Goal: Task Accomplishment & Management: Manage account settings

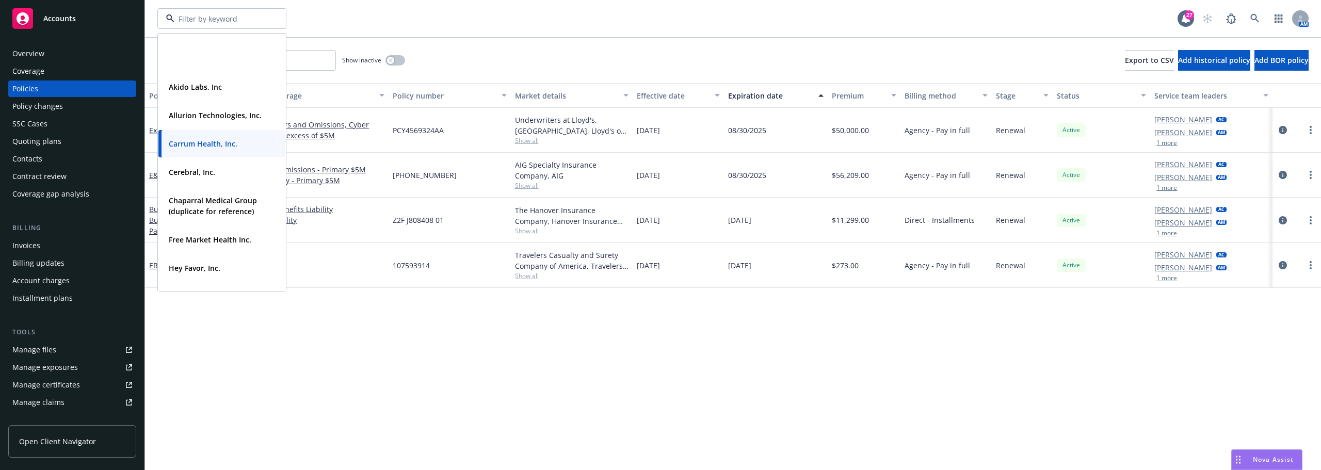
scroll to position [103, 0]
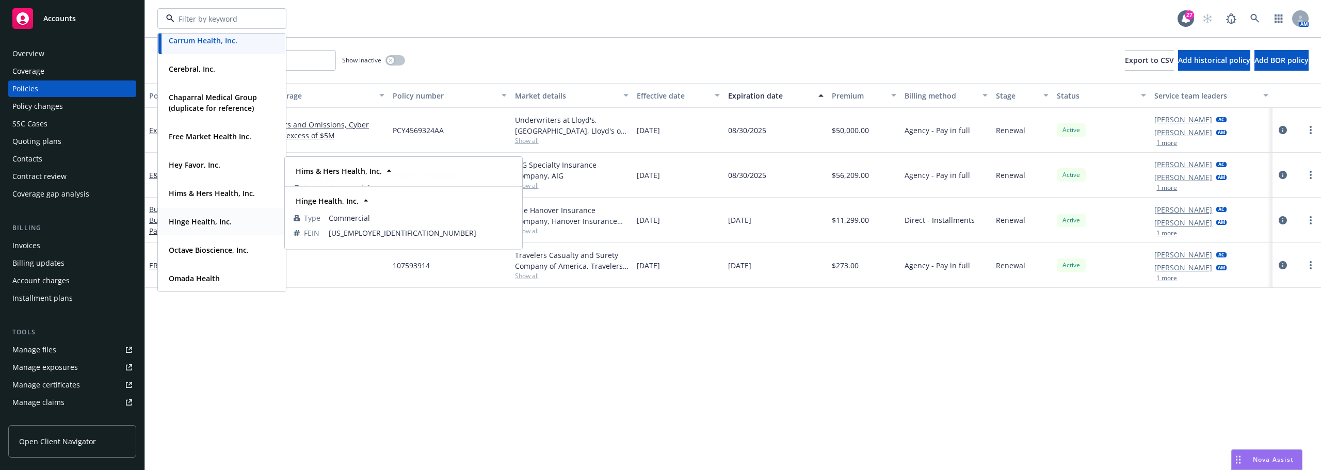
click at [199, 230] on div "Hinge Health, Inc. Type Commercial FEIN 86-2227302" at bounding box center [221, 221] width 127 height 27
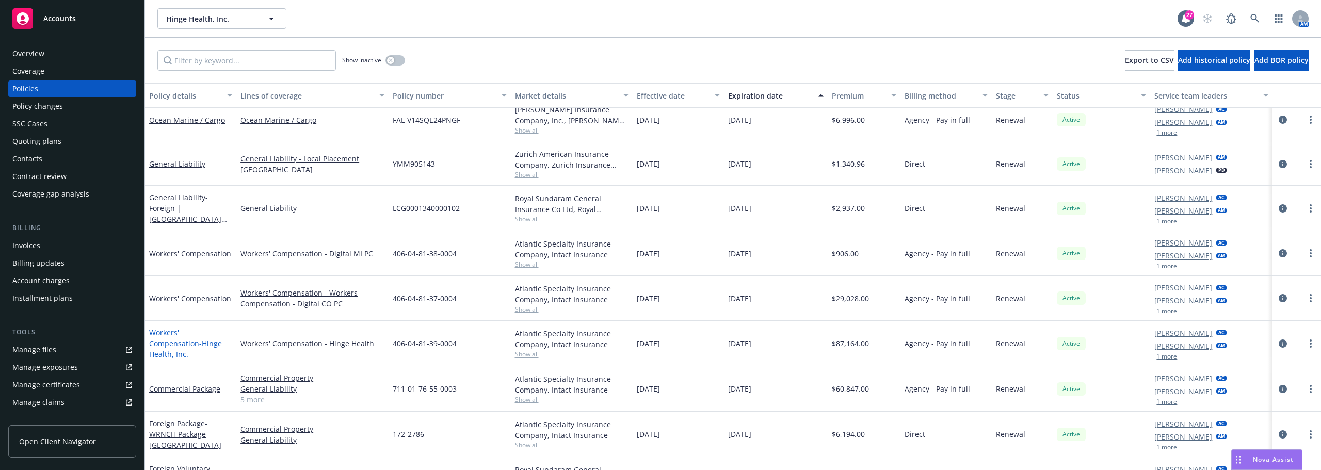
scroll to position [103, 0]
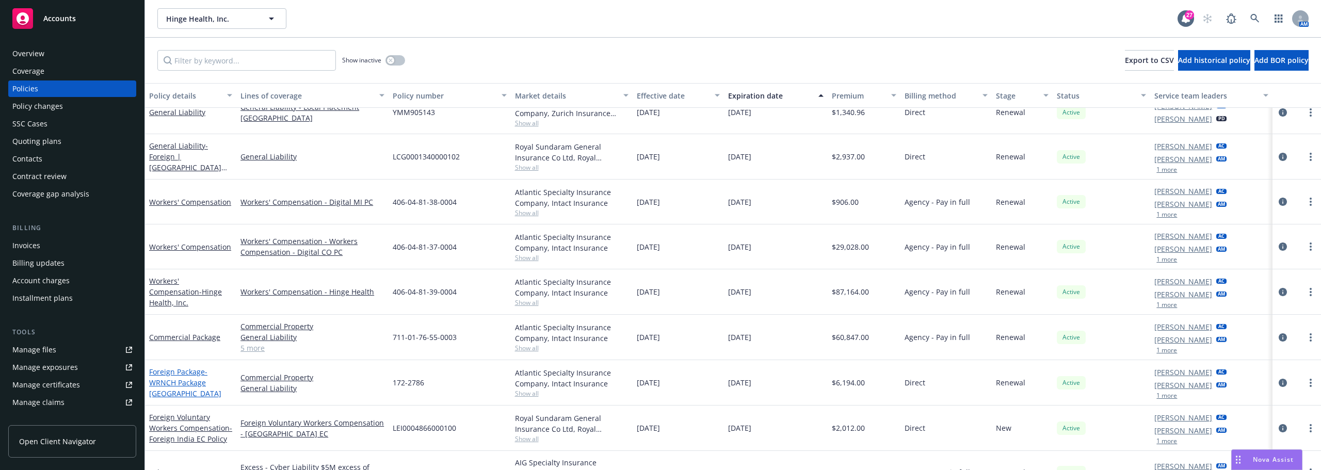
click at [181, 386] on span "- WRNCH Package Canada" at bounding box center [185, 382] width 72 height 31
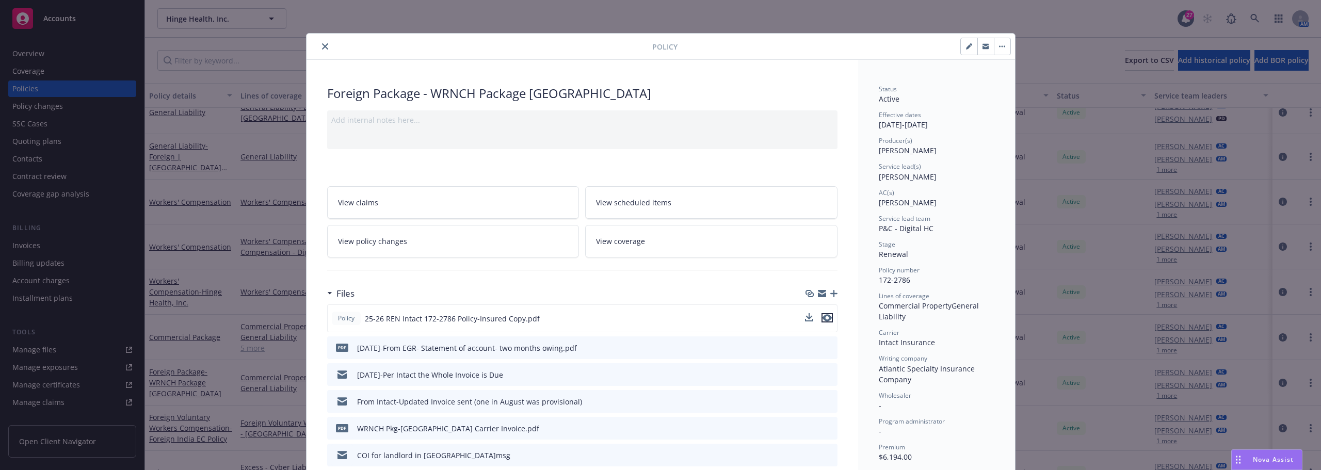
click at [823, 318] on icon "preview file" at bounding box center [826, 317] width 9 height 7
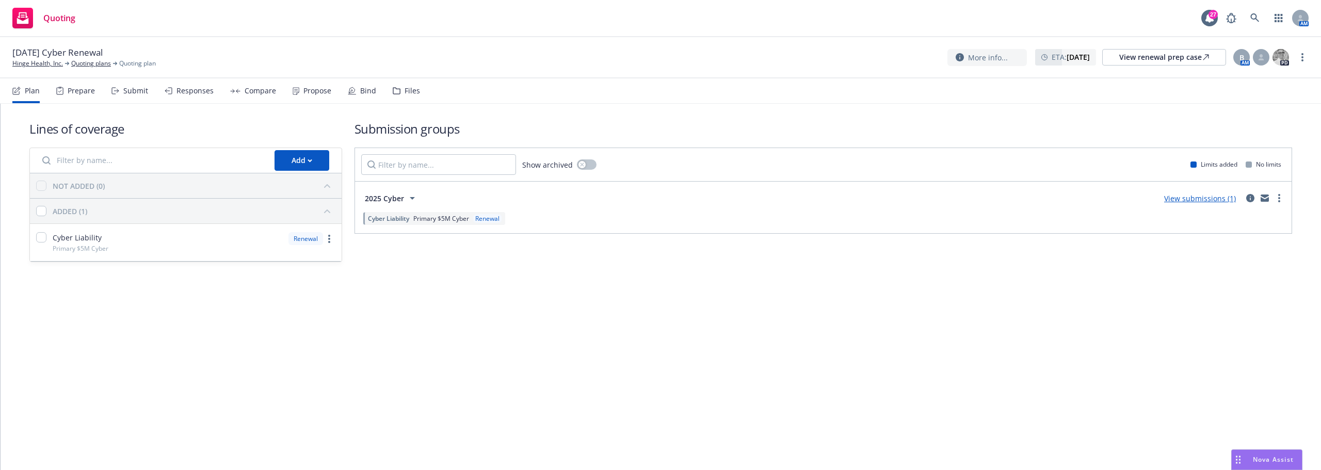
click at [90, 162] on input "Filter by name..." at bounding box center [152, 160] width 232 height 21
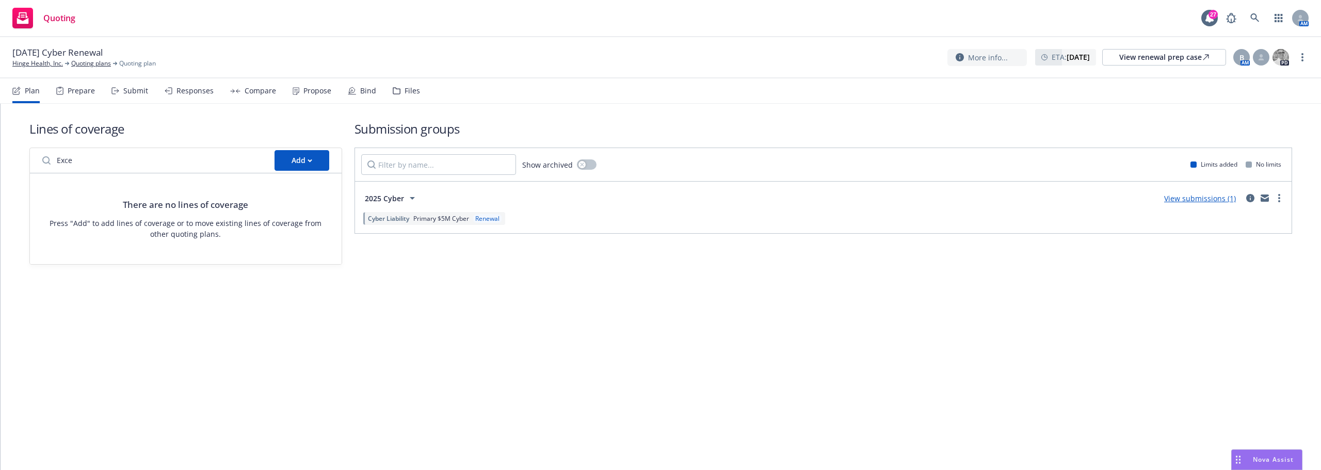
type input "Exces"
click at [258, 158] on input "Exces" at bounding box center [152, 160] width 232 height 21
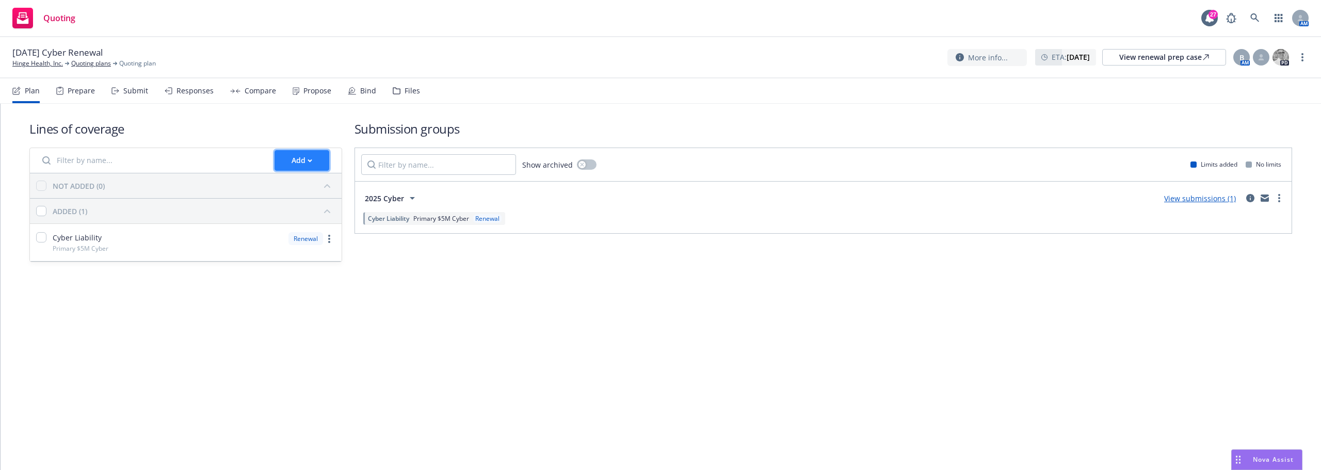
click at [291, 152] on button "Add" at bounding box center [301, 160] width 55 height 21
click at [299, 137] on div "Lines of coverage Add NOT ADDED (0) ADDED (1) Cyber Liability Primary $5M Cyber…" at bounding box center [185, 191] width 313 height 142
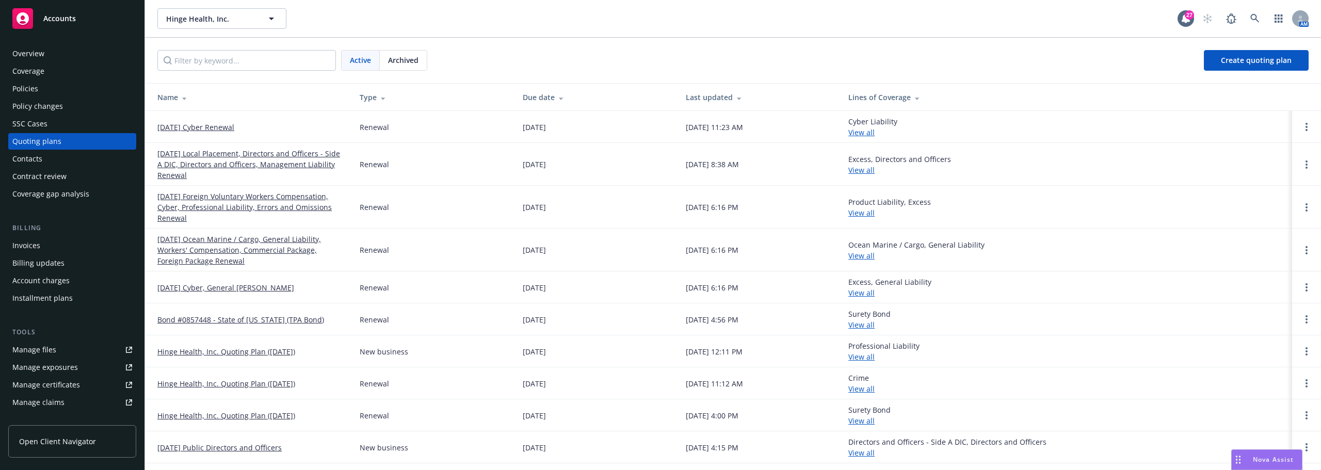
click at [222, 204] on link "[DATE] Foreign Voluntary Workers Compensation, Cyber, Professional Liability, E…" at bounding box center [250, 207] width 186 height 33
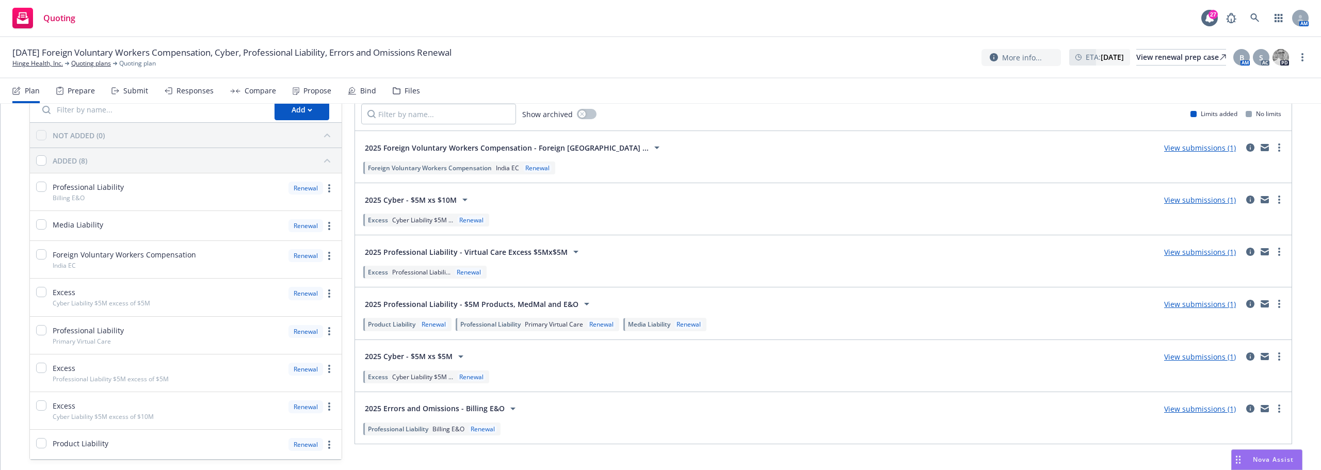
scroll to position [52, 0]
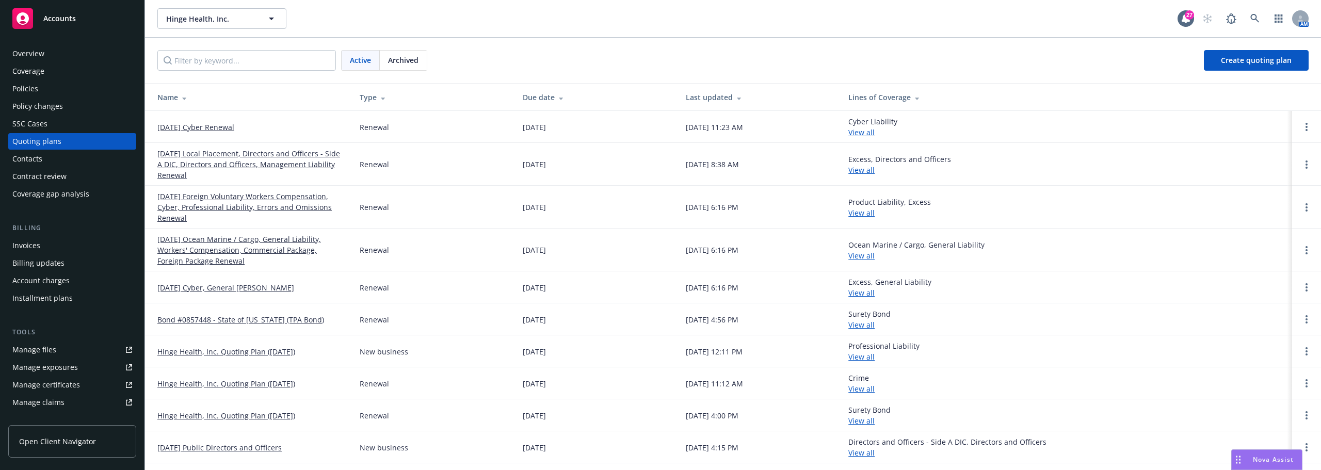
click at [197, 132] on link "[DATE] Cyber Renewal" at bounding box center [195, 127] width 77 height 11
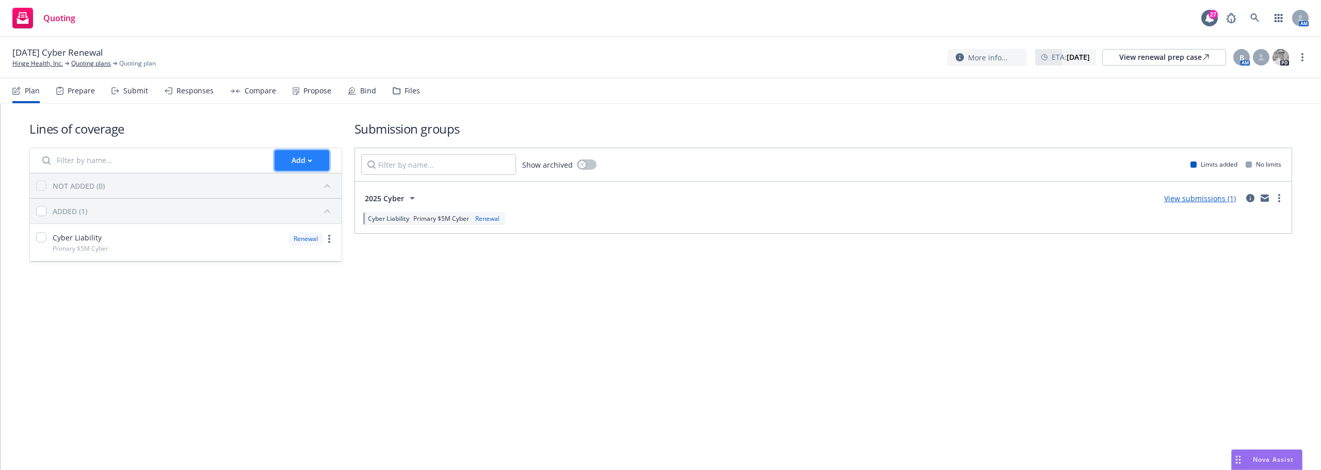
click at [318, 157] on button "Add" at bounding box center [301, 160] width 55 height 21
click at [314, 229] on span "Move from another quoting plan" at bounding box center [344, 228] width 138 height 10
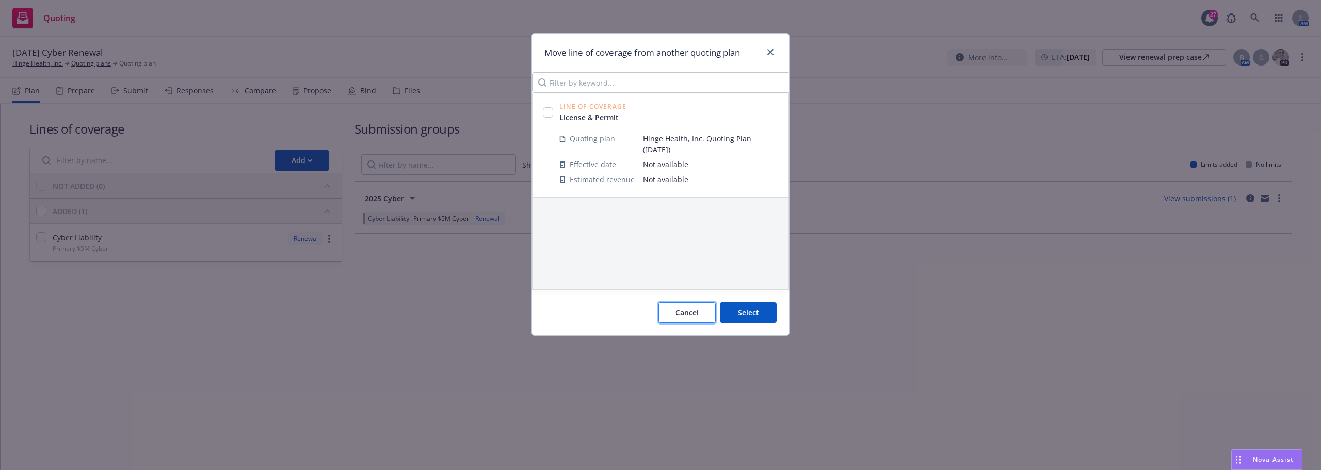
click at [701, 320] on button "Cancel" at bounding box center [686, 312] width 57 height 21
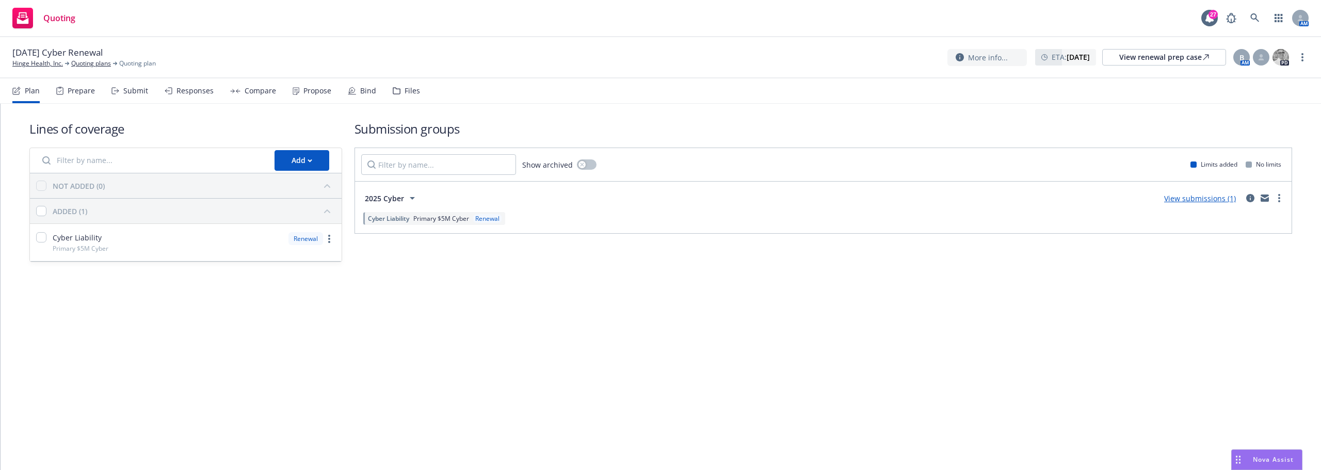
click at [93, 58] on span "09/30/25 Cyber Renewal" at bounding box center [57, 52] width 90 height 12
click at [92, 61] on link "Quoting plans" at bounding box center [91, 63] width 40 height 9
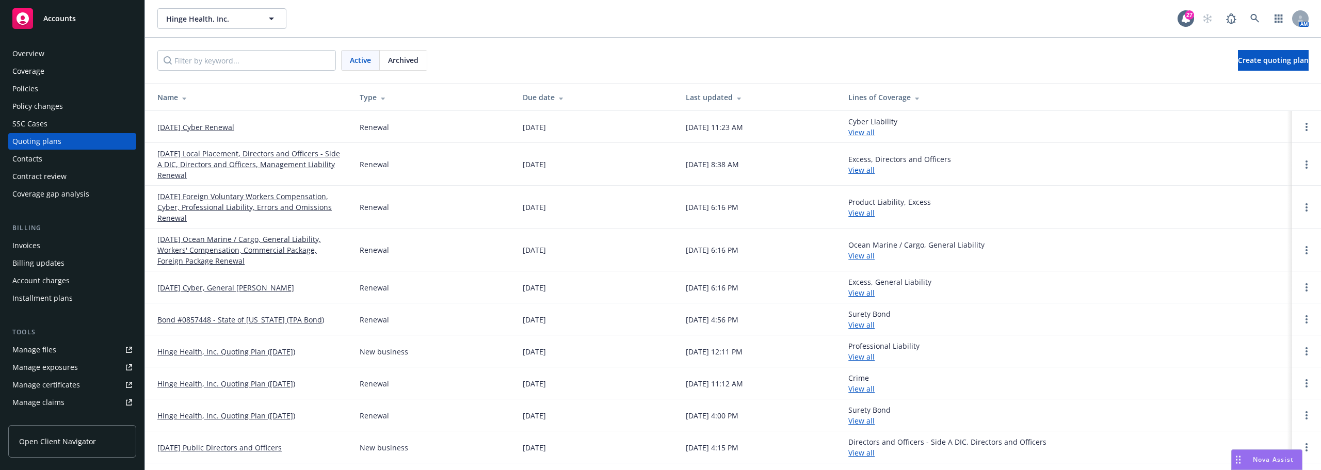
click at [237, 200] on link "[DATE] Foreign Voluntary Workers Compensation, Cyber, Professional Liability, E…" at bounding box center [250, 207] width 186 height 33
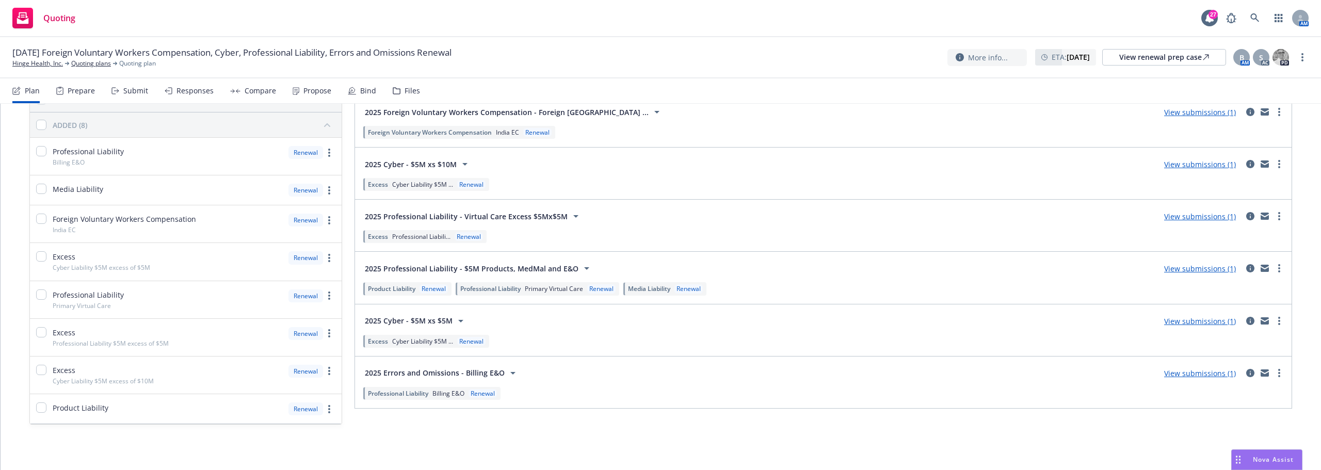
scroll to position [35, 0]
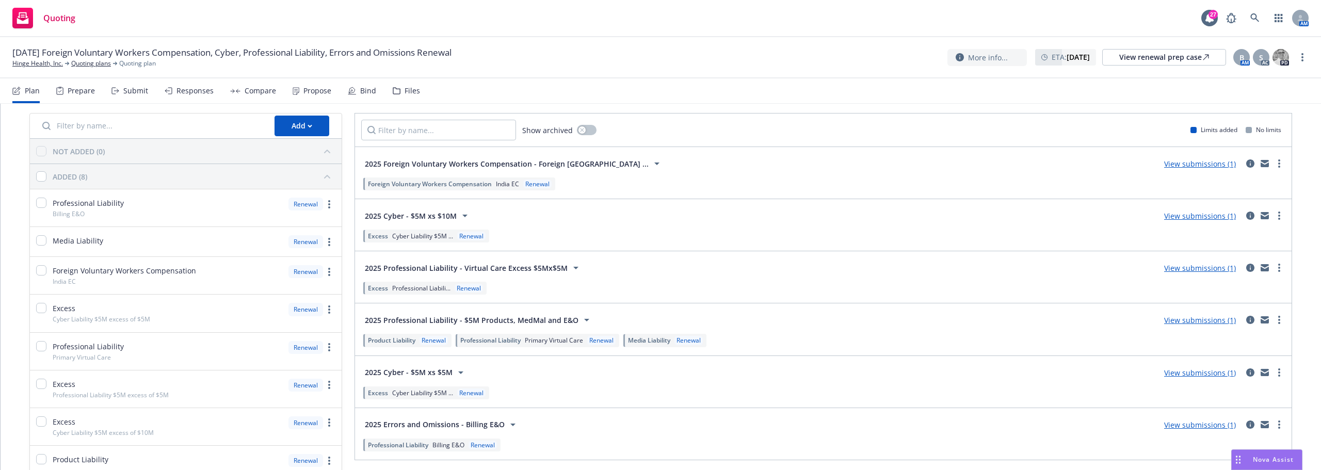
click at [1204, 372] on link "View submissions (1)" at bounding box center [1200, 373] width 72 height 10
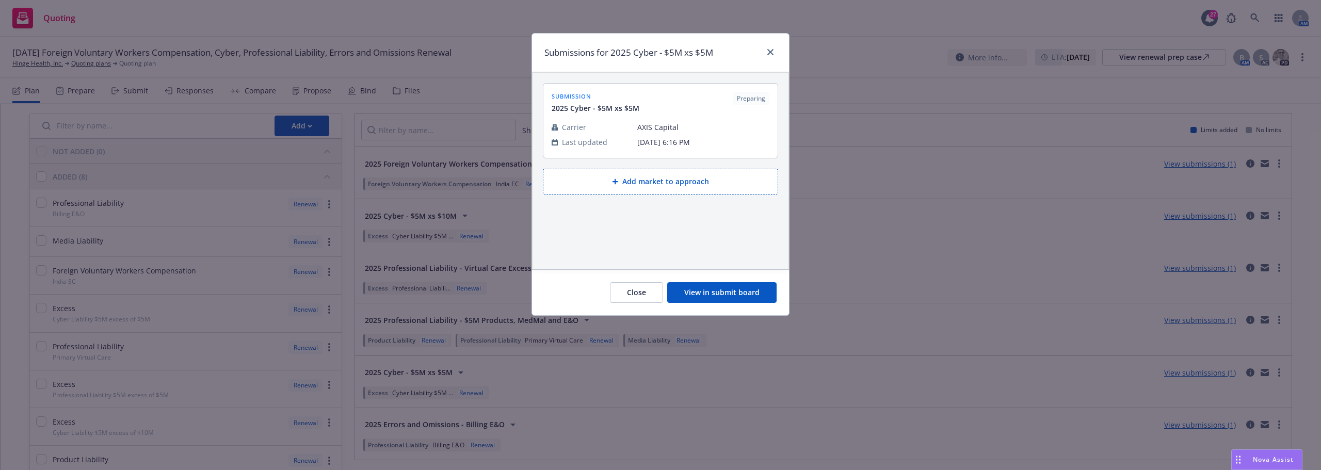
click at [693, 280] on div "Close View in submit board" at bounding box center [660, 292] width 257 height 46
click at [696, 284] on button "View in submit board" at bounding box center [721, 292] width 109 height 21
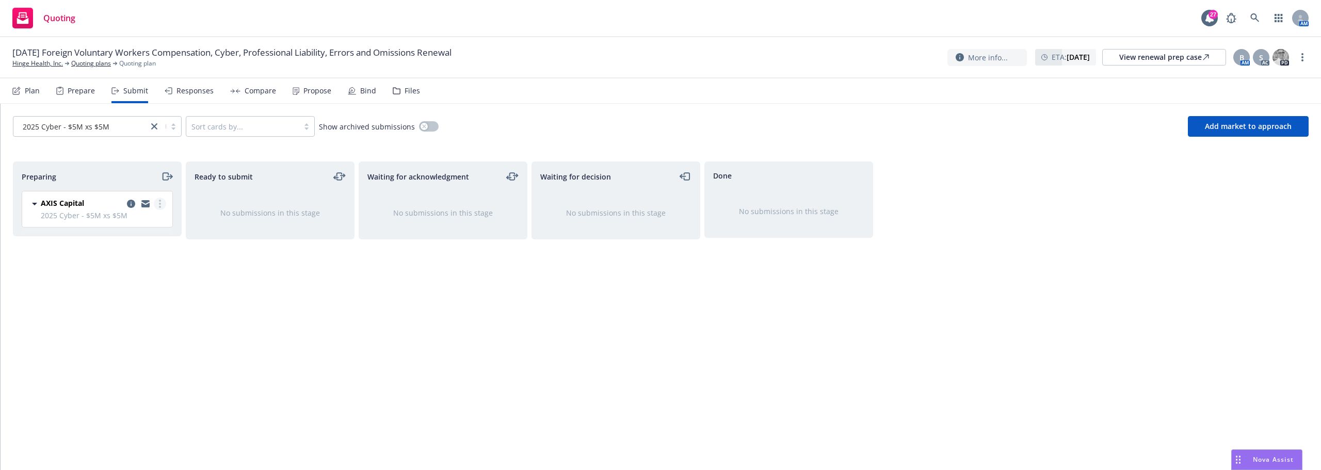
click at [162, 202] on link "more" at bounding box center [160, 204] width 12 height 12
click at [247, 271] on div "Ready to submit No submissions in this stage" at bounding box center [270, 304] width 169 height 287
click at [160, 212] on span "2025 Cyber - $5M xs $5M" at bounding box center [103, 215] width 125 height 11
click at [159, 207] on circle "more" at bounding box center [160, 207] width 2 height 2
click at [182, 262] on div "Preparing AXIS Capital 2025 Cyber - $5M xs $5M Friday, May 2, 2025 at 6:16 PM R…" at bounding box center [660, 304] width 1295 height 287
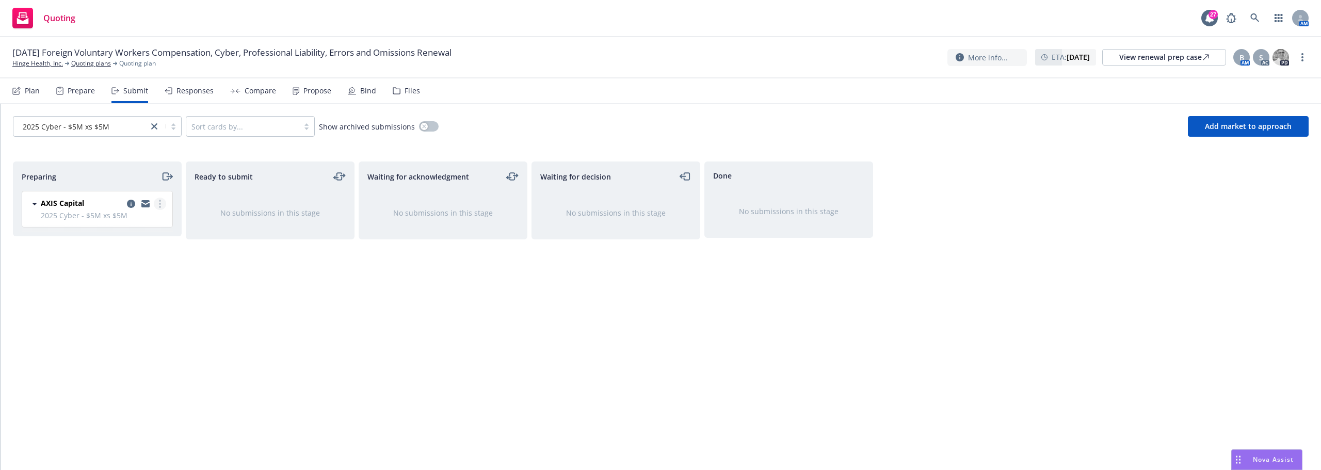
click at [163, 205] on link "more" at bounding box center [160, 204] width 12 height 12
click at [151, 226] on span "Complete preparation" at bounding box center [112, 225] width 101 height 10
click at [151, 226] on link "Complete preparation" at bounding box center [113, 220] width 103 height 21
click at [338, 202] on link "more" at bounding box center [333, 204] width 12 height 12
click at [303, 204] on icon "copy logging email" at bounding box center [304, 204] width 8 height 8
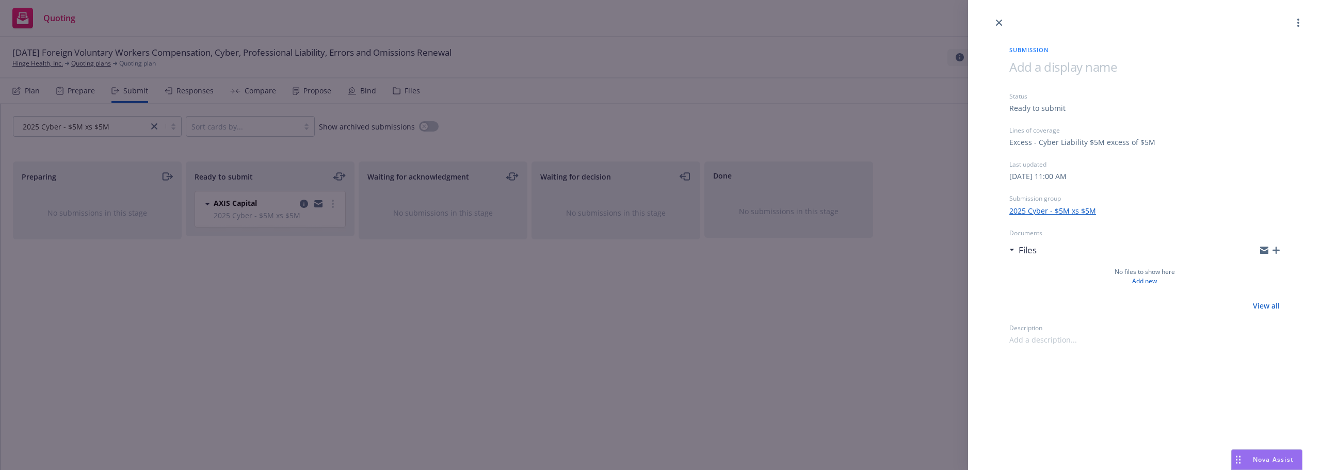
click at [1275, 248] on icon "button" at bounding box center [1275, 250] width 7 height 7
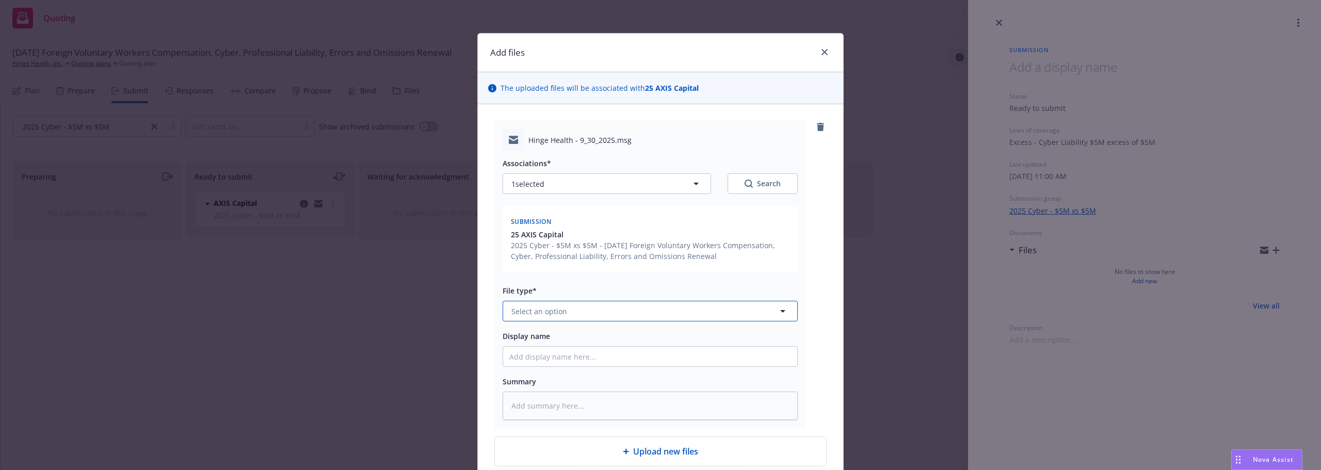
click at [565, 318] on button "Select an option" at bounding box center [650, 311] width 295 height 21
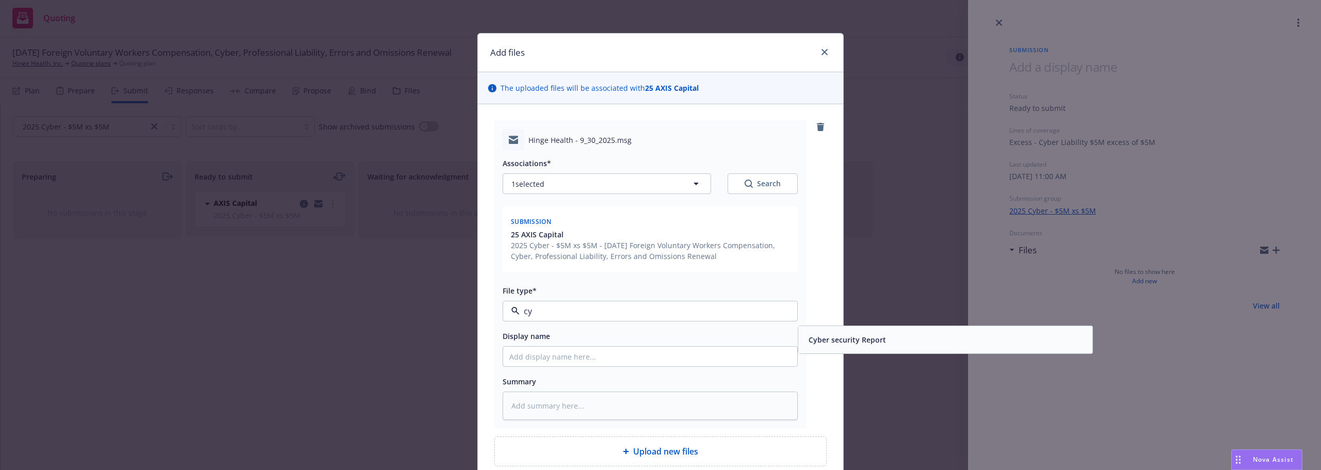
type input "c"
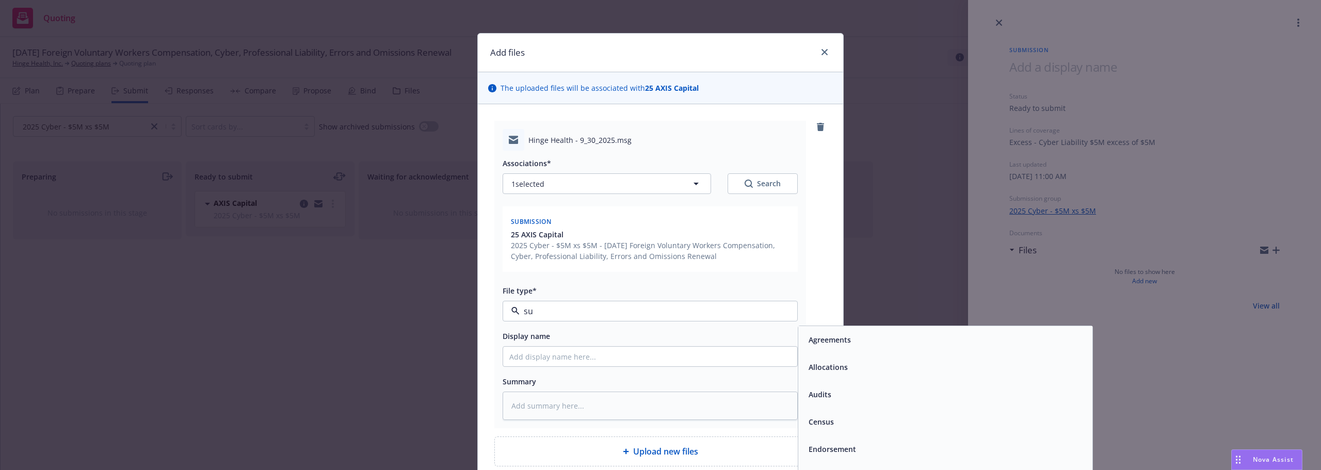
type input "sub"
click at [831, 368] on span "Submission" at bounding box center [828, 367] width 41 height 11
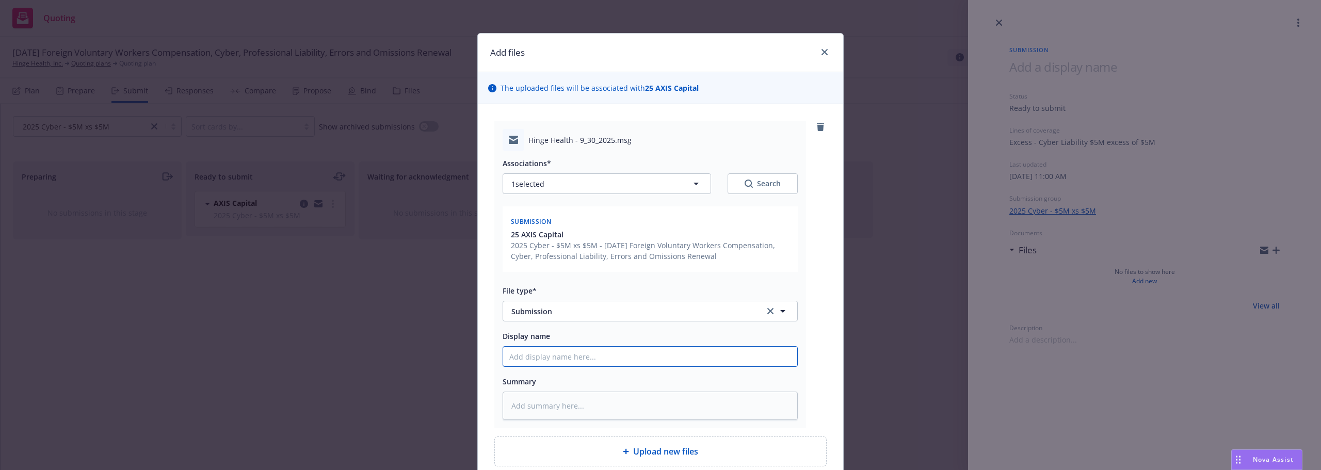
click at [535, 352] on input "Display name" at bounding box center [650, 357] width 294 height 20
type textarea "x"
type input "S"
type textarea "x"
type input "Sub"
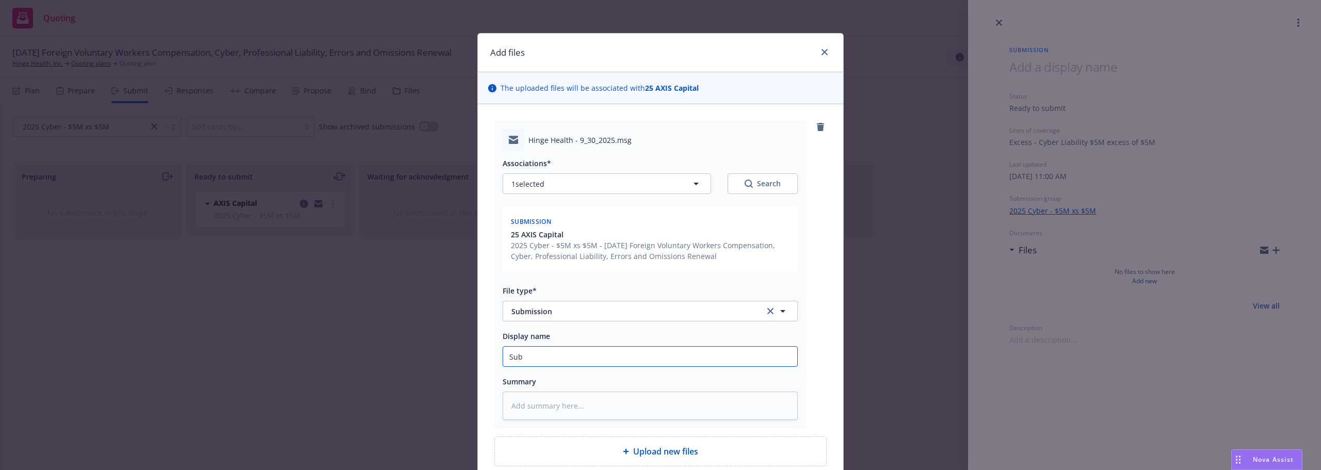
type textarea "x"
type input "Subm"
type textarea "x"
type input "Submi"
type textarea "x"
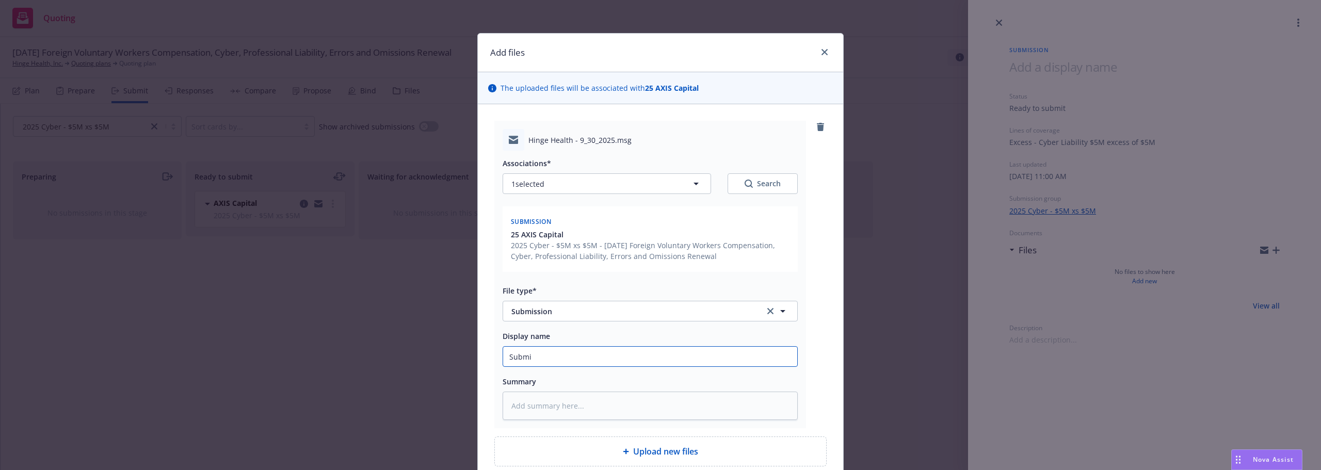
type input "Submis"
type textarea "x"
type input "Submiss"
type textarea "x"
type input "Submissi"
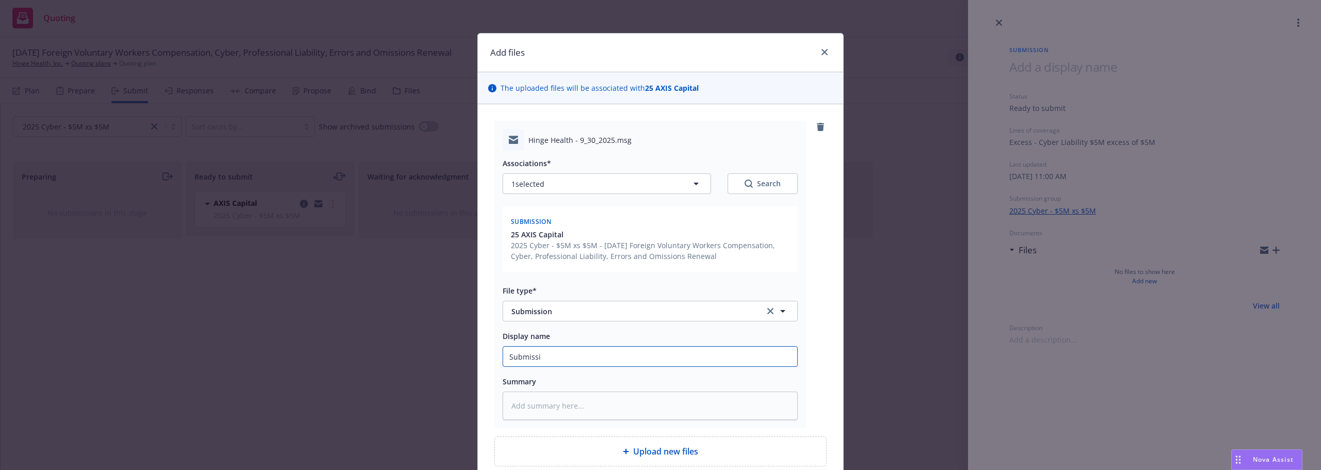
type textarea "x"
type input "Submissio"
type textarea "x"
type input "Submission"
type textarea "x"
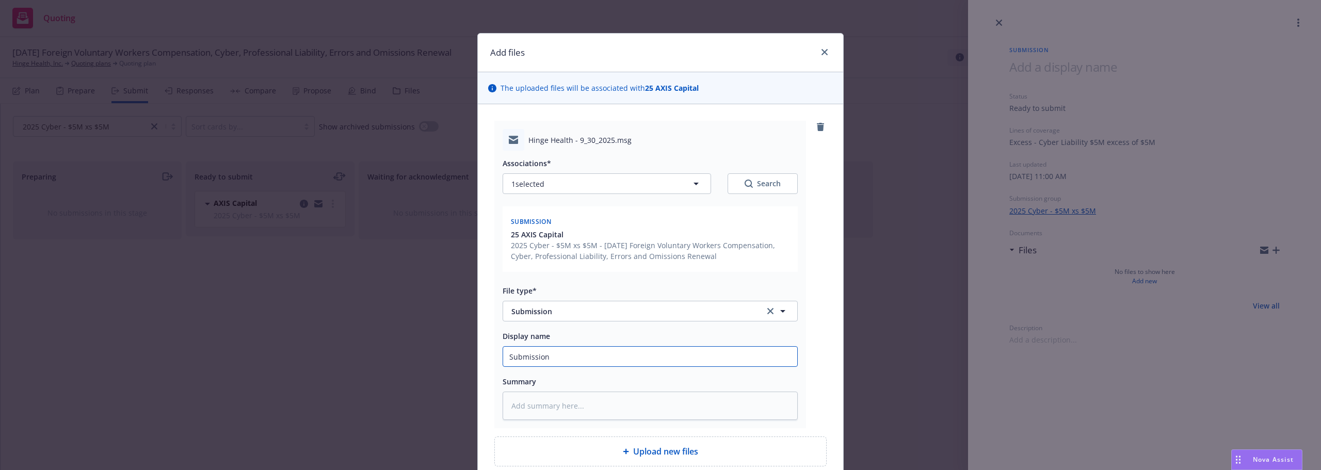
type input "Submission"
type textarea "x"
type input "Submission t"
type textarea "x"
type input "Submission to"
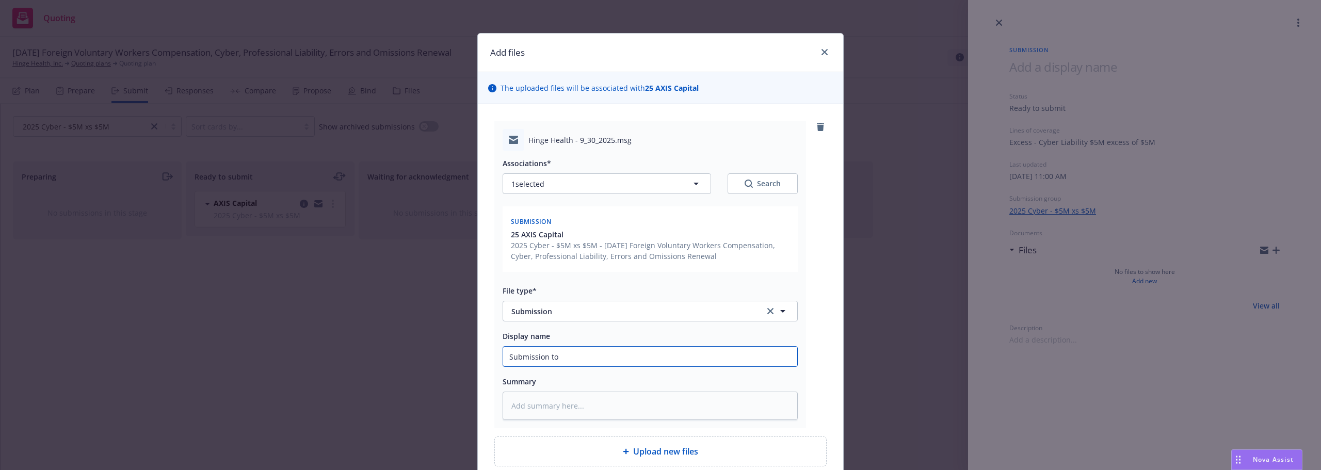
type textarea "x"
type input "Submission to"
type textarea "x"
type input "Submission to A"
type textarea "x"
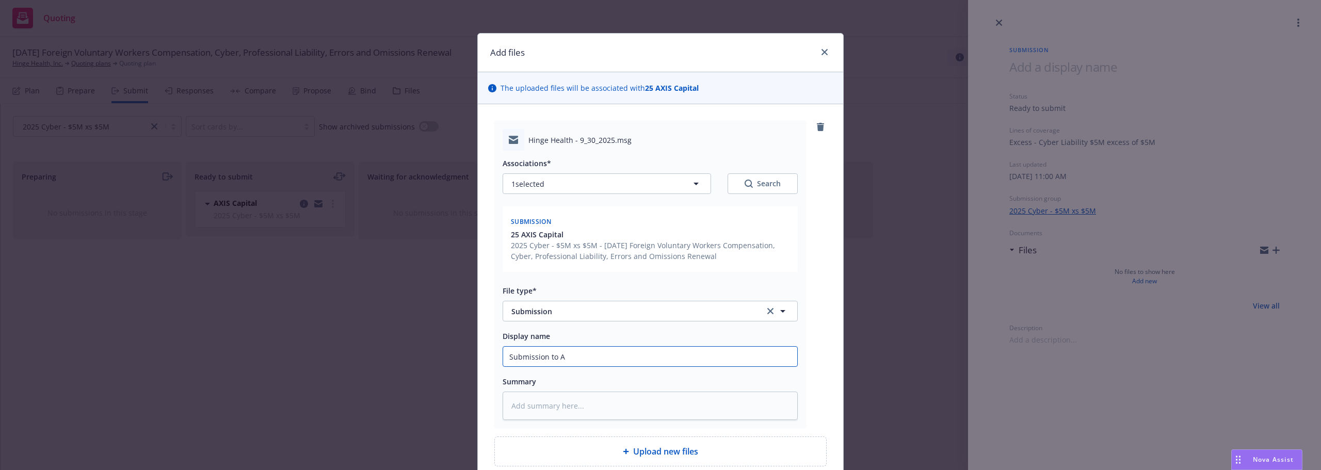
type input "Submission to Ax"
type textarea "x"
type input "Submission to Axi"
type textarea "x"
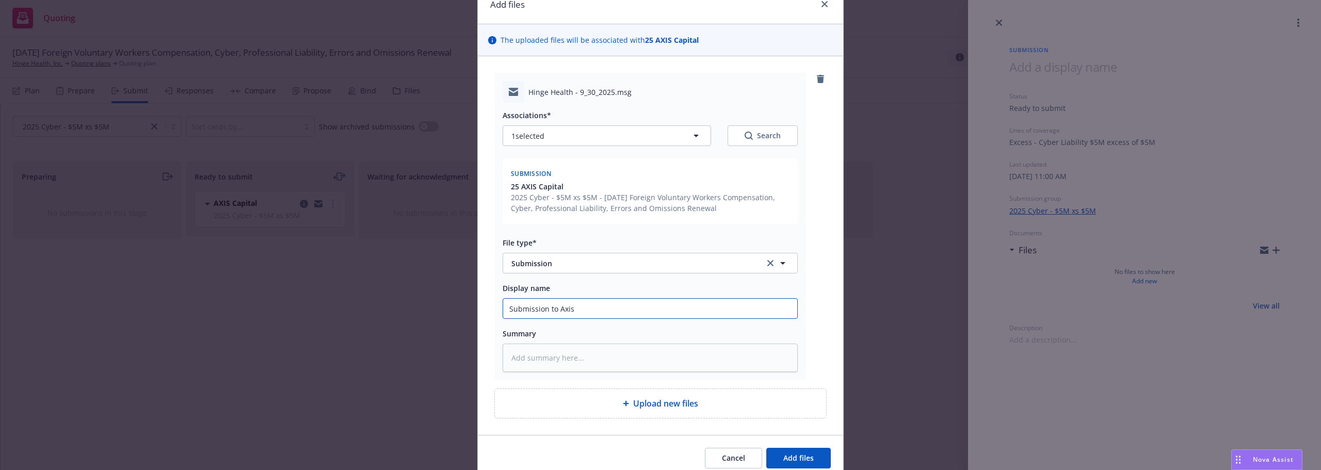
scroll to position [92, 0]
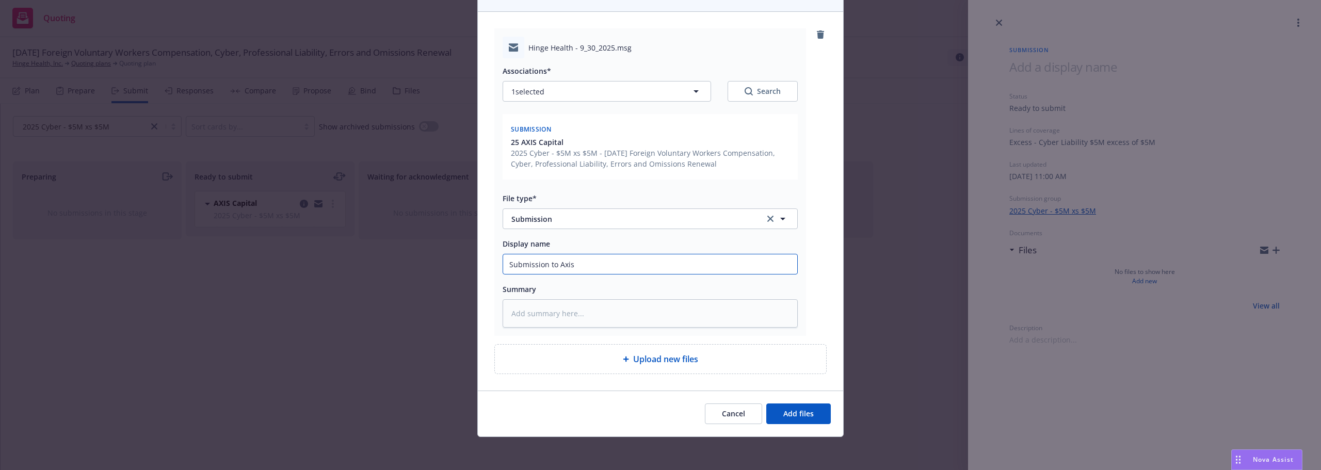
type input "Submission to Axis"
click at [803, 425] on div "Cancel Add files" at bounding box center [660, 414] width 365 height 46
click at [803, 422] on button "Add files" at bounding box center [798, 413] width 64 height 21
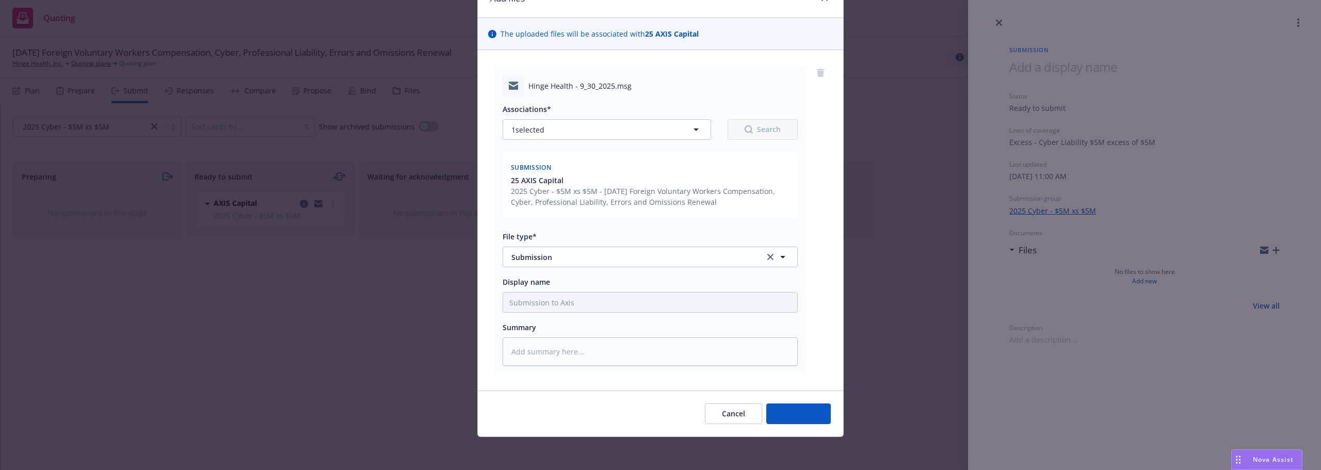
scroll to position [54, 0]
type textarea "x"
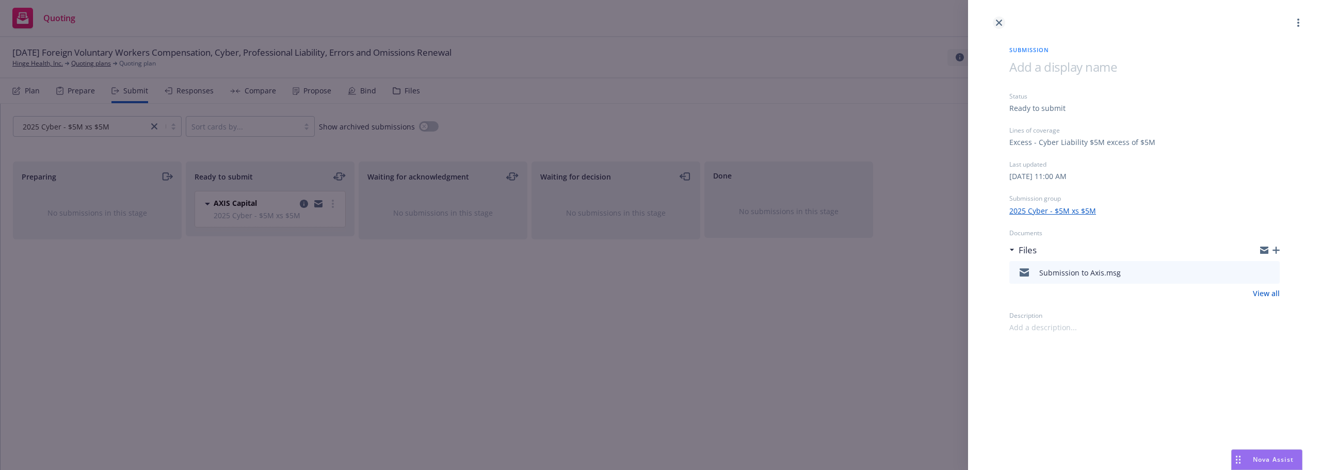
click at [998, 22] on icon "close" at bounding box center [999, 23] width 6 height 6
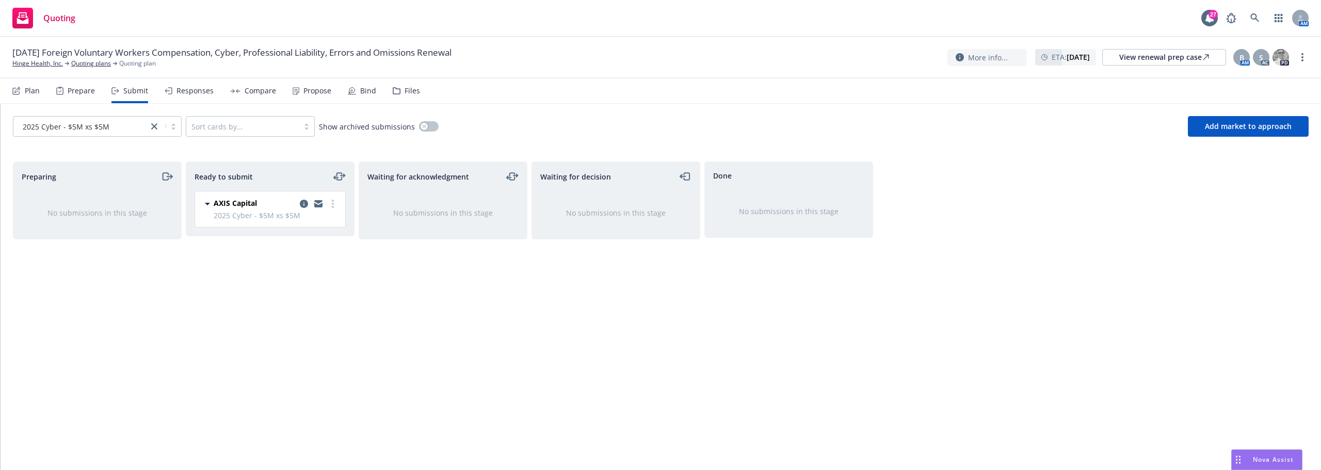
click at [410, 307] on div "Waiting for acknowledgment No submissions in this stage" at bounding box center [443, 304] width 169 height 287
click at [101, 60] on link "Quoting plans" at bounding box center [91, 63] width 40 height 9
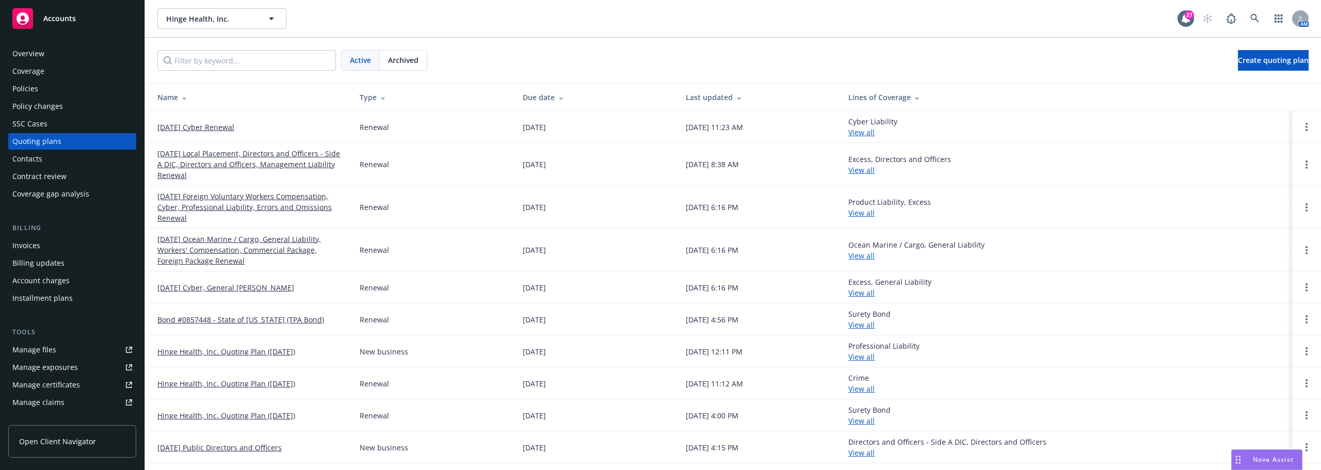
click at [199, 194] on link "[DATE] Foreign Voluntary Workers Compensation, Cyber, Professional Liability, E…" at bounding box center [250, 207] width 186 height 33
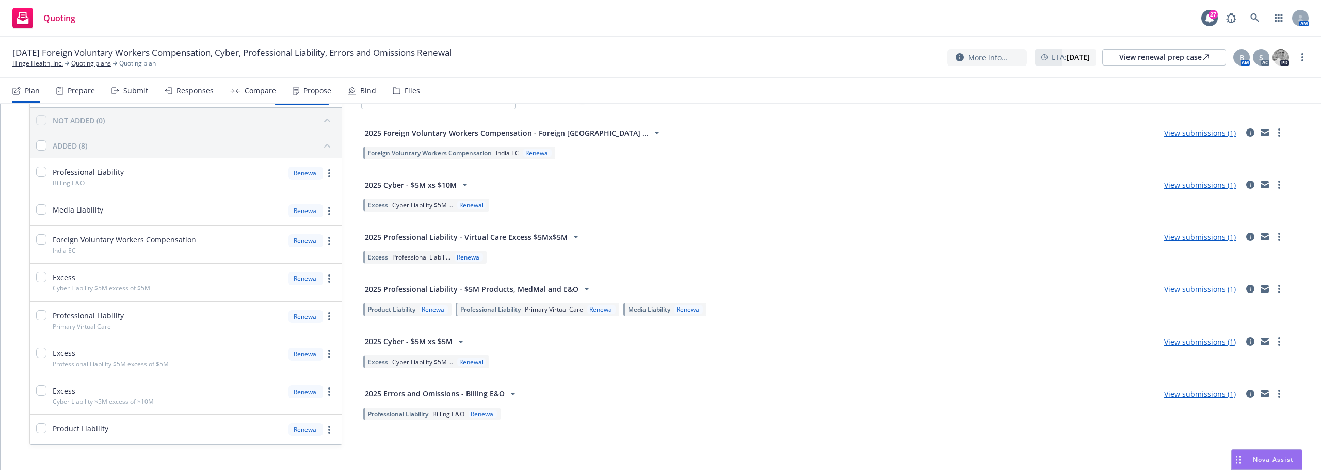
scroll to position [86, 0]
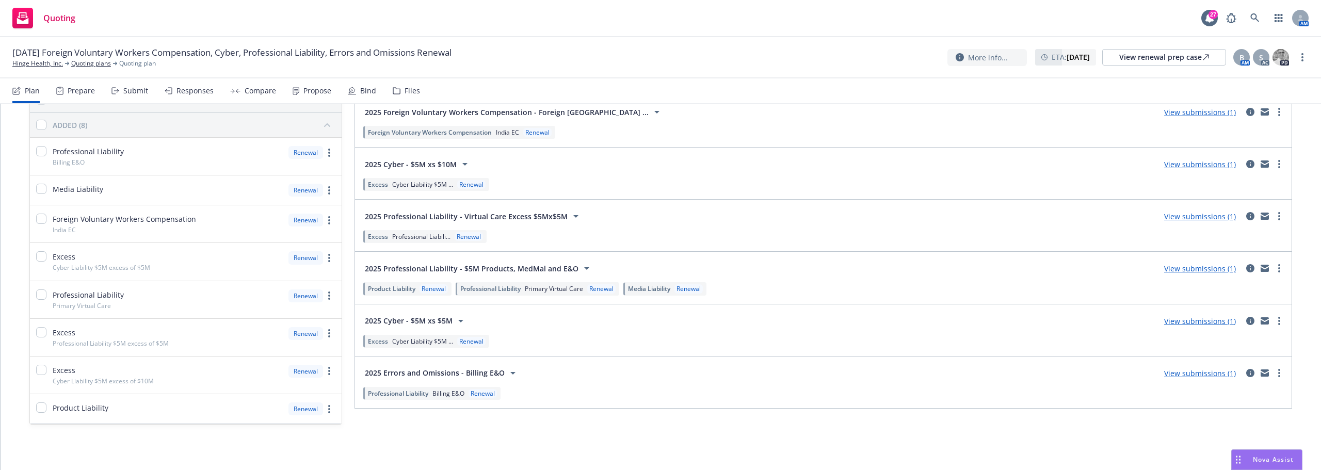
click at [1215, 320] on link "View submissions (1)" at bounding box center [1200, 321] width 72 height 10
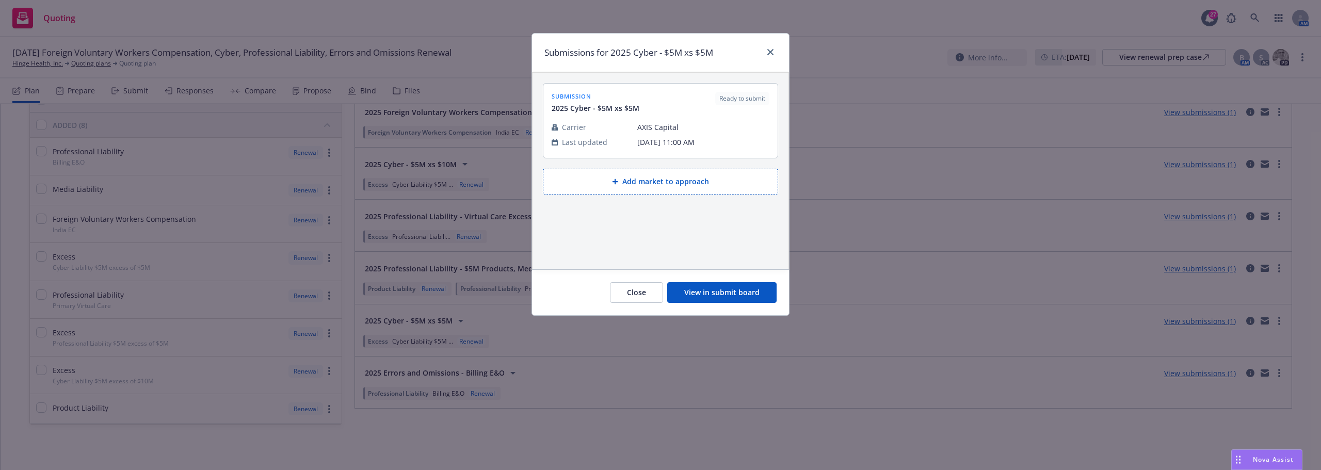
click at [719, 284] on button "View in submit board" at bounding box center [721, 292] width 109 height 21
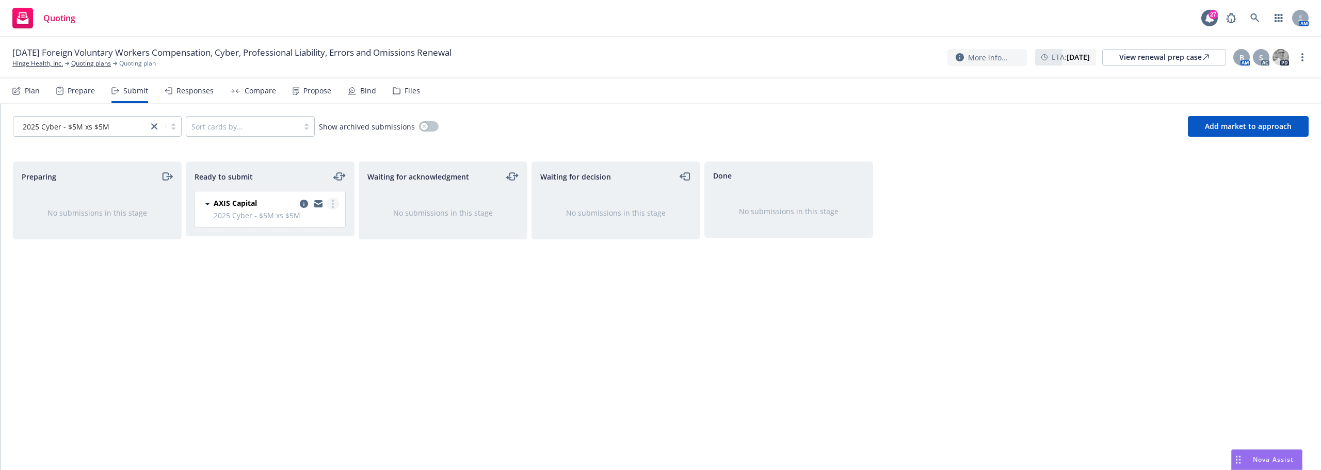
click at [333, 206] on icon "more" at bounding box center [333, 204] width 2 height 8
click at [302, 229] on span "Submit to underwriter" at bounding box center [286, 225] width 102 height 10
drag, startPoint x: 329, startPoint y: 258, endPoint x: 260, endPoint y: 32, distance: 236.3
click at [329, 258] on div "Ready to submit No submissions in this stage" at bounding box center [270, 304] width 169 height 287
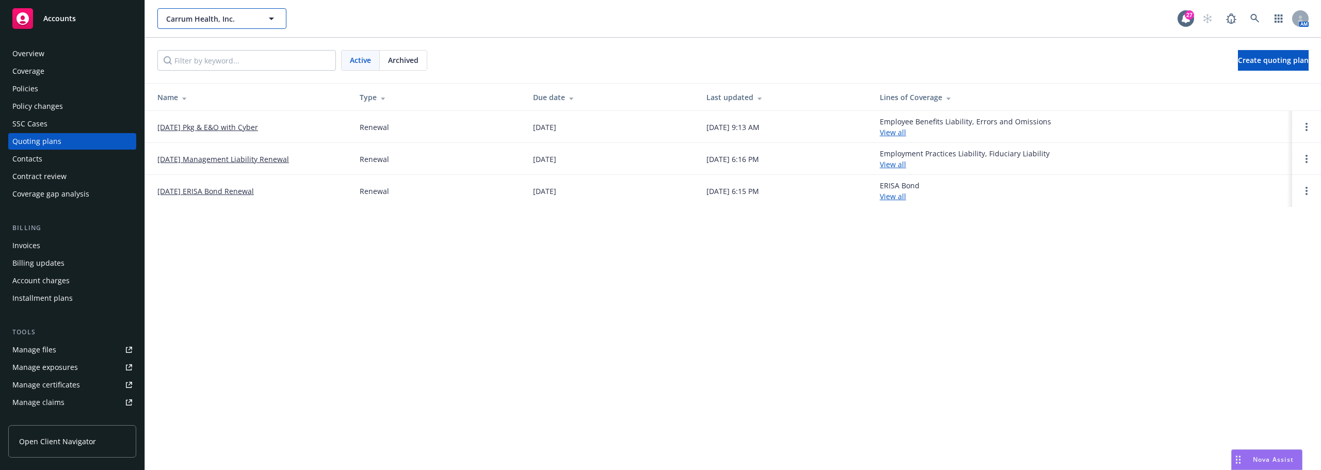
click at [193, 12] on button "Carrum Health, Inc." at bounding box center [221, 18] width 129 height 21
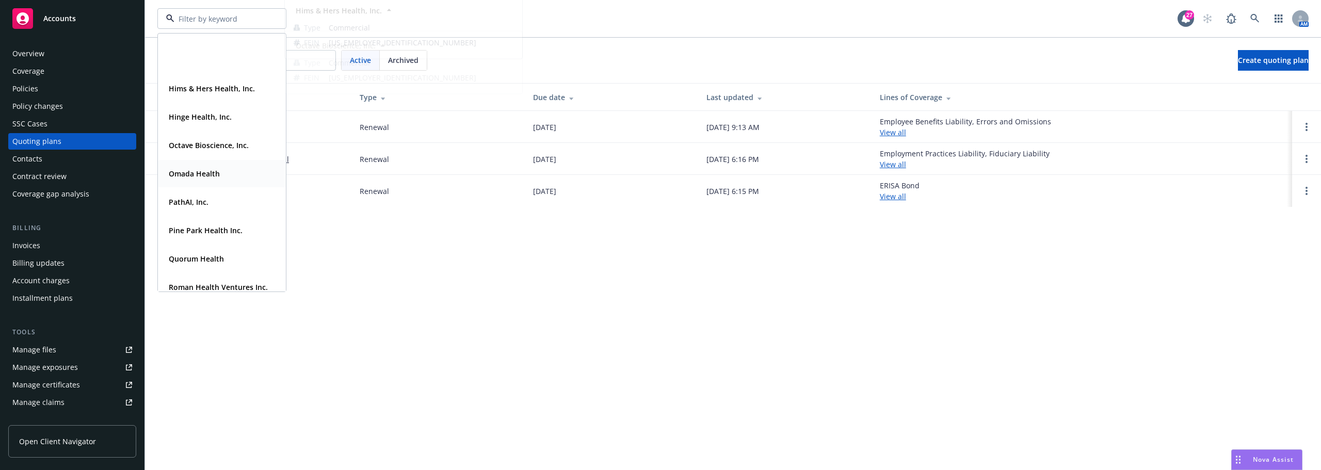
scroll to position [310, 0]
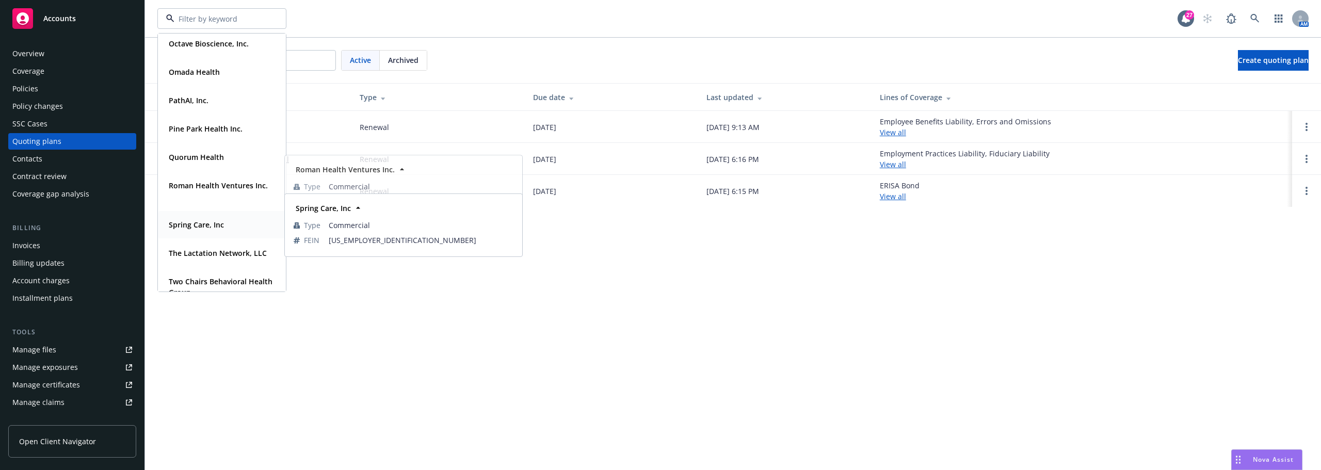
click at [201, 236] on div "Spring Care, Inc Type Commercial FEIN [US_EMPLOYER_IDENTIFICATION_NUMBER]" at bounding box center [221, 224] width 127 height 27
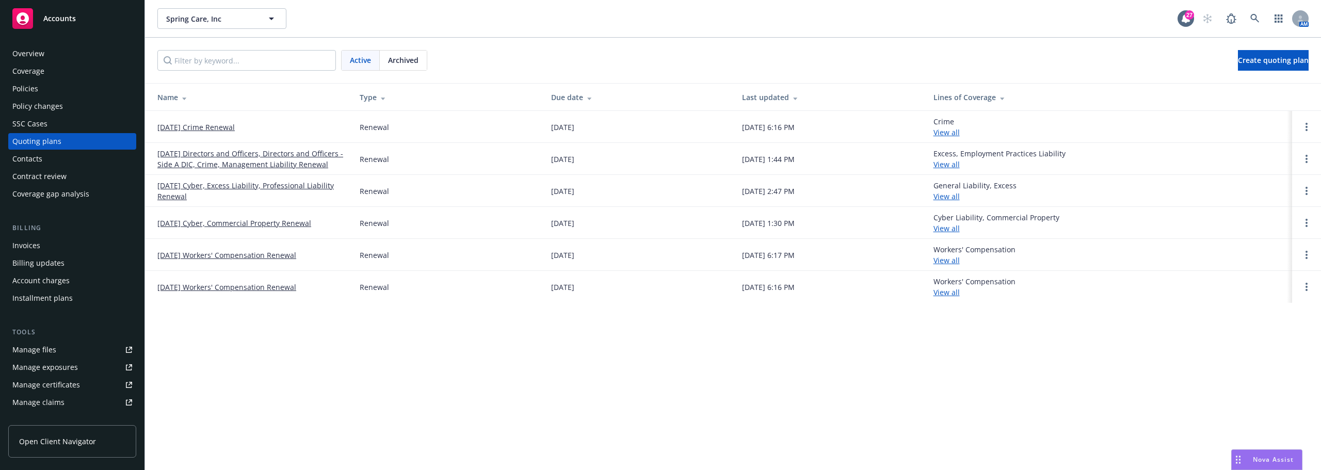
click at [60, 50] on div "Overview" at bounding box center [72, 53] width 120 height 17
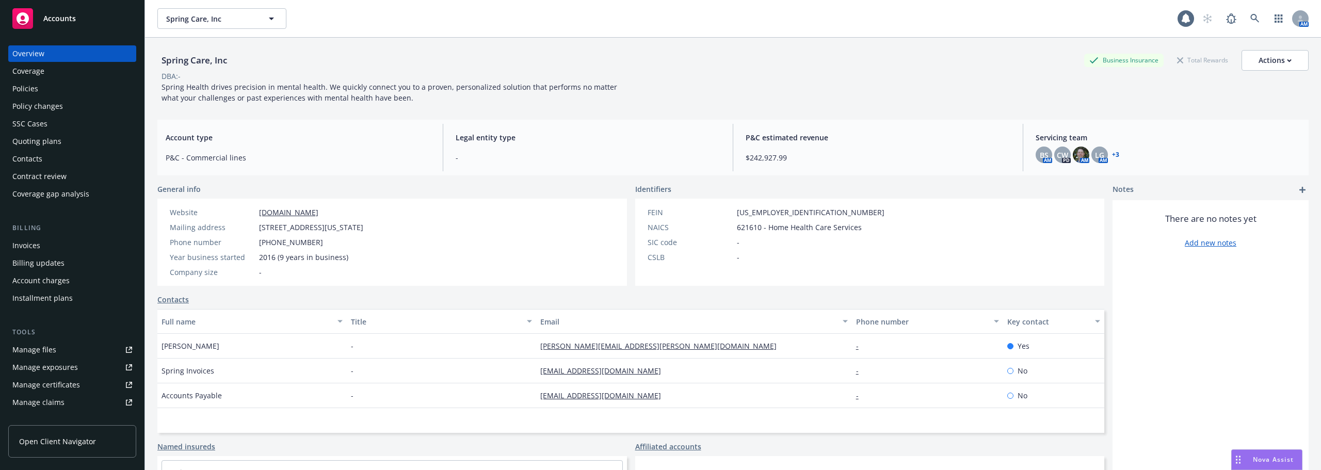
click at [30, 352] on div "Manage files" at bounding box center [34, 350] width 44 height 17
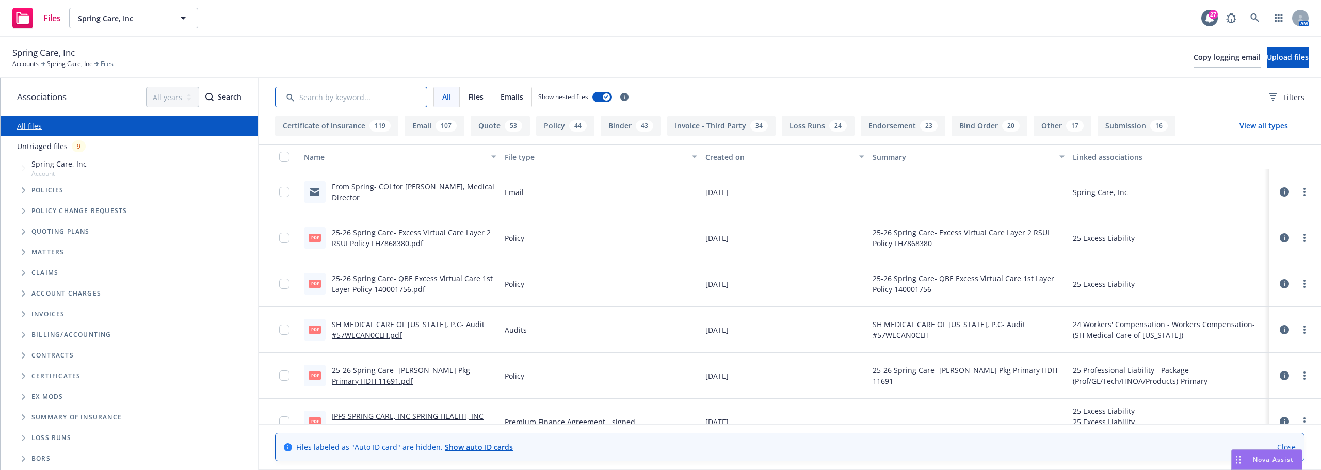
click at [308, 100] on input "Search by keyword..." at bounding box center [351, 97] width 152 height 21
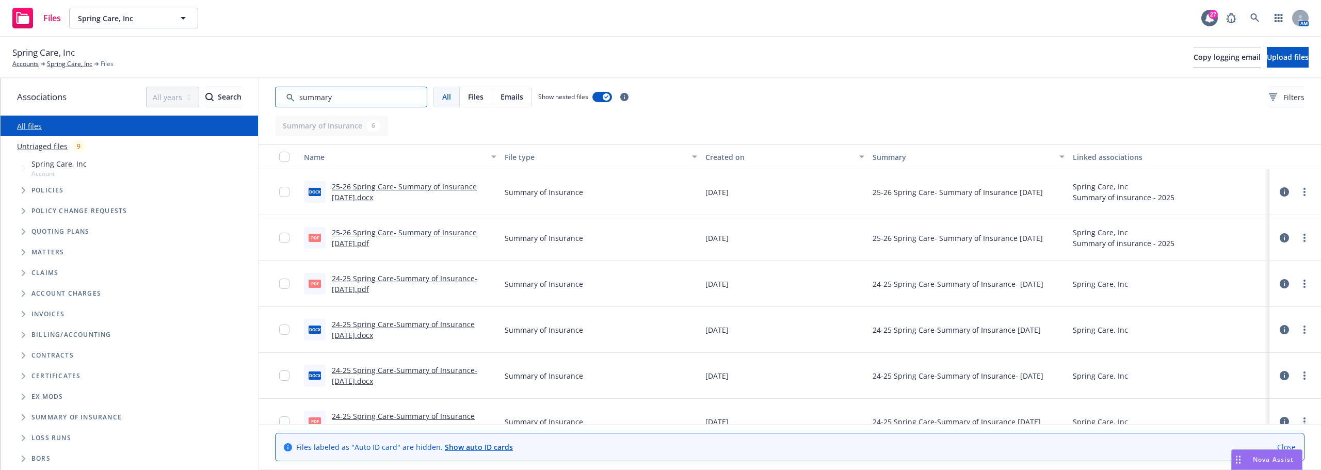
type input "summary"
click at [383, 232] on link "25-26 Spring Care- Summary of Insurance 7-22-25.pdf" at bounding box center [404, 238] width 145 height 21
click at [141, 15] on span "Spring Care, Inc" at bounding box center [122, 18] width 89 height 11
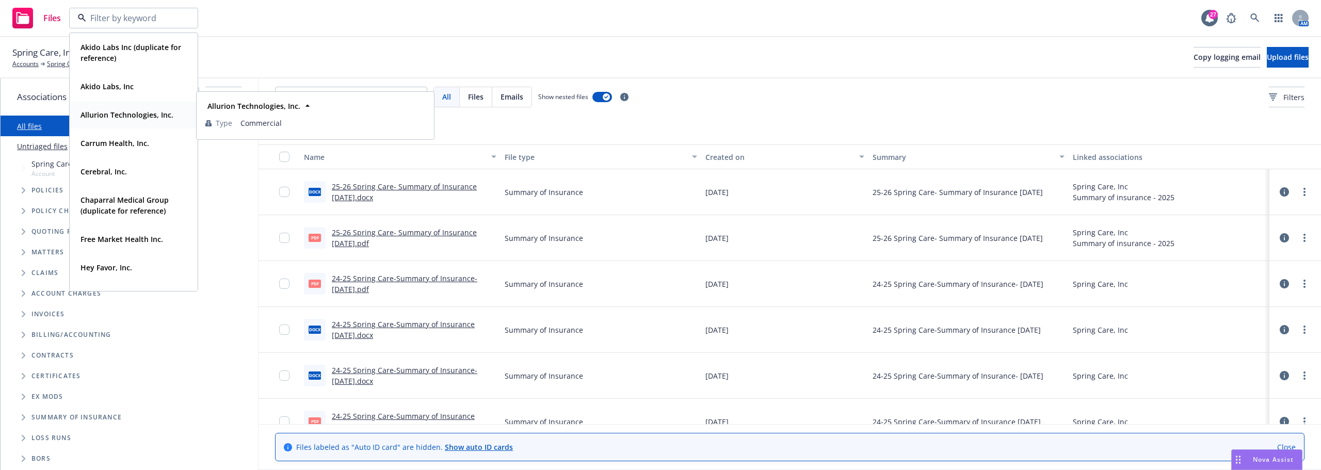
click at [127, 114] on strong "Allurion Technologies, Inc." at bounding box center [126, 115] width 93 height 10
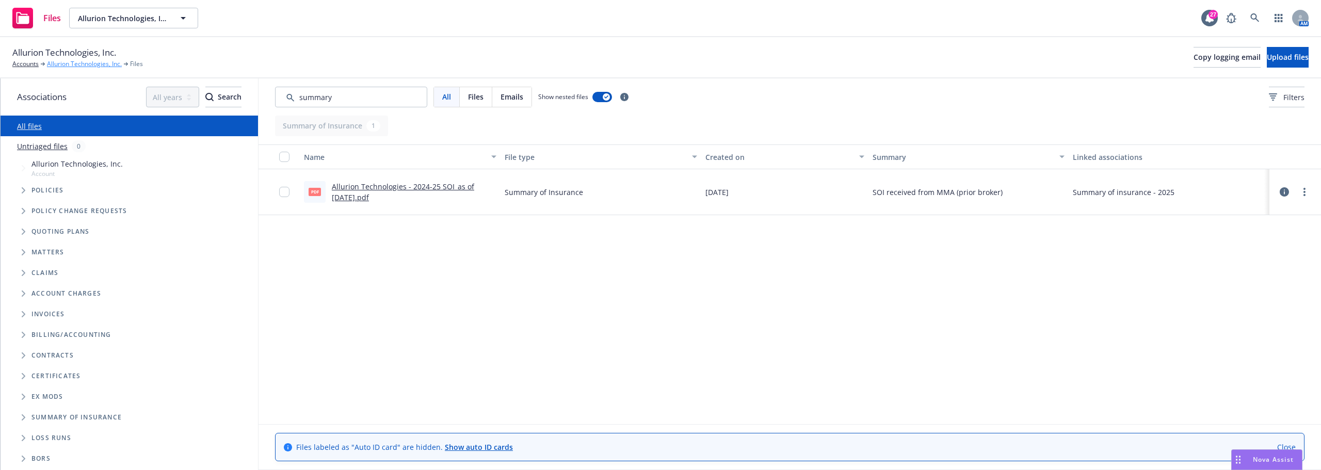
click at [76, 63] on link "Allurion Technologies, Inc." at bounding box center [84, 63] width 75 height 9
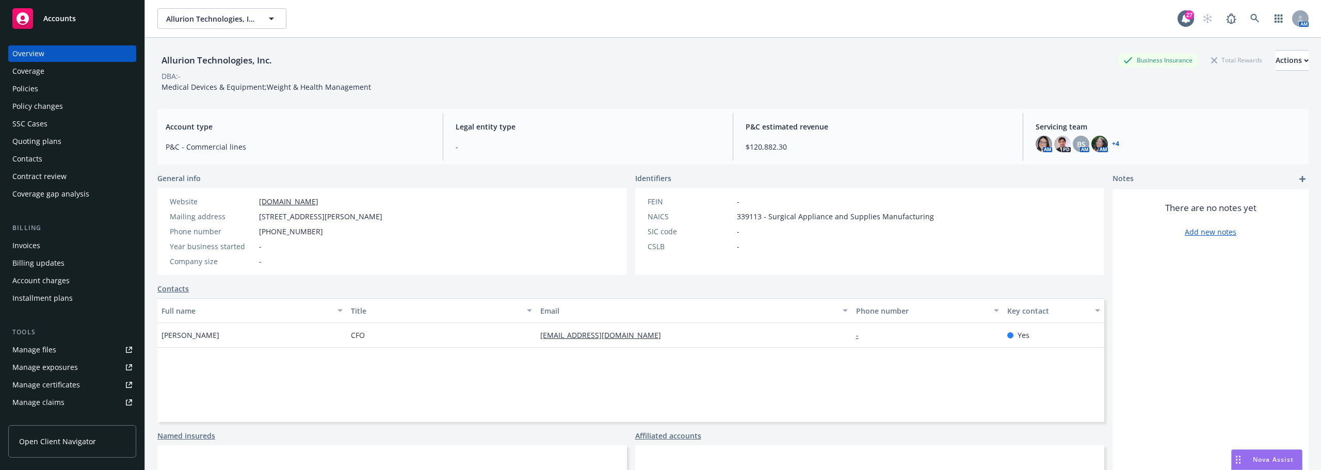
click at [39, 89] on div "Policies" at bounding box center [72, 88] width 120 height 17
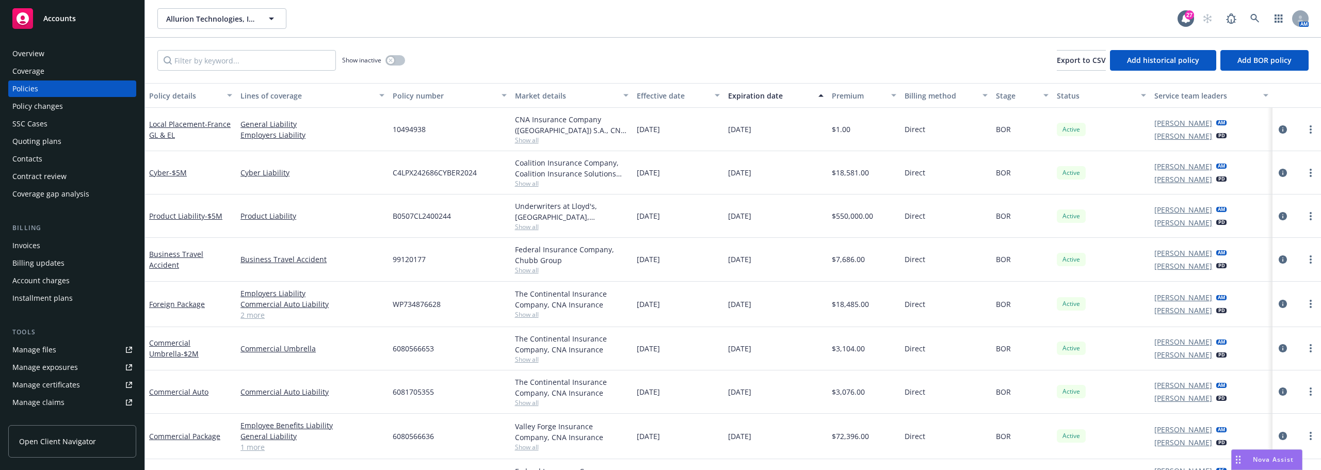
click at [55, 143] on div "Quoting plans" at bounding box center [36, 141] width 49 height 17
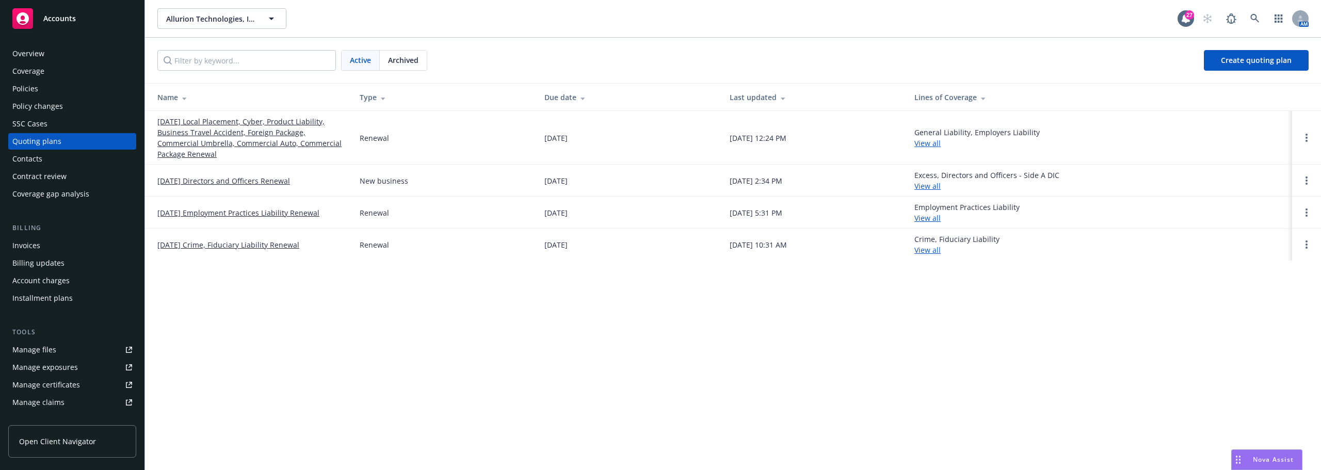
click at [235, 134] on link "[DATE] Local Placement, Cyber, Product Liability, Business Travel Accident, For…" at bounding box center [250, 137] width 186 height 43
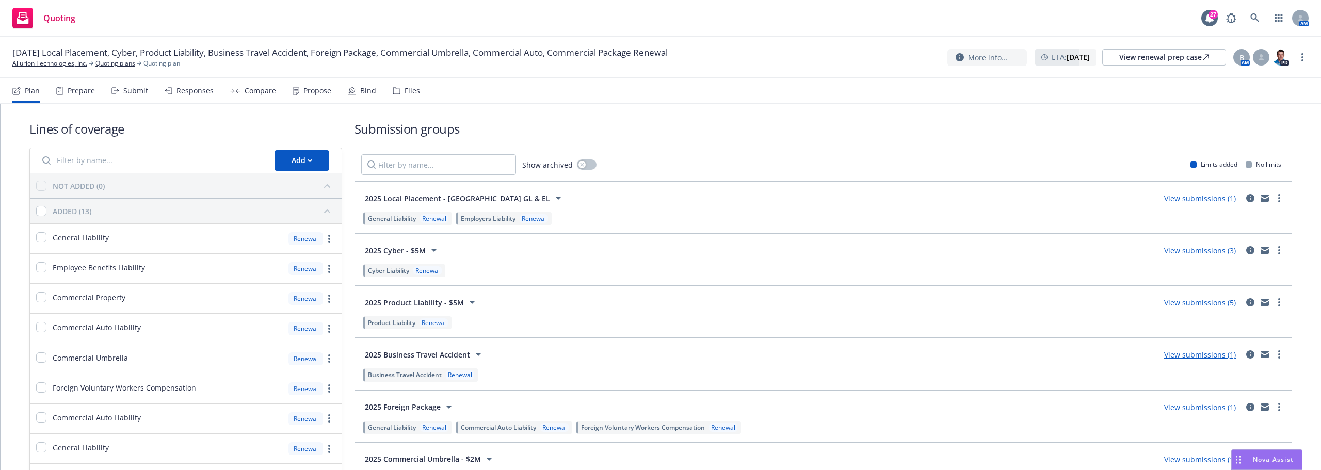
click at [343, 230] on div "Lines of coverage Add NOT ADDED (0) ADDED (13) General Liability Renewal Employ…" at bounding box center [660, 367] width 1262 height 494
click at [820, 212] on div "General Liability Renewal Employers Liability Renewal" at bounding box center [823, 218] width 924 height 18
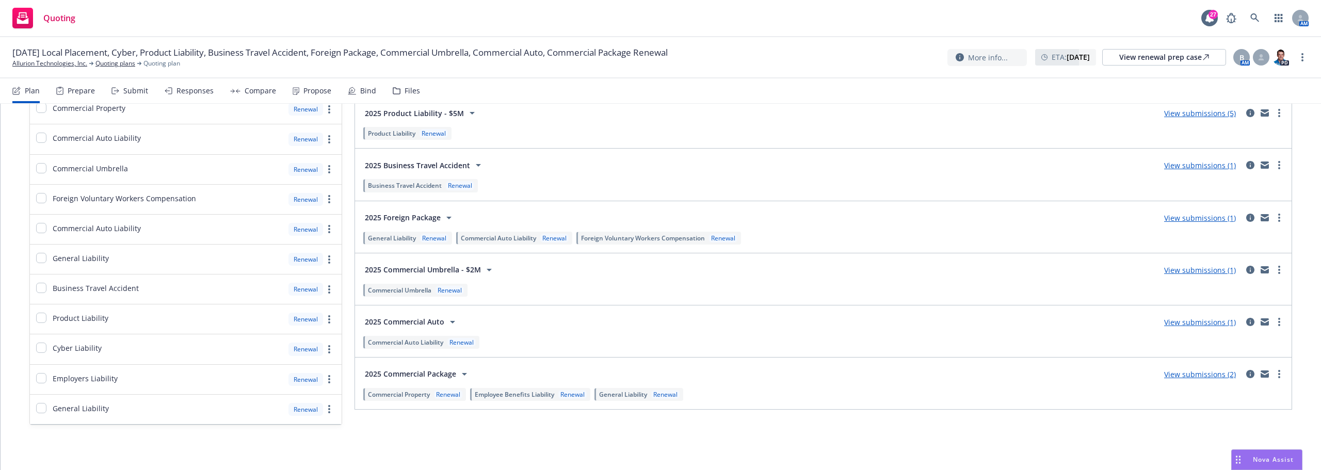
scroll to position [190, 0]
click at [1211, 368] on div "View submissions (2)" at bounding box center [1200, 373] width 84 height 12
click at [1211, 372] on link "View submissions (2)" at bounding box center [1200, 374] width 72 height 10
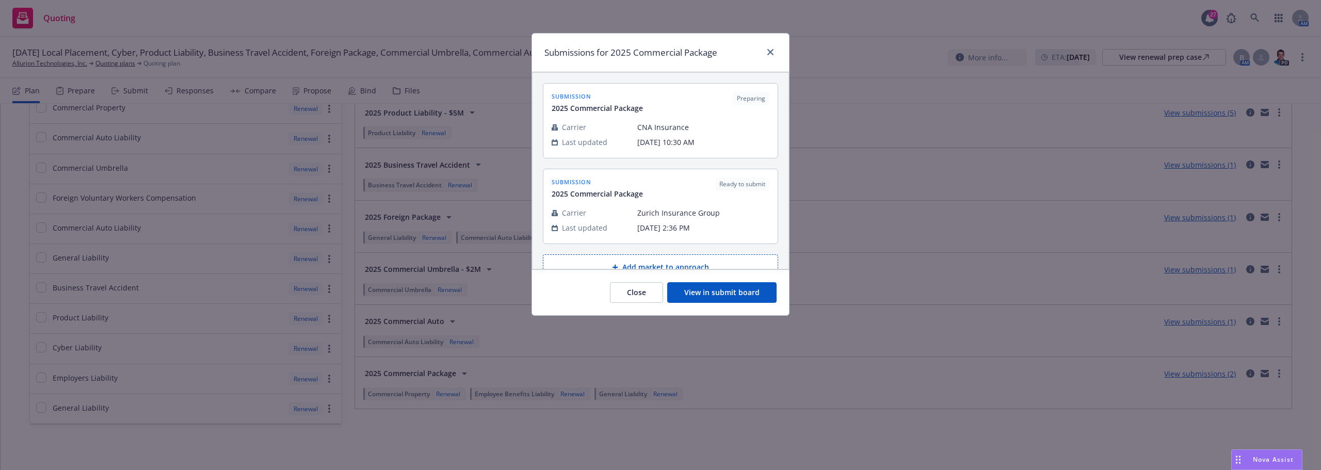
click at [705, 287] on button "View in submit board" at bounding box center [721, 292] width 109 height 21
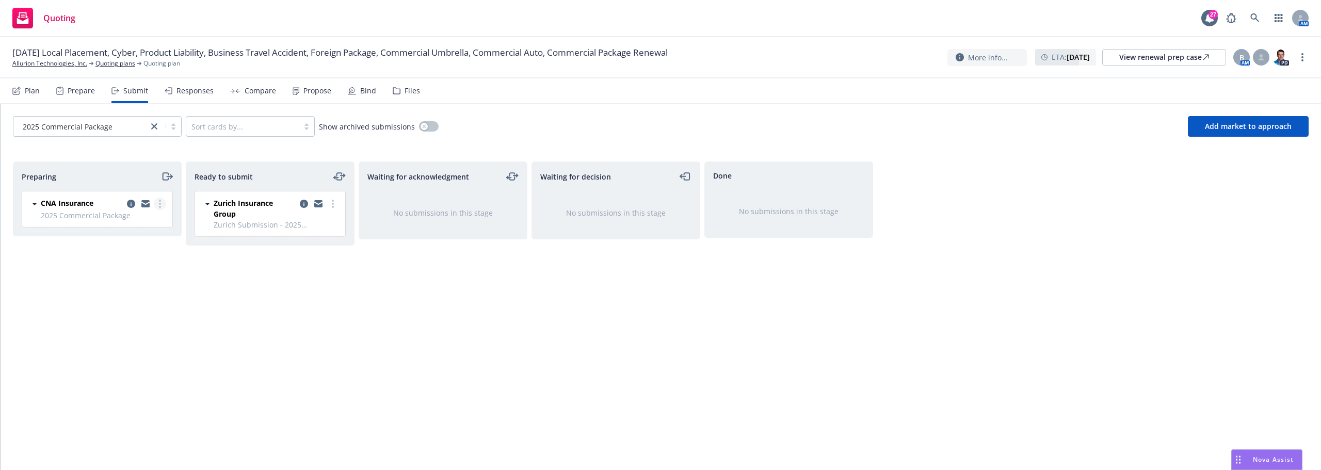
click at [161, 202] on link "more" at bounding box center [160, 204] width 12 height 12
click at [123, 286] on span "Add accepted decision" at bounding box center [113, 287] width 103 height 10
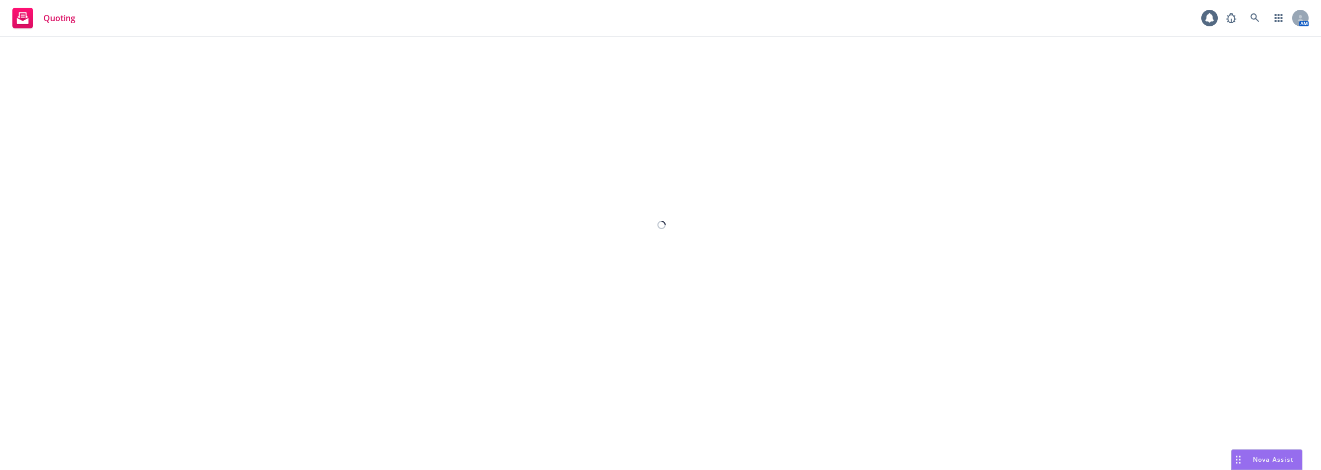
select select "12"
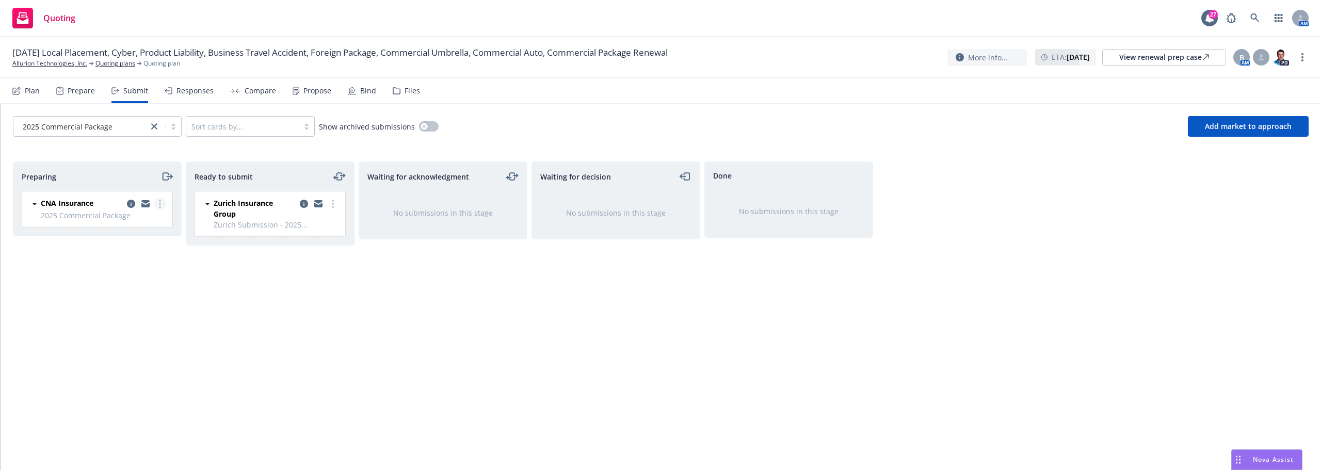
click at [161, 202] on link "more" at bounding box center [160, 204] width 12 height 12
click at [127, 290] on span "Add accepted decision" at bounding box center [113, 287] width 103 height 10
select select "12"
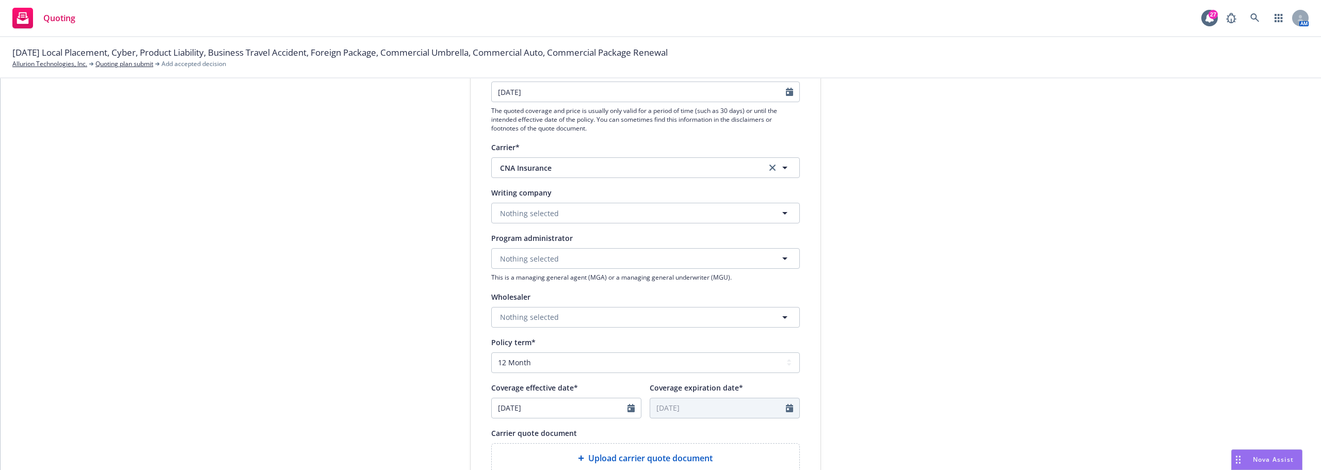
scroll to position [52, 0]
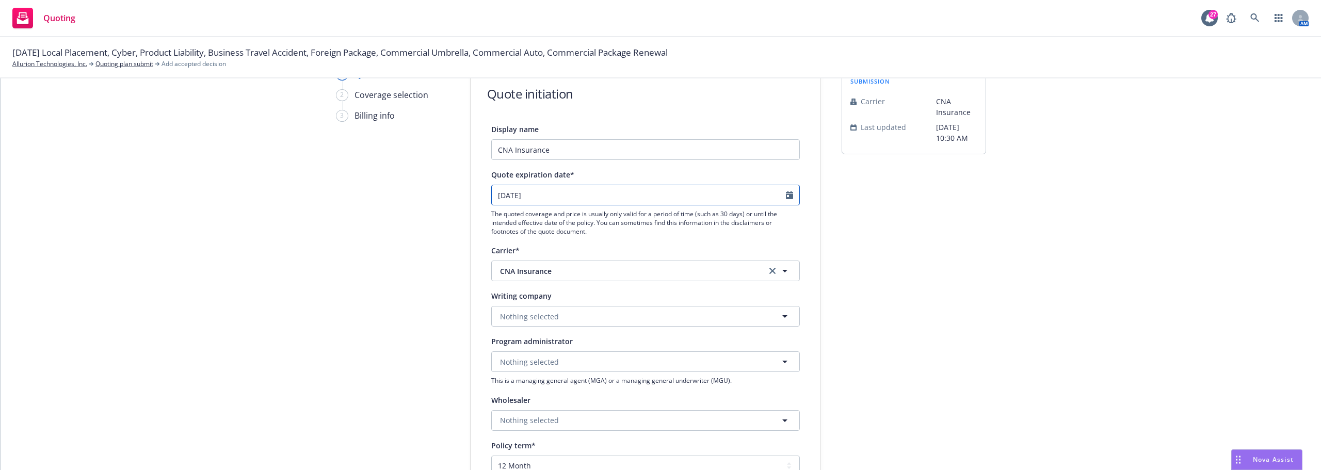
click at [786, 196] on icon "Calendar" at bounding box center [789, 195] width 7 height 8
select select "9"
click at [863, 200] on div "submission Carrier CNA Insurance Last updated 5/29, 10:30 AM" at bounding box center [913, 414] width 144 height 692
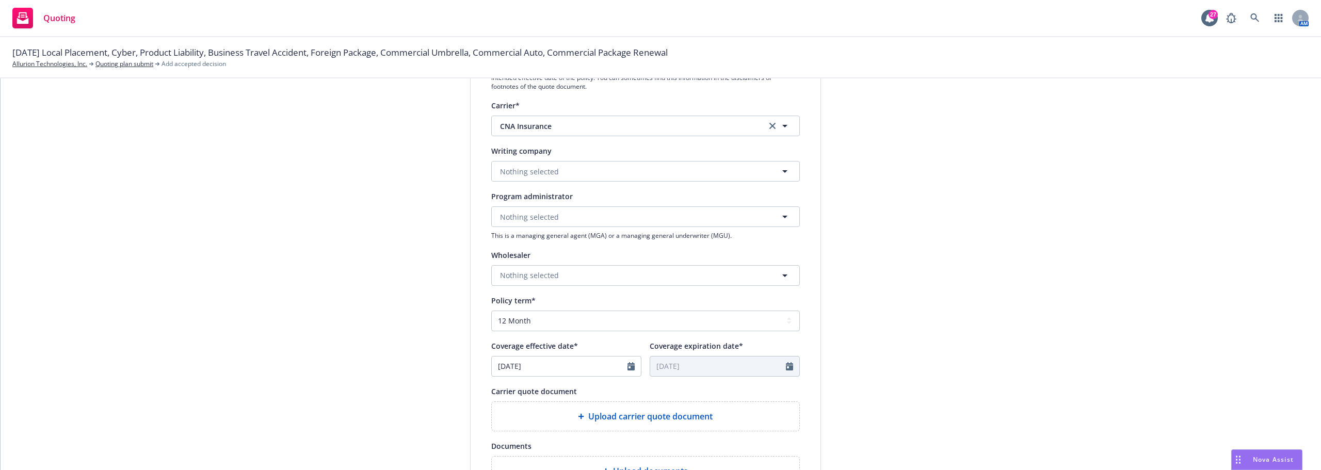
scroll to position [206, 0]
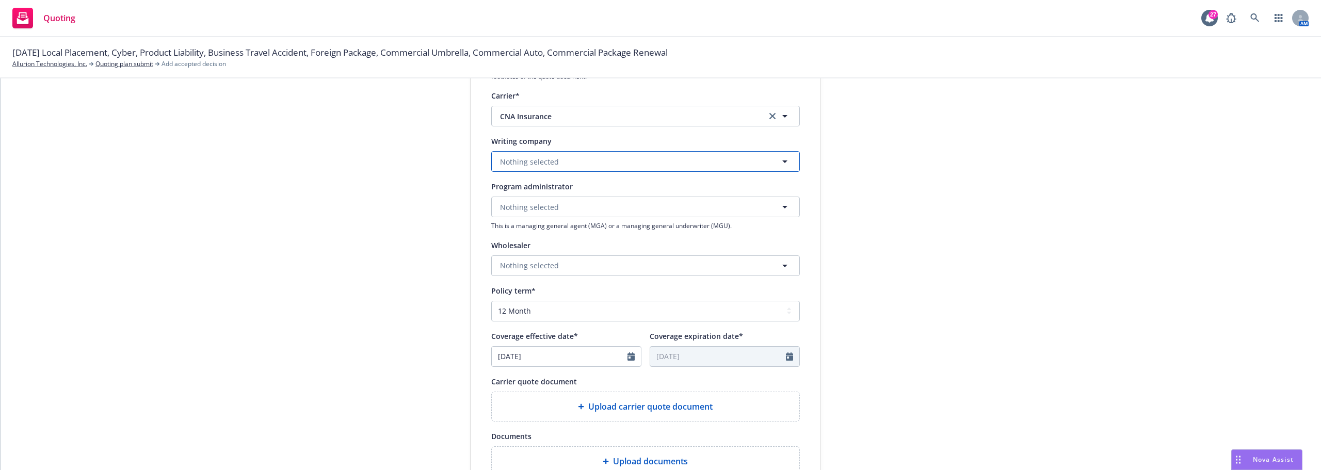
click at [625, 171] on button "Nothing selected" at bounding box center [645, 161] width 309 height 21
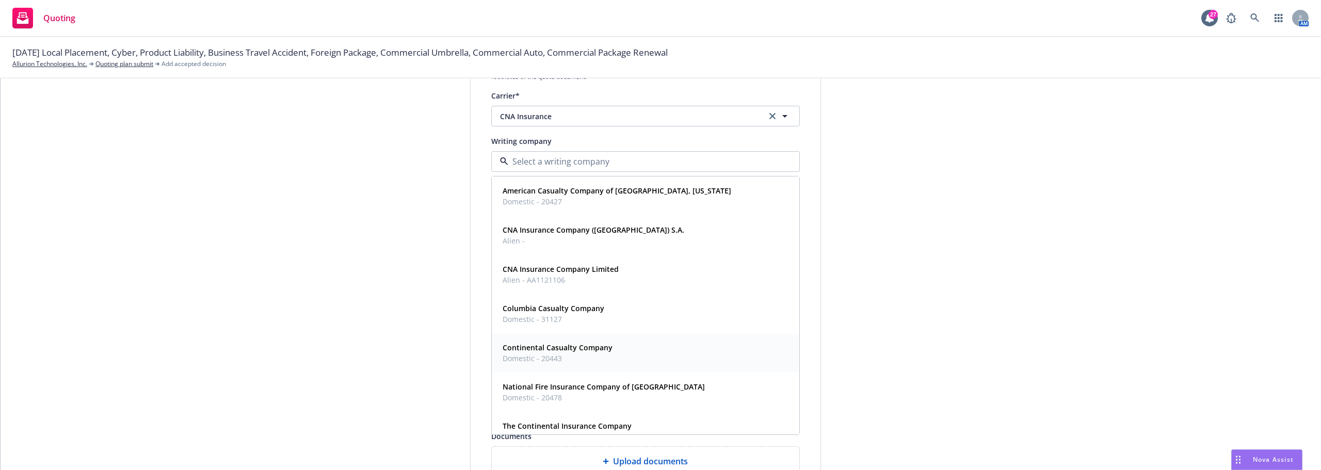
click at [583, 345] on strong "Continental Casualty Company" at bounding box center [558, 348] width 110 height 10
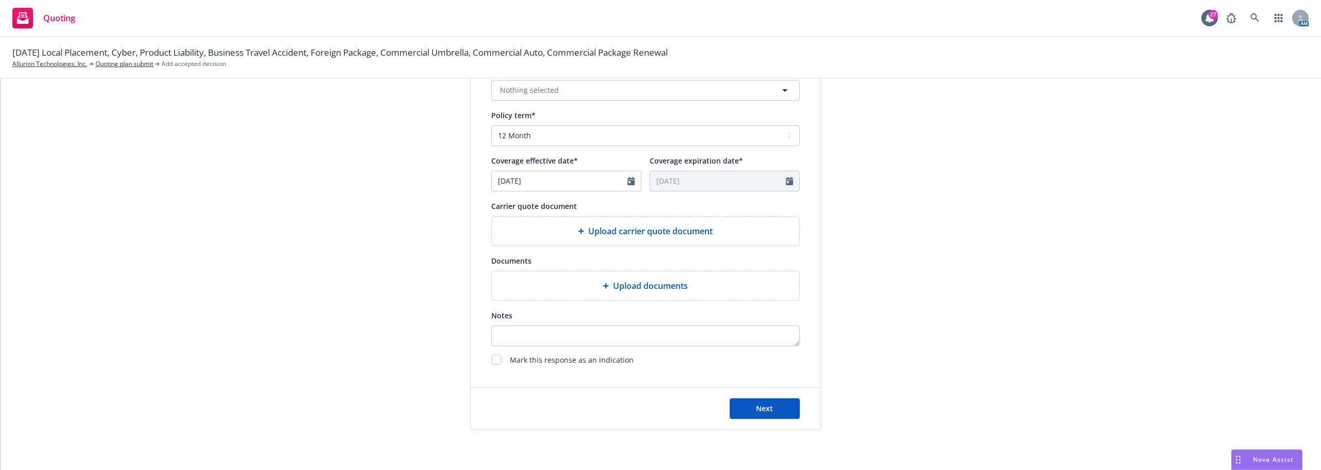
scroll to position [383, 0]
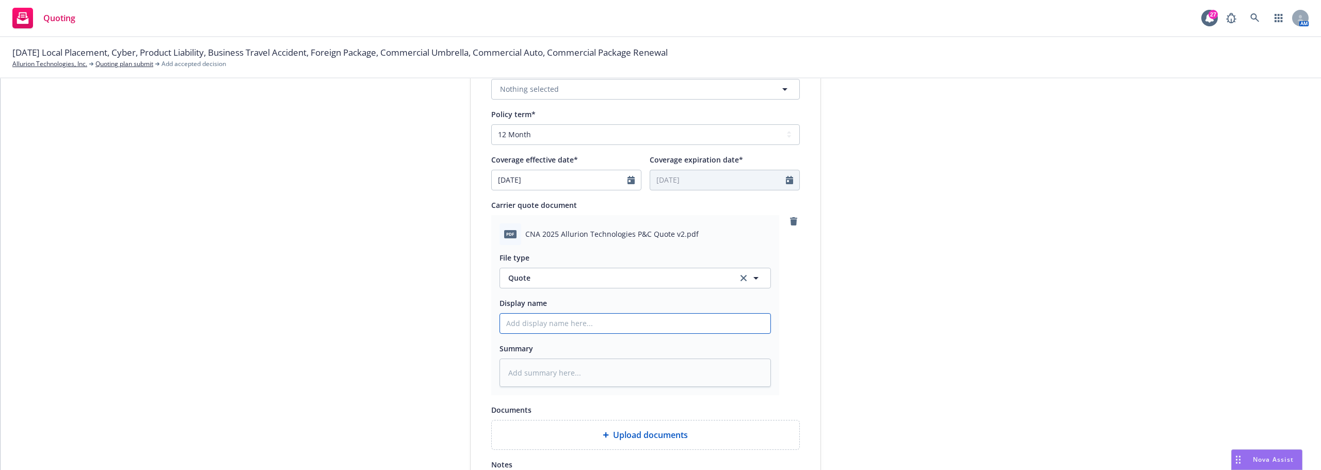
click at [542, 326] on input "Display name" at bounding box center [635, 324] width 270 height 20
type textarea "x"
type input "P"
type textarea "x"
type input "Pa"
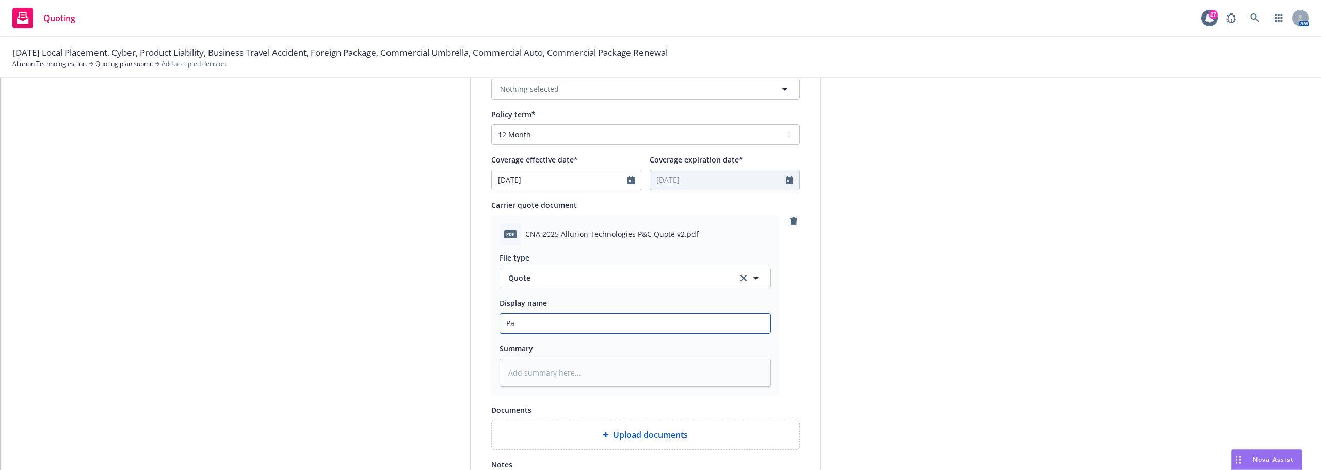
type textarea "x"
type input "Pac"
type textarea "x"
type input "Pack"
type textarea "x"
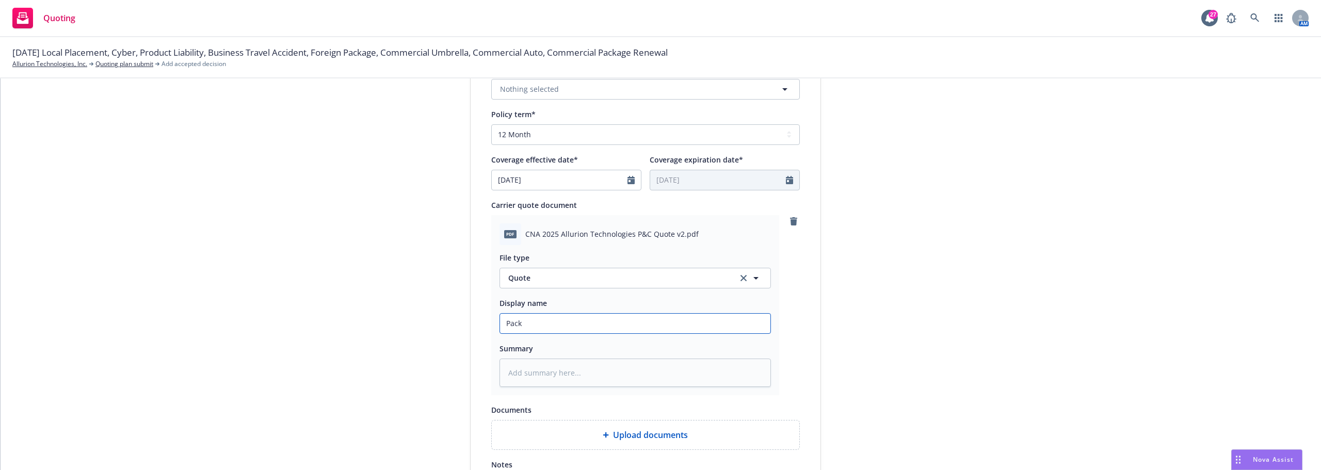
type input "Packa"
type textarea "x"
type input "Packag"
type textarea "x"
type input "Package"
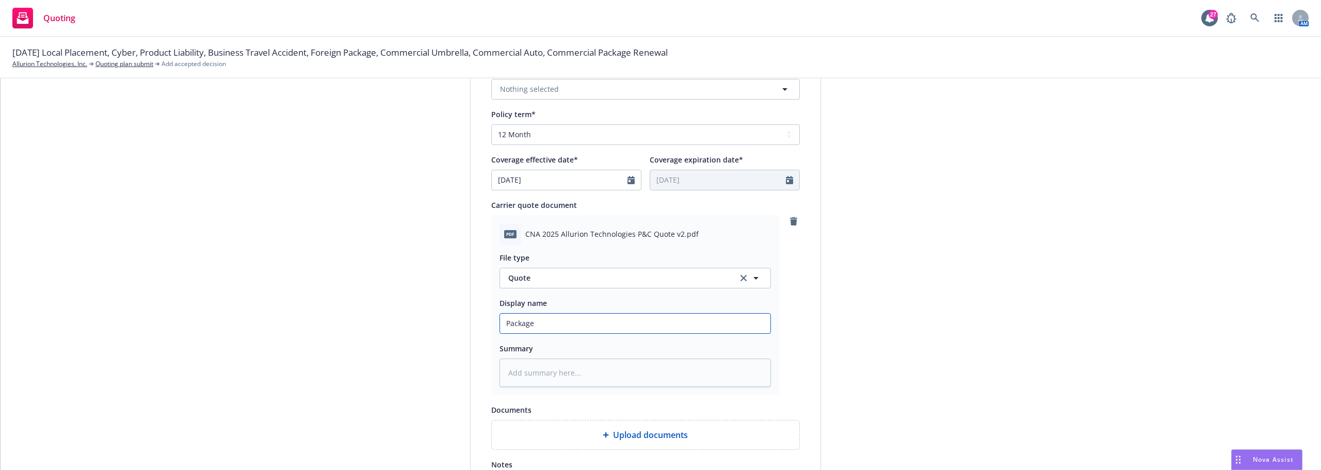
type textarea "x"
type input "Package"
type textarea "x"
type input "Package Qu"
type textarea "x"
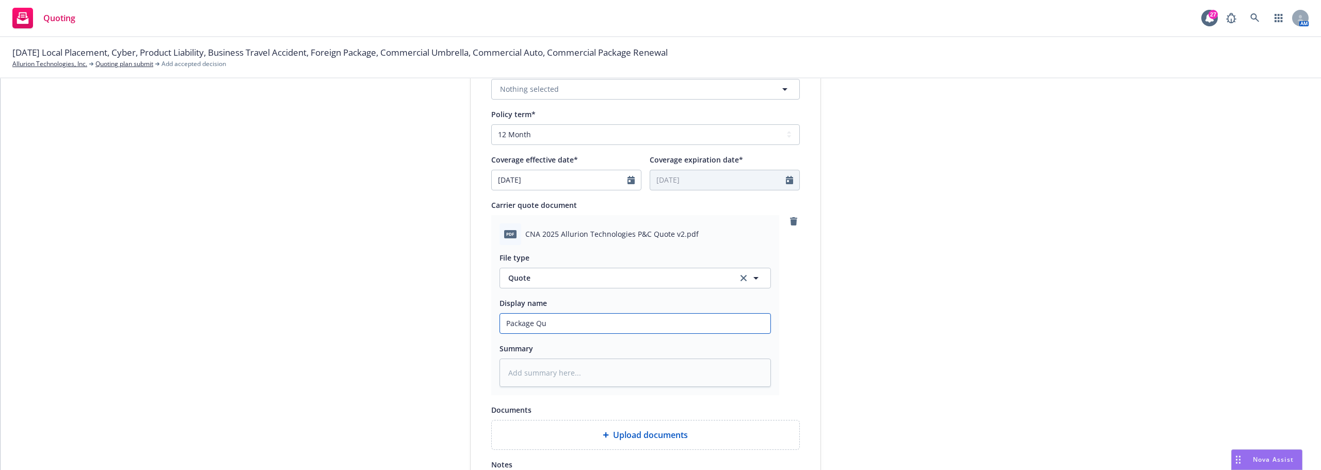
type input "Package Quo"
type textarea "x"
type input "Package Quot"
type textarea "x"
type input "Package Quote"
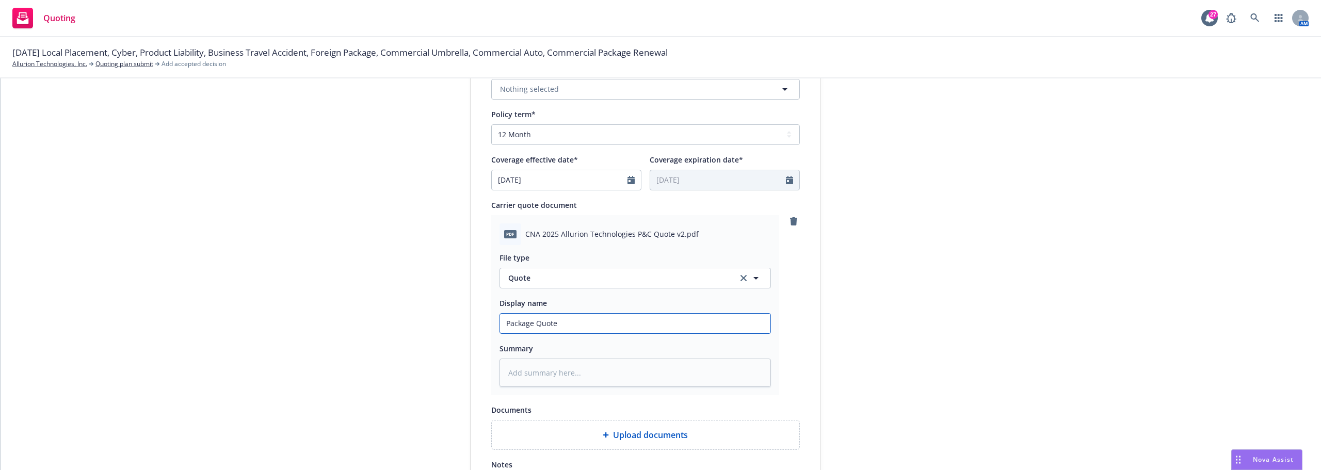
type textarea "x"
type input "Package Quote"
type textarea "x"
type input "Package Quote -"
type textarea "x"
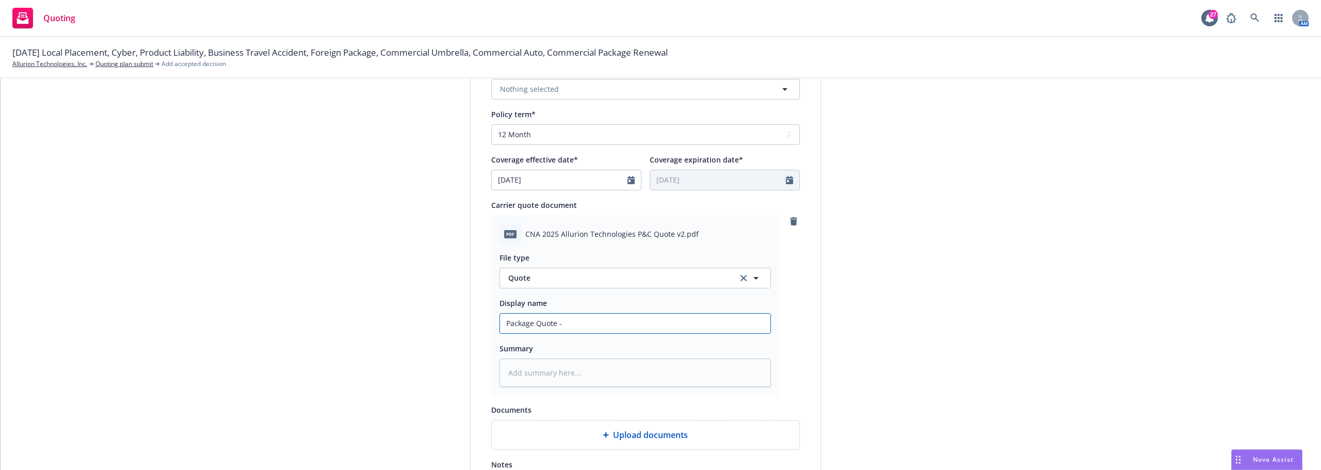
type input "Package Quote -"
type textarea "x"
type input "Package Quote - T"
type textarea "x"
type input "Package Quote - Ta"
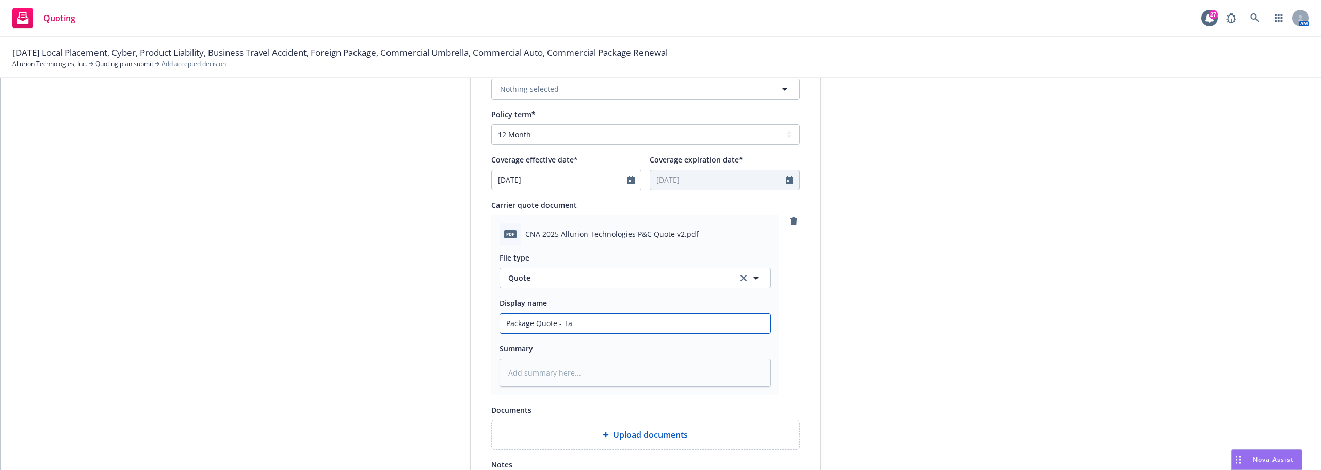
type textarea "x"
type input "Package Quote - Tat"
type textarea "x"
type input "Package Quote - Ta"
type textarea "x"
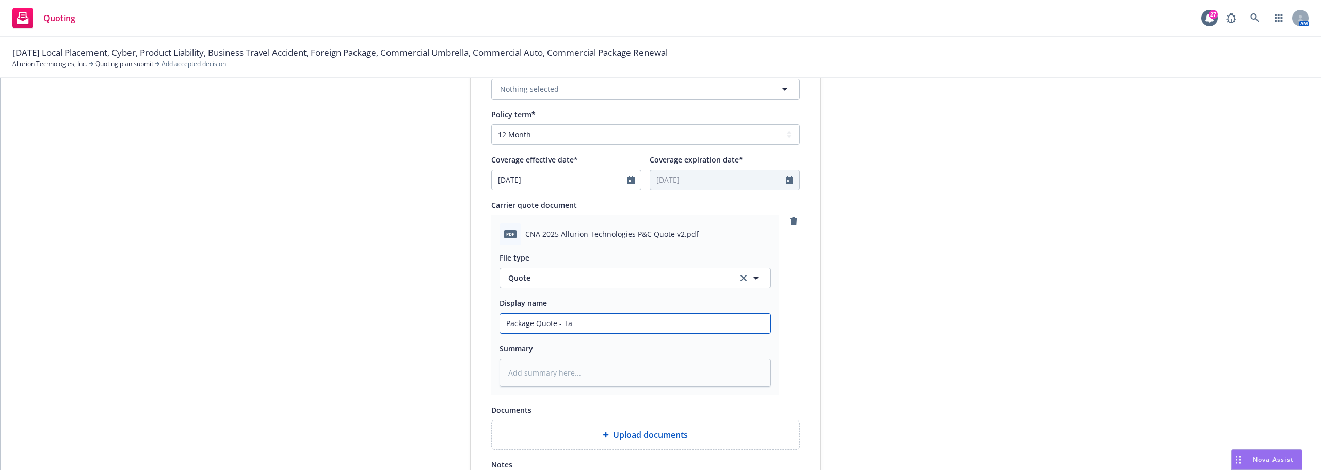
type input "Package Quote - T"
type textarea "x"
type input "Package Quote -"
type textarea "x"
type input "Package Quote - V"
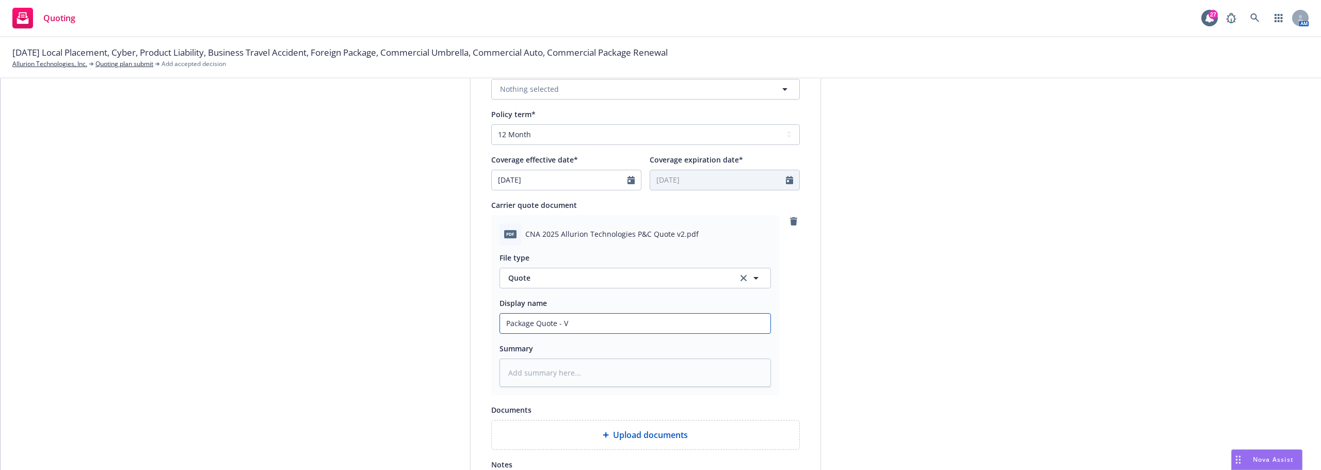
type textarea "x"
type input "Package Quote - Ve"
type textarea "x"
type input "Package Quote - Vee"
type textarea "x"
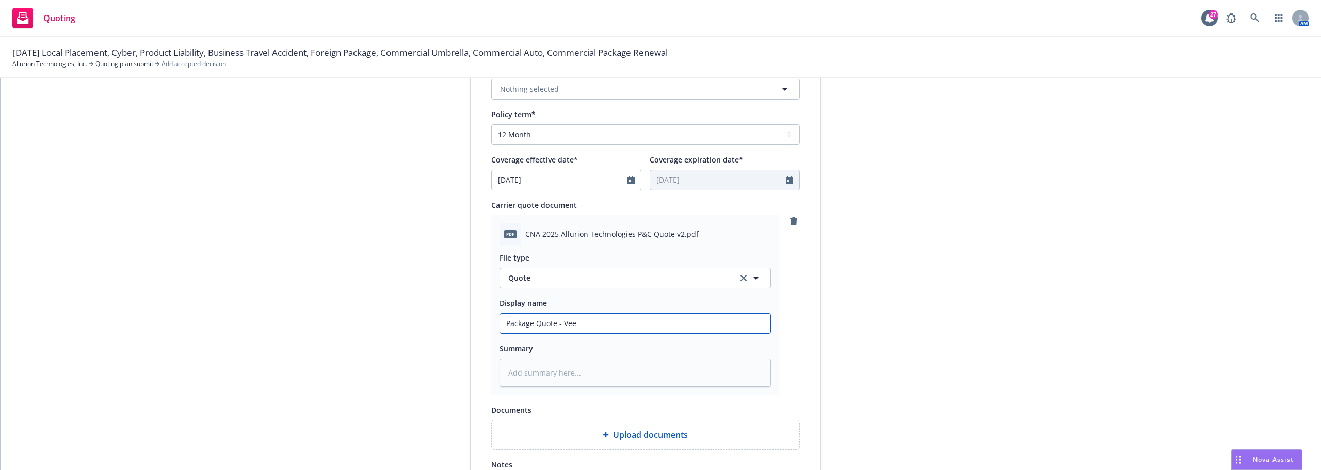
type input "Package Quote - Ve"
type textarea "x"
type input "Package Quote - V"
type textarea "x"
type input "Package Quote -"
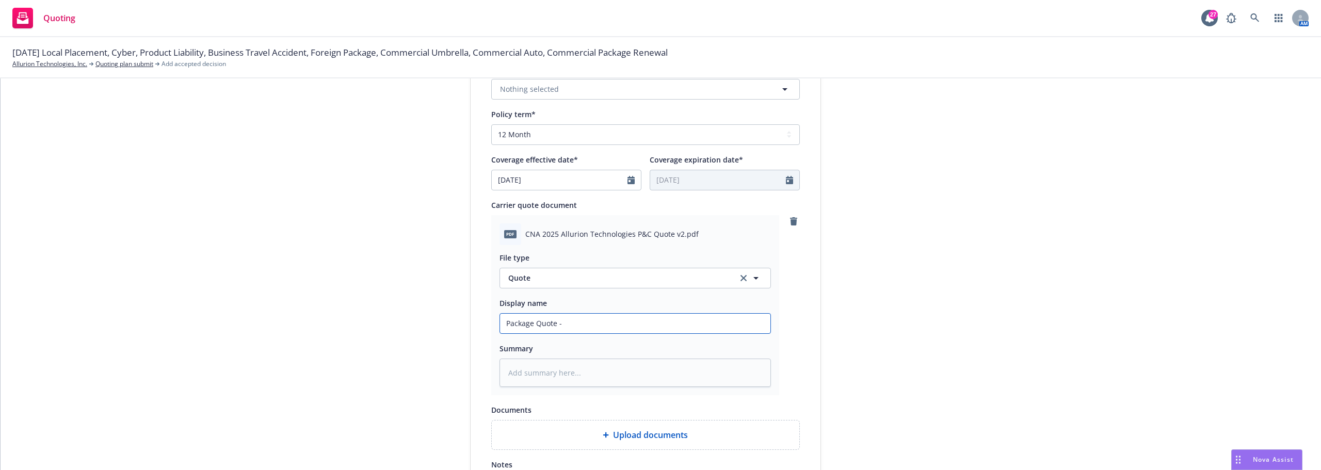
type textarea "x"
type input "Package Quote - T"
type textarea "x"
type input "Package Quote - Ta"
type textarea "x"
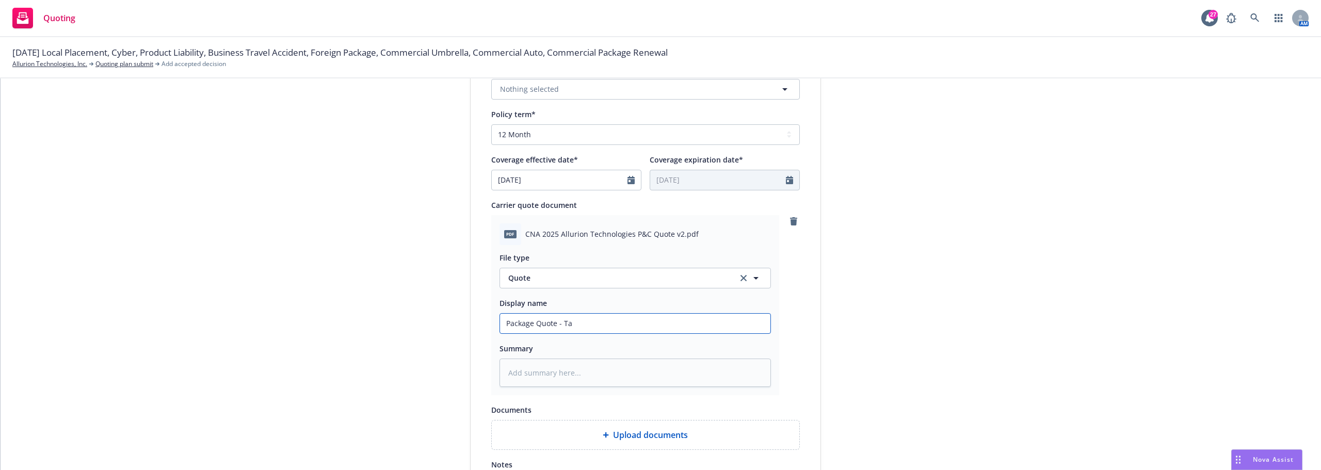
type input "Package Quote - Tat"
type textarea "x"
type input "Package Quote - Ta"
type textarea "x"
type input "Package Quote - T"
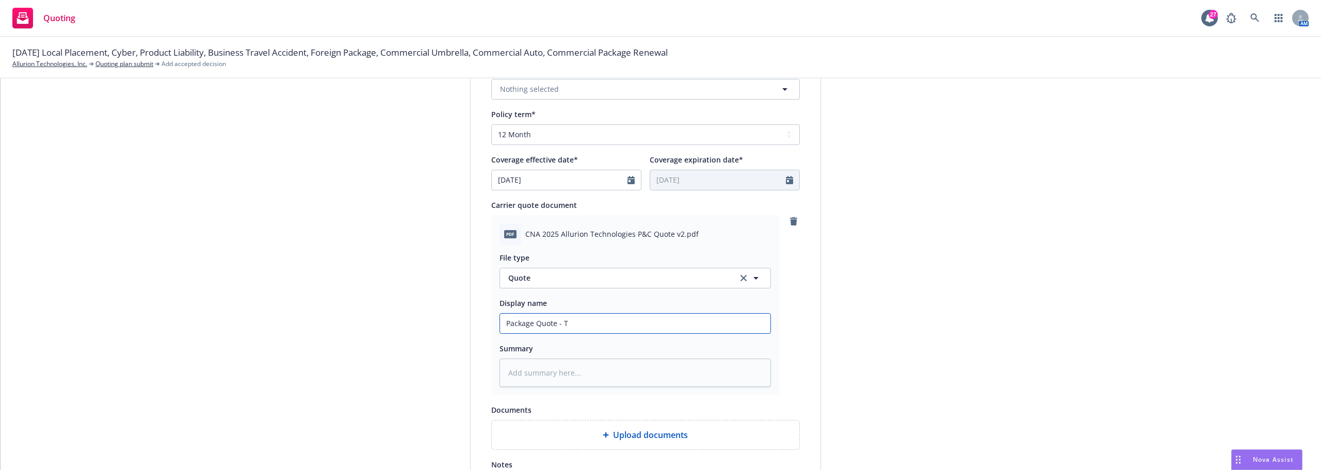
type textarea "x"
type input "Package Quote -"
type textarea "x"
type input "Package Quote -"
type textarea "x"
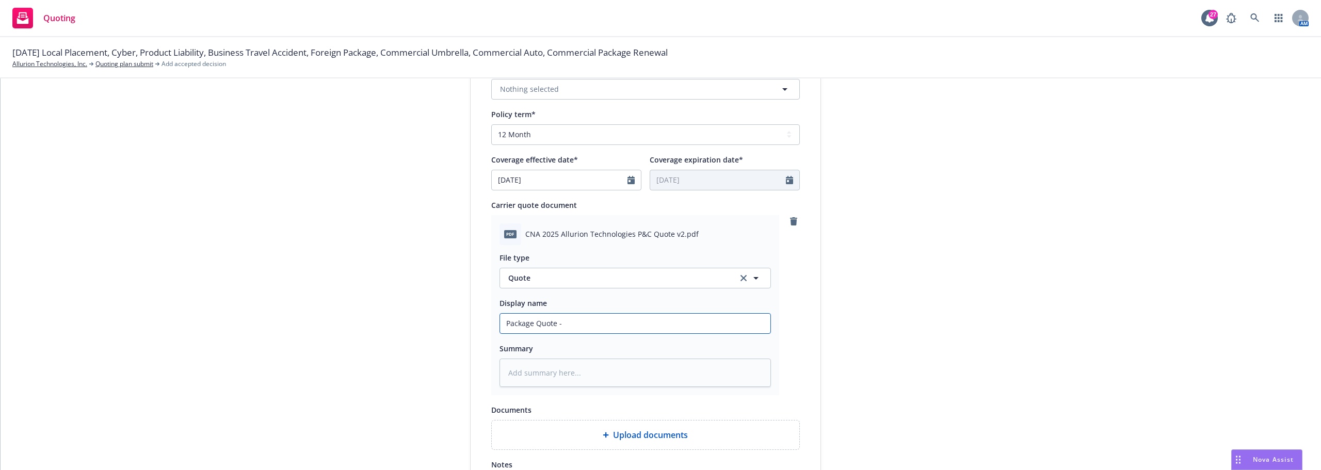
type input "Package Quote -"
type textarea "x"
type input "Package Quote -"
type textarea "x"
type input "Package Quote -"
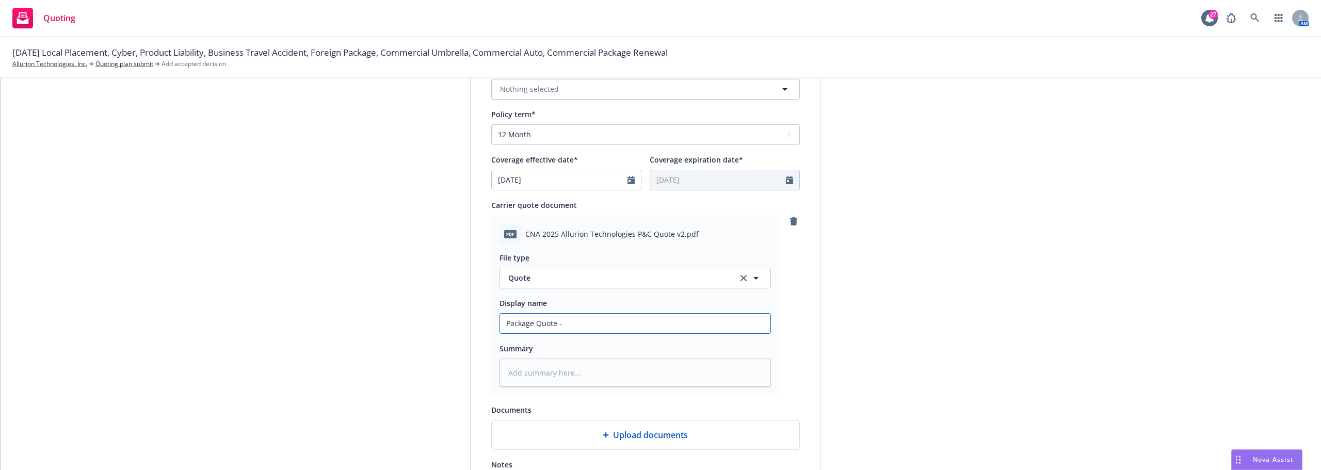
type textarea "x"
type input "Package Quote - D"
type textarea "x"
type input "Package Quote - Do"
type textarea "x"
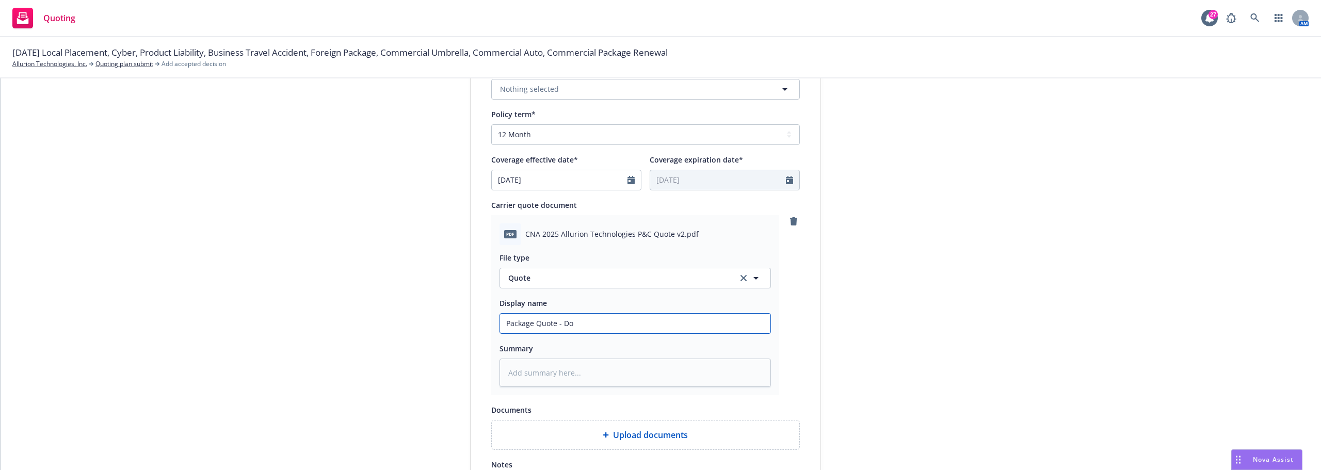
type input "Package Quote - Dom"
type textarea "x"
type input "Package Quote - Dome"
type textarea "x"
type input "Package Quote - Domes"
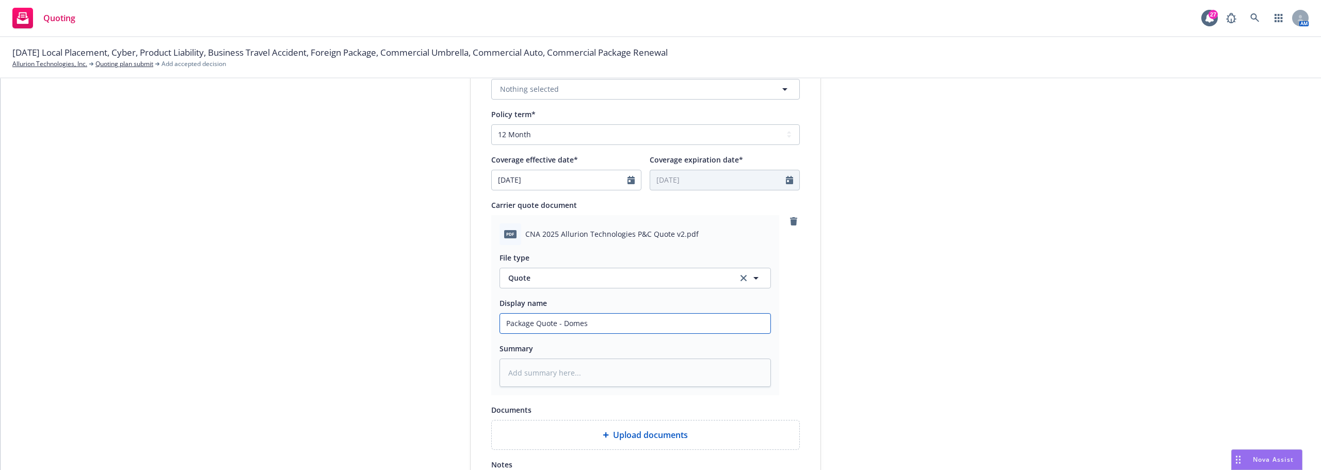
type textarea "x"
type input "Package Quote - Domest"
type textarea "x"
type input "Package Quote - Domesti"
type textarea "x"
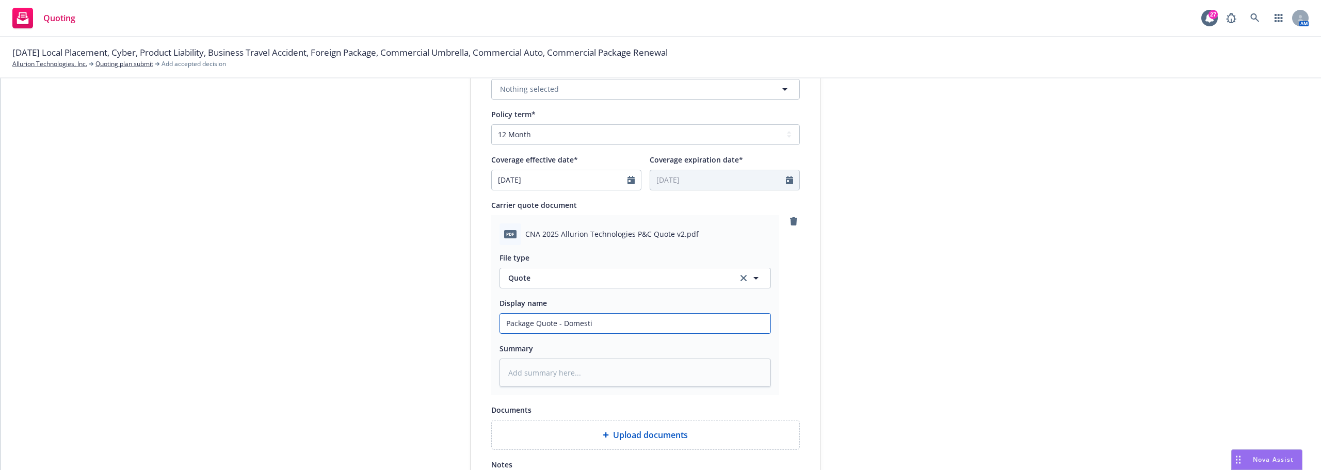
type input "Package Quote - Domestic"
type textarea "x"
type input "Package Quote - Domestic"
type textarea "x"
type input "Package Quote - Domestic C"
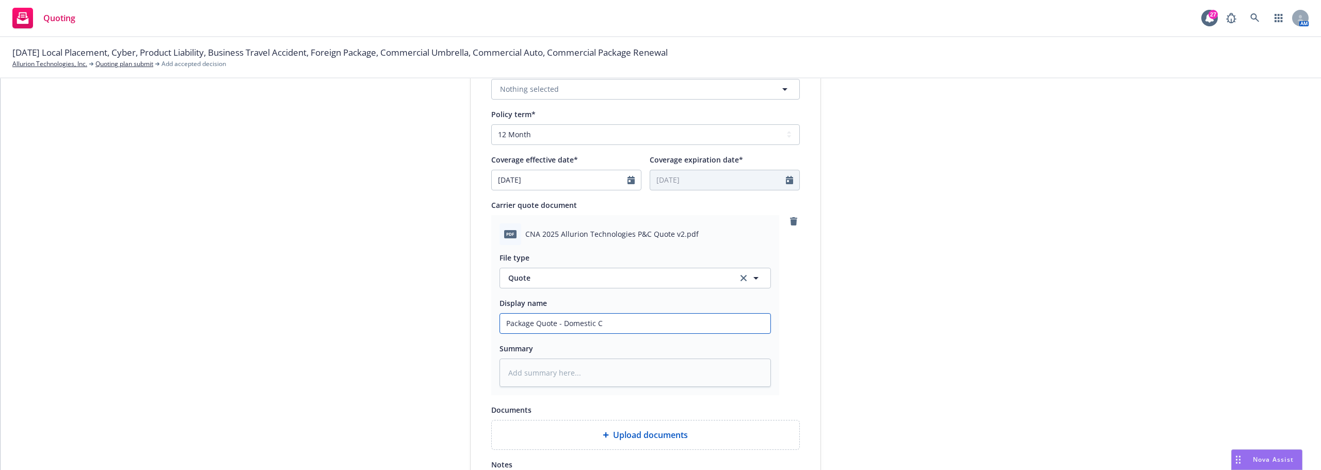
type textarea "x"
type input "Package Quote - Domestic CN"
type textarea "x"
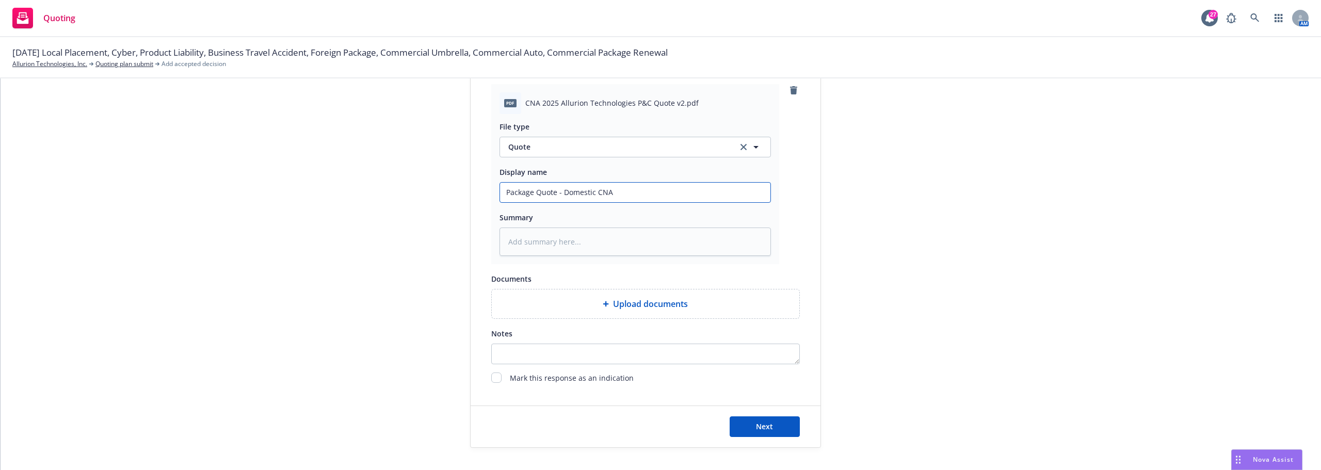
scroll to position [533, 0]
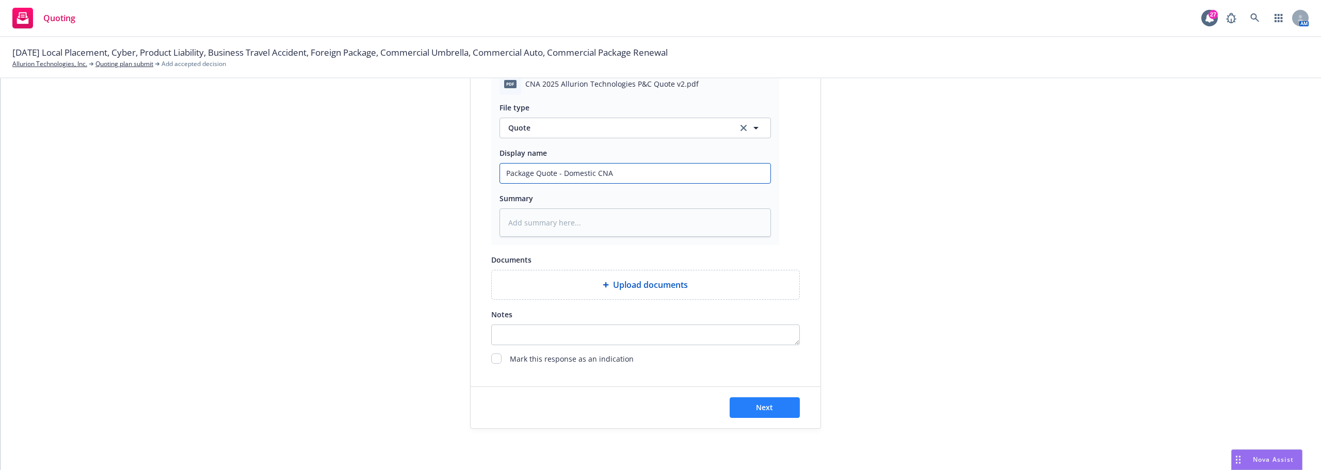
type input "Package Quote - Domestic CNA"
click at [788, 407] on button "Next" at bounding box center [765, 407] width 70 height 21
type textarea "x"
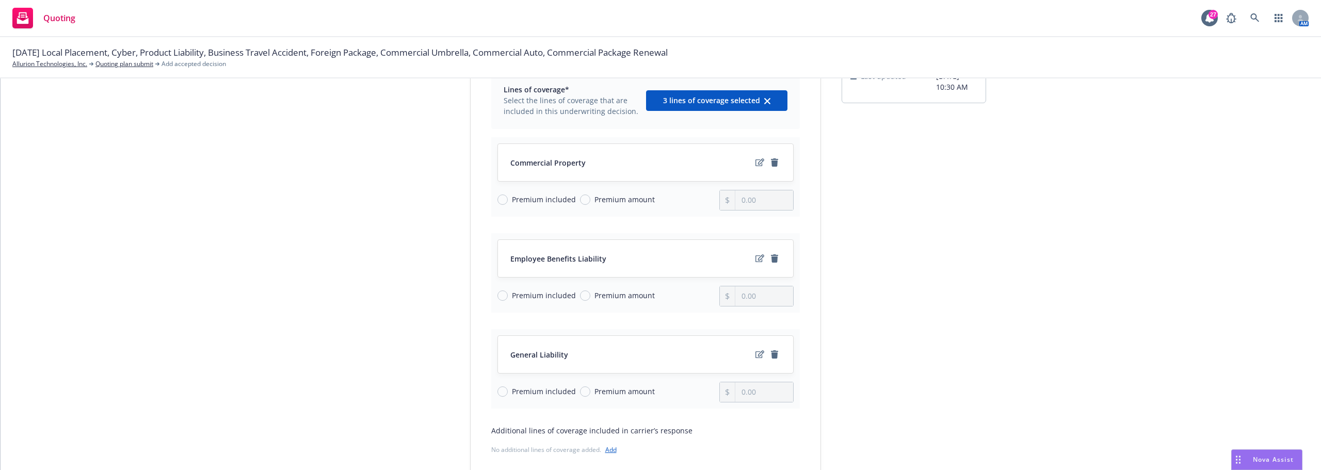
scroll to position [103, 0]
click at [590, 195] on span "Premium amount" at bounding box center [622, 198] width 64 height 11
click at [585, 195] on input "Premium amount" at bounding box center [585, 199] width 10 height 10
radio input "true"
click at [738, 198] on input "0.00" at bounding box center [763, 200] width 57 height 20
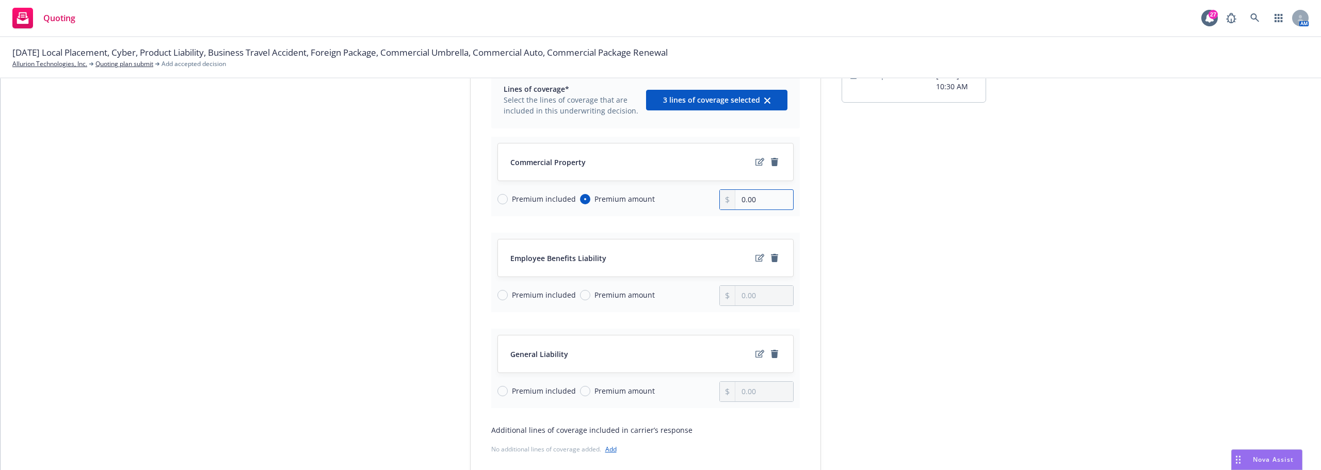
click at [762, 198] on input "0.00" at bounding box center [763, 200] width 57 height 20
type input "30,947.00"
click at [807, 234] on div "Lines of coverage* Select the lines of coverage that are included in this under…" at bounding box center [646, 281] width 350 height 421
click at [525, 299] on span "Premium included" at bounding box center [544, 294] width 64 height 11
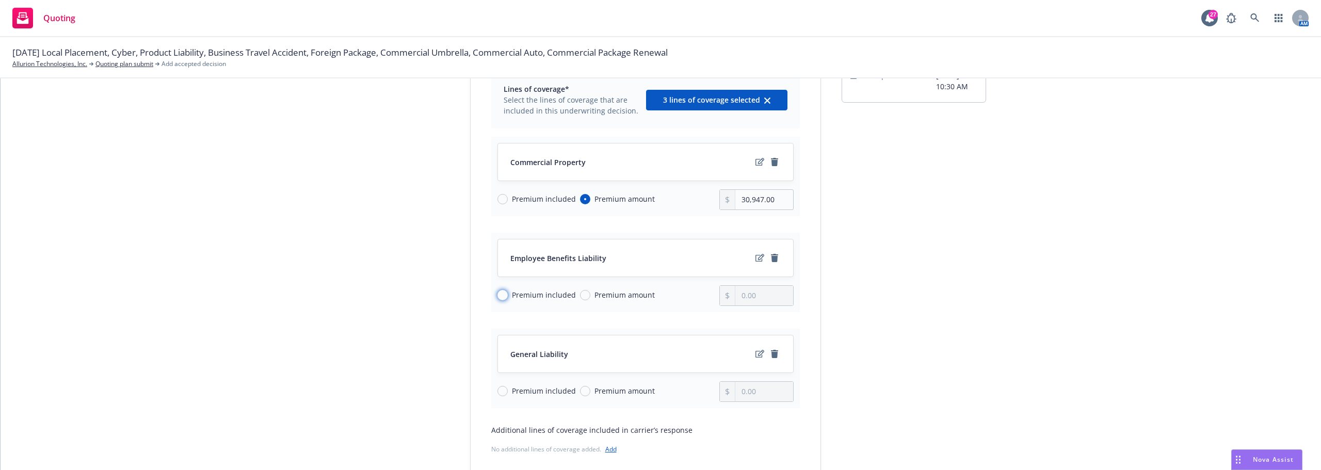
click at [508, 299] on input "Premium included" at bounding box center [502, 295] width 10 height 10
radio input "true"
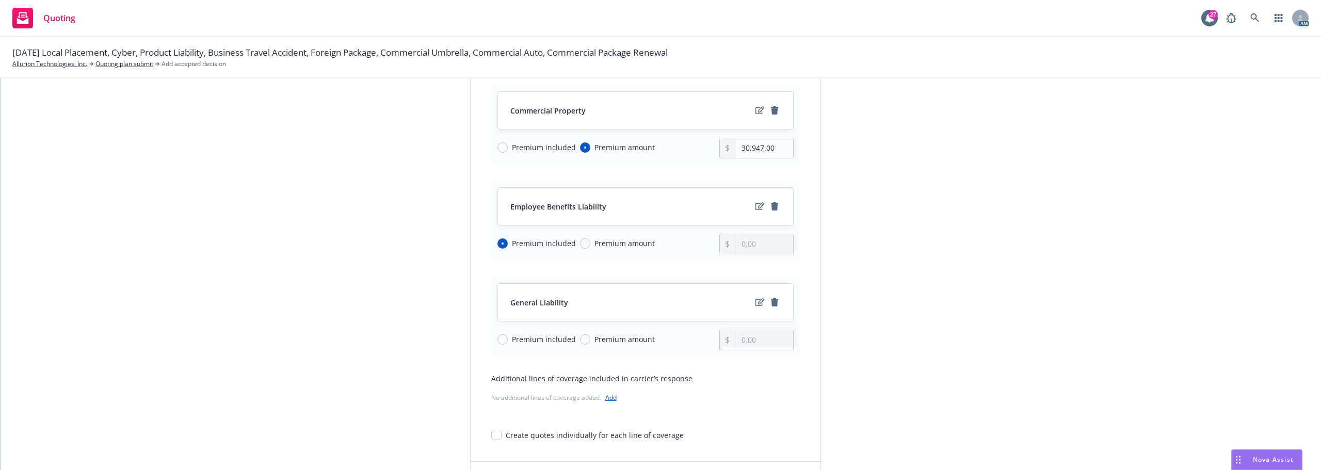
click at [619, 339] on span "Premium amount" at bounding box center [624, 339] width 60 height 11
click at [590, 339] on input "Premium amount" at bounding box center [585, 339] width 10 height 10
radio input "true"
click at [766, 334] on input "0.00" at bounding box center [763, 340] width 57 height 20
drag, startPoint x: 766, startPoint y: 334, endPoint x: 672, endPoint y: 334, distance: 93.9
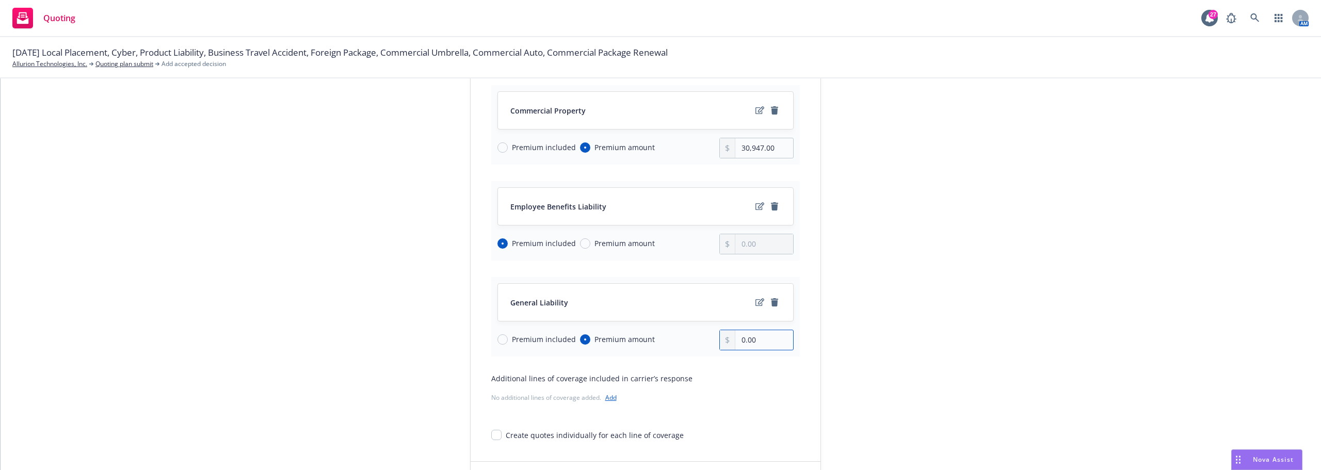
click at [672, 334] on div "Premium included Premium amount 0.00" at bounding box center [645, 340] width 296 height 21
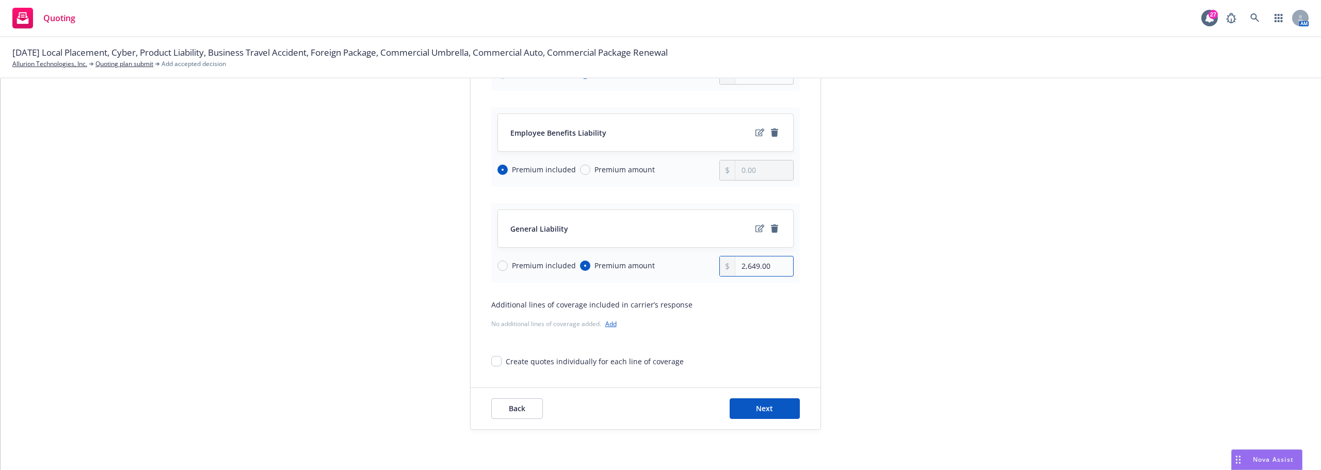
scroll to position [230, 0]
type input "2,649.00"
click at [528, 410] on button "Back" at bounding box center [517, 407] width 52 height 21
type textarea "x"
select select "12"
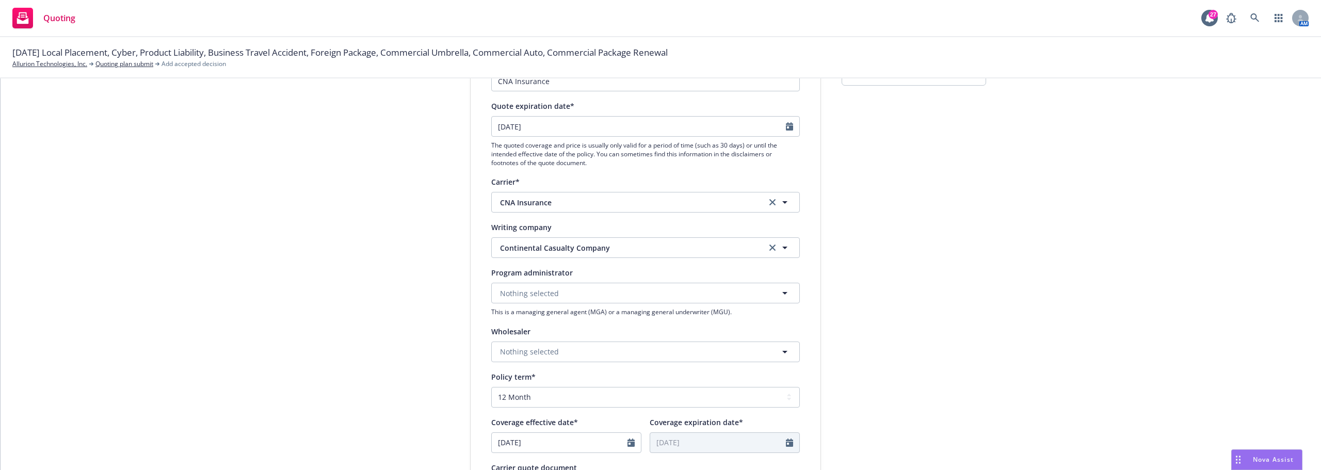
scroll to position [481, 0]
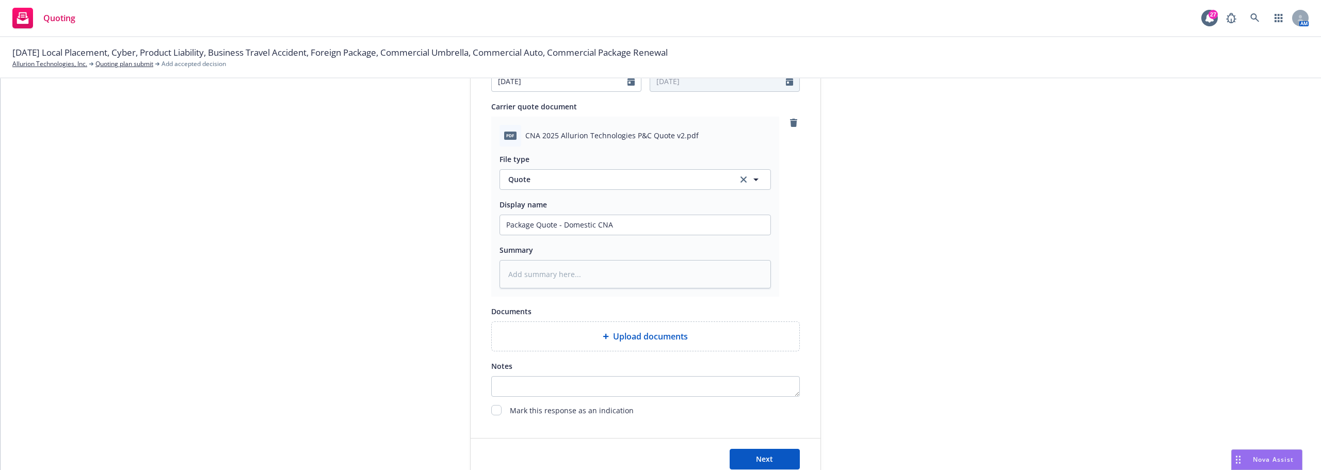
click at [748, 445] on div "Next" at bounding box center [646, 459] width 350 height 41
click at [751, 446] on div "Next" at bounding box center [646, 459] width 350 height 41
click at [753, 449] on button "Next" at bounding box center [765, 459] width 70 height 21
type textarea "x"
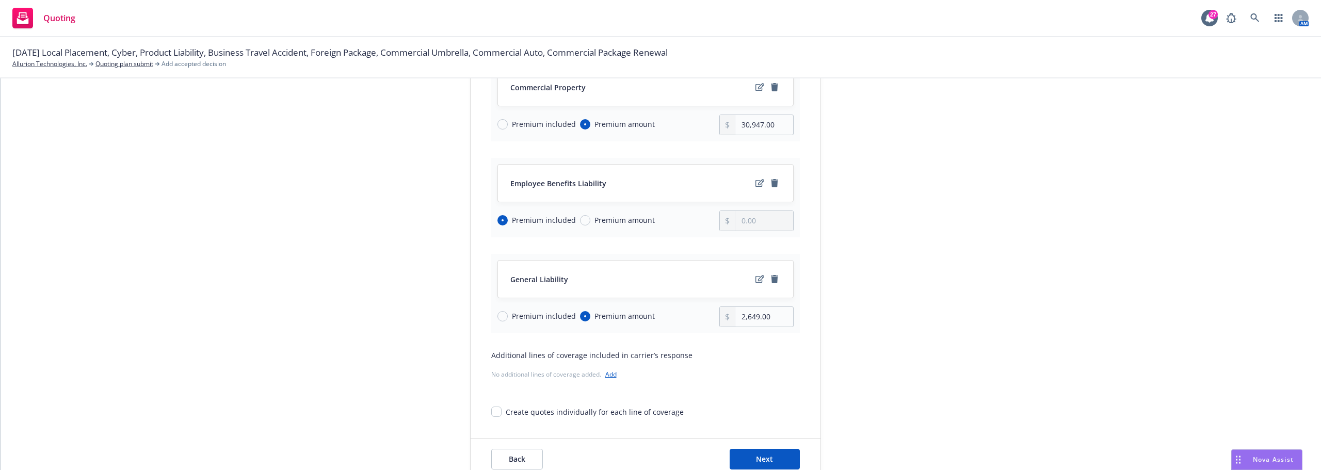
scroll to position [0, 0]
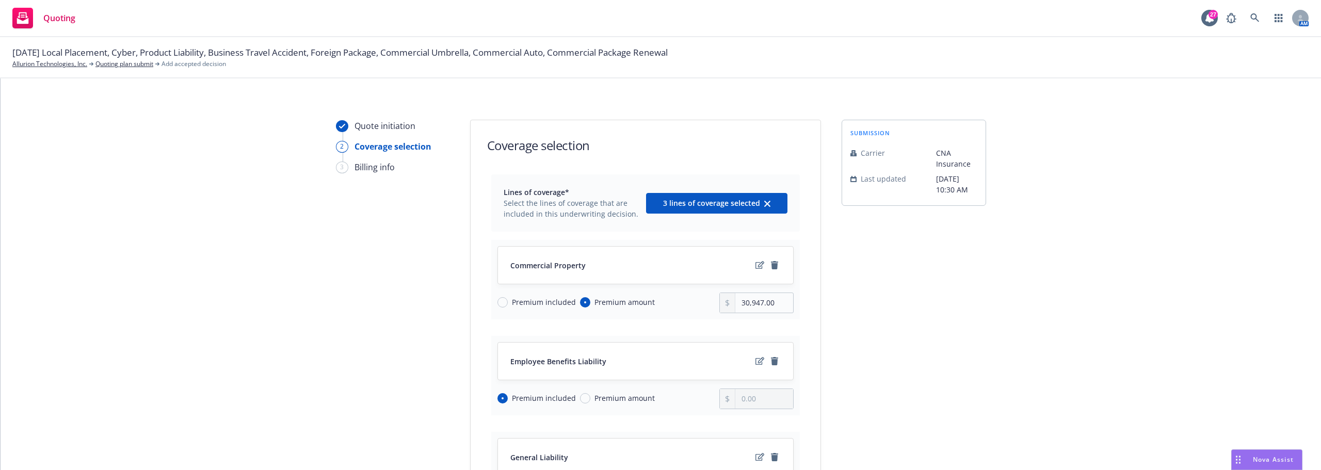
click at [539, 305] on span "Premium included" at bounding box center [544, 302] width 64 height 11
click at [508, 305] on input "Premium included" at bounding box center [502, 302] width 10 height 10
radio input "true"
radio input "false"
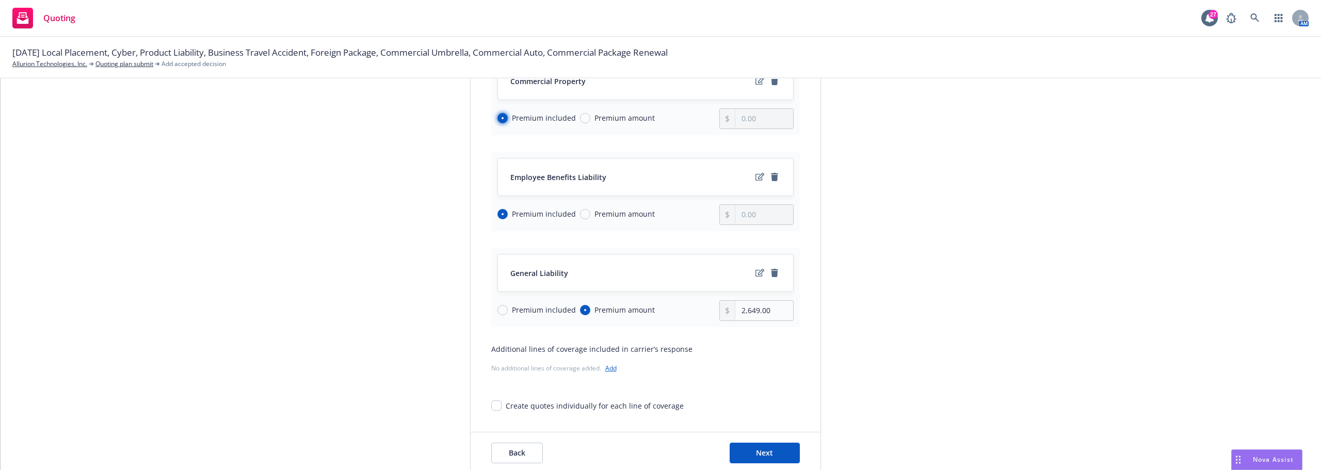
scroll to position [206, 0]
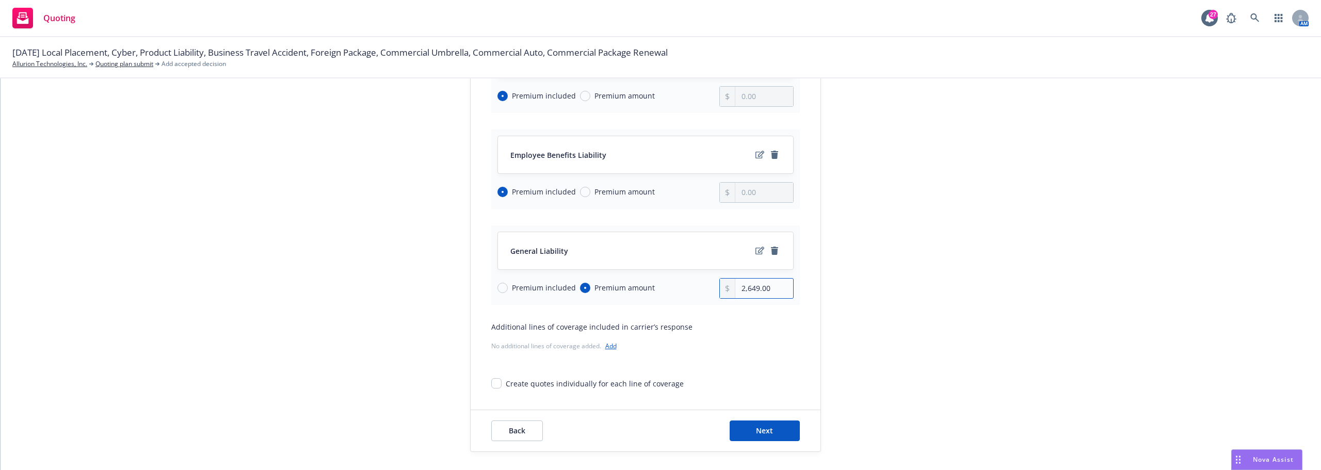
click at [788, 286] on input "2,649.00" at bounding box center [763, 289] width 57 height 20
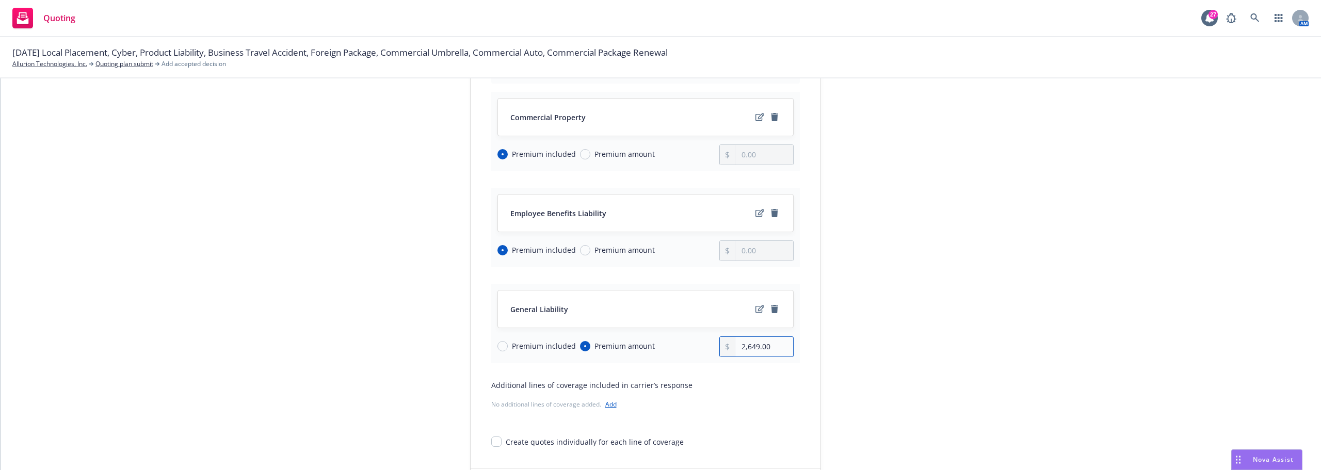
scroll to position [230, 0]
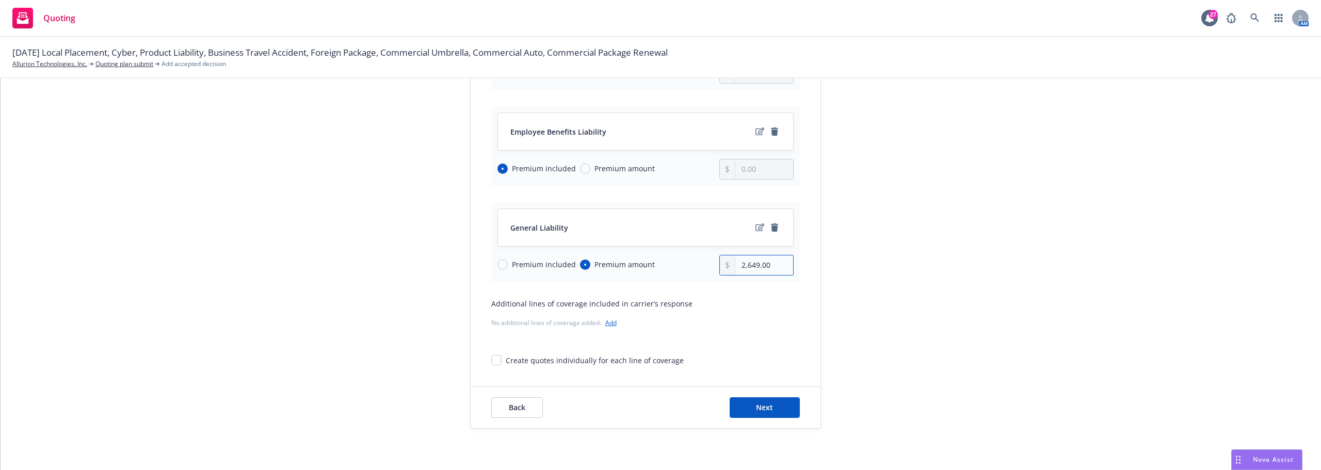
drag, startPoint x: 751, startPoint y: 258, endPoint x: 681, endPoint y: 259, distance: 70.2
click at [682, 259] on div "Premium included Premium amount 2,649.00" at bounding box center [645, 265] width 296 height 21
type input "33,596.00"
click at [756, 333] on div "Lines of coverage* Select the lines of coverage that are included in this under…" at bounding box center [645, 155] width 309 height 421
click at [778, 407] on button "Next" at bounding box center [765, 407] width 70 height 21
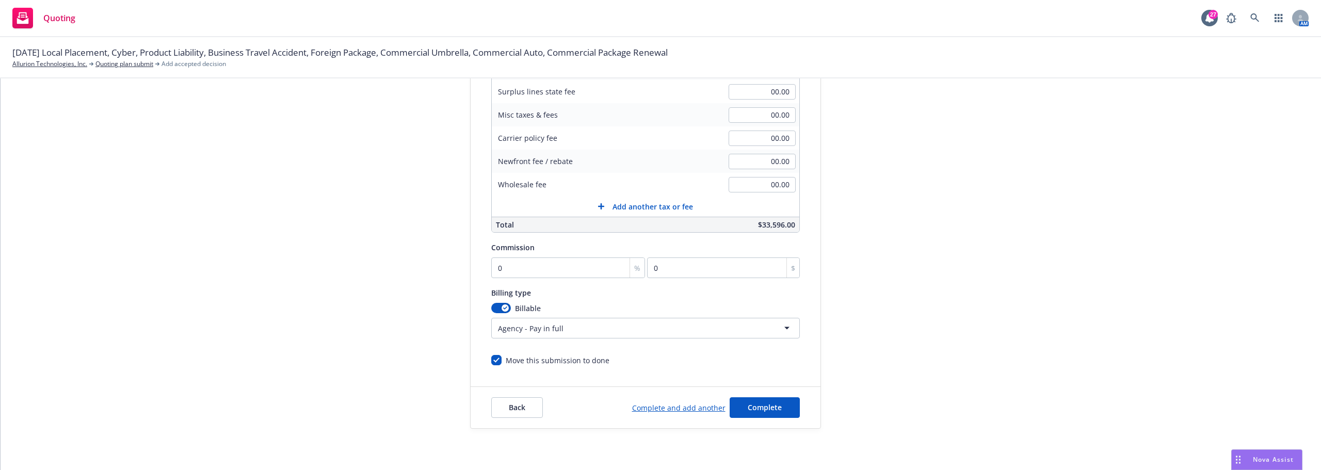
scroll to position [219, 0]
click at [556, 257] on input "0" at bounding box center [568, 267] width 154 height 21
type input "2"
type input "671.92"
type input "20"
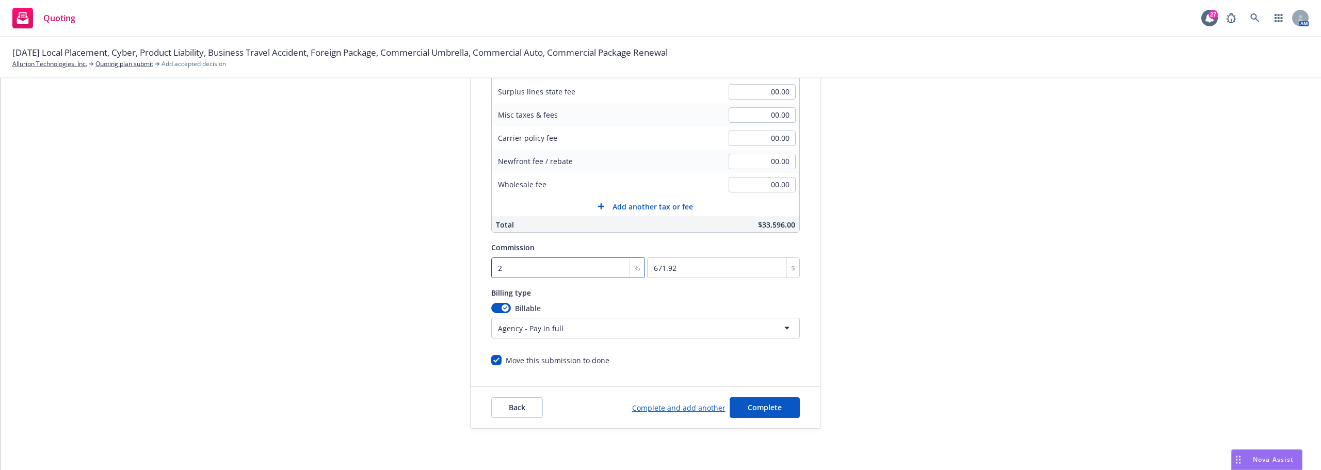
type input "6719.2"
type input "20"
click at [877, 315] on div "submission Carrier CNA Insurance Last updated 5/29, 10:30 AM" at bounding box center [913, 165] width 144 height 528
click at [738, 411] on button "Complete" at bounding box center [765, 407] width 70 height 21
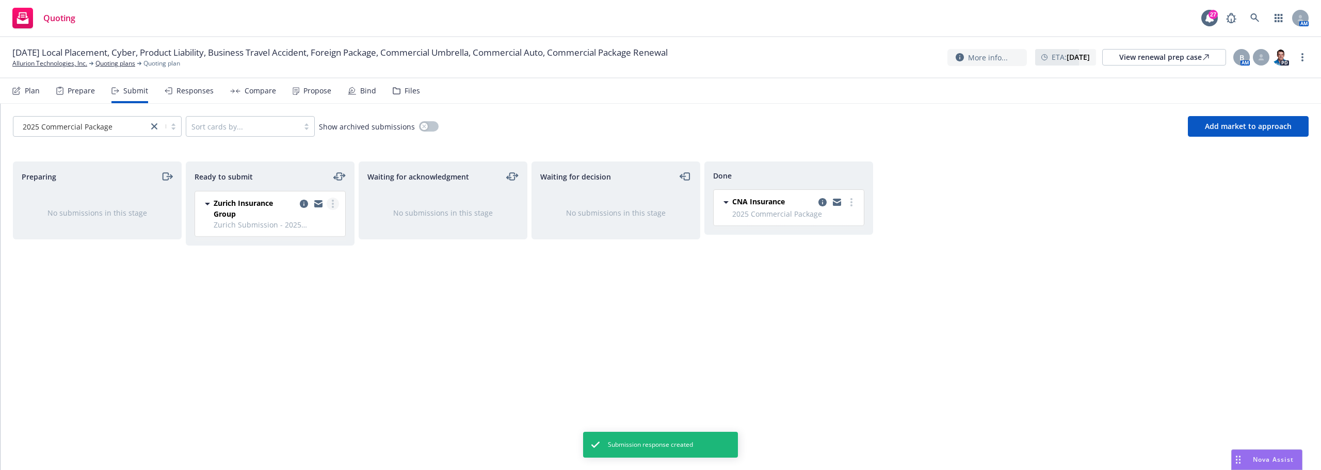
click at [334, 200] on link "more" at bounding box center [333, 204] width 12 height 12
click at [287, 228] on span "Submit to underwriter" at bounding box center [286, 225] width 102 height 10
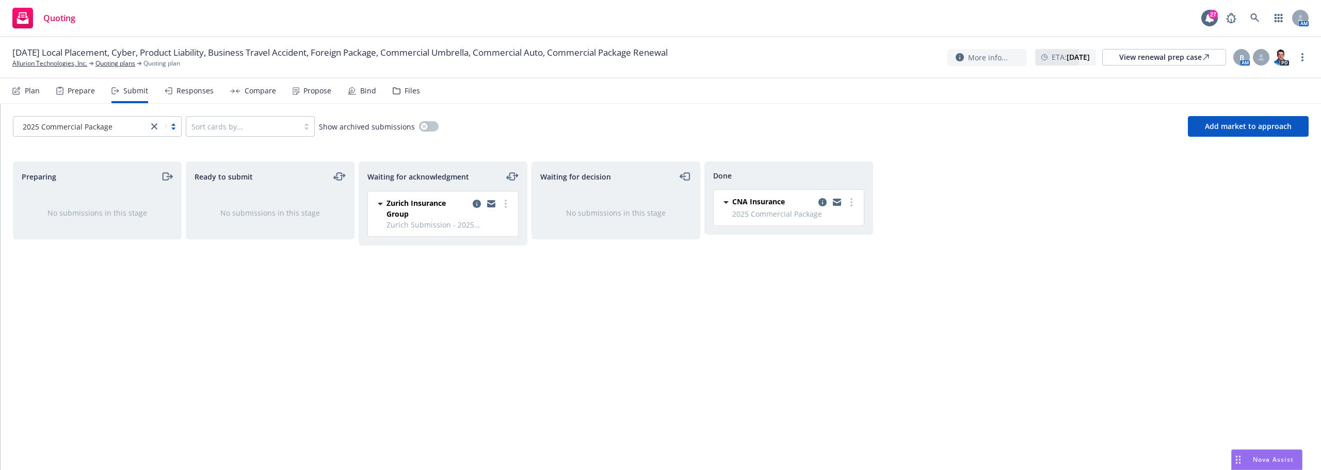
click at [21, 90] on div "Plan" at bounding box center [25, 90] width 27 height 25
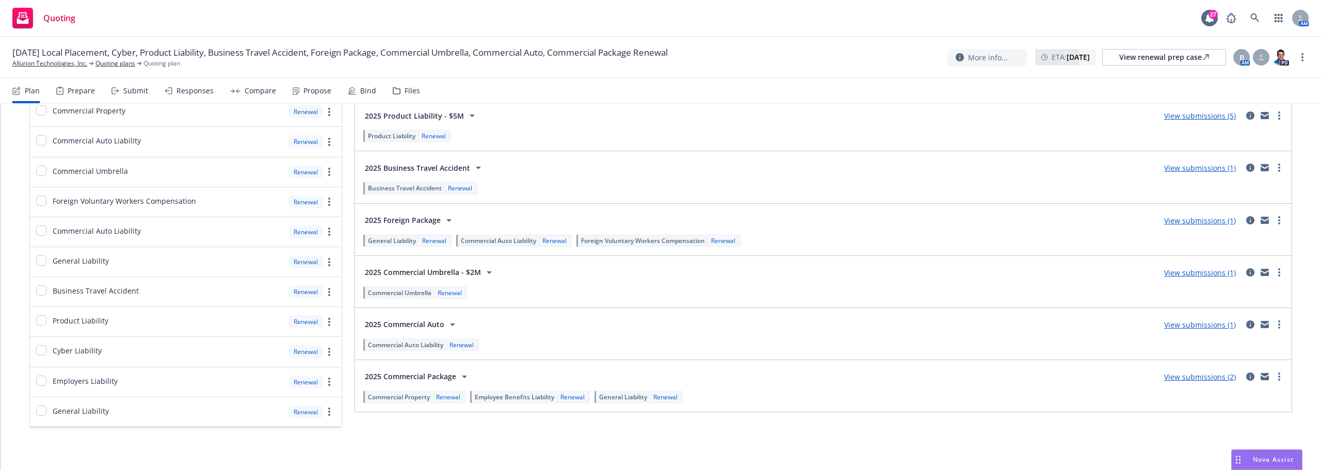
scroll to position [190, 0]
click at [1199, 270] on link "View submissions (1)" at bounding box center [1200, 270] width 72 height 10
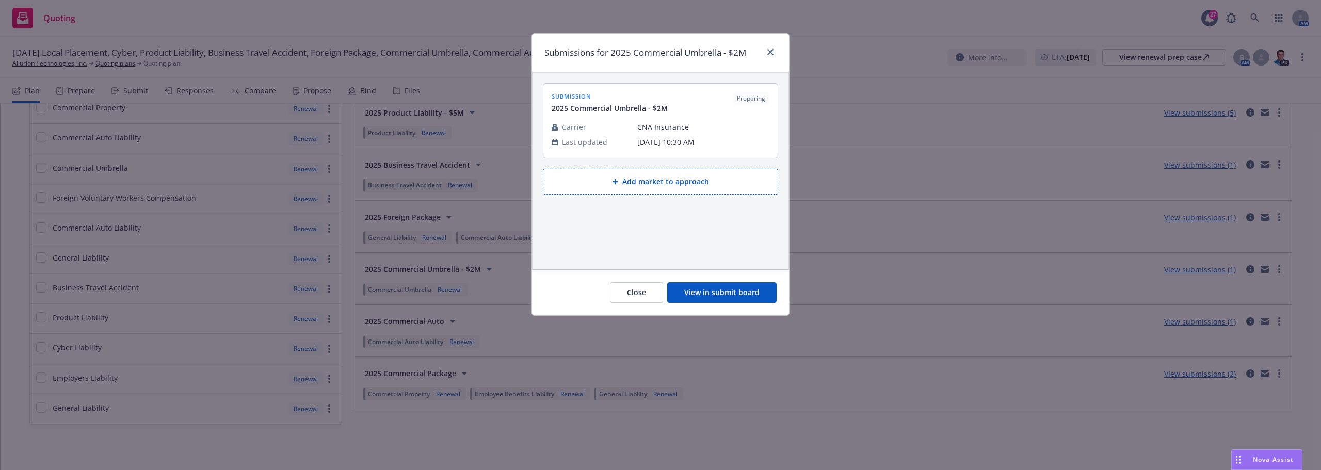
click at [713, 294] on button "View in submit board" at bounding box center [721, 292] width 109 height 21
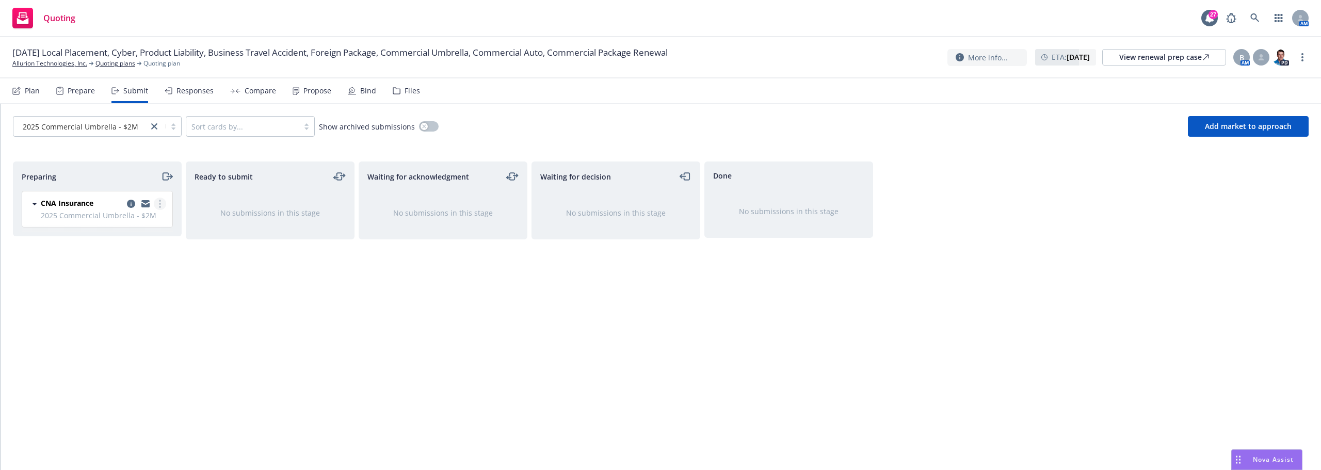
click at [157, 203] on link "more" at bounding box center [160, 204] width 12 height 12
click at [100, 285] on span "Add accepted decision" at bounding box center [113, 287] width 103 height 10
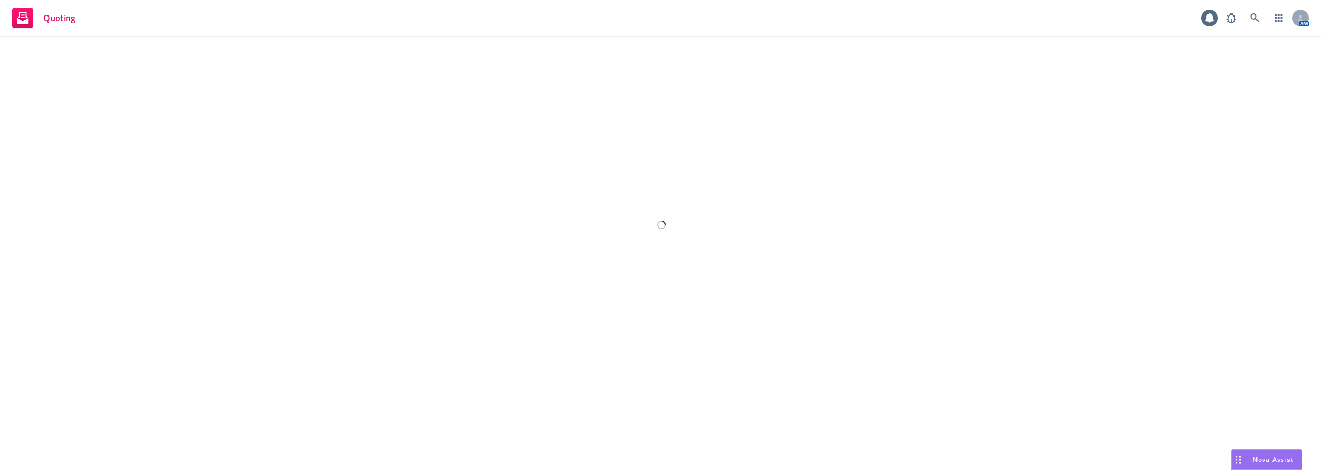
select select "12"
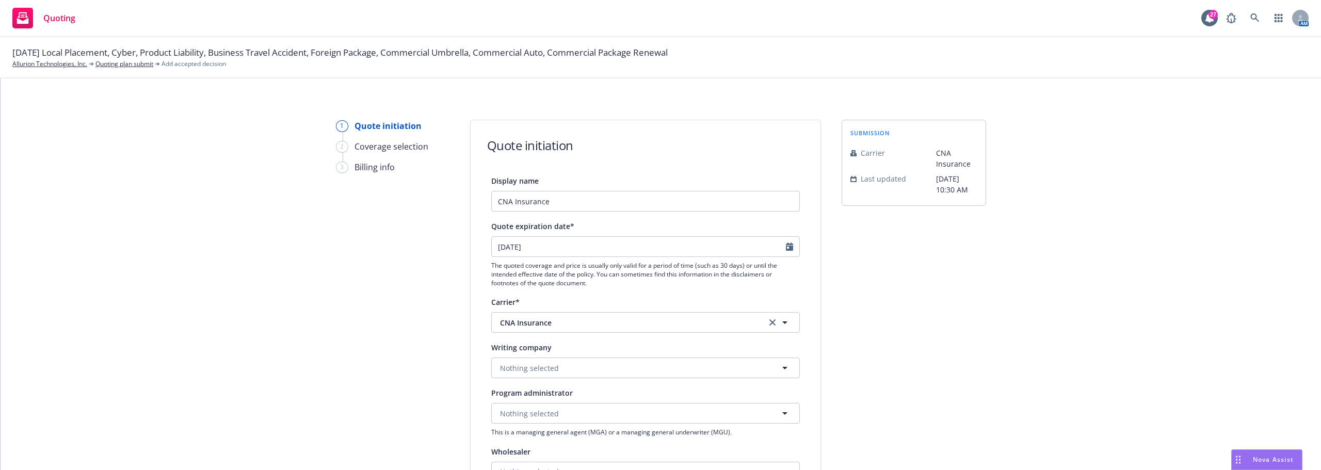
click at [813, 289] on div "Display name CNA Insurance Quote expiration date* 09/25/2025 The quoted coverag…" at bounding box center [646, 461] width 350 height 574
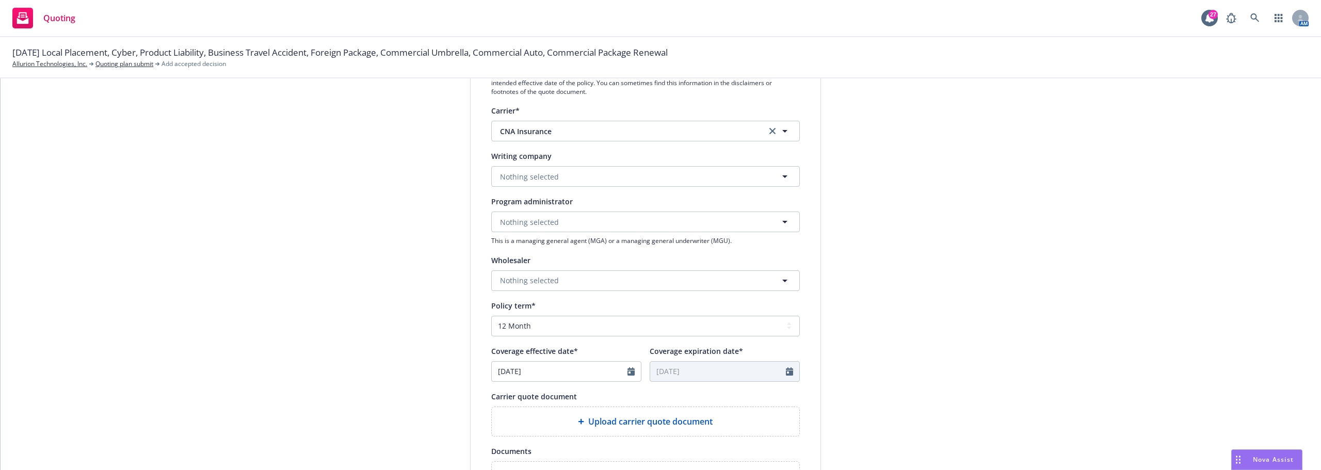
scroll to position [206, 0]
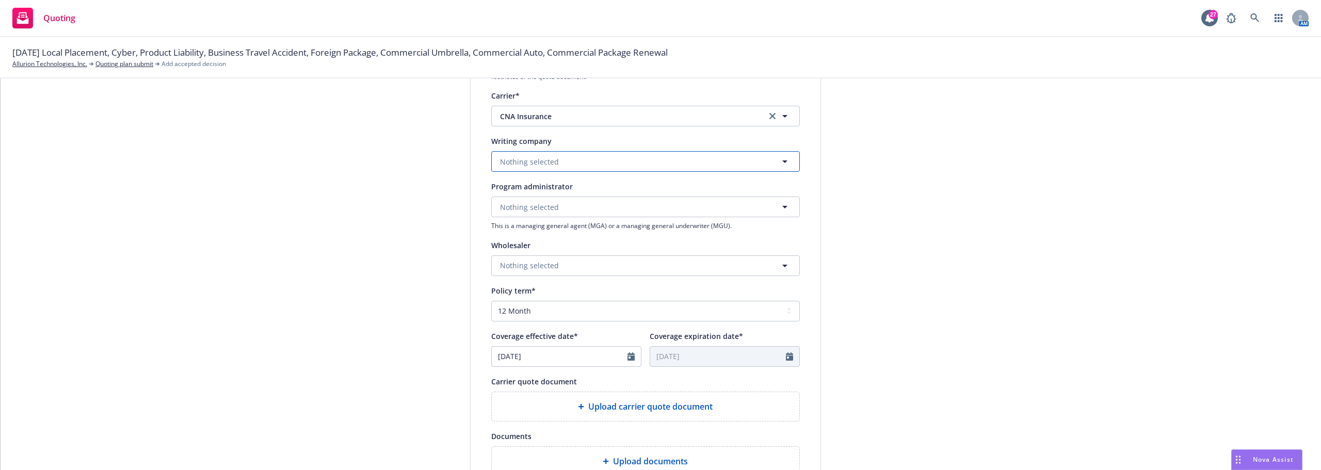
click at [577, 156] on button "Nothing selected" at bounding box center [645, 161] width 309 height 21
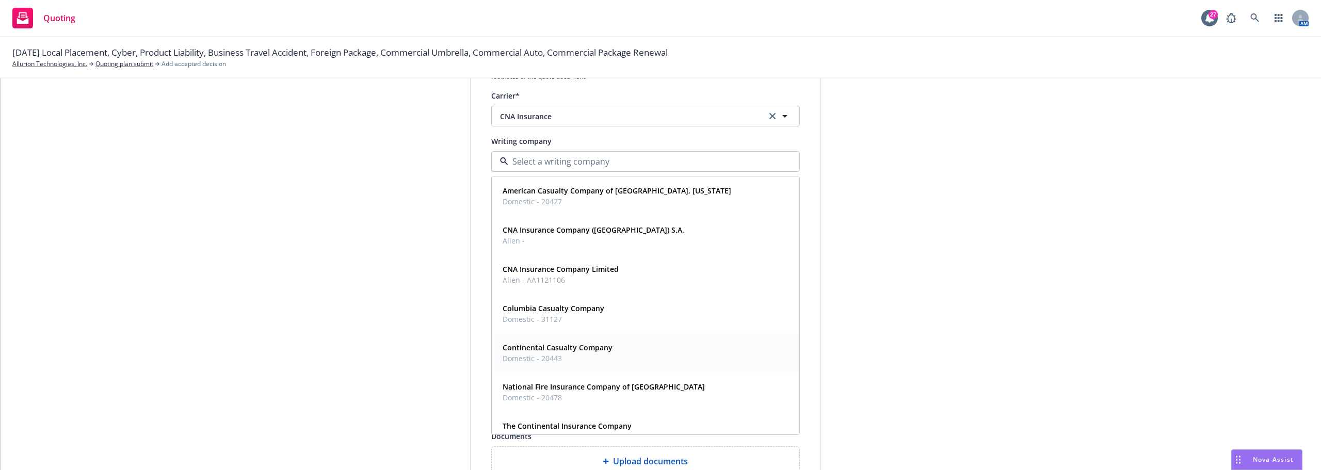
click at [542, 352] on strong "Continental Casualty Company" at bounding box center [558, 348] width 110 height 10
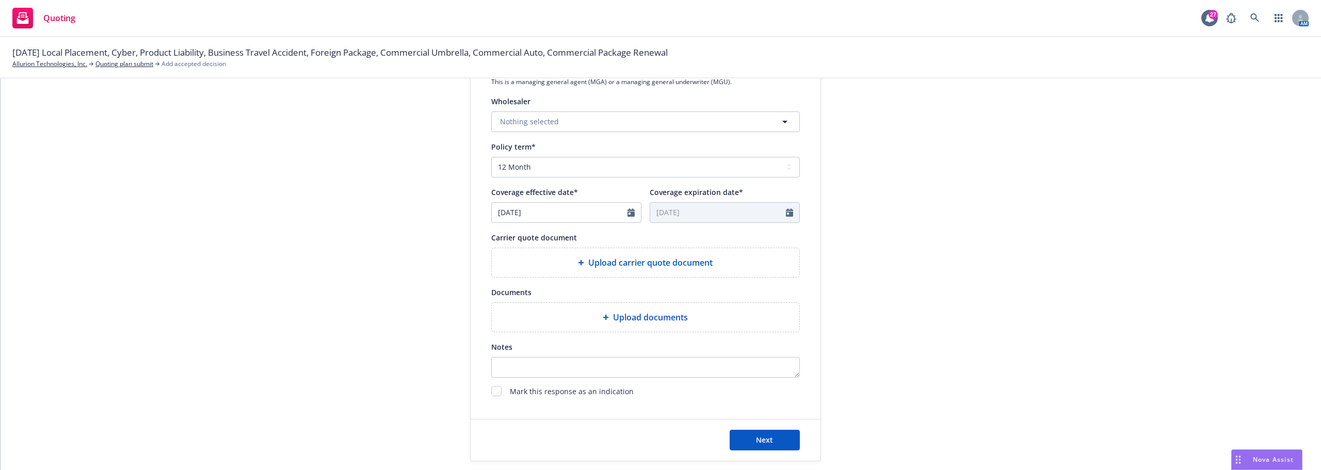
scroll to position [361, 0]
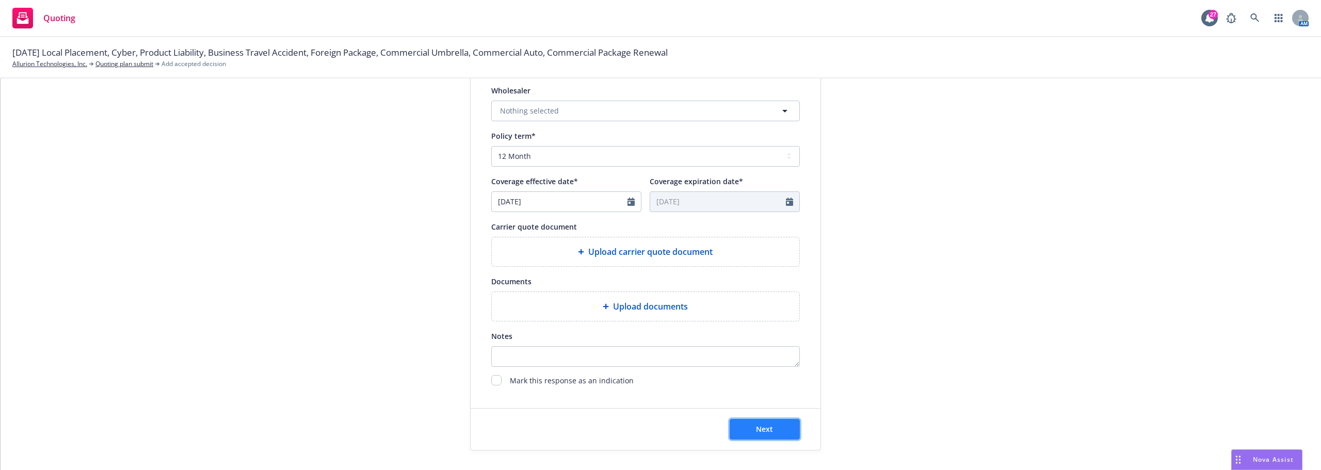
click at [746, 430] on button "Next" at bounding box center [765, 429] width 70 height 21
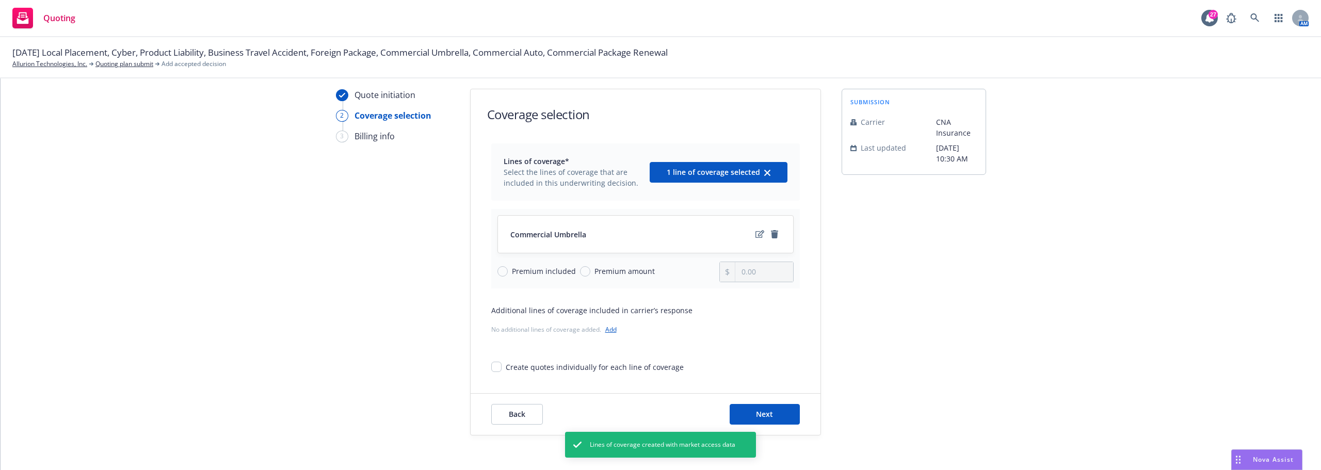
scroll to position [38, 0]
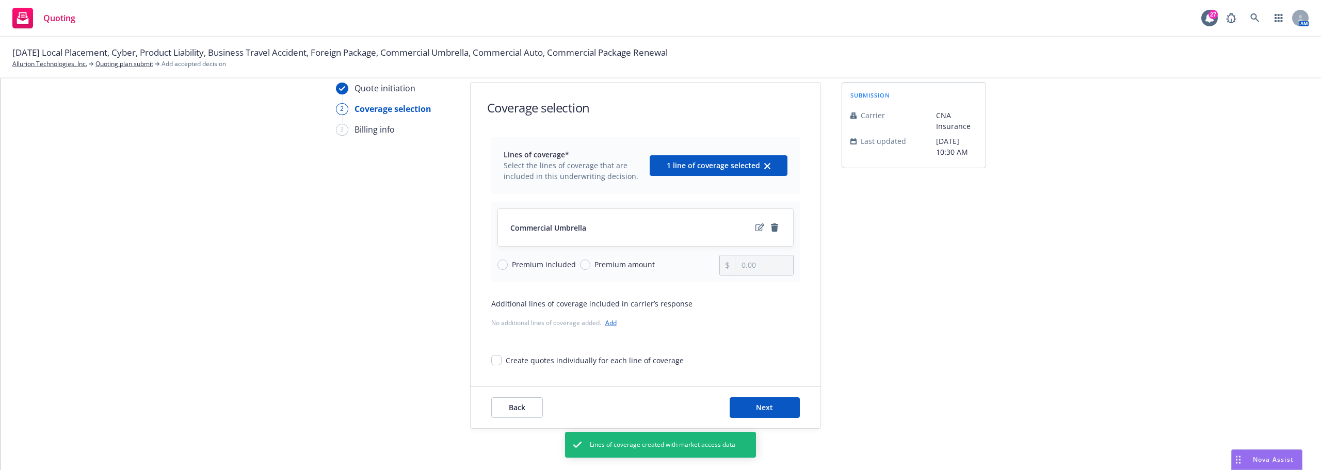
click at [644, 263] on span "Premium amount" at bounding box center [624, 264] width 60 height 11
click at [590, 263] on input "Premium amount" at bounding box center [585, 265] width 10 height 10
radio input "true"
drag, startPoint x: 756, startPoint y: 266, endPoint x: 713, endPoint y: 266, distance: 43.3
click at [713, 266] on div "Premium included Premium amount 0.00" at bounding box center [645, 265] width 296 height 21
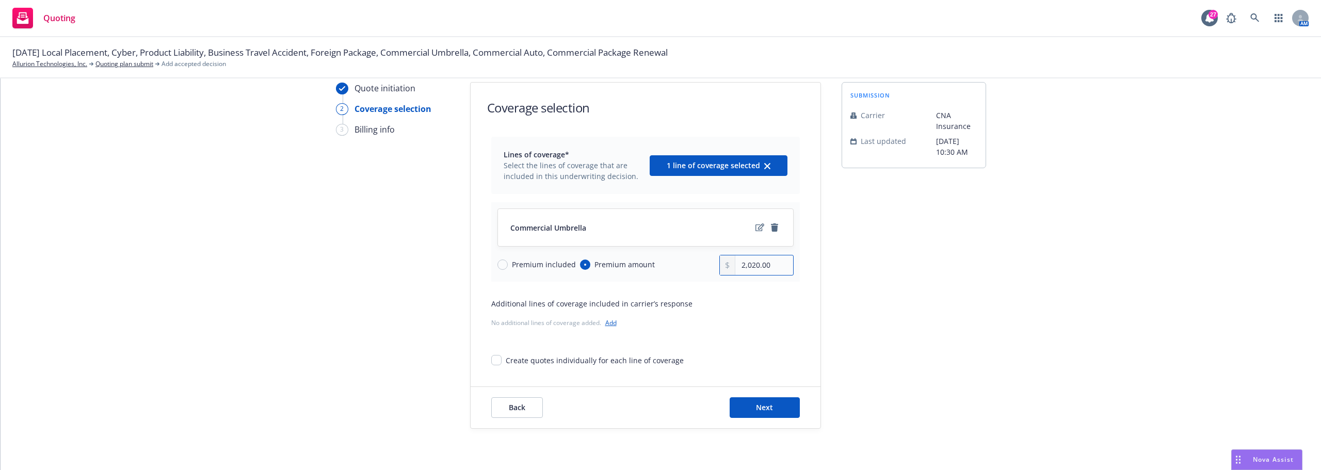
type input "2,020.00"
click at [862, 213] on div "submission Carrier CNA Insurance Last updated 5/29, 10:30 AM" at bounding box center [913, 255] width 144 height 347
click at [756, 408] on span "Next" at bounding box center [764, 407] width 17 height 10
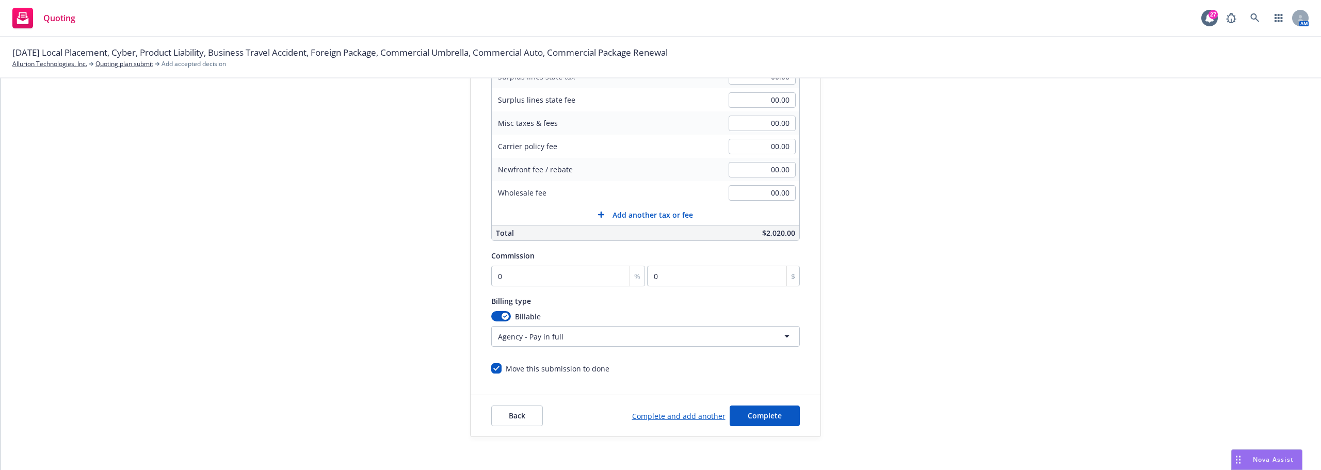
scroll to position [219, 0]
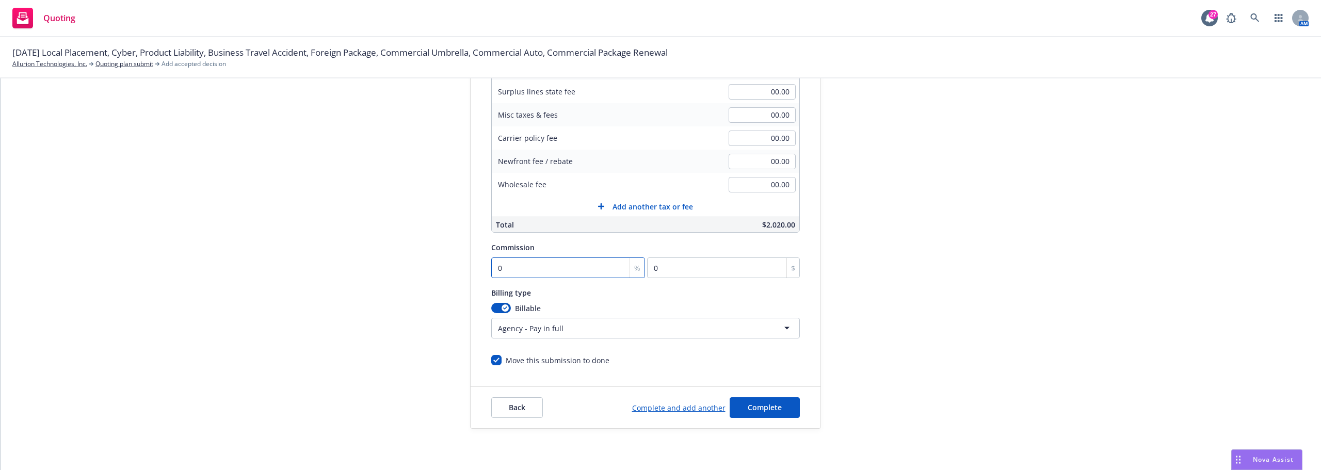
click at [571, 275] on input "0" at bounding box center [568, 267] width 154 height 21
type input "2"
type input "40.4"
type input "20"
type input "404"
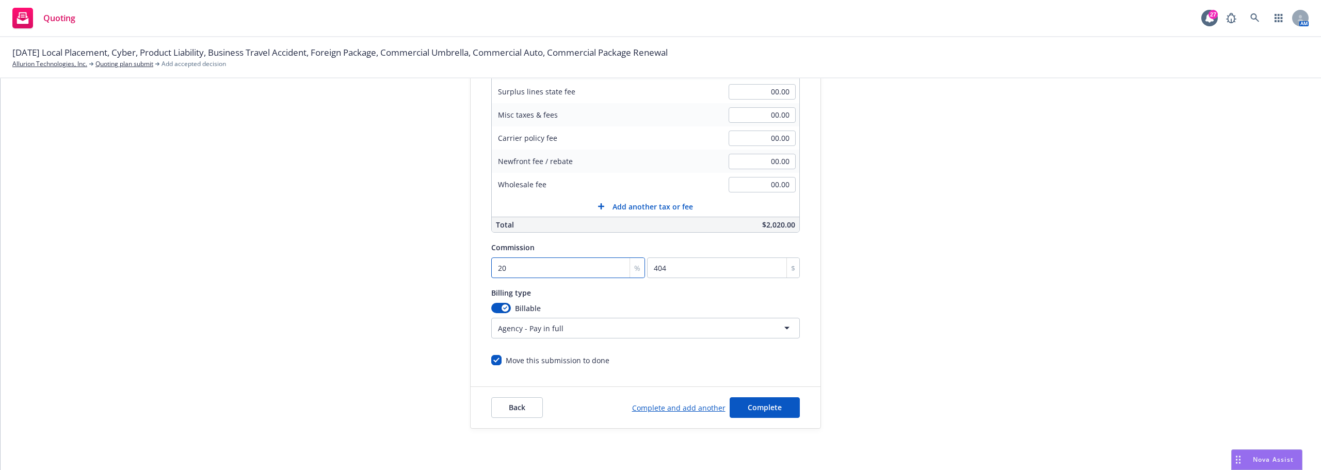
type input "20"
click at [831, 236] on div "Quote initiation Coverage selection 3 Billing info Add billing information Surp…" at bounding box center [660, 165] width 1295 height 528
click at [763, 409] on span "Complete" at bounding box center [765, 407] width 34 height 10
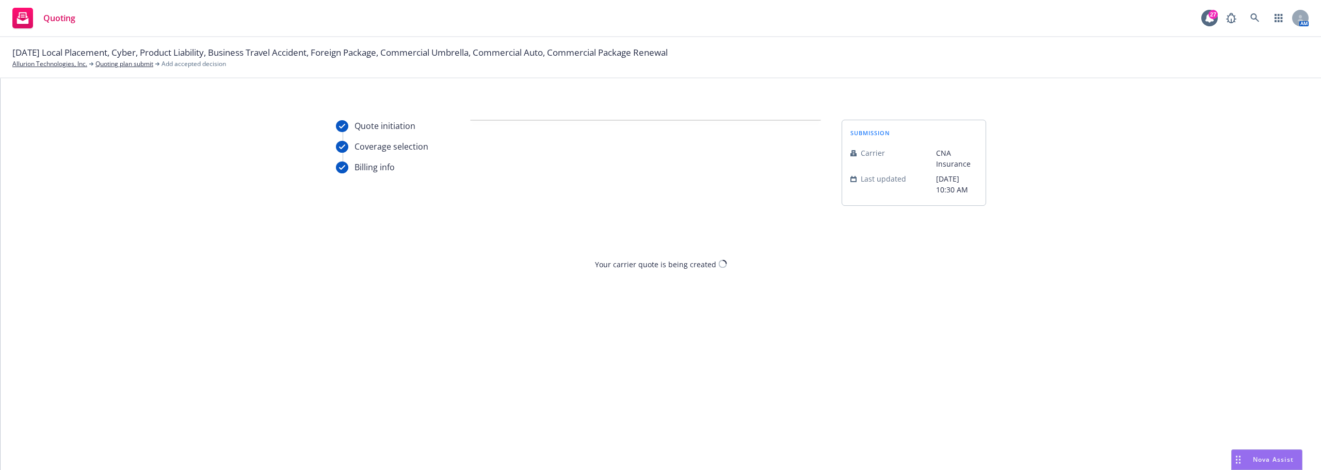
scroll to position [0, 0]
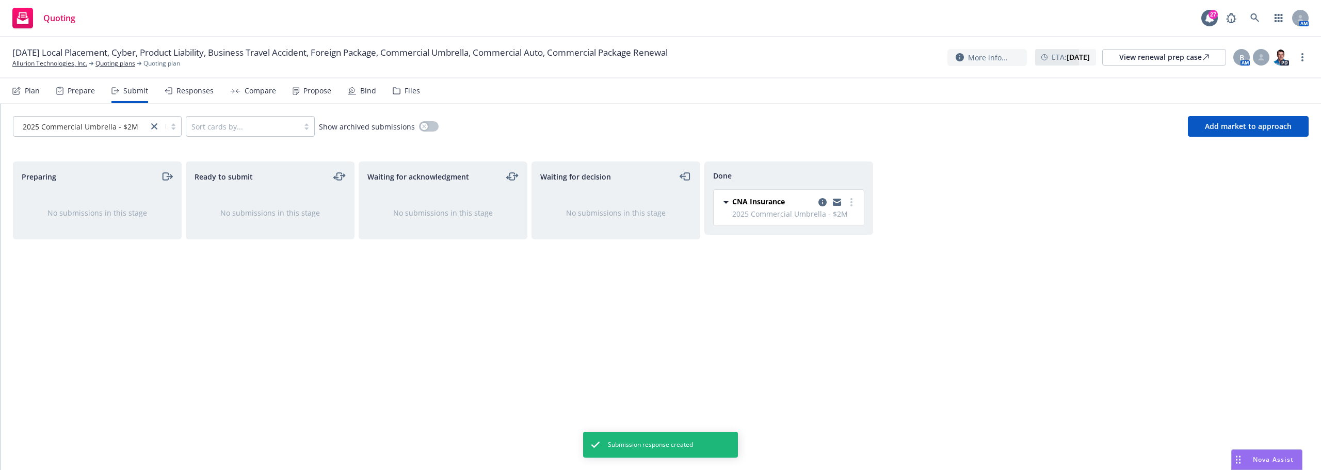
click at [23, 91] on div "Plan" at bounding box center [25, 90] width 27 height 25
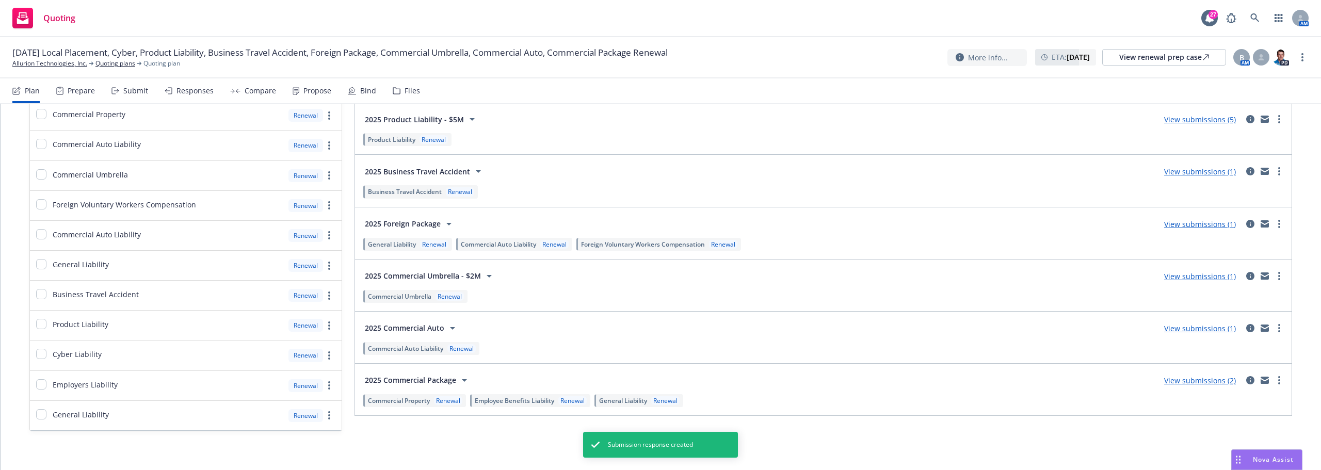
scroll to position [190, 0]
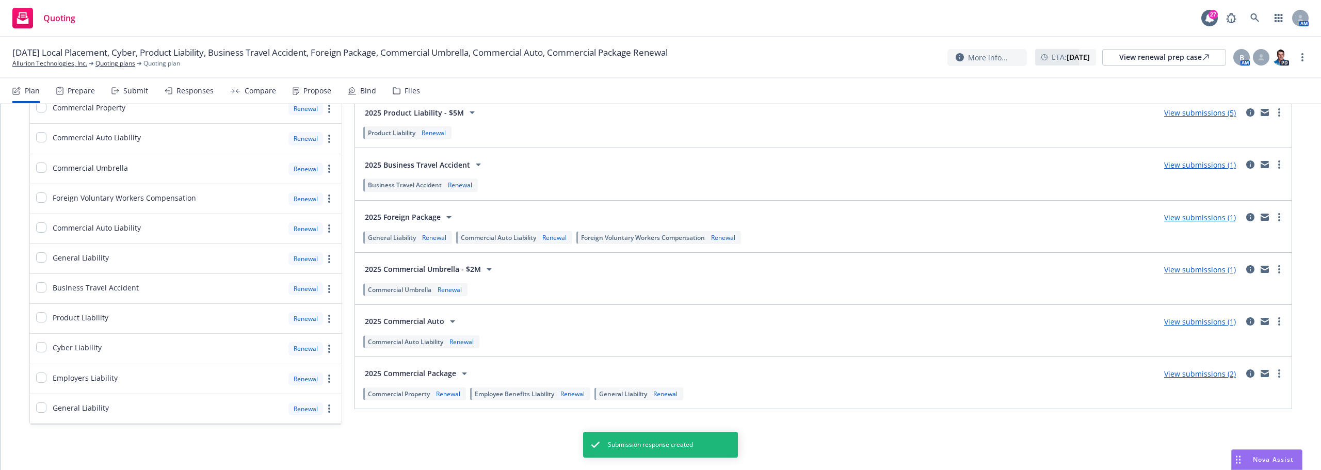
click at [1174, 326] on link "View submissions (1)" at bounding box center [1200, 322] width 72 height 10
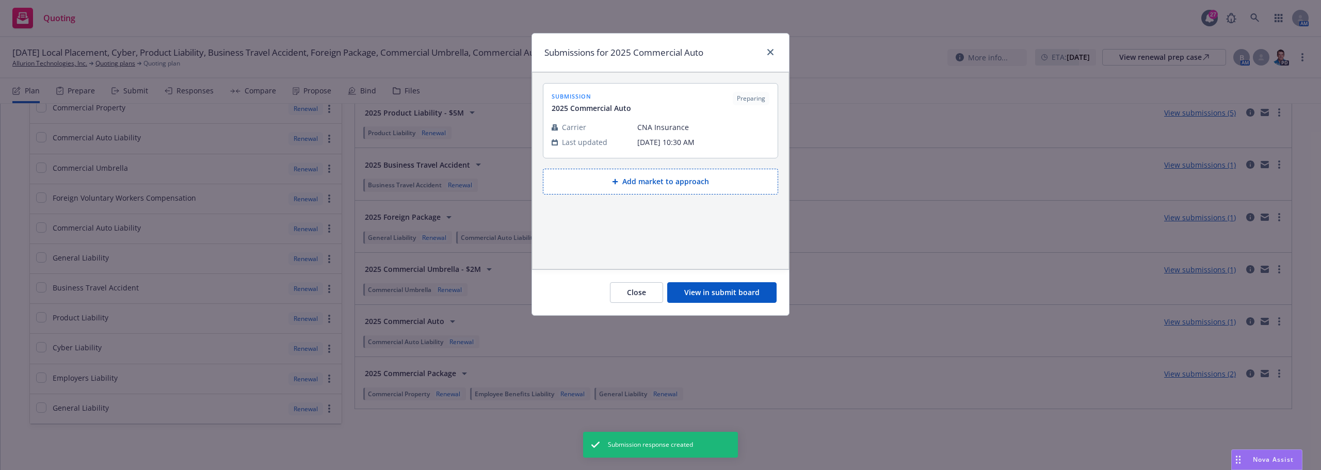
click at [714, 284] on button "View in submit board" at bounding box center [721, 292] width 109 height 21
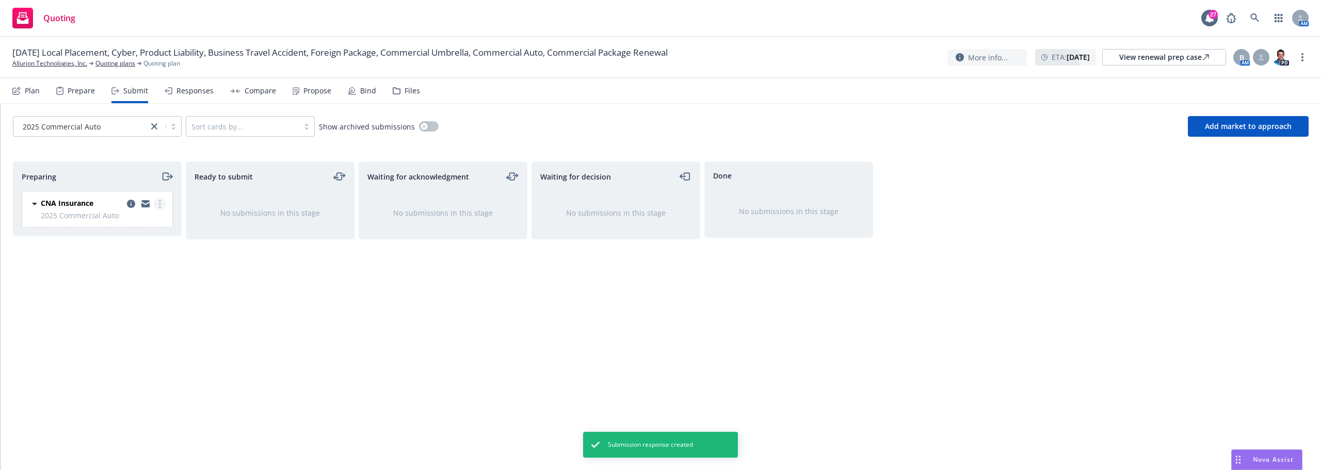
click at [157, 205] on link "more" at bounding box center [160, 204] width 12 height 12
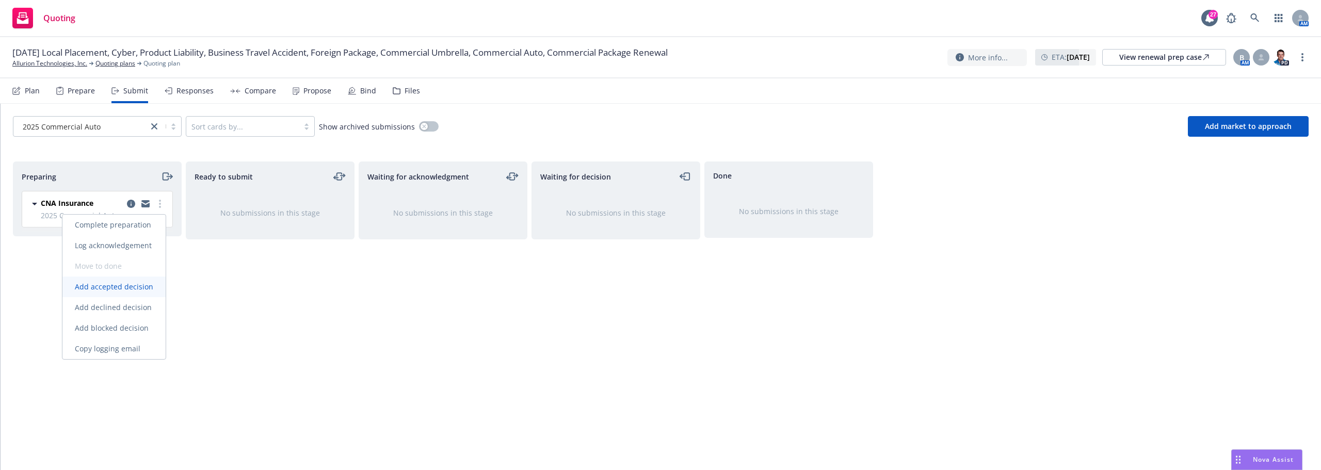
click at [116, 287] on span "Add accepted decision" at bounding box center [113, 287] width 103 height 10
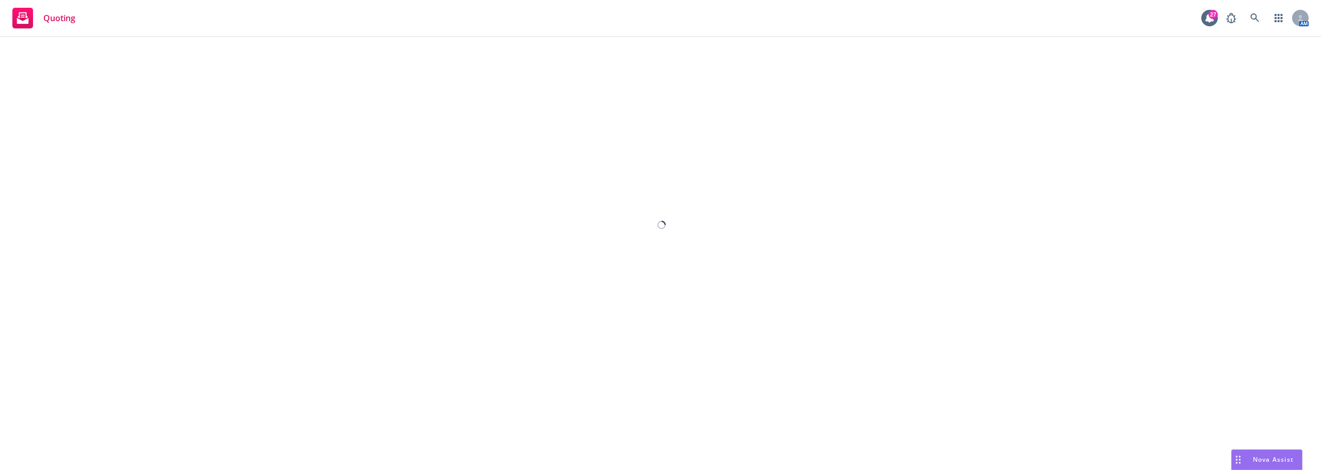
select select "12"
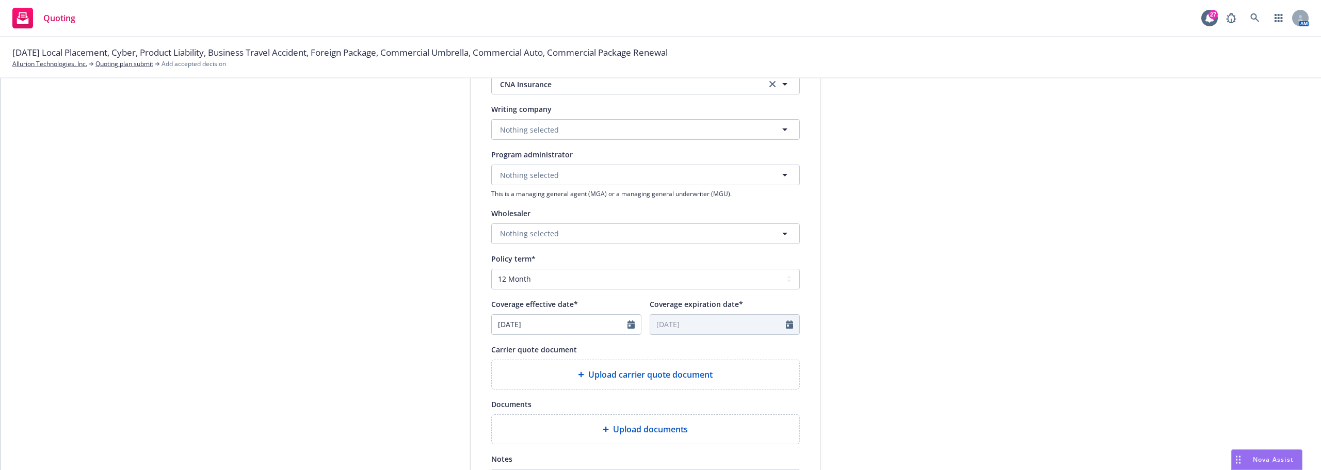
scroll to position [206, 0]
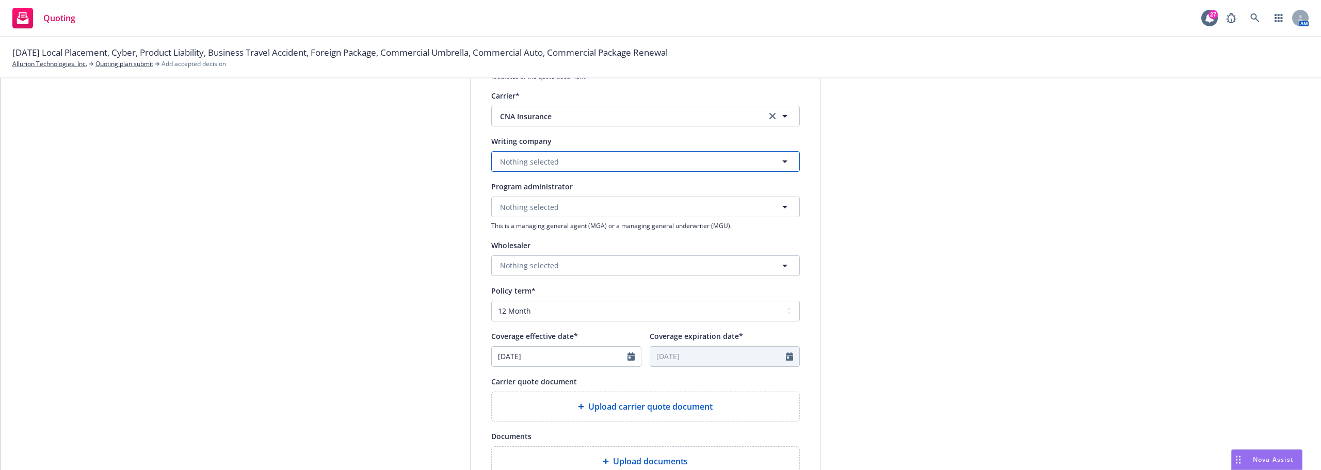
click at [541, 163] on span "Nothing selected" at bounding box center [529, 161] width 59 height 11
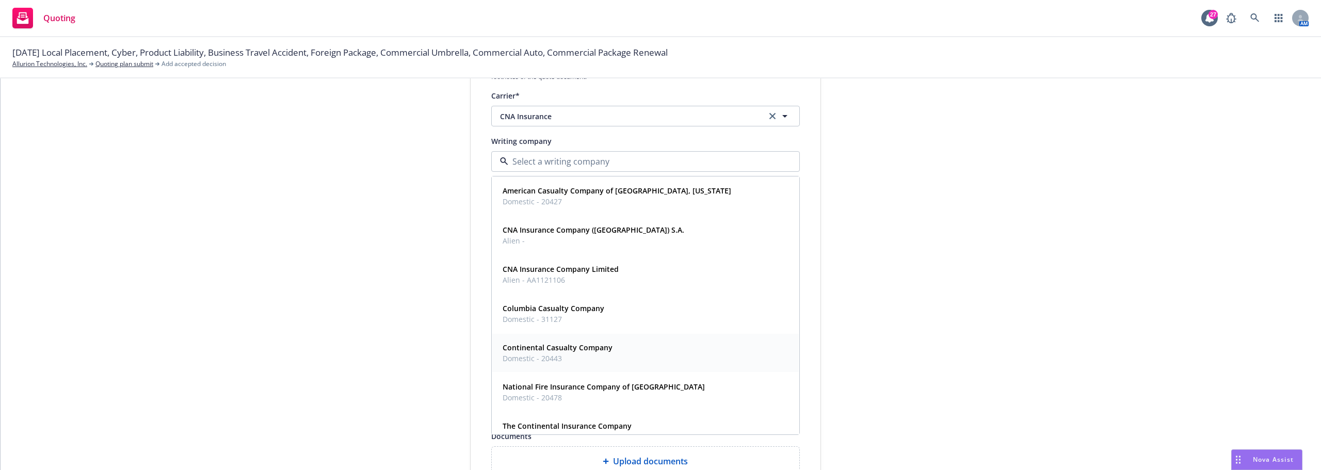
click at [570, 344] on strong "Continental Casualty Company" at bounding box center [558, 348] width 110 height 10
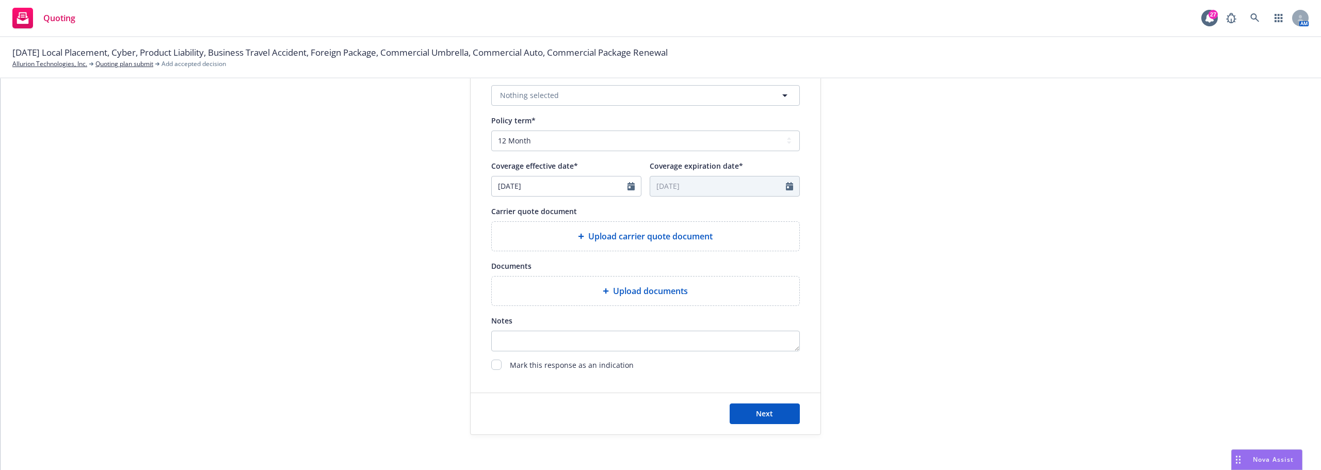
scroll to position [383, 0]
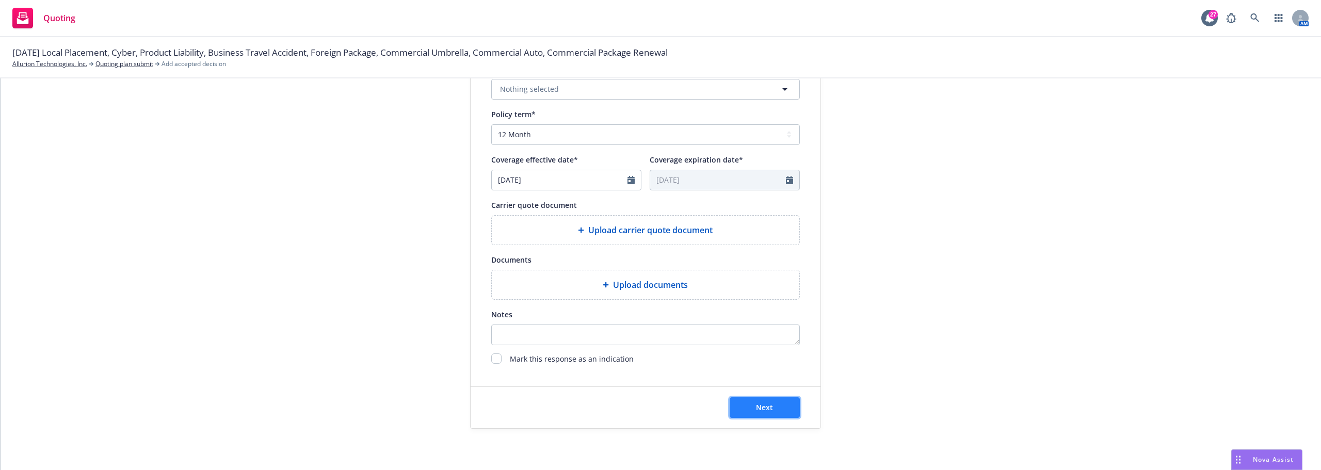
click at [771, 397] on button "Next" at bounding box center [765, 407] width 70 height 21
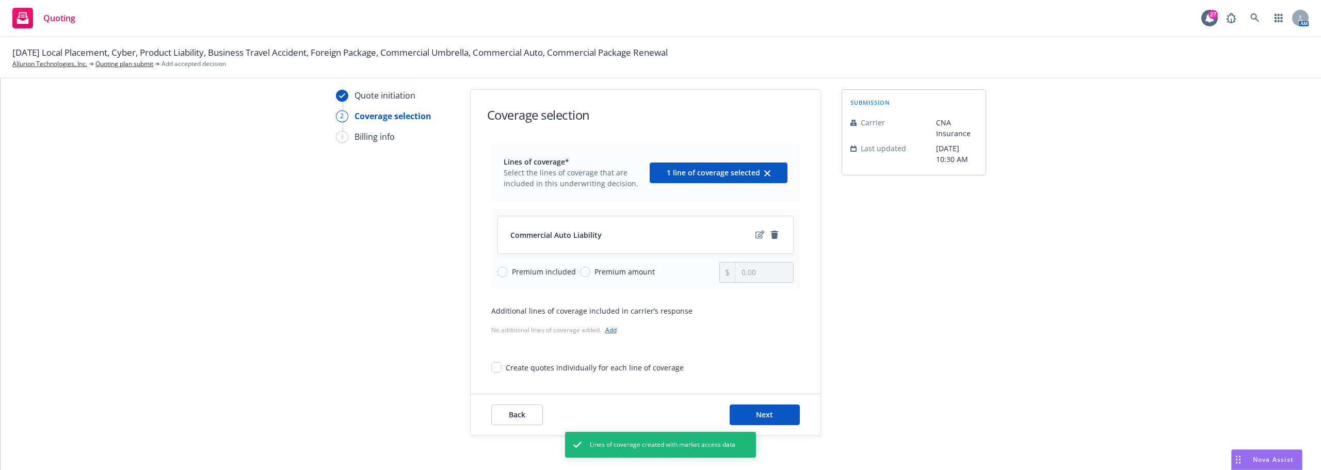
scroll to position [38, 0]
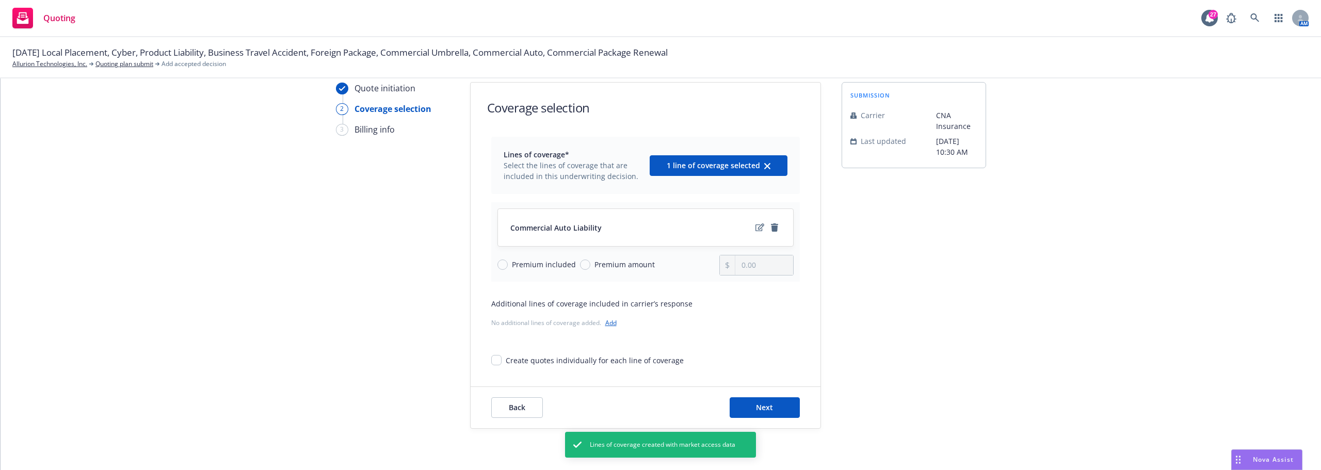
click at [630, 269] on span "Premium amount" at bounding box center [624, 264] width 60 height 11
click at [590, 269] on input "Premium amount" at bounding box center [585, 265] width 10 height 10
radio input "true"
drag, startPoint x: 763, startPoint y: 262, endPoint x: 695, endPoint y: 272, distance: 68.4
click at [695, 272] on div "Premium included Premium amount 0.00" at bounding box center [645, 265] width 296 height 21
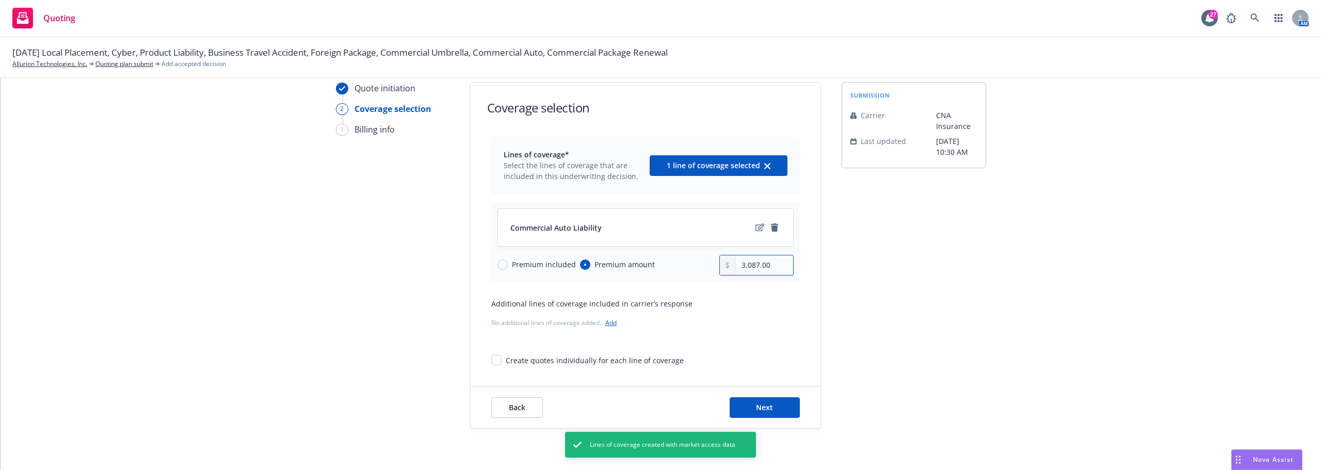
type input "3,087.00"
click at [799, 281] on div "Lines of coverage* Select the lines of coverage that are included in this under…" at bounding box center [646, 251] width 350 height 229
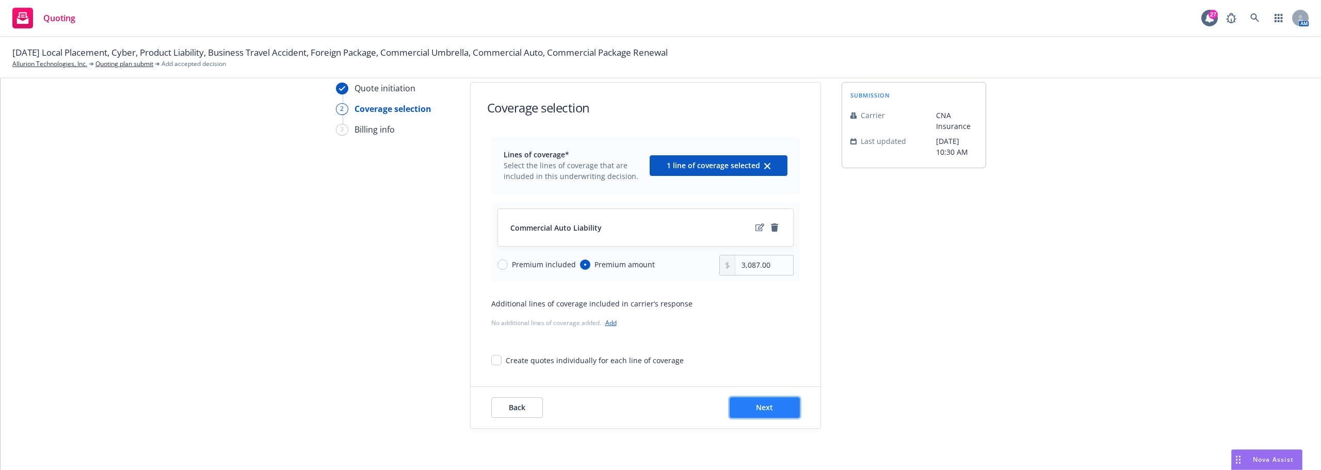
click at [757, 411] on span "Next" at bounding box center [764, 407] width 17 height 10
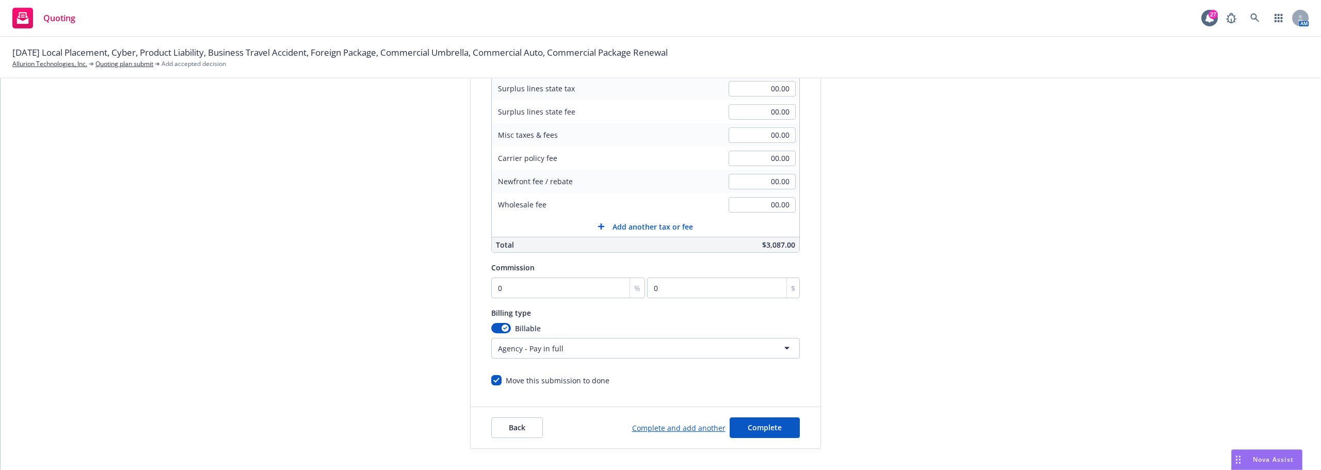
scroll to position [219, 0]
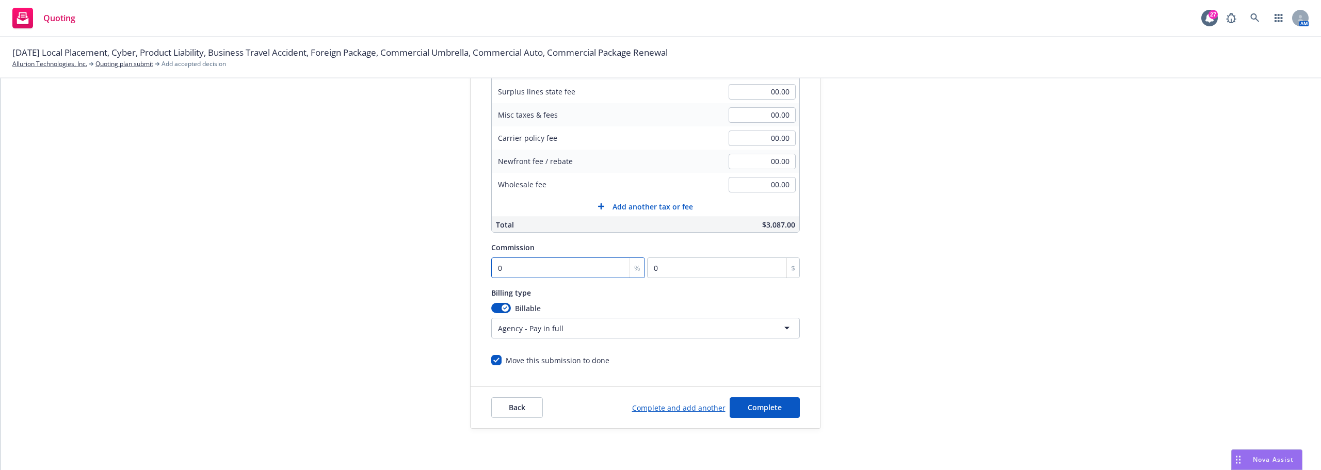
type input "2"
type input "61.74"
type input "20"
type input "617.4"
type input "20"
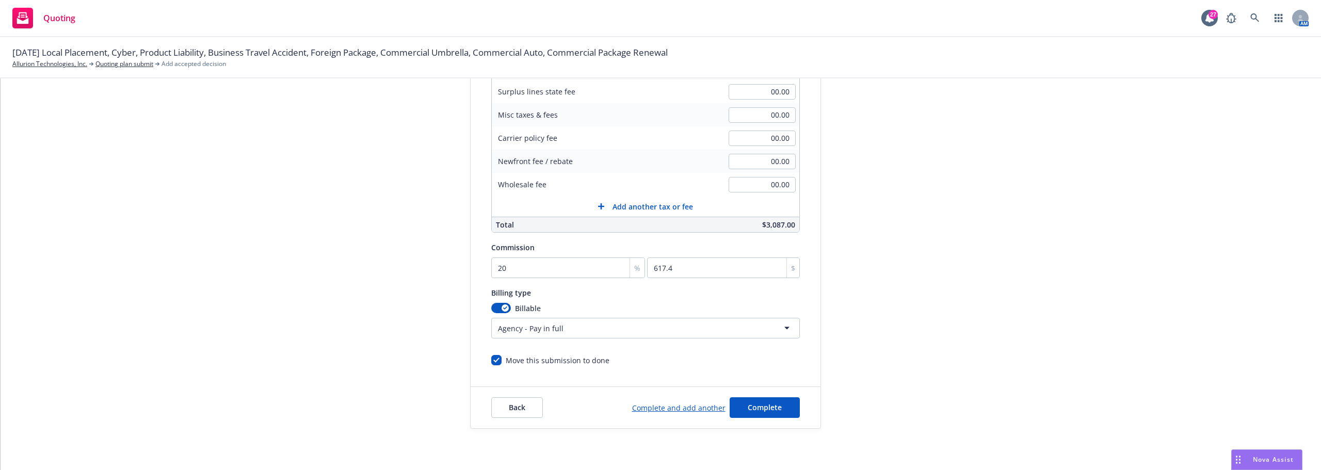
click at [849, 286] on div "submission Carrier CNA Insurance Last updated 5/29, 10:30 AM" at bounding box center [913, 165] width 144 height 528
click at [755, 400] on button "Complete" at bounding box center [765, 407] width 70 height 21
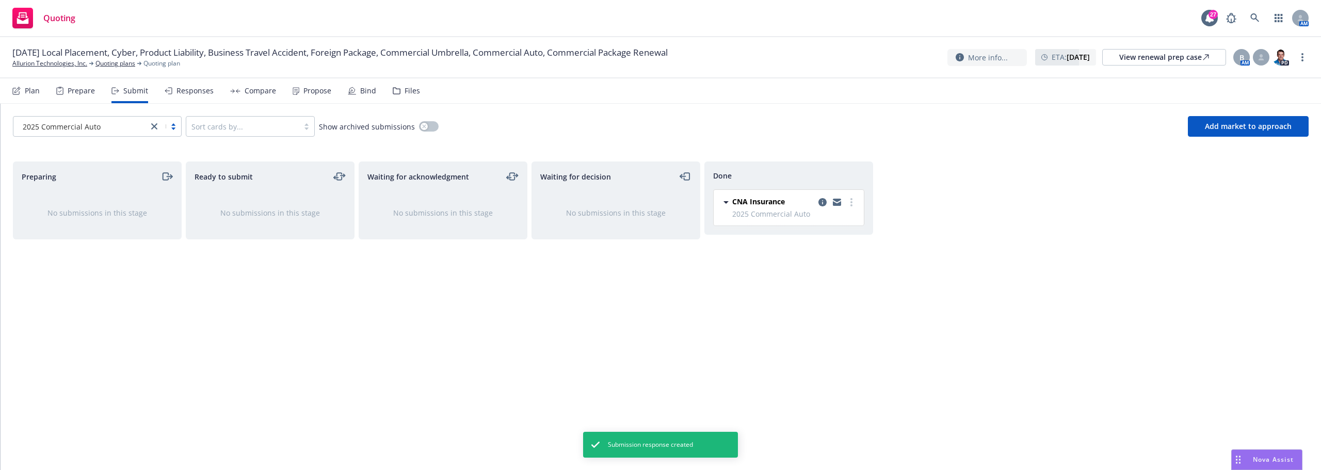
click at [30, 94] on div "Plan" at bounding box center [32, 91] width 15 height 8
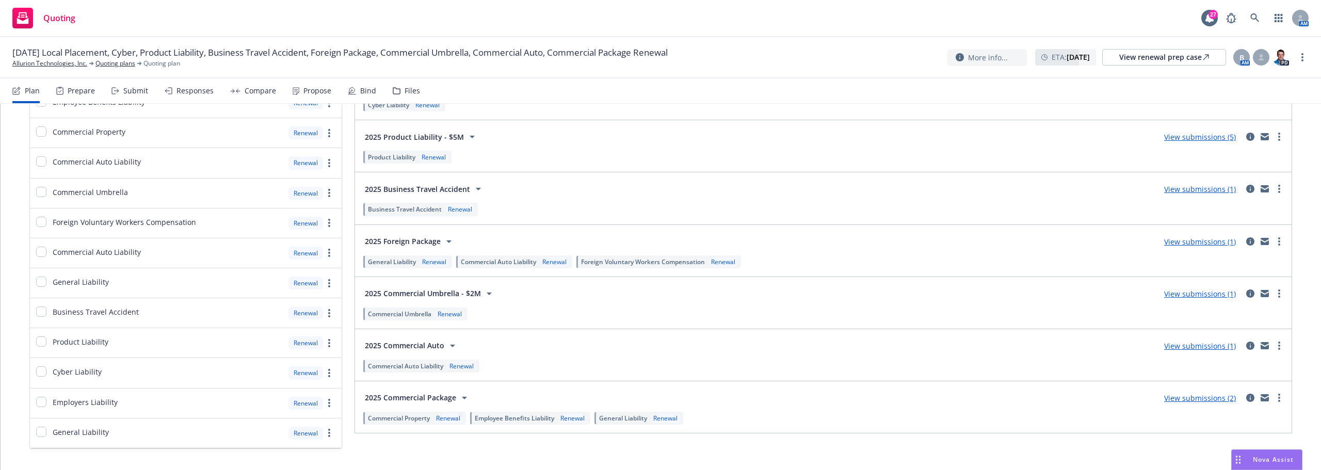
scroll to position [190, 0]
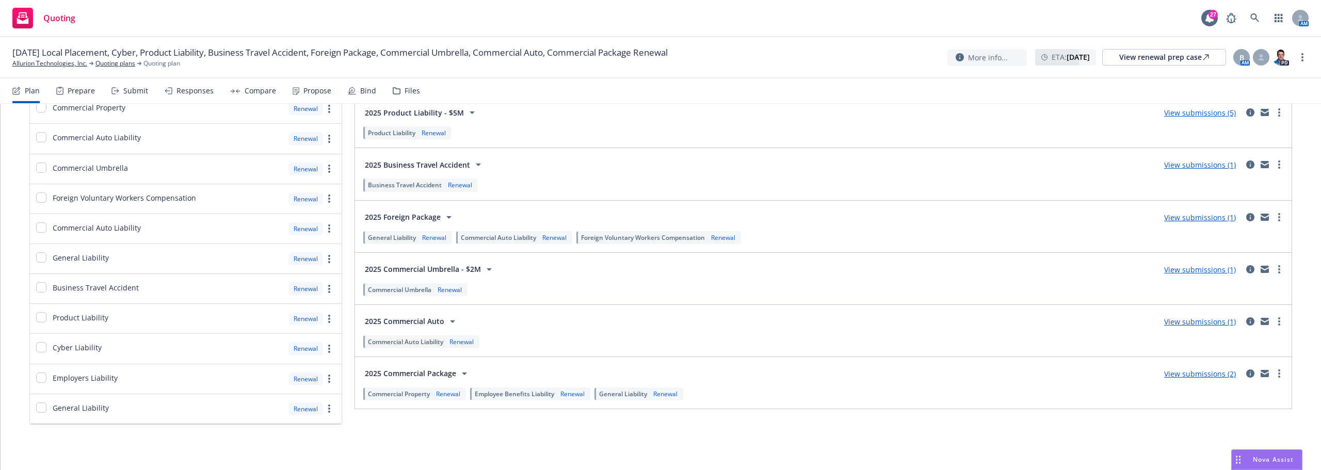
click at [1209, 218] on link "View submissions (1)" at bounding box center [1200, 218] width 72 height 10
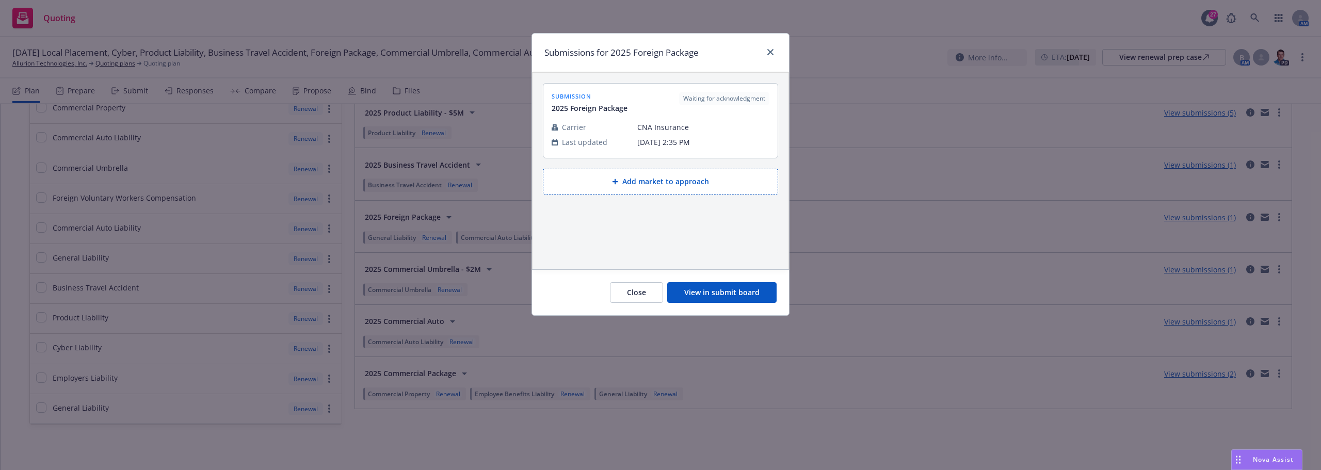
click at [720, 297] on button "View in submit board" at bounding box center [721, 292] width 109 height 21
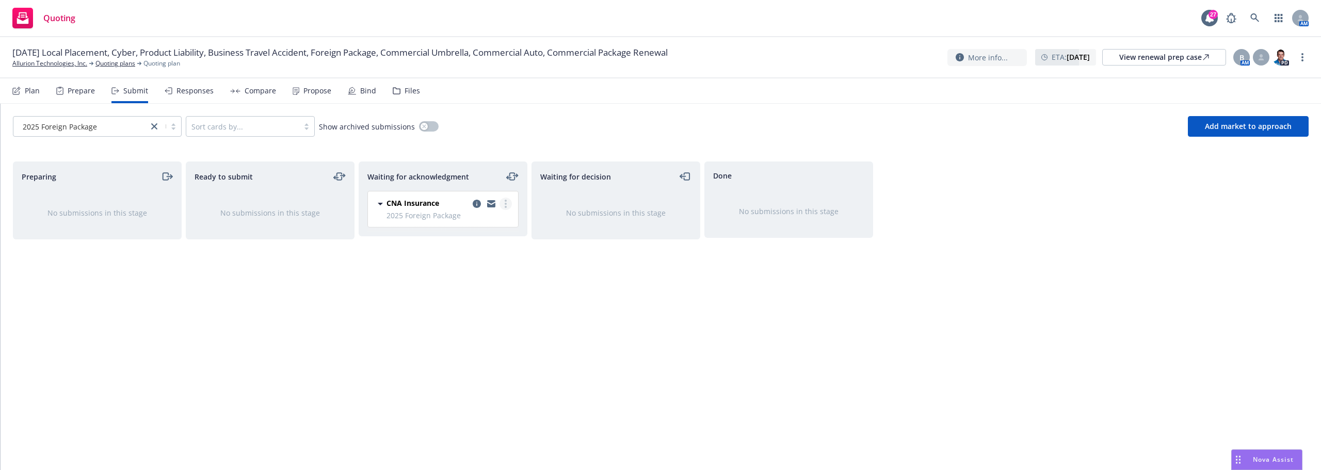
click at [500, 203] on link "more" at bounding box center [505, 204] width 12 height 12
click at [457, 286] on span "Add accepted decision" at bounding box center [459, 287] width 103 height 10
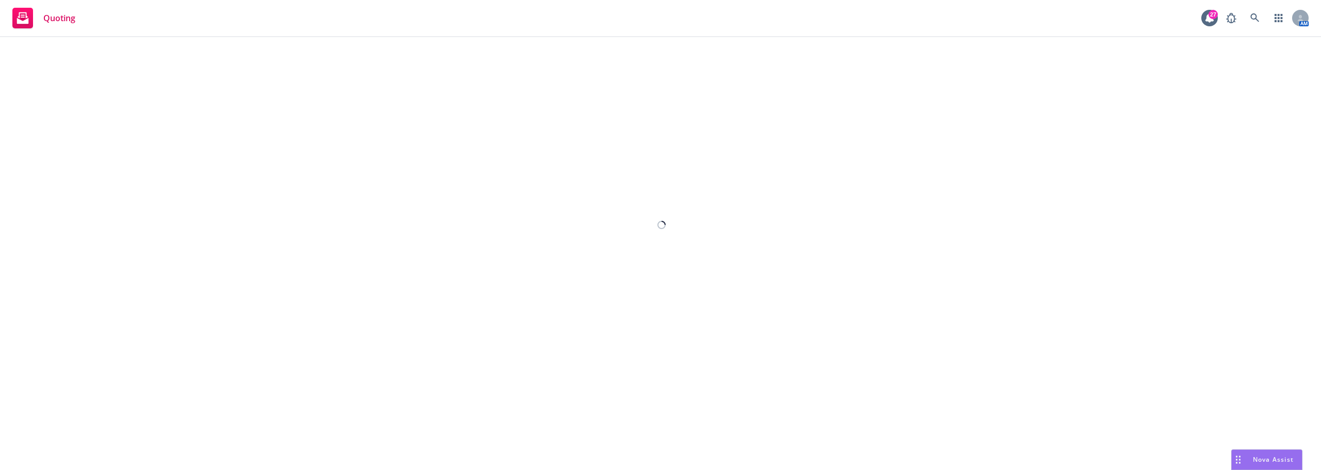
select select "12"
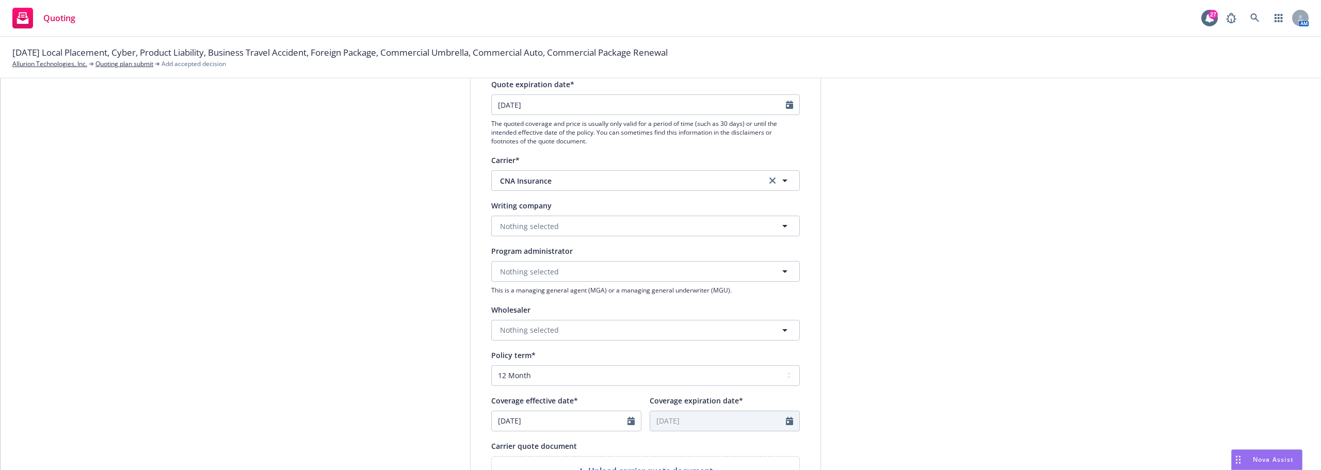
scroll to position [155, 0]
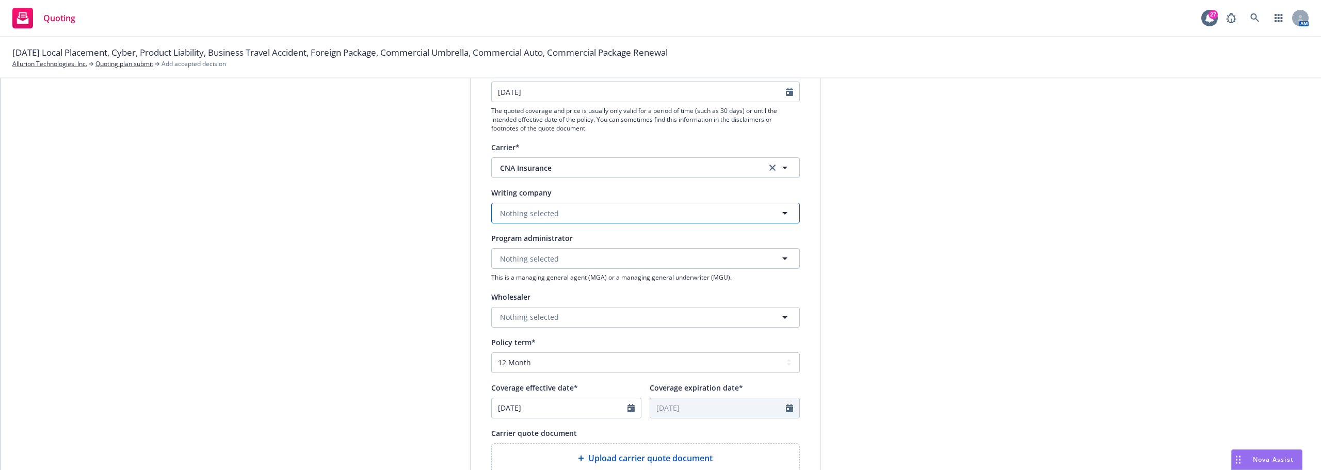
click at [643, 216] on button "Nothing selected" at bounding box center [645, 213] width 309 height 21
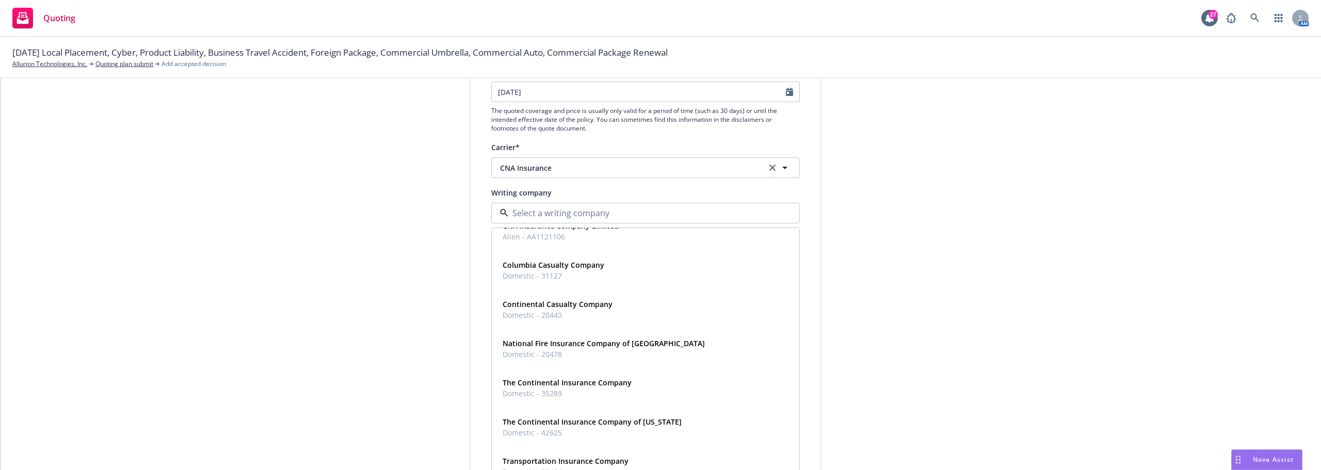
scroll to position [0, 0]
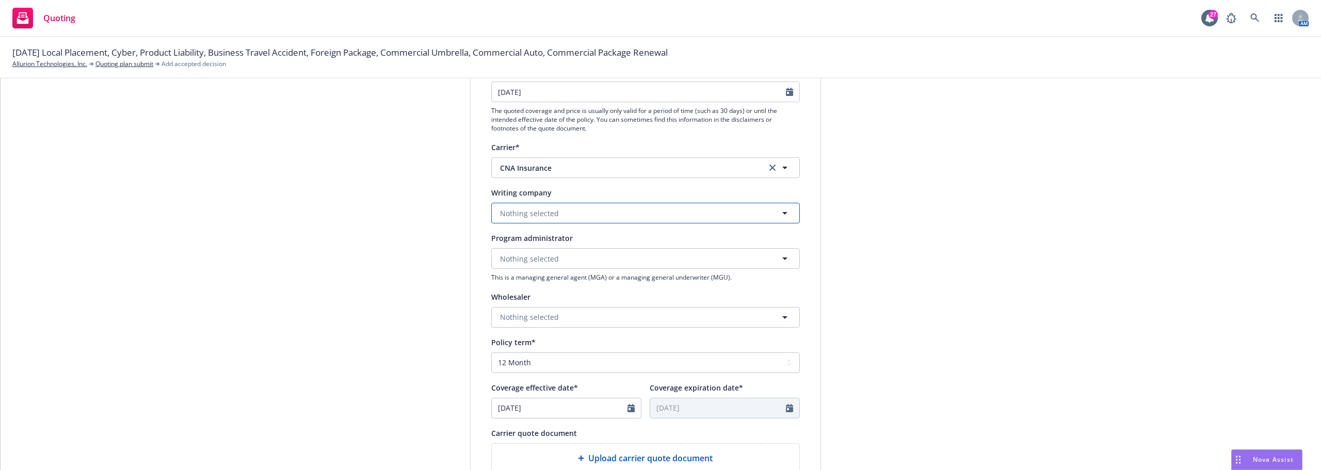
click at [540, 208] on button "Nothing selected" at bounding box center [645, 213] width 309 height 21
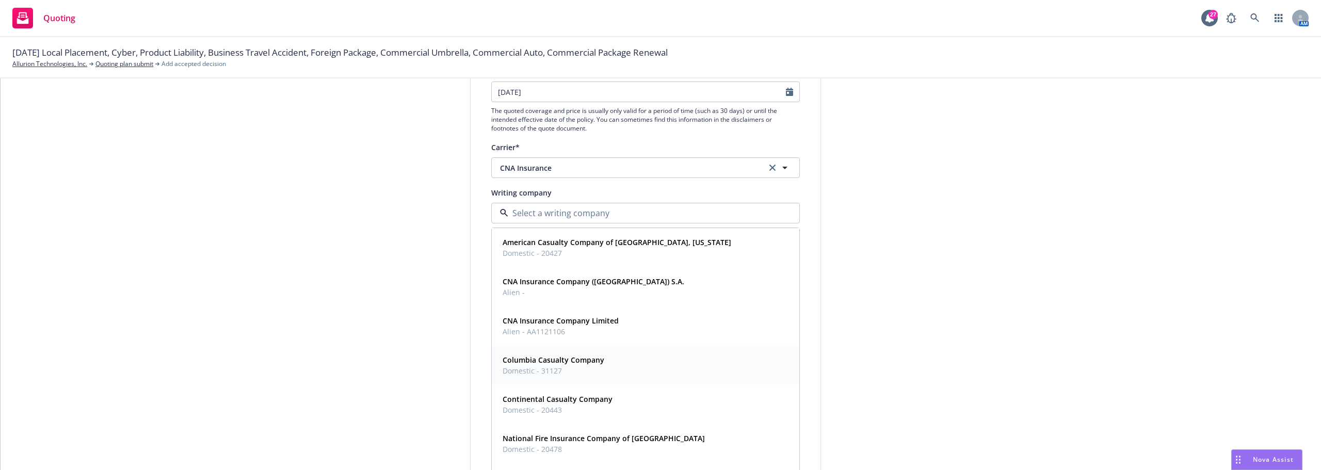
click at [537, 375] on span "Domestic - 31127" at bounding box center [554, 370] width 102 height 11
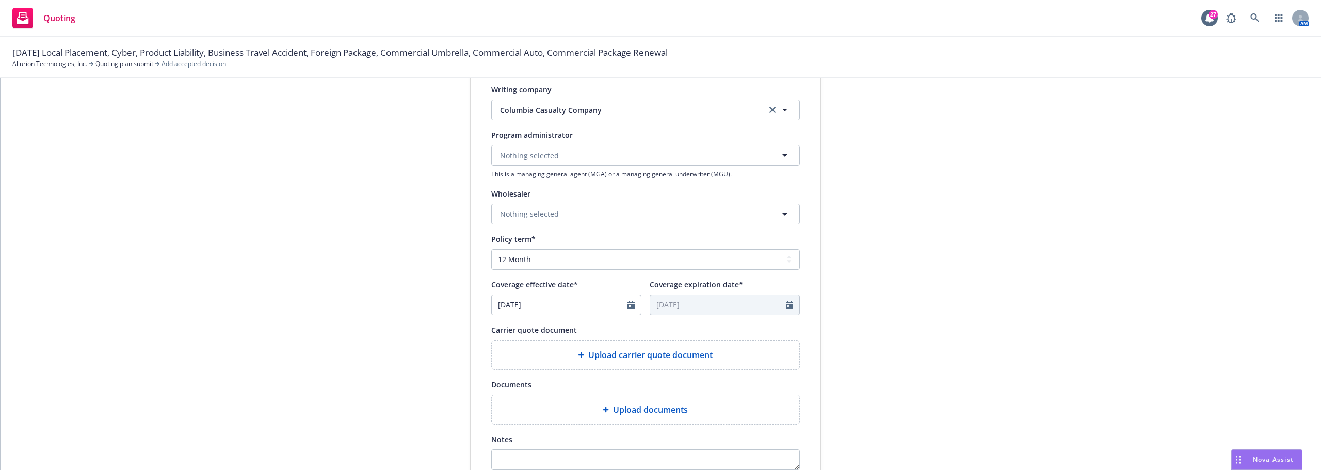
scroll to position [310, 0]
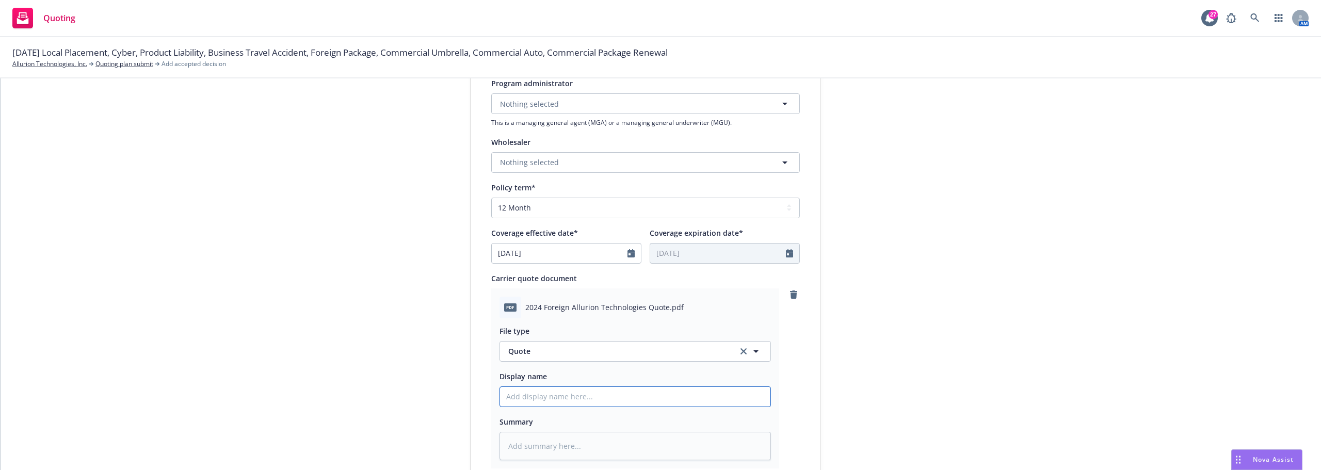
click at [599, 399] on input "Display name" at bounding box center [635, 397] width 270 height 20
type textarea "x"
type input "P"
type textarea "x"
type input "Pa"
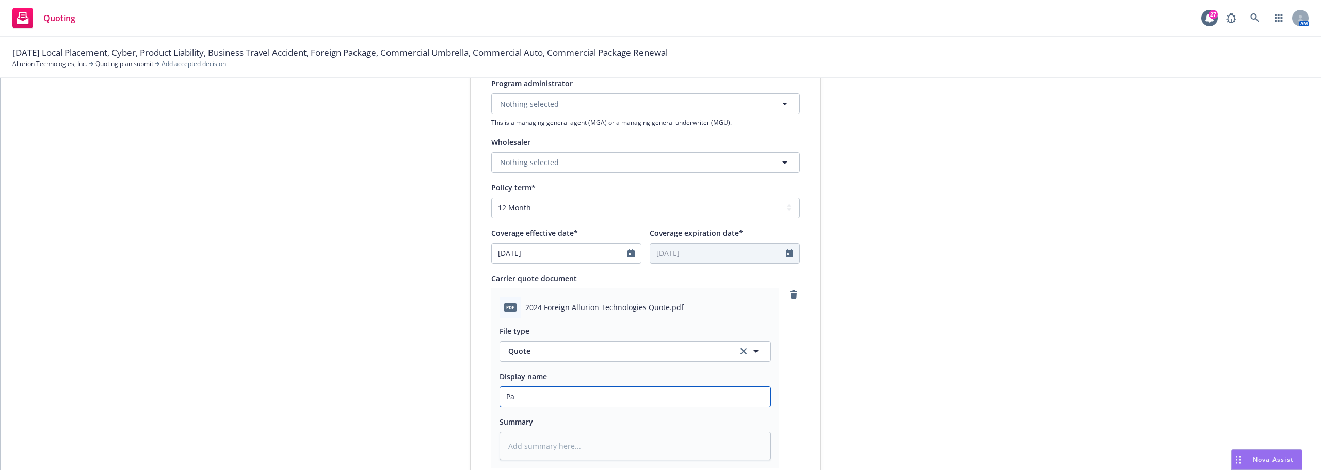
type textarea "x"
type input "Pac"
type textarea "x"
type input "Pack"
type textarea "x"
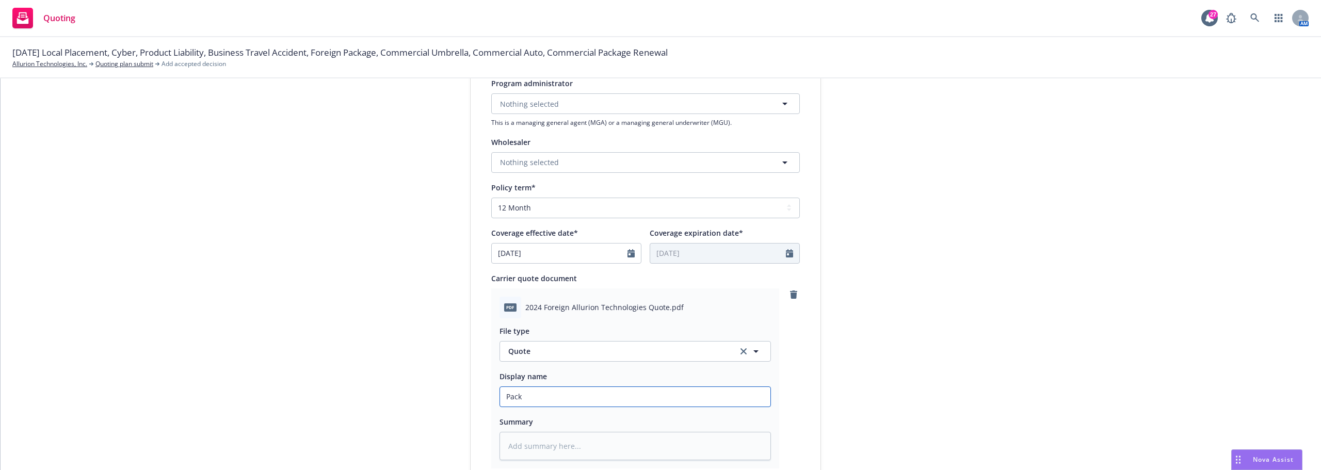
type input "Packa"
type textarea "x"
type input "Packag"
type textarea "x"
type input "Package"
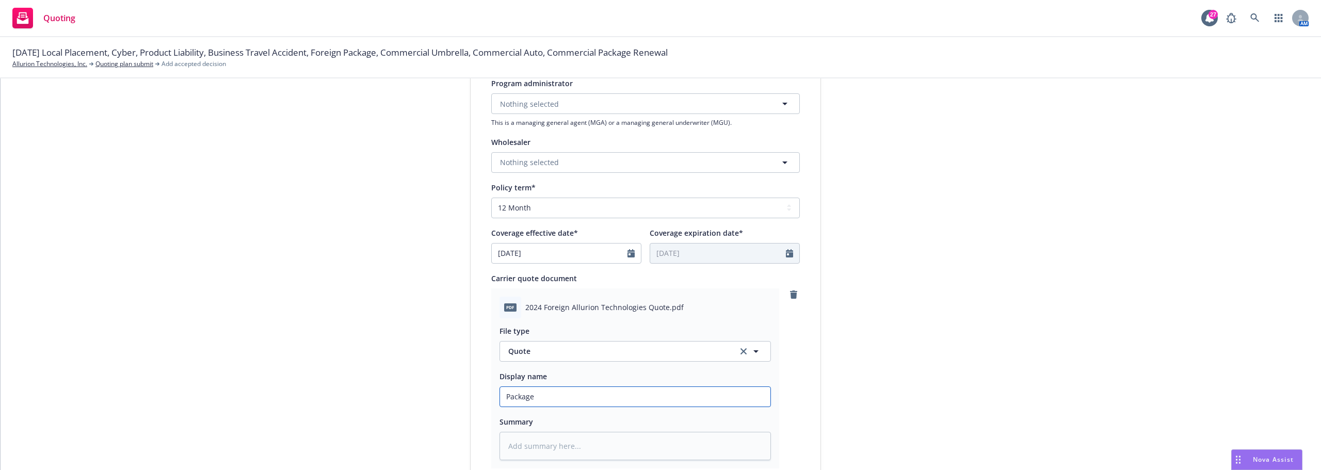
type textarea "x"
type input "Package"
type textarea "x"
type input "Package -"
type textarea "x"
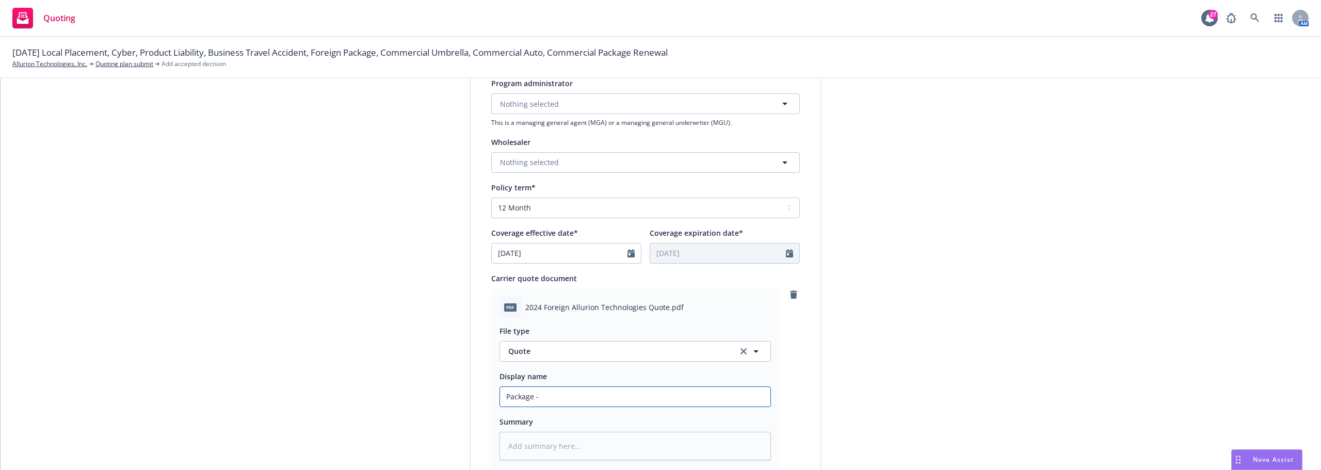
type input "Package -"
type textarea "x"
type input "Package - I"
type textarea "x"
type input "Package - In"
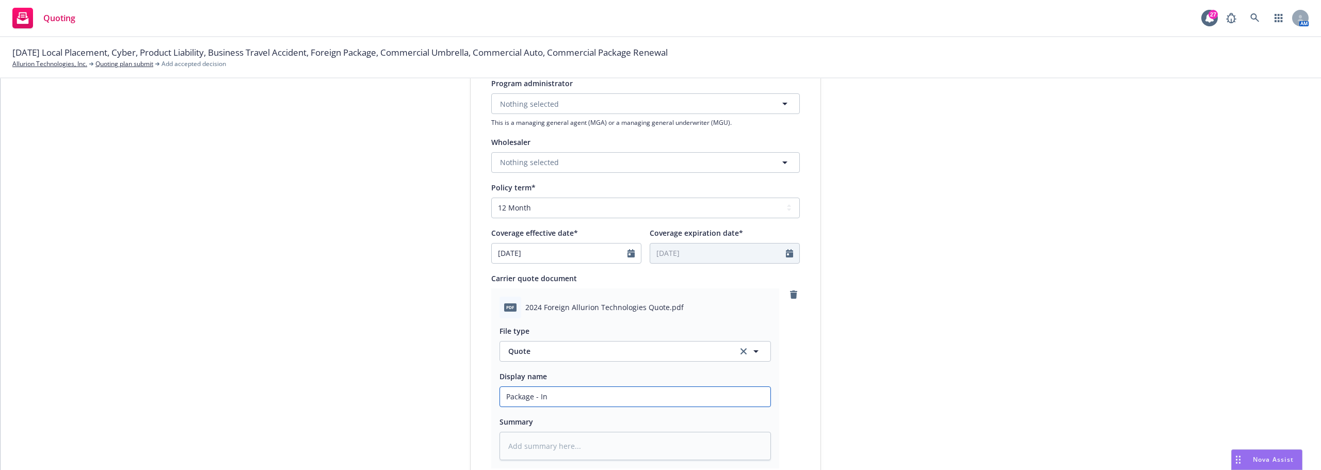
type textarea "x"
type input "Package - Int"
type textarea "x"
type input "Package - Inte"
type textarea "x"
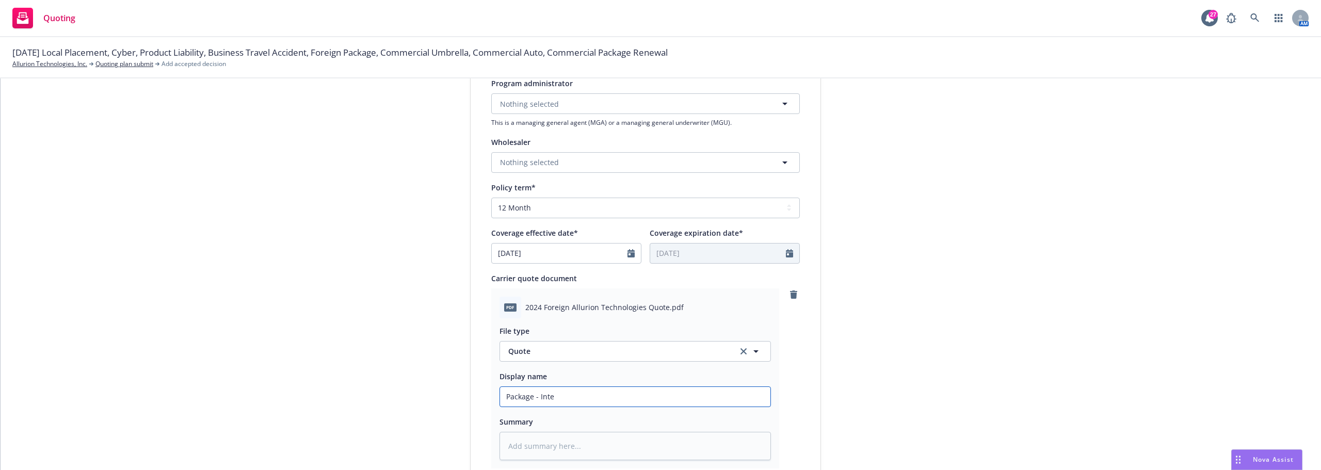
type input "Package - Inter"
type textarea "x"
type input "Package - Intern"
type textarea "x"
type input "Package - Interna"
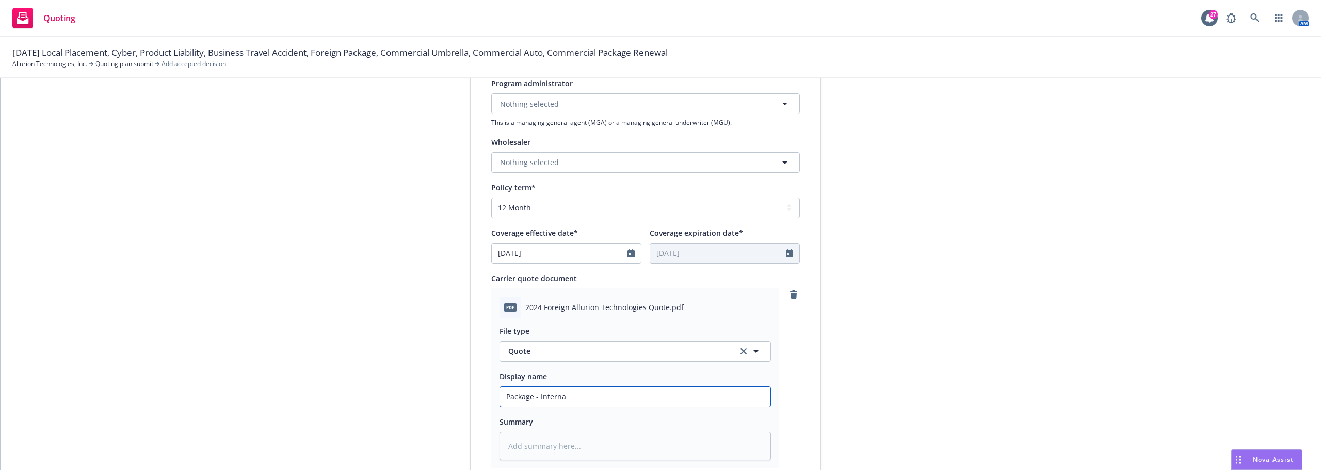
type textarea "x"
type input "Package - Internat"
type textarea "x"
type input "Package - Internati"
type textarea "x"
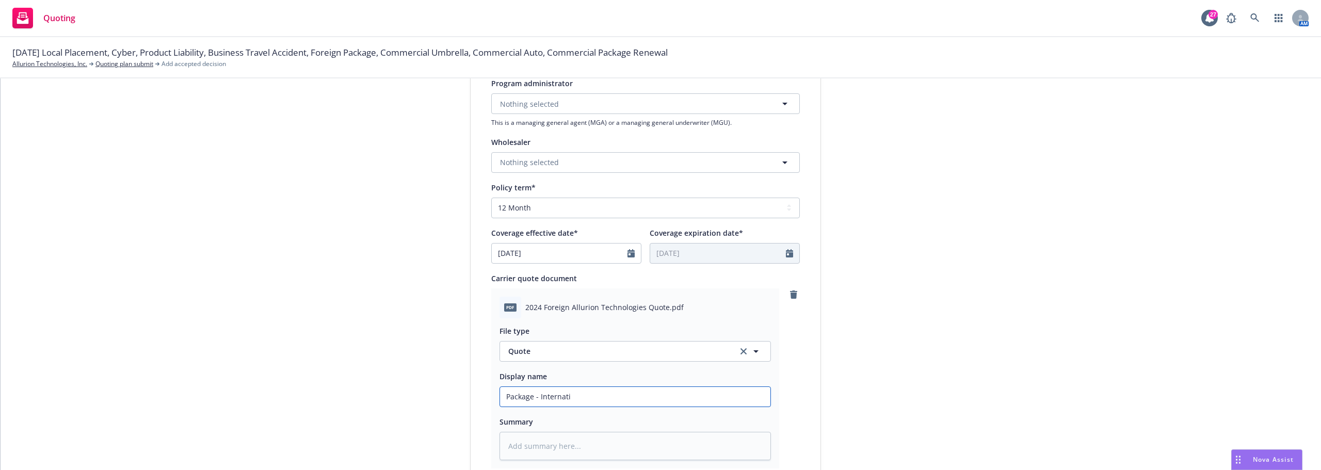
type input "Package - Internatio"
type textarea "x"
type input "Package - Internationa"
type textarea "x"
type input "Package - International"
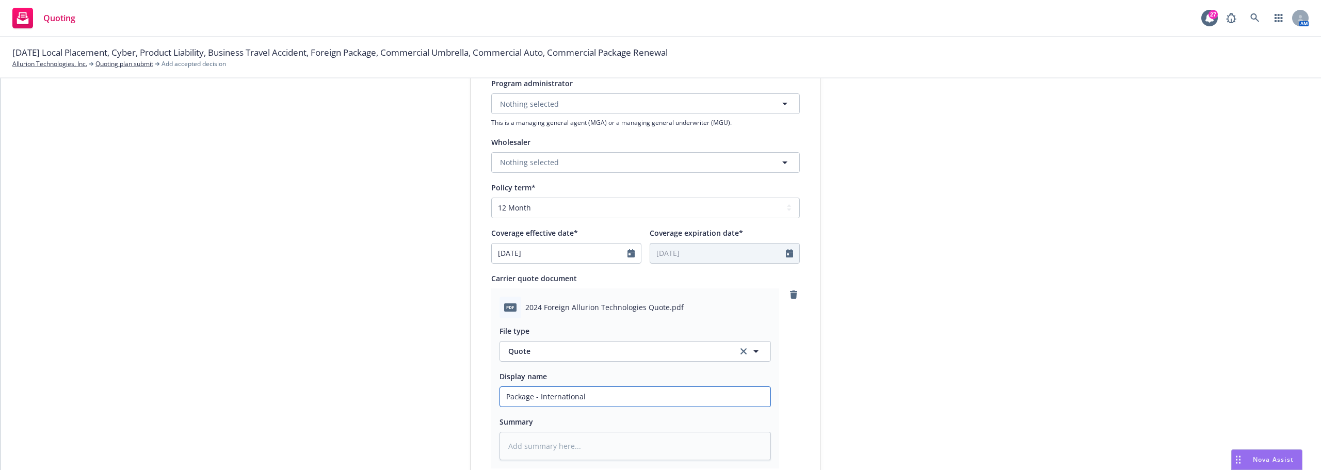
type textarea "x"
type input "Package - International"
type textarea "x"
type input "Package - International C"
type textarea "x"
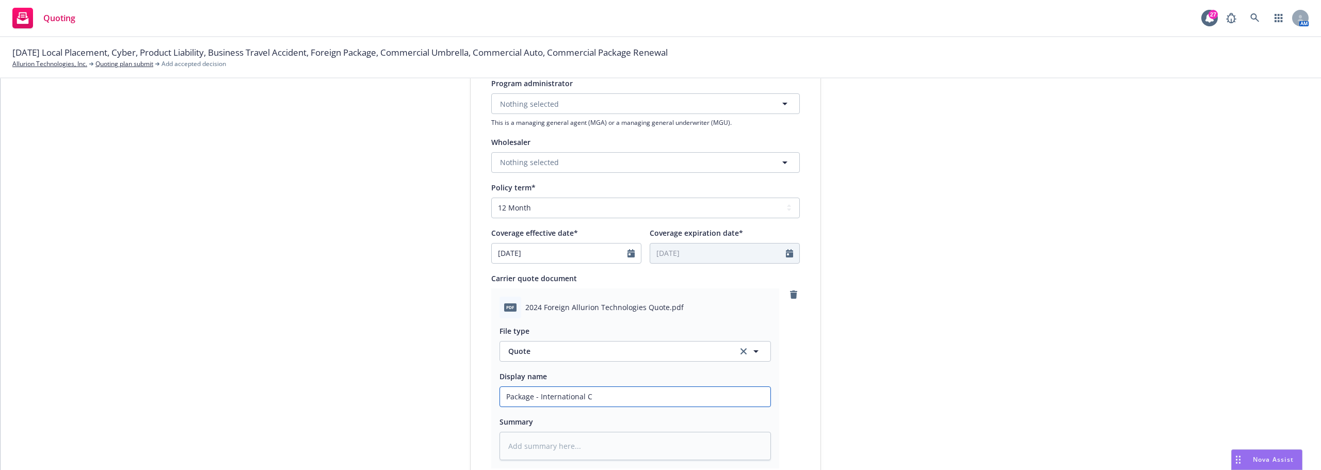
type input "Package - International CN"
type textarea "x"
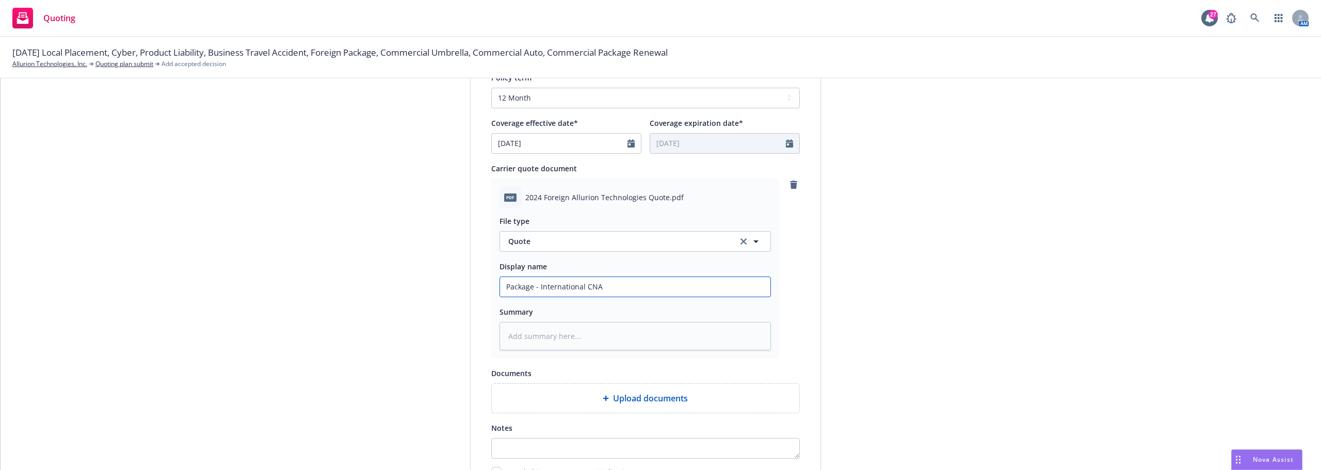
scroll to position [516, 0]
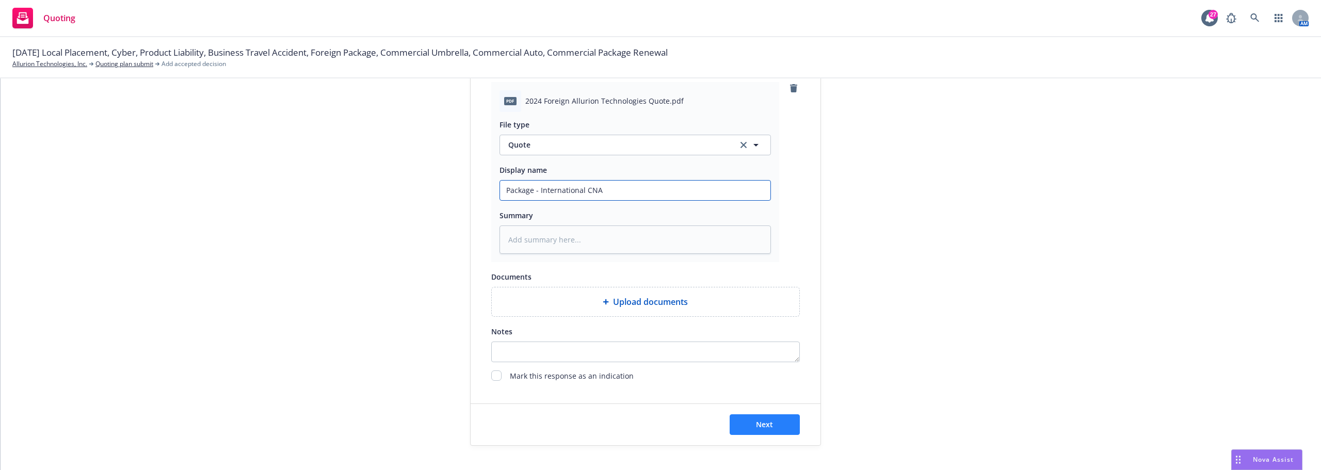
type input "Package - International CNA"
click at [766, 428] on span "Next" at bounding box center [764, 424] width 17 height 10
type textarea "x"
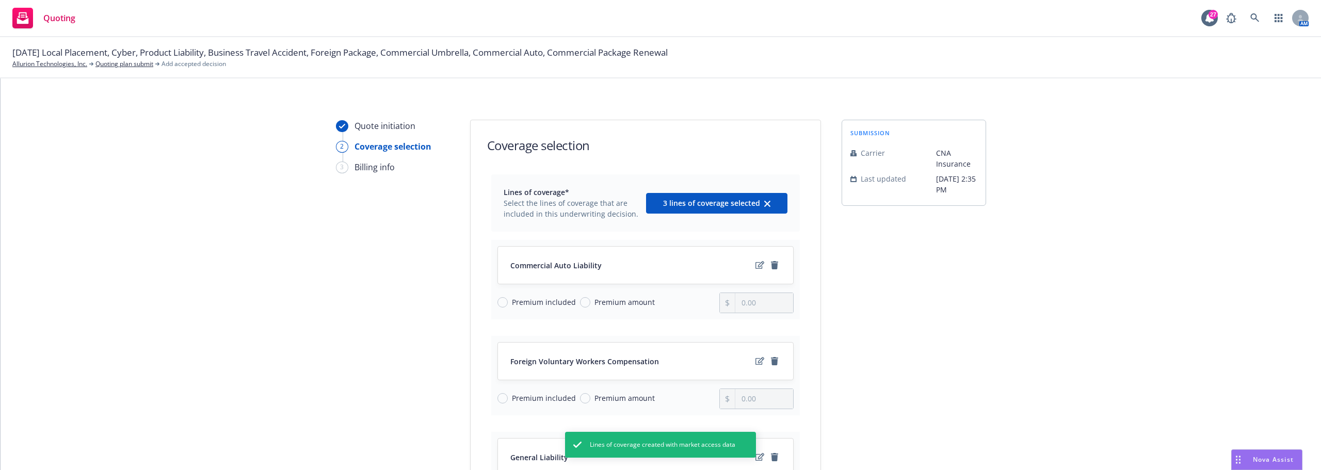
click at [594, 300] on span "Premium amount" at bounding box center [624, 302] width 60 height 11
click at [590, 300] on input "Premium amount" at bounding box center [585, 302] width 10 height 10
radio input "true"
type input "0.00"
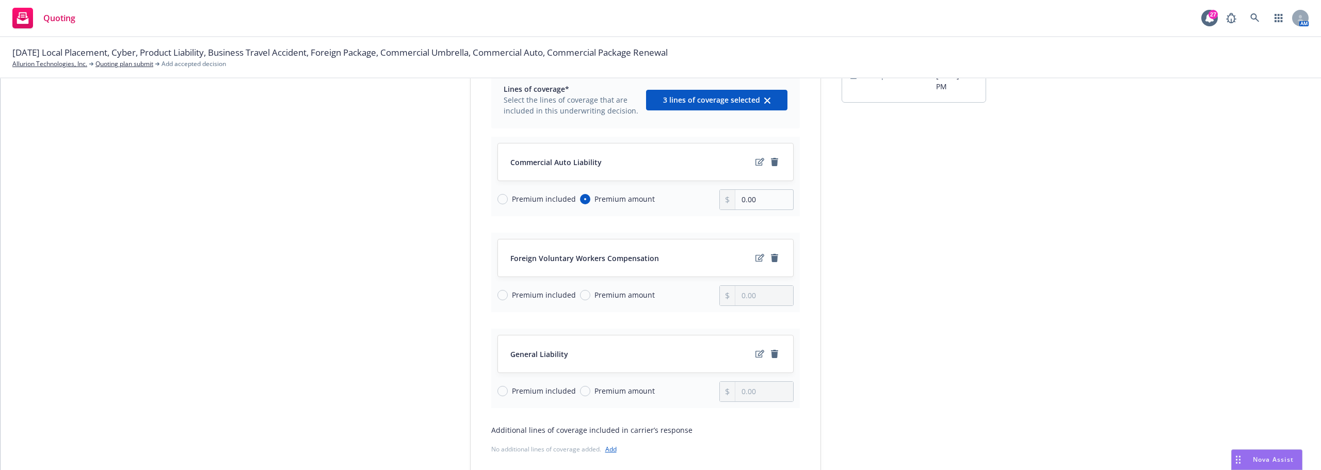
scroll to position [52, 0]
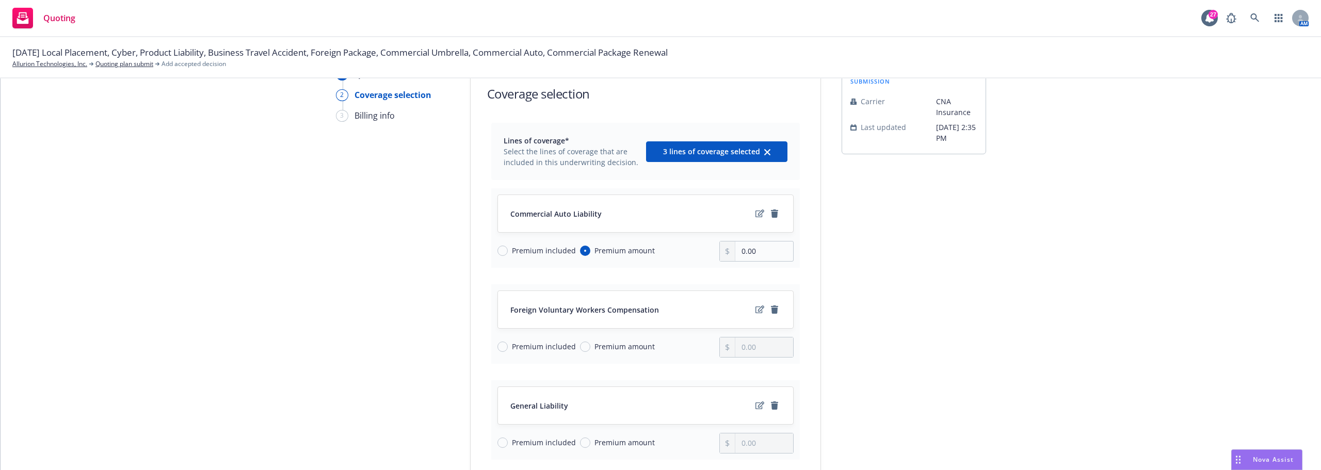
click at [754, 218] on div at bounding box center [767, 213] width 27 height 12
click at [755, 215] on icon "edit" at bounding box center [759, 213] width 9 height 8
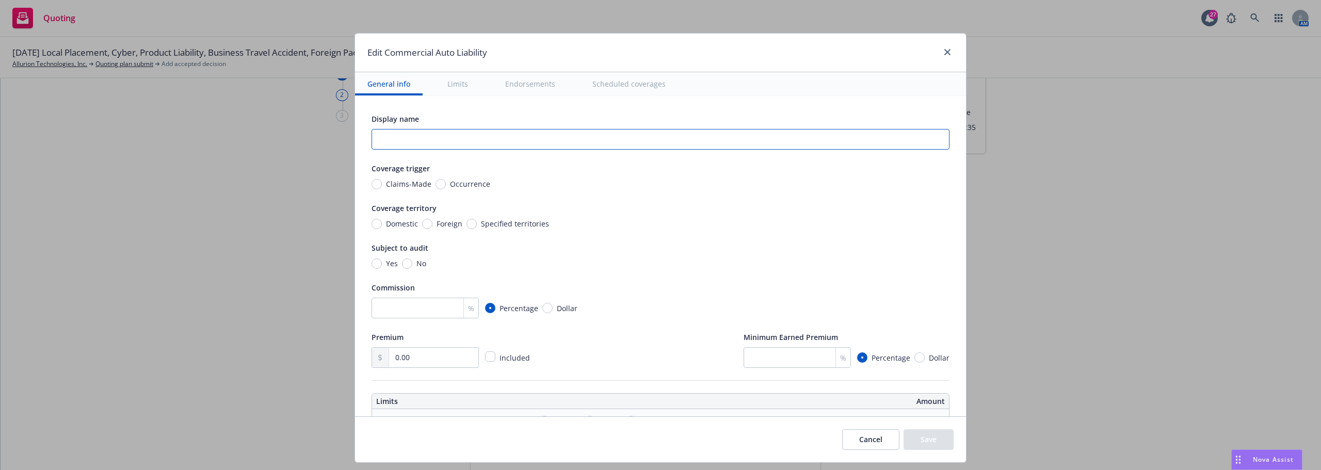
click at [424, 140] on input "text" at bounding box center [660, 139] width 578 height 21
click at [375, 138] on input "Commercial Auto Liability" at bounding box center [660, 139] width 578 height 21
click at [536, 124] on div "Display name" at bounding box center [660, 118] width 578 height 12
click at [538, 133] on input "Intl Commercial Auto Liability" at bounding box center [660, 139] width 578 height 21
type input "Intl Commercial Auto Liability - DIC"
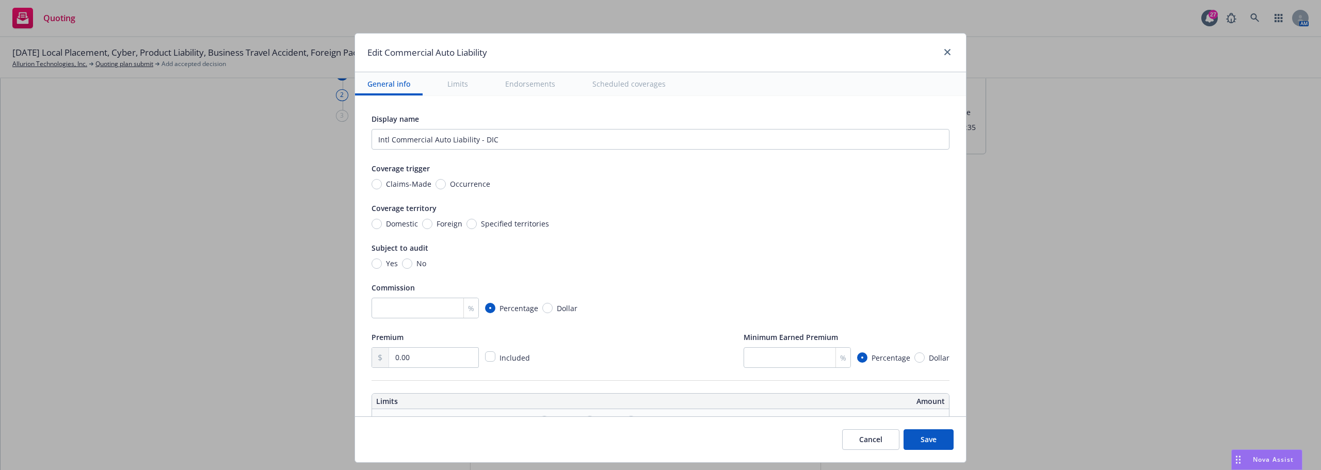
click at [929, 444] on button "Save" at bounding box center [928, 439] width 50 height 21
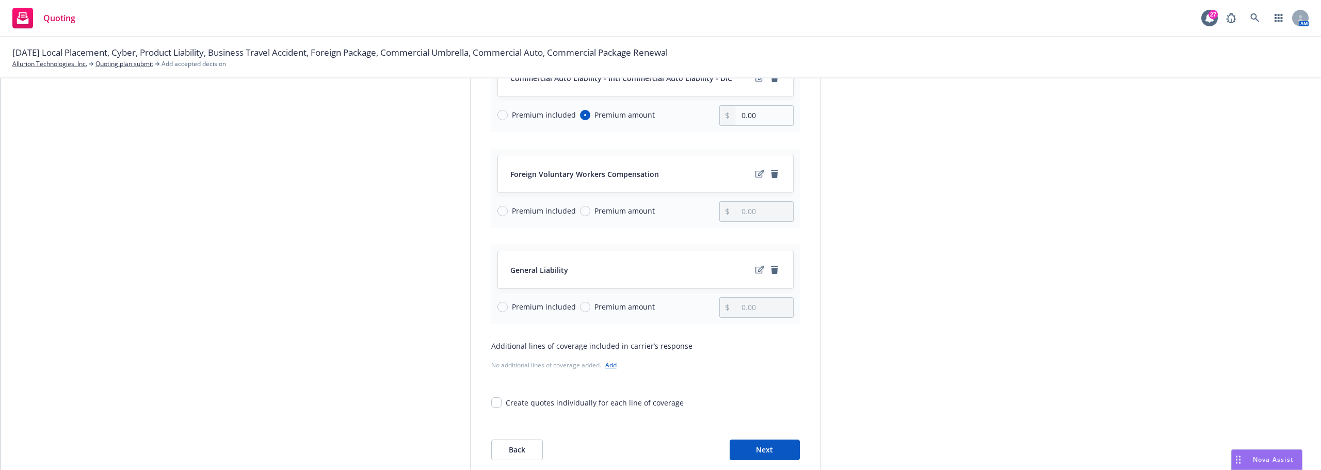
scroll to position [178, 0]
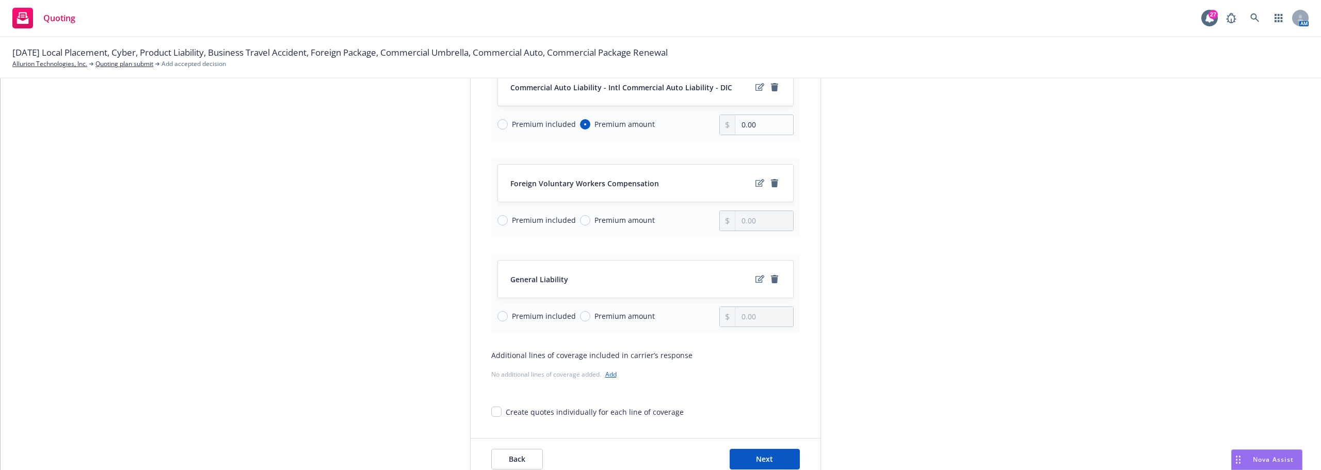
click at [524, 315] on span "Premium included" at bounding box center [544, 316] width 64 height 11
click at [508, 315] on input "Premium included" at bounding box center [502, 316] width 10 height 10
radio input "true"
click at [524, 219] on span "Premium included" at bounding box center [544, 220] width 64 height 11
click at [508, 219] on input "Premium included" at bounding box center [502, 220] width 10 height 10
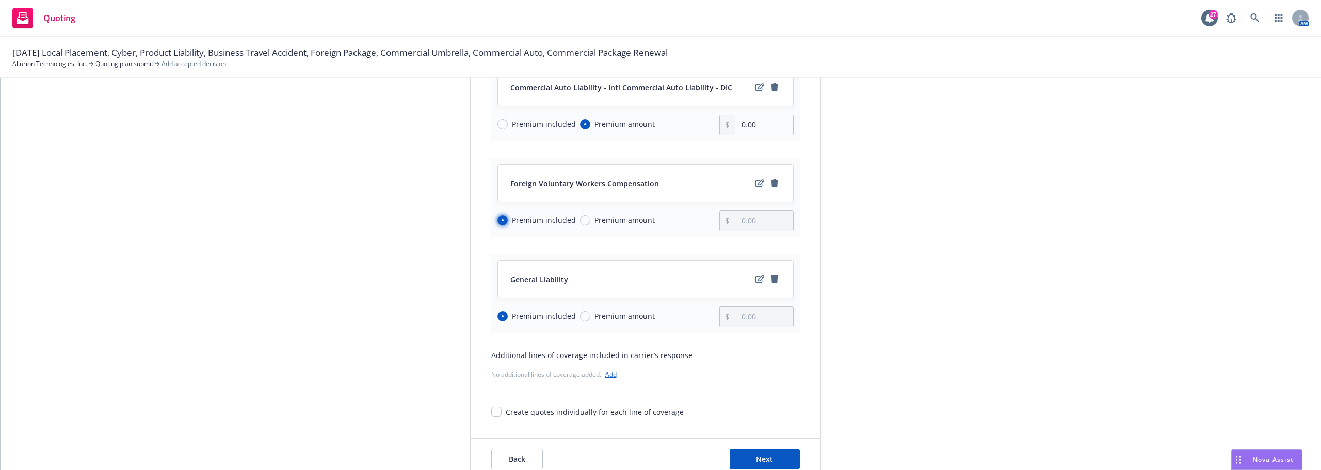
radio input "true"
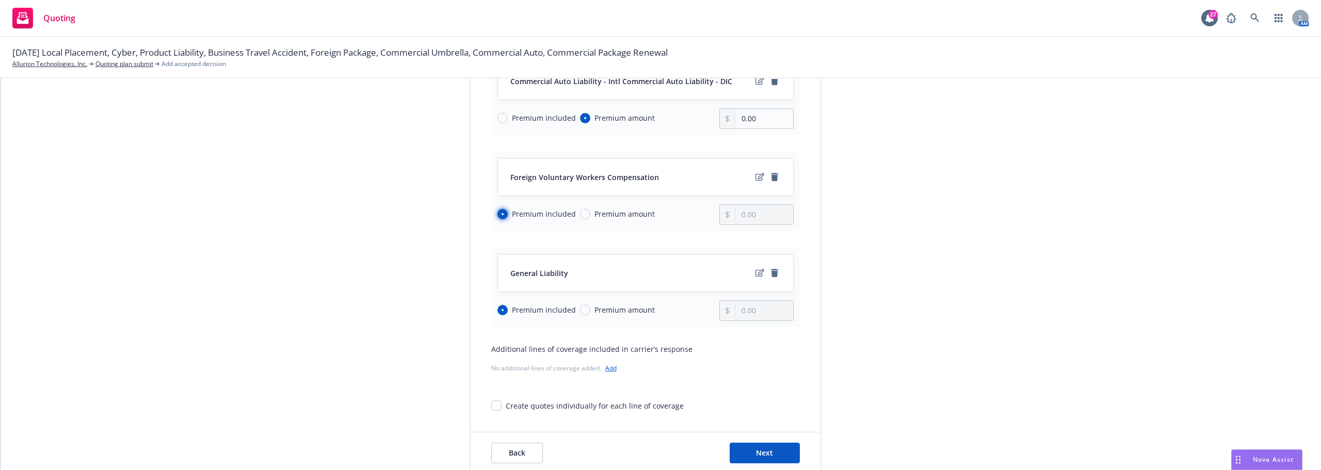
scroll to position [230, 0]
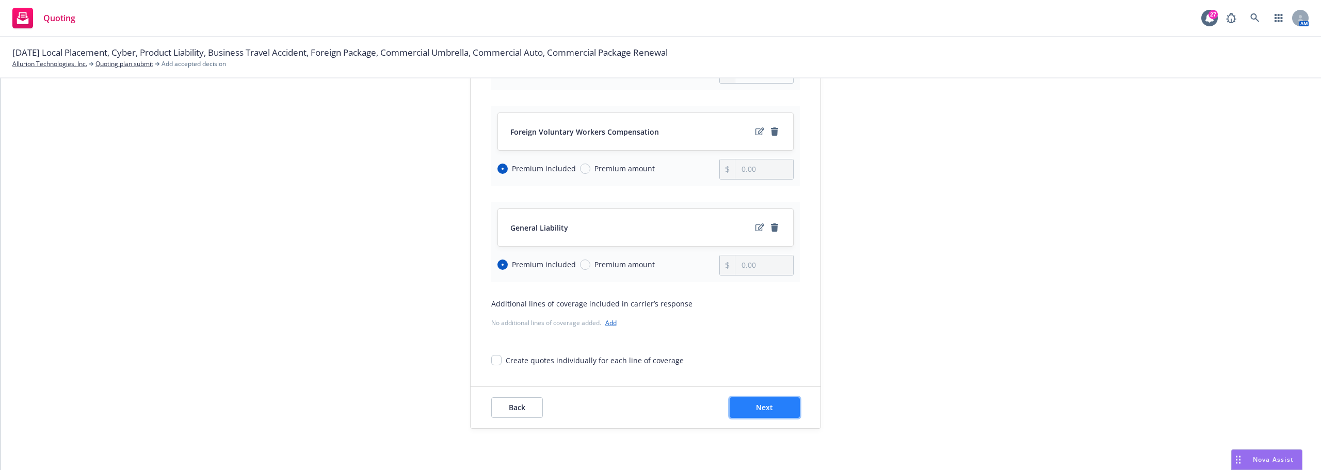
click at [763, 406] on span "Next" at bounding box center [764, 407] width 17 height 10
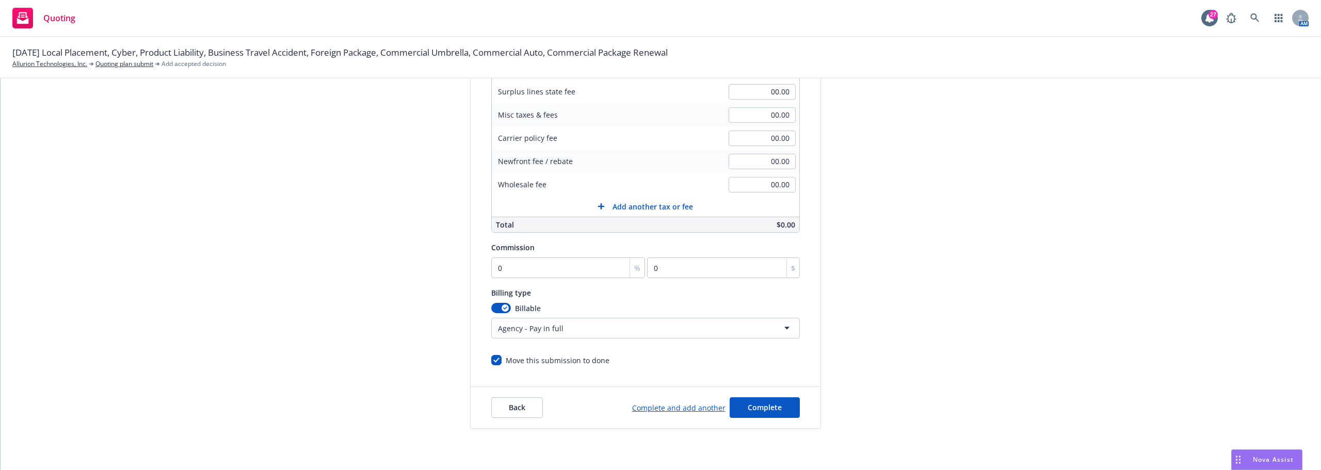
scroll to position [219, 0]
click at [512, 259] on input "0" at bounding box center [568, 267] width 154 height 21
type input "0"
click at [1072, 293] on div "Quote initiation Coverage selection 3 Billing info Add billing information Surp…" at bounding box center [660, 165] width 1295 height 528
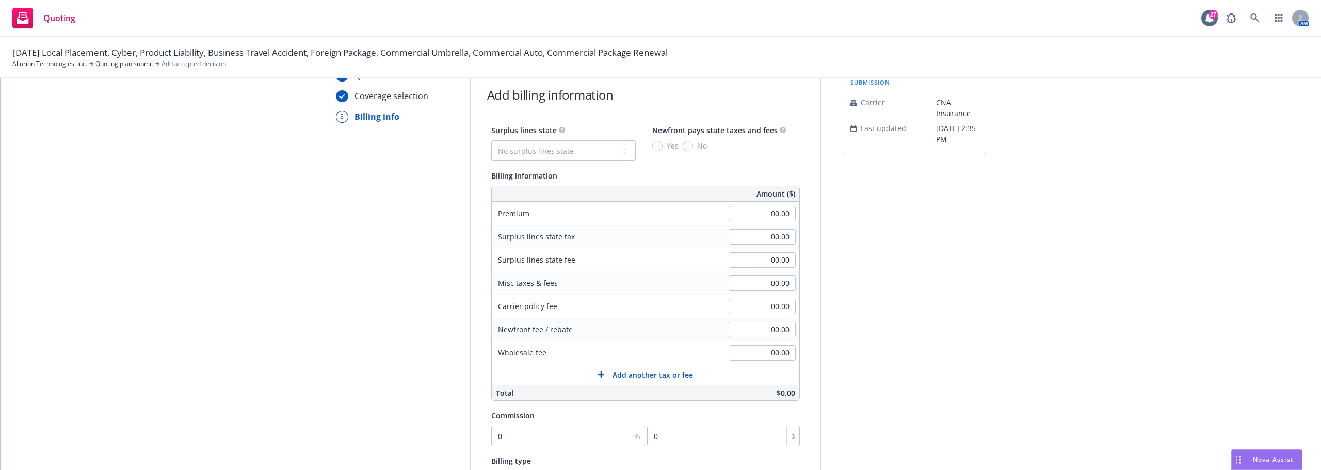
scroll to position [155, 0]
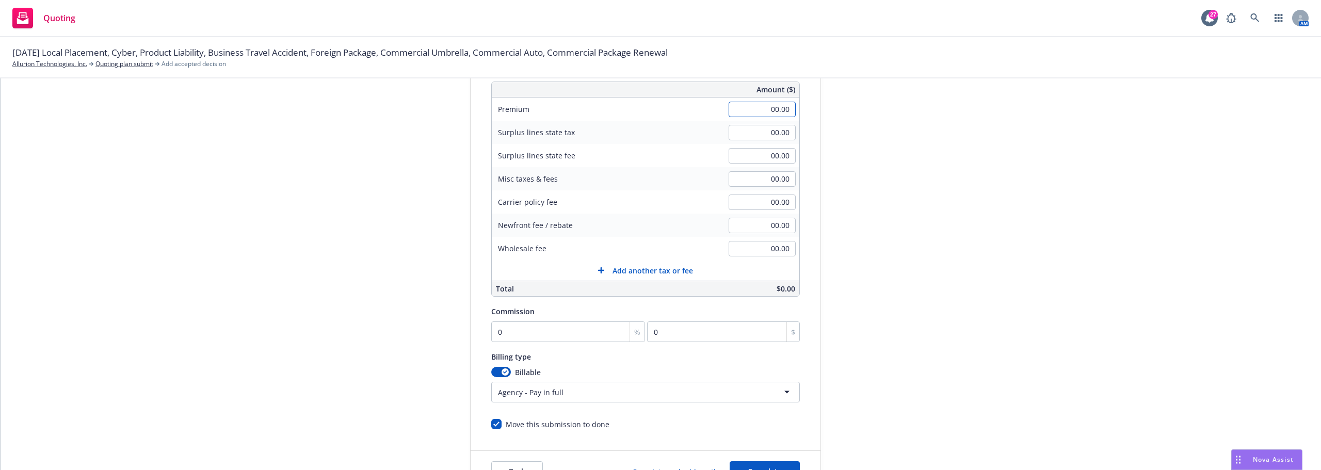
click at [764, 108] on input "00.00" at bounding box center [761, 109] width 67 height 15
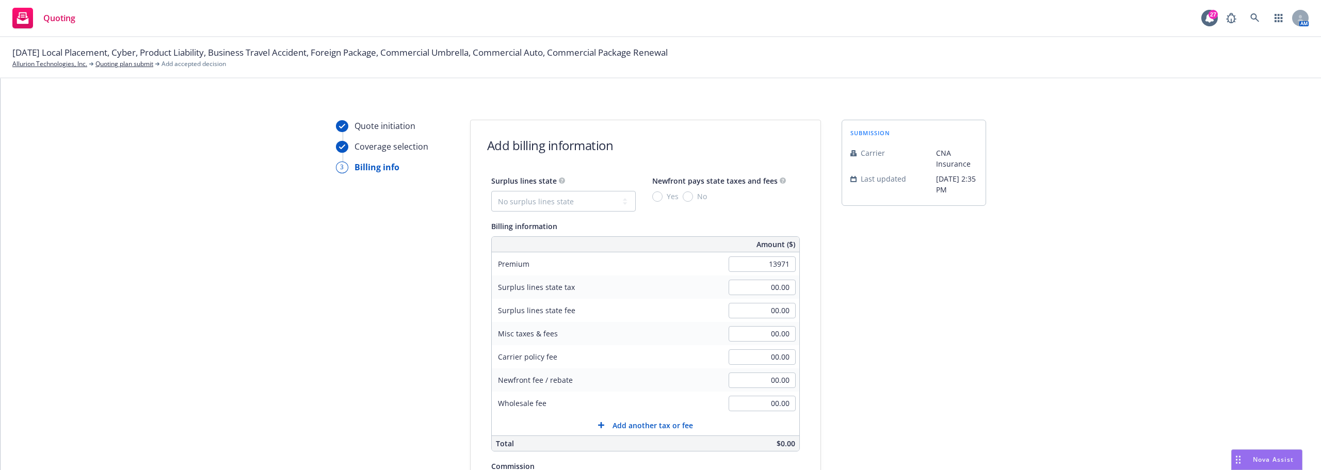
type input "13,971.00"
click at [939, 256] on div "submission Carrier CNA Insurance Last updated 8/18, 2:35 PM" at bounding box center [913, 384] width 144 height 528
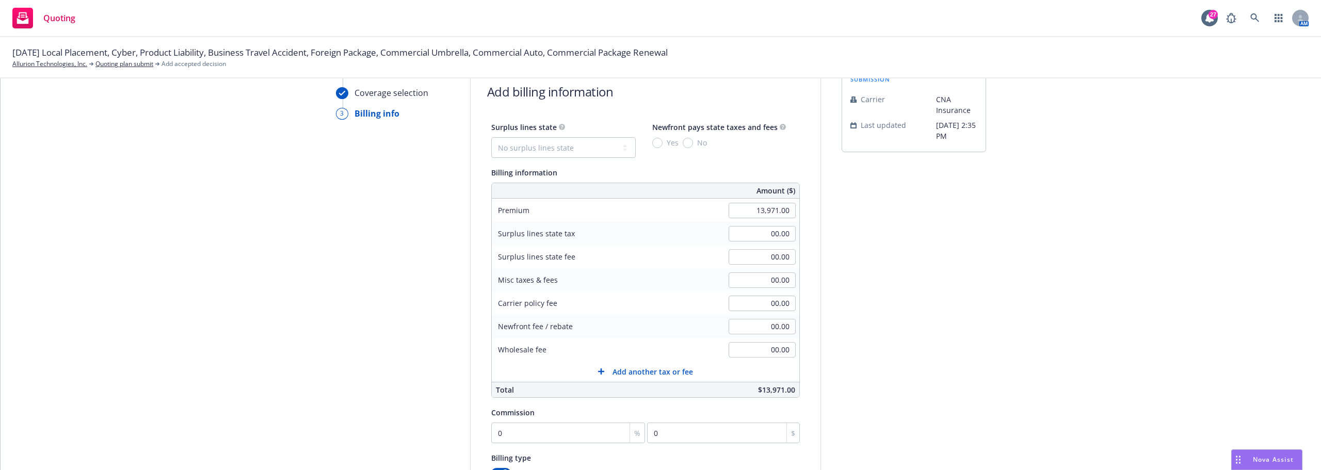
scroll to position [103, 0]
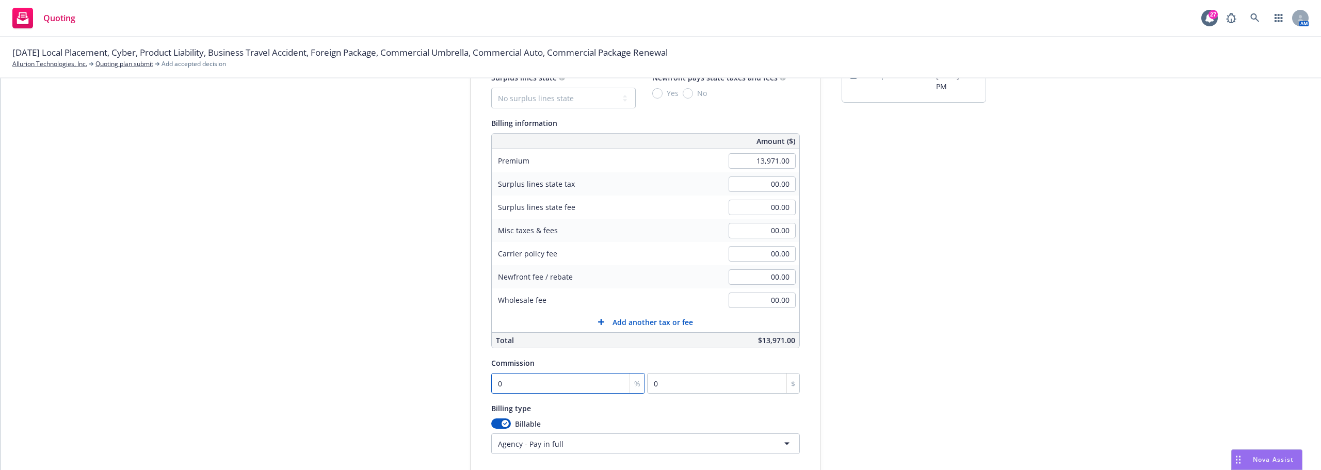
click at [545, 378] on input "0" at bounding box center [568, 383] width 154 height 21
type input "2"
type input "279.42"
type input "20"
type input "2794.2"
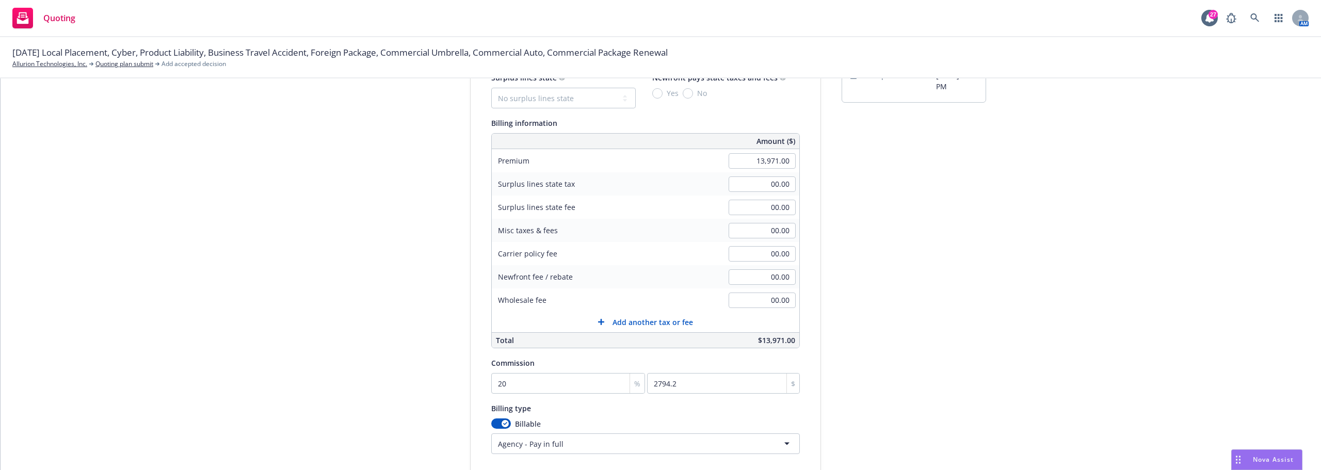
click at [829, 348] on div "Quote initiation Coverage selection 3 Billing info Add billing information Surp…" at bounding box center [660, 281] width 1295 height 528
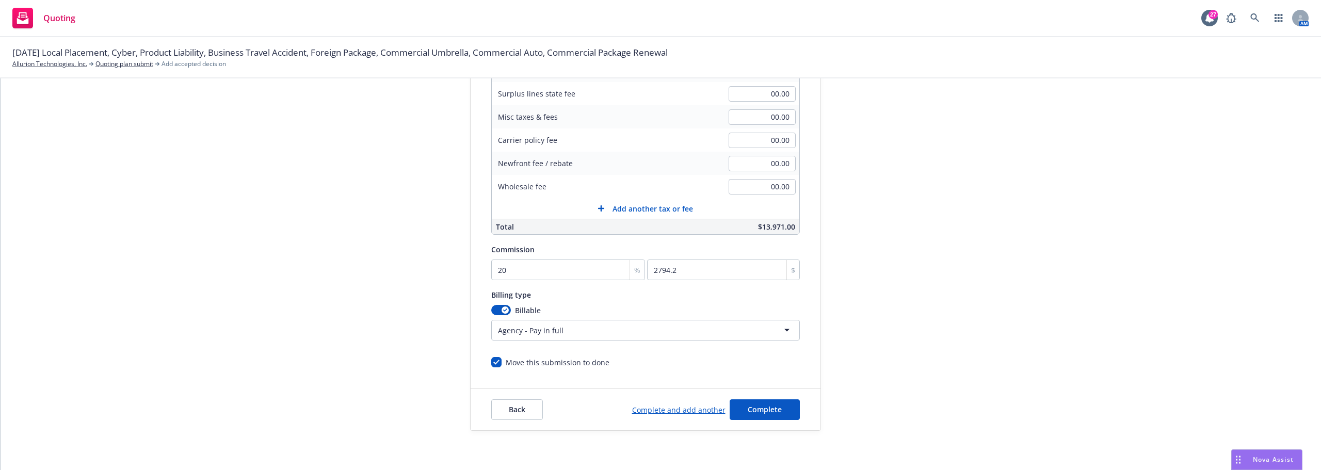
scroll to position [219, 0]
click at [750, 404] on span "Complete" at bounding box center [765, 407] width 34 height 10
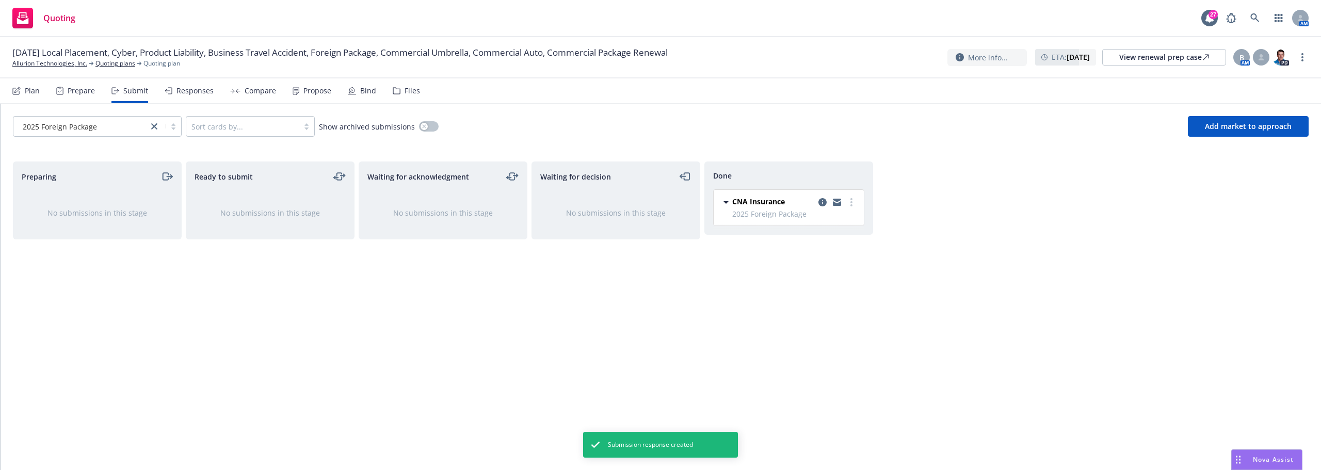
click at [35, 96] on div "Plan" at bounding box center [25, 90] width 27 height 25
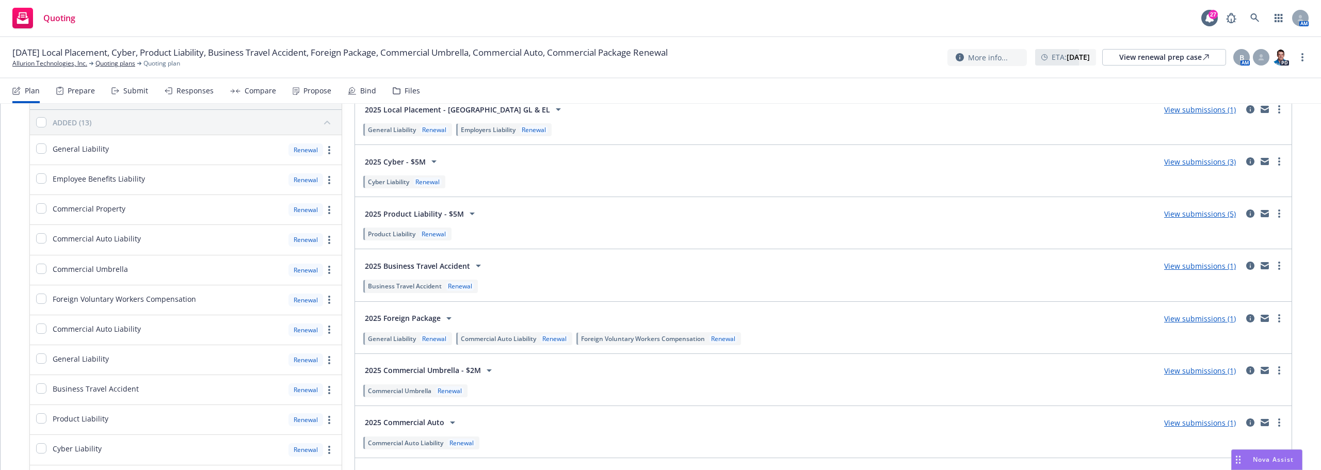
scroll to position [35, 0]
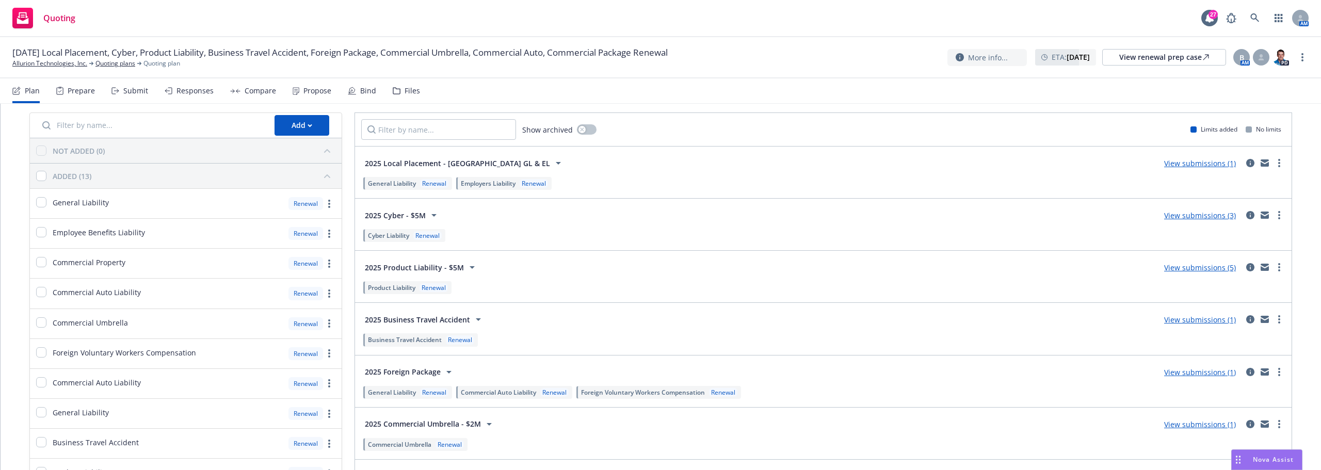
click at [1177, 163] on link "View submissions (1)" at bounding box center [1200, 163] width 72 height 10
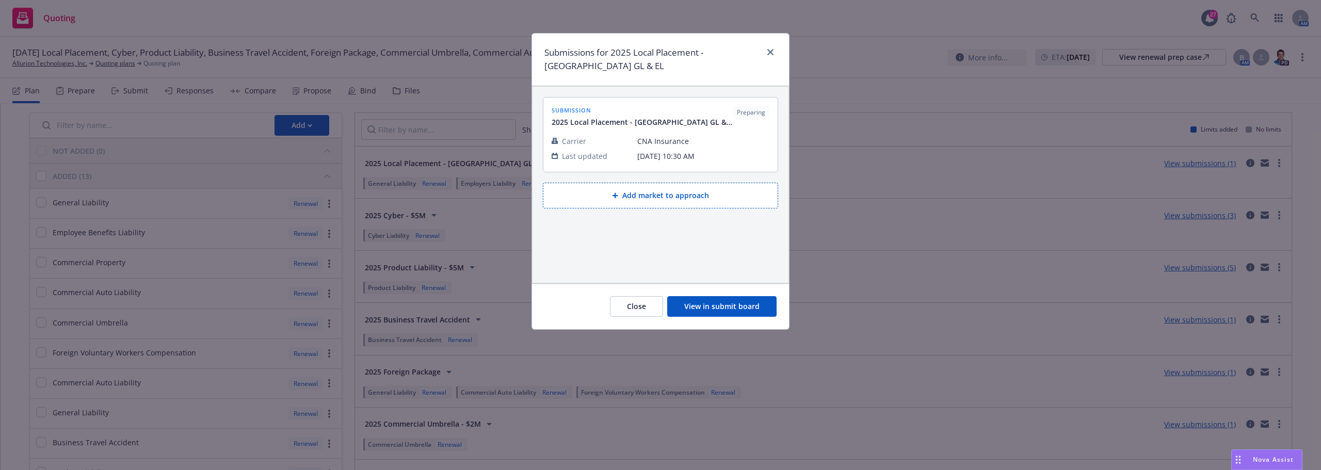
click at [716, 310] on button "View in submit board" at bounding box center [721, 306] width 109 height 21
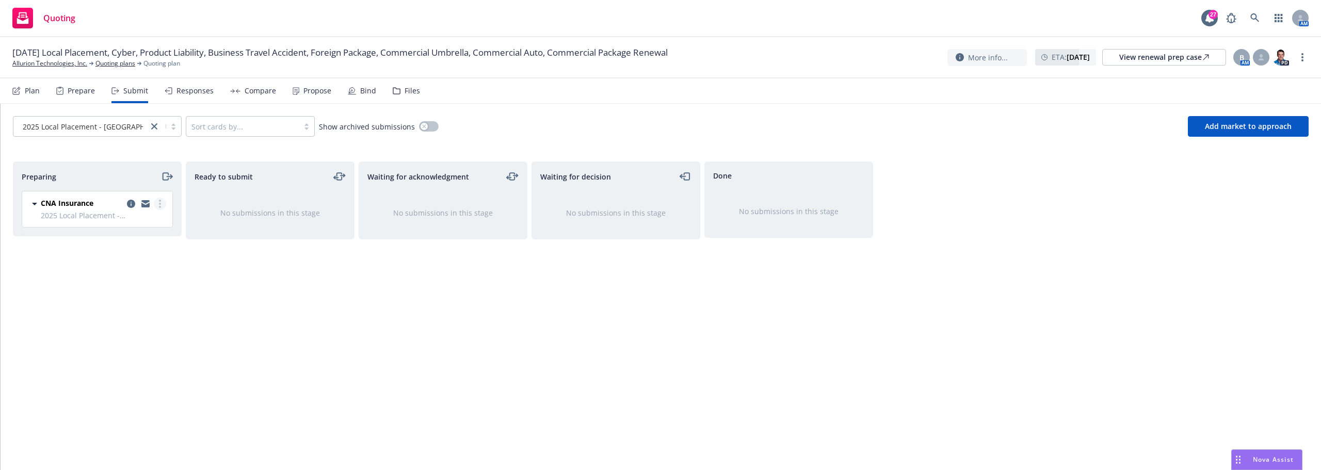
click at [158, 209] on link "more" at bounding box center [160, 204] width 12 height 12
click at [129, 285] on span "Add accepted decision" at bounding box center [113, 287] width 103 height 10
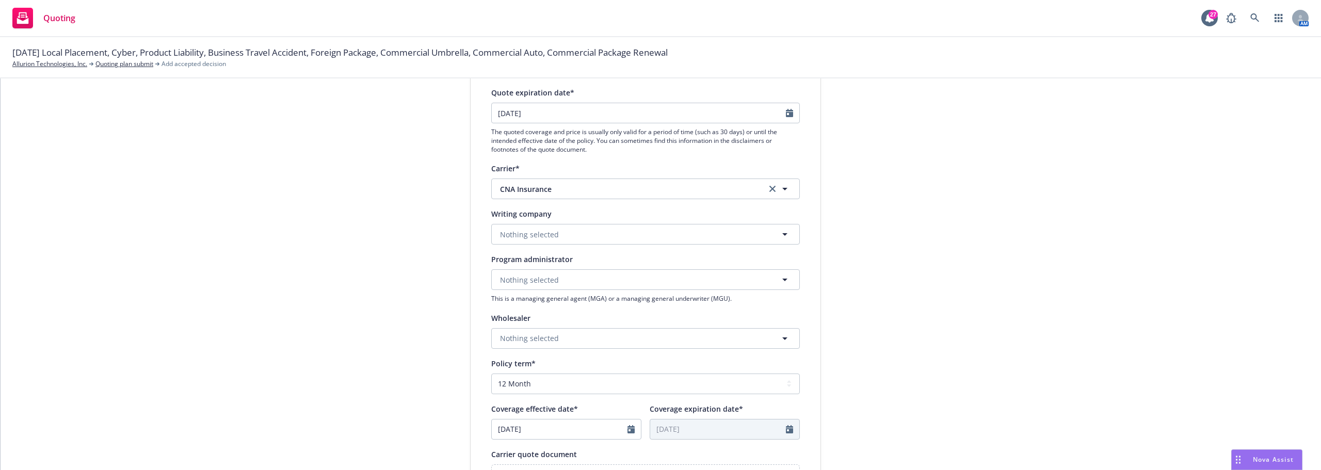
scroll to position [155, 0]
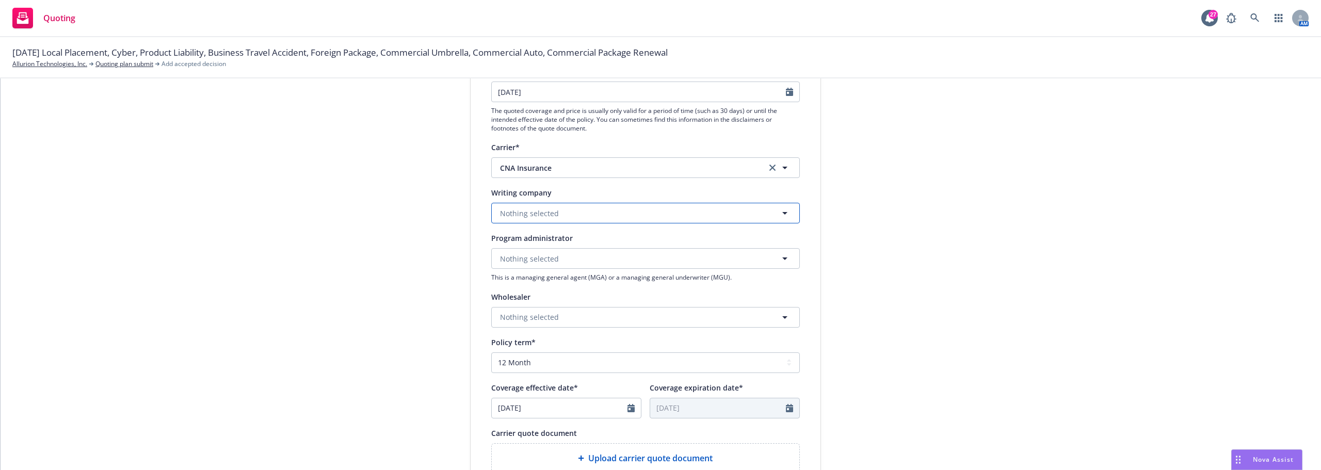
click at [585, 215] on button "Nothing selected" at bounding box center [645, 213] width 309 height 21
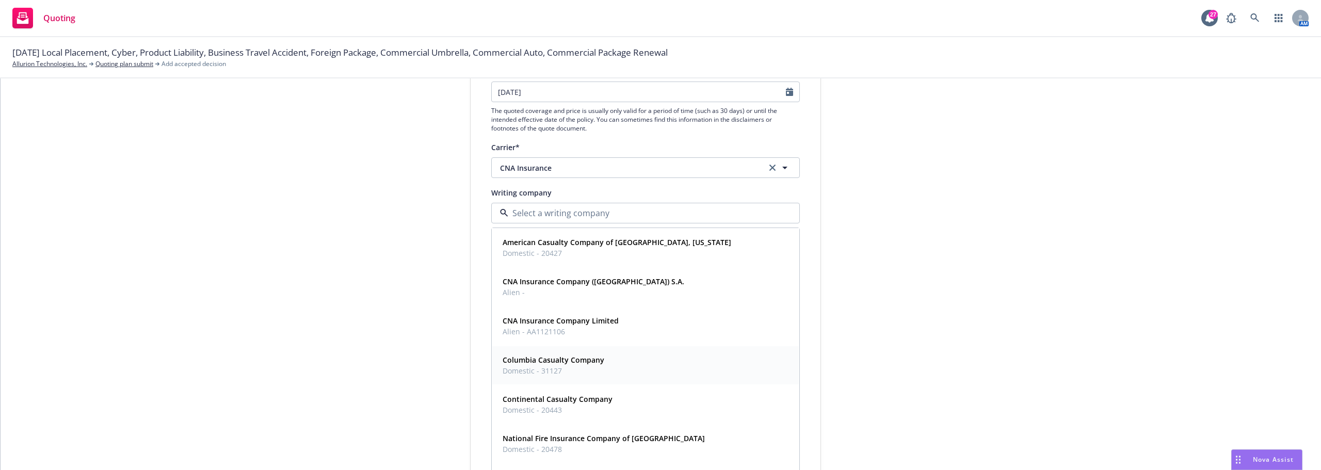
click at [562, 362] on strong "Columbia Casualty Company" at bounding box center [554, 360] width 102 height 10
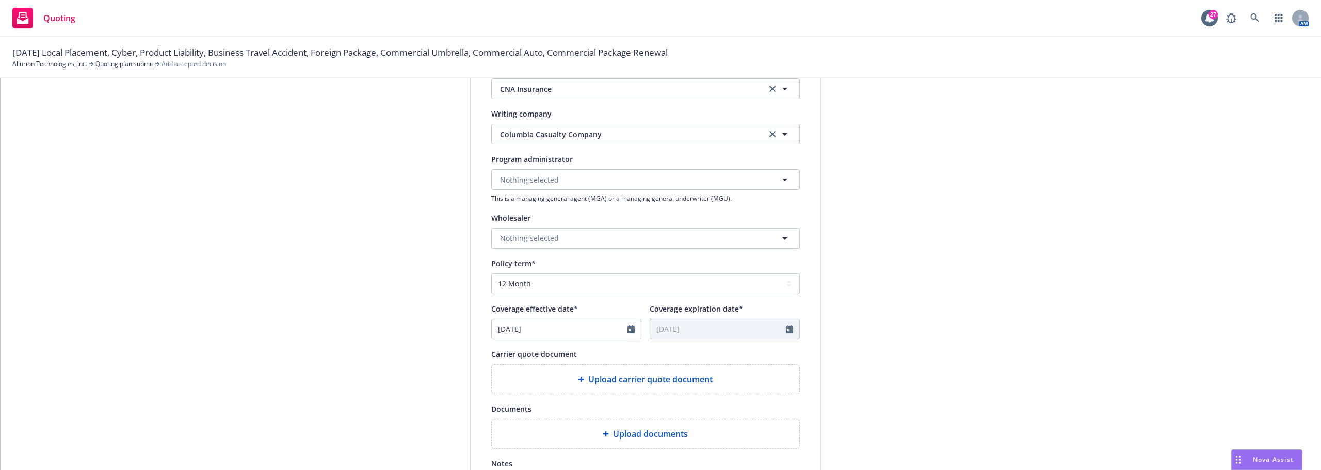
scroll to position [383, 0]
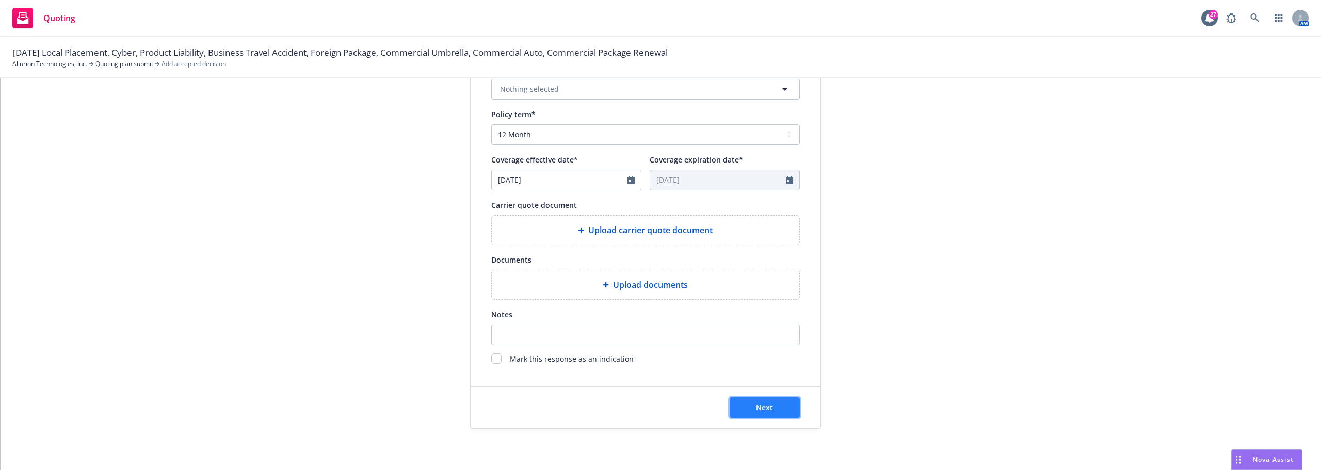
click at [773, 408] on button "Next" at bounding box center [765, 407] width 70 height 21
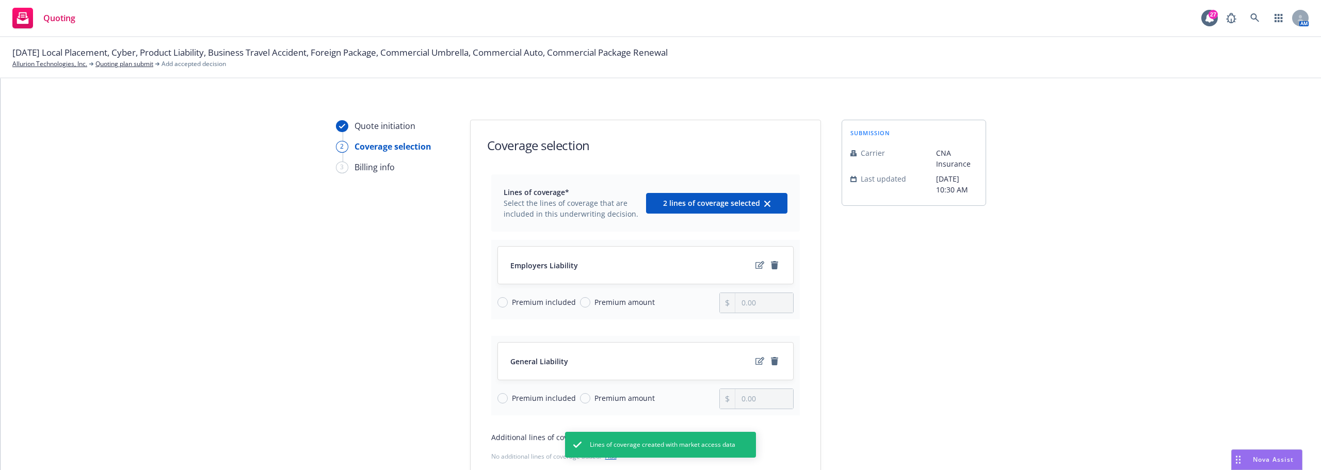
click at [563, 305] on span "Premium included" at bounding box center [544, 302] width 64 height 11
click at [508, 305] on input "Premium included" at bounding box center [502, 302] width 10 height 10
click at [637, 303] on span "Premium amount" at bounding box center [624, 302] width 60 height 11
click at [590, 303] on input "Premium amount" at bounding box center [585, 302] width 10 height 10
drag, startPoint x: 761, startPoint y: 305, endPoint x: 688, endPoint y: 311, distance: 74.0
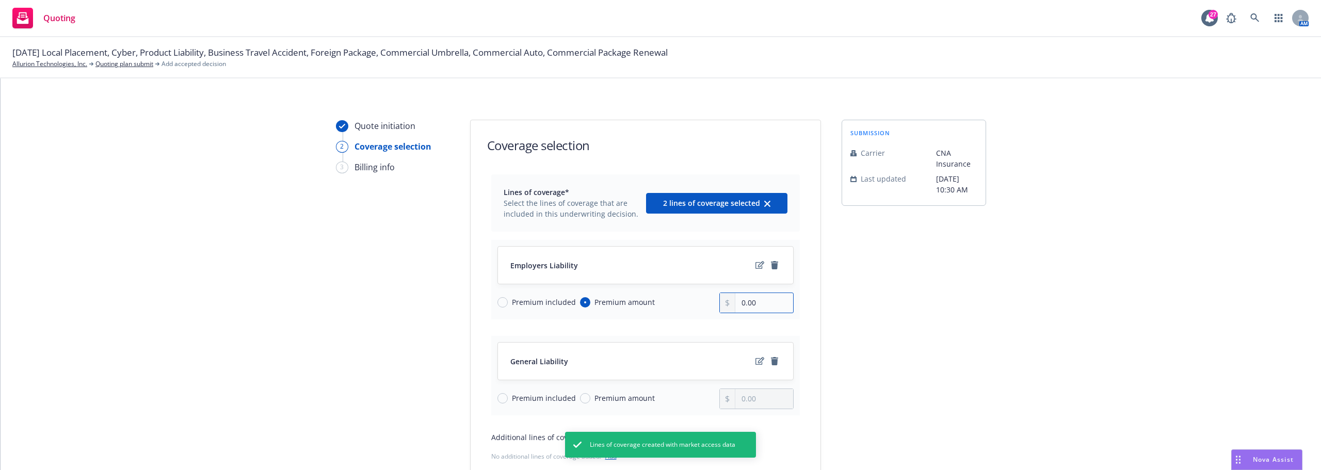
click at [689, 311] on div "Premium included Premium amount 0.00" at bounding box center [645, 303] width 296 height 21
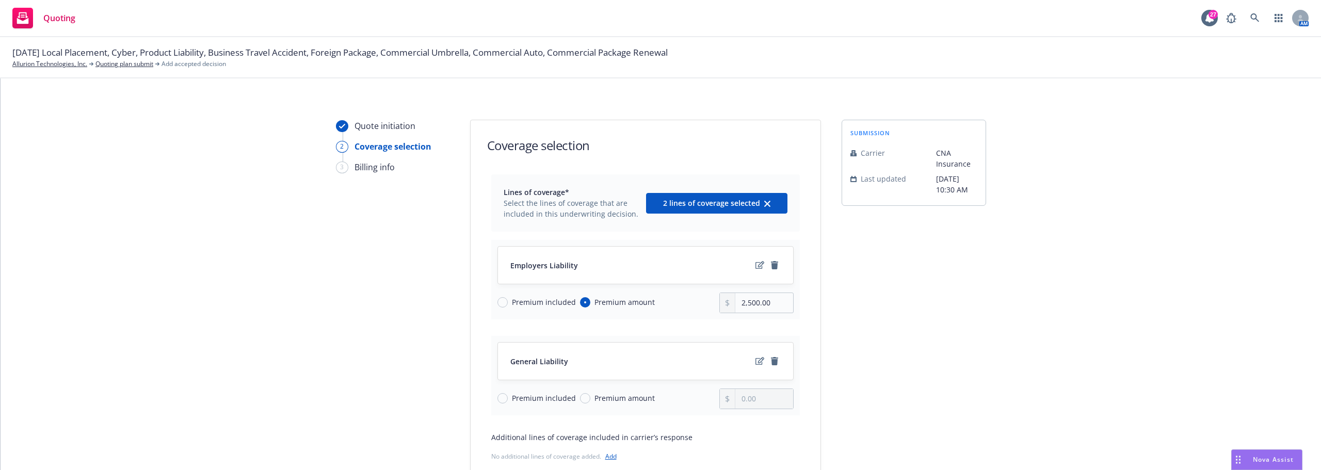
click at [808, 307] on div "Lines of coverage* Select the lines of coverage that are included in this under…" at bounding box center [646, 336] width 350 height 325
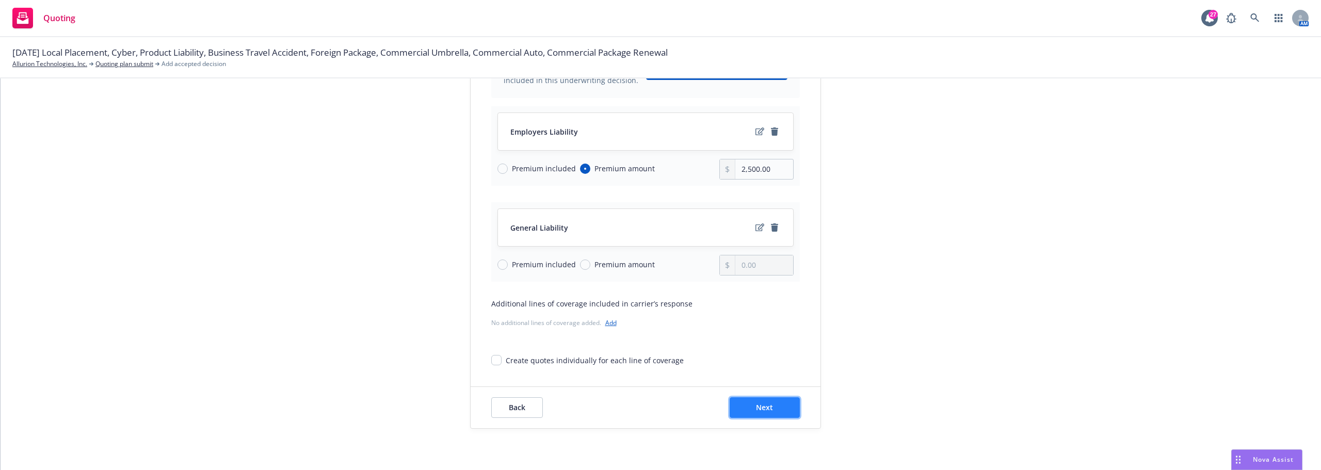
click at [764, 407] on span "Next" at bounding box center [764, 407] width 17 height 10
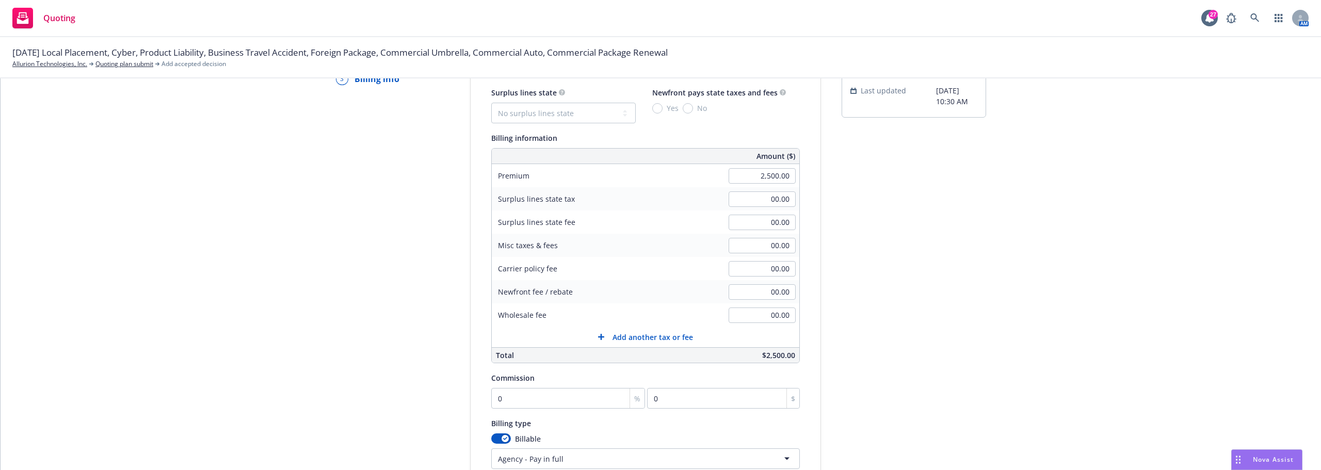
scroll to position [82, 0]
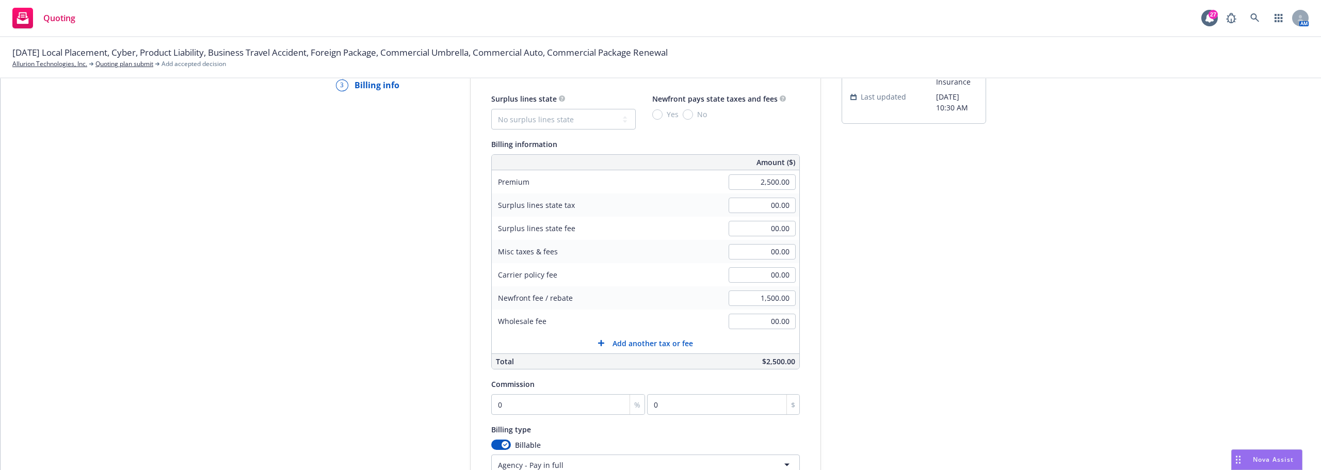
click at [849, 304] on div "submission Carrier CNA Insurance Last updated 5/29, 10:30 AM" at bounding box center [913, 302] width 144 height 528
click at [524, 406] on input "0" at bounding box center [568, 404] width 154 height 21
click at [778, 334] on button "Add another tax or fee" at bounding box center [645, 343] width 307 height 21
click at [841, 333] on div "submission Carrier CNA Insurance Last updated 5/29, 10:30 AM" at bounding box center [913, 306] width 144 height 536
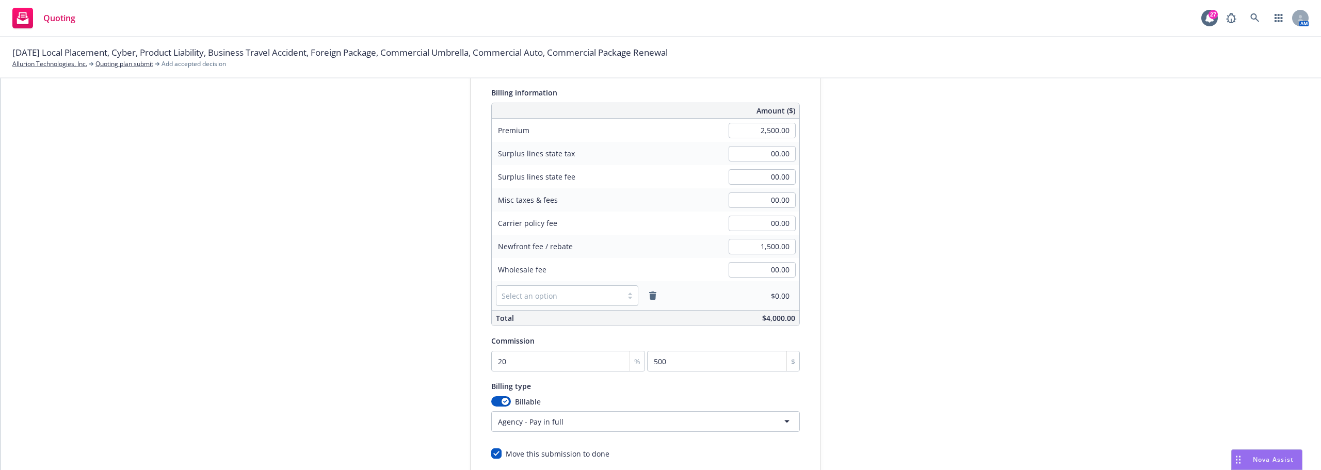
click at [841, 332] on div "submission Carrier CNA Insurance Last updated 5/29, 10:30 AM" at bounding box center [913, 254] width 144 height 536
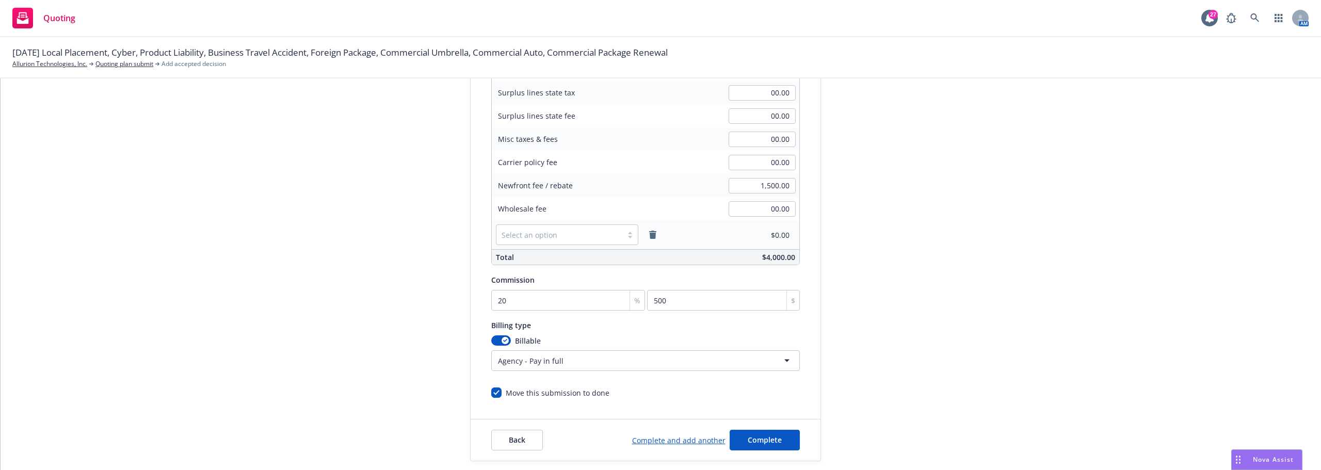
scroll to position [227, 0]
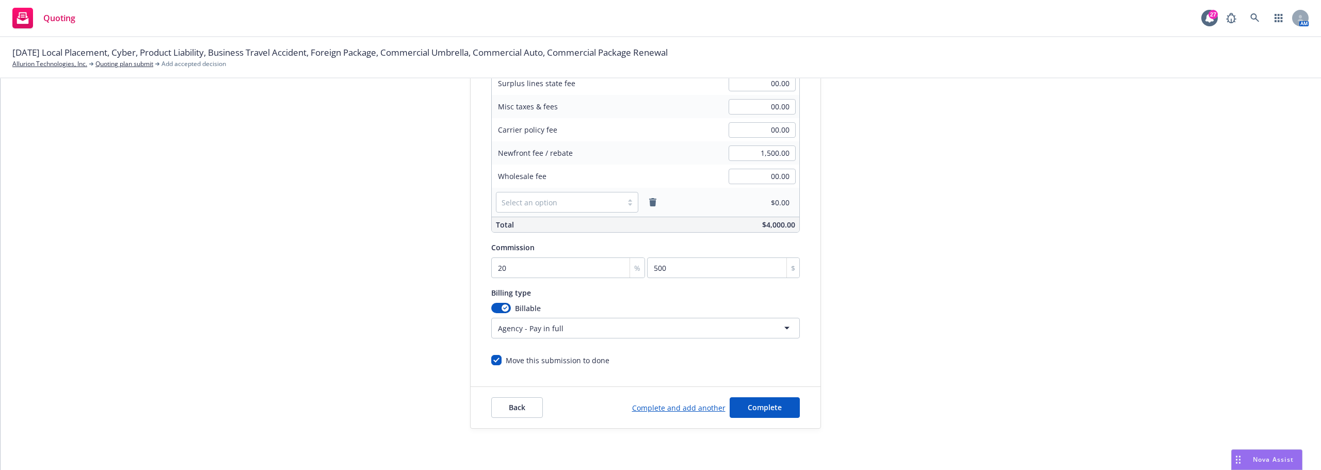
click at [842, 333] on div "submission Carrier CNA Insurance Last updated 5/29, 10:30 AM" at bounding box center [913, 161] width 144 height 536
click at [760, 407] on span "Complete" at bounding box center [765, 407] width 34 height 10
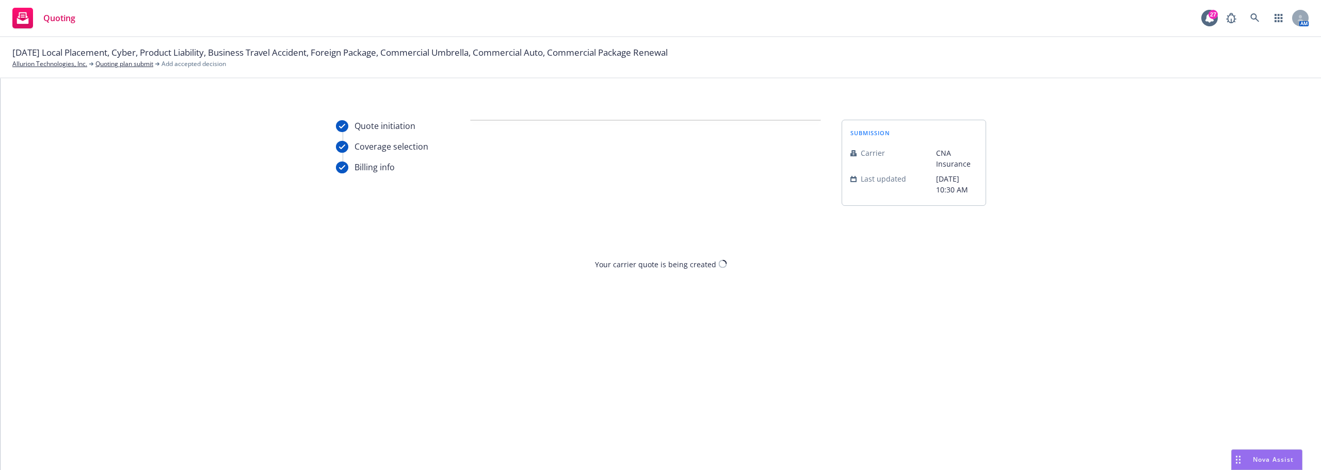
scroll to position [0, 0]
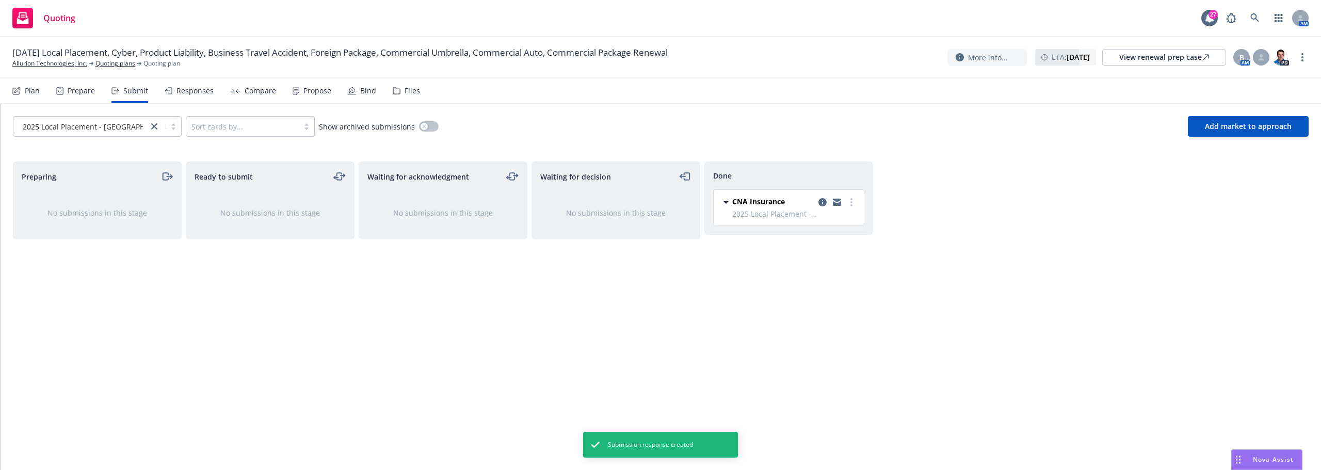
click at [30, 96] on div "Plan" at bounding box center [25, 90] width 27 height 25
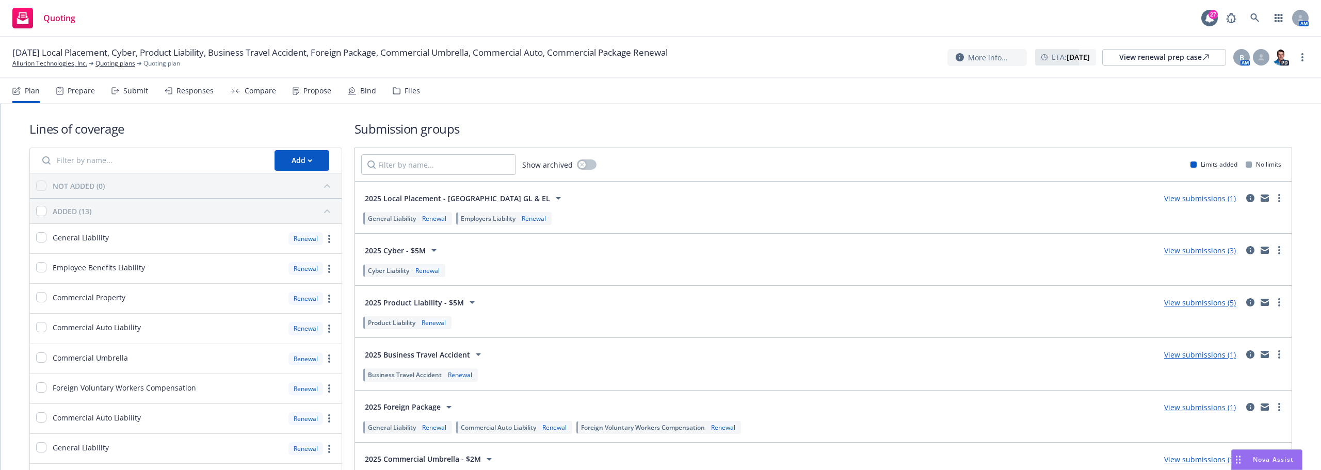
click at [1211, 254] on link "View submissions (3)" at bounding box center [1200, 251] width 72 height 10
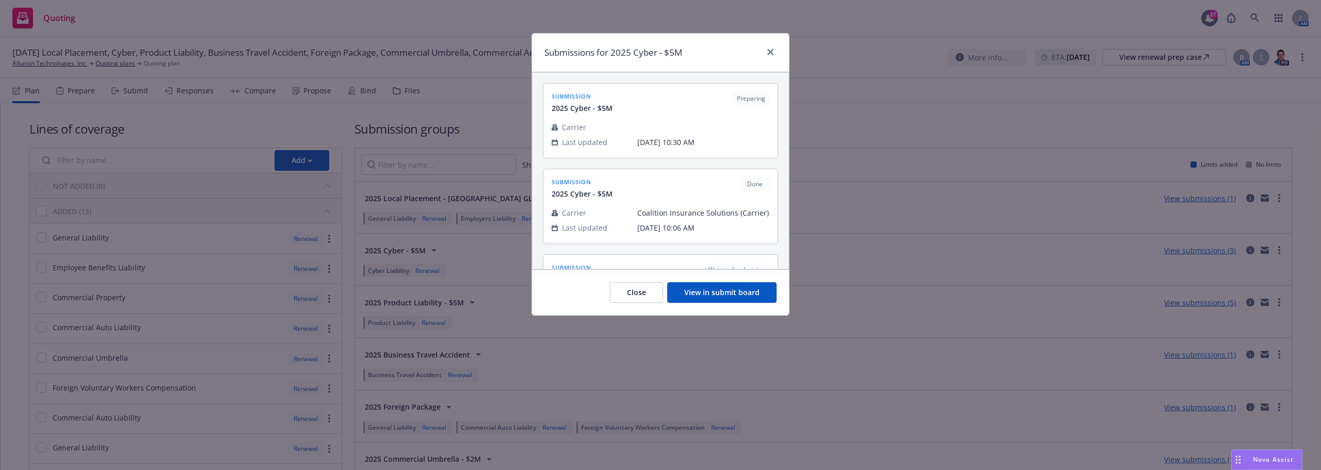
click at [713, 294] on button "View in submit board" at bounding box center [721, 292] width 109 height 21
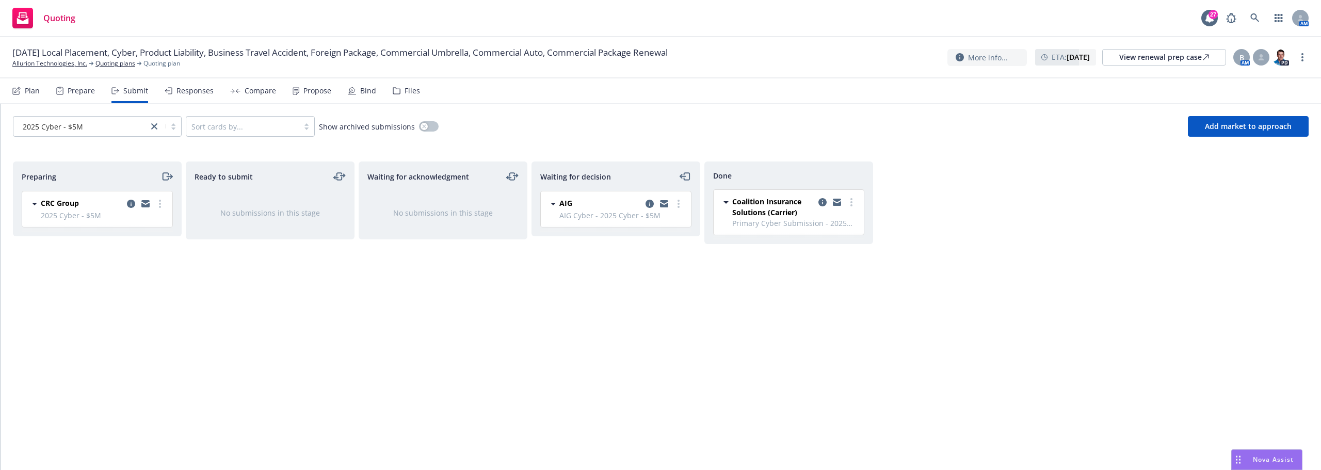
click at [196, 84] on div "Responses" at bounding box center [189, 90] width 49 height 25
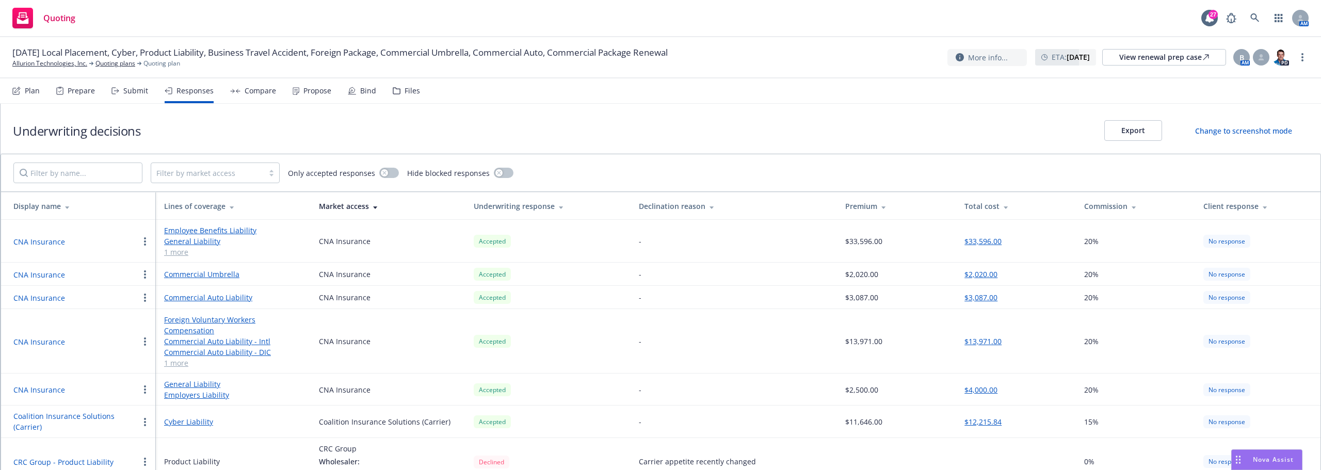
click at [25, 87] on div "Plan" at bounding box center [32, 91] width 15 height 8
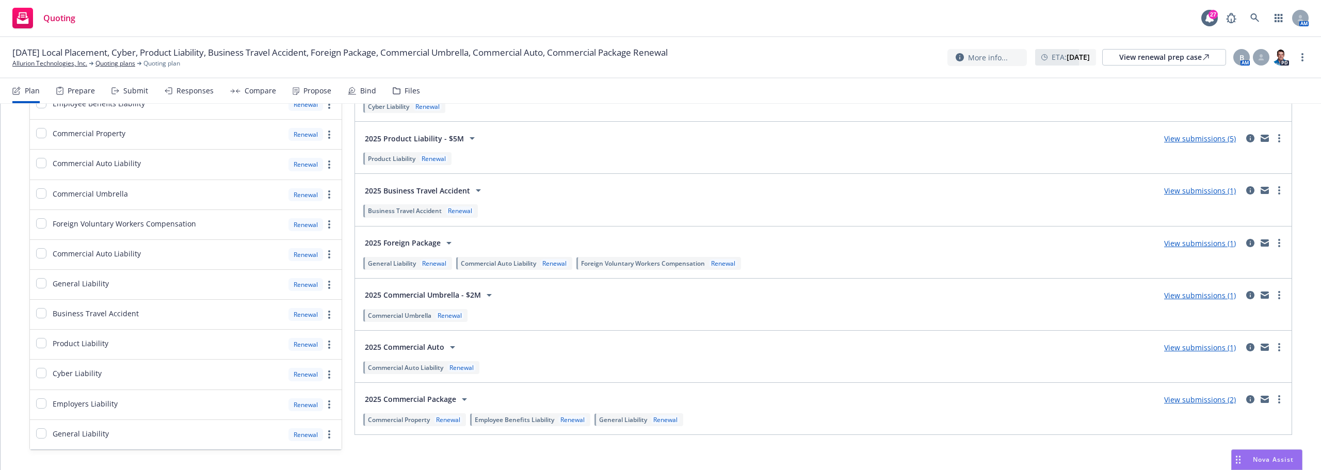
scroll to position [138, 0]
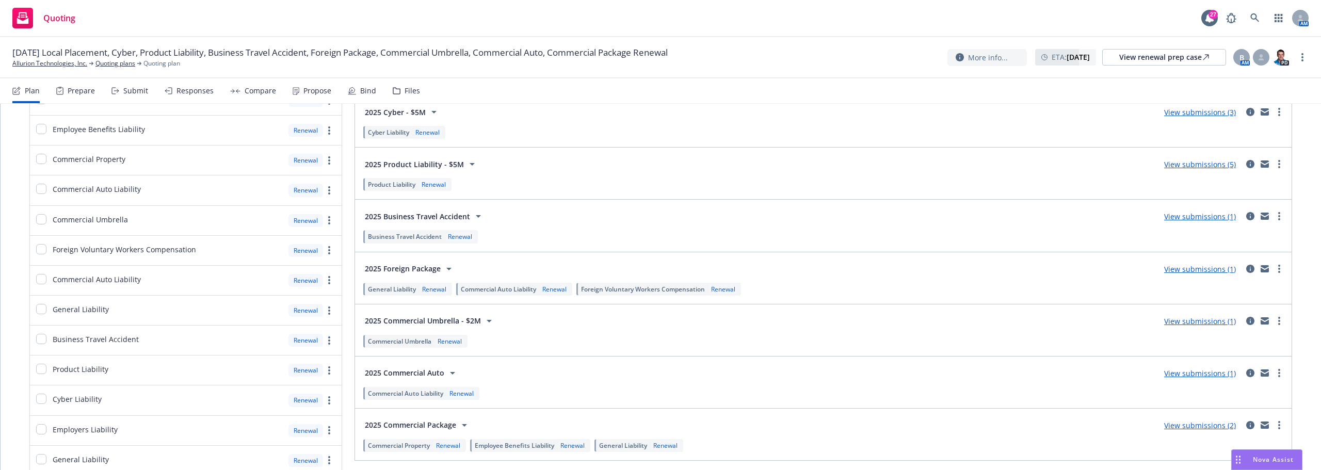
click at [1188, 377] on link "View submissions (1)" at bounding box center [1200, 373] width 72 height 10
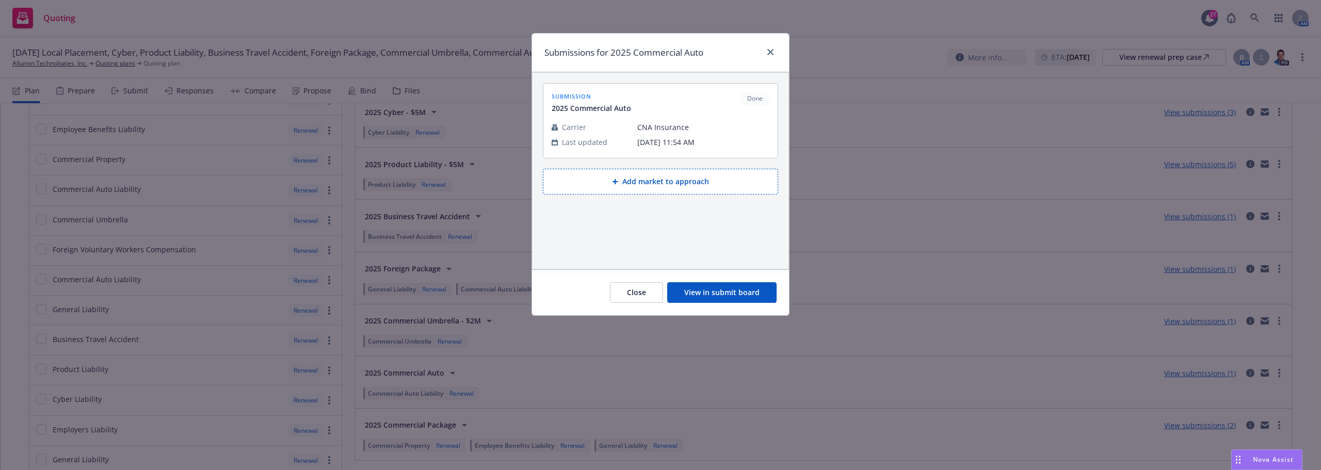
click at [709, 293] on button "View in submit board" at bounding box center [721, 292] width 109 height 21
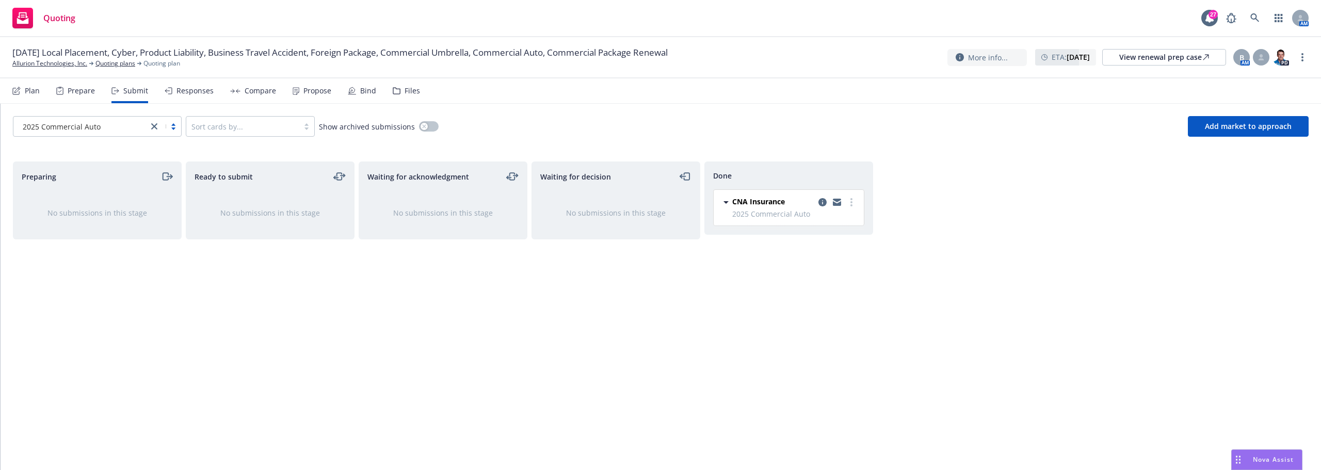
click at [35, 89] on div "Plan" at bounding box center [32, 91] width 15 height 8
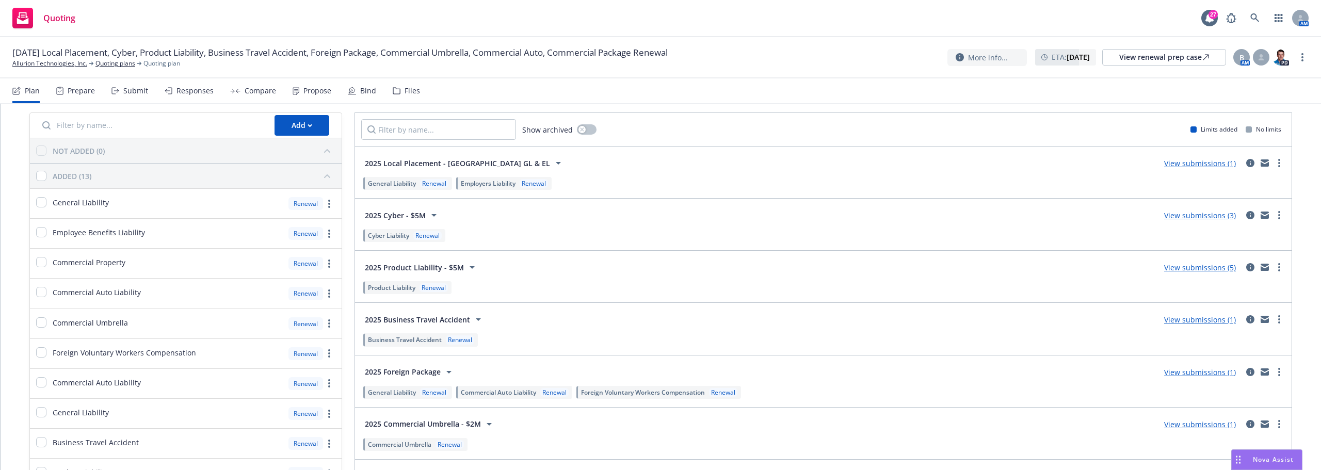
scroll to position [87, 0]
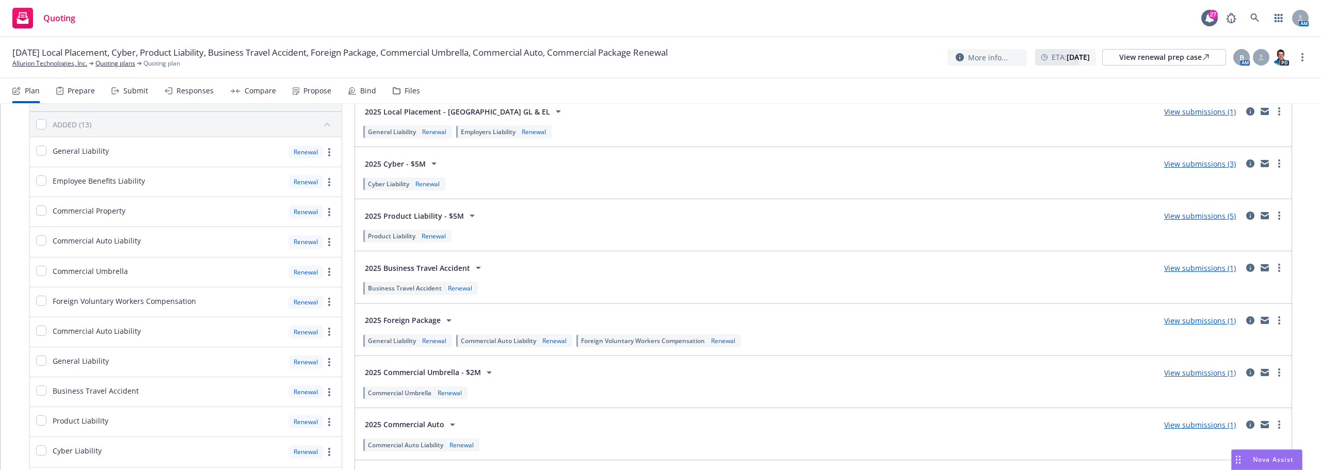
click at [1192, 213] on link "View submissions (5)" at bounding box center [1200, 216] width 72 height 10
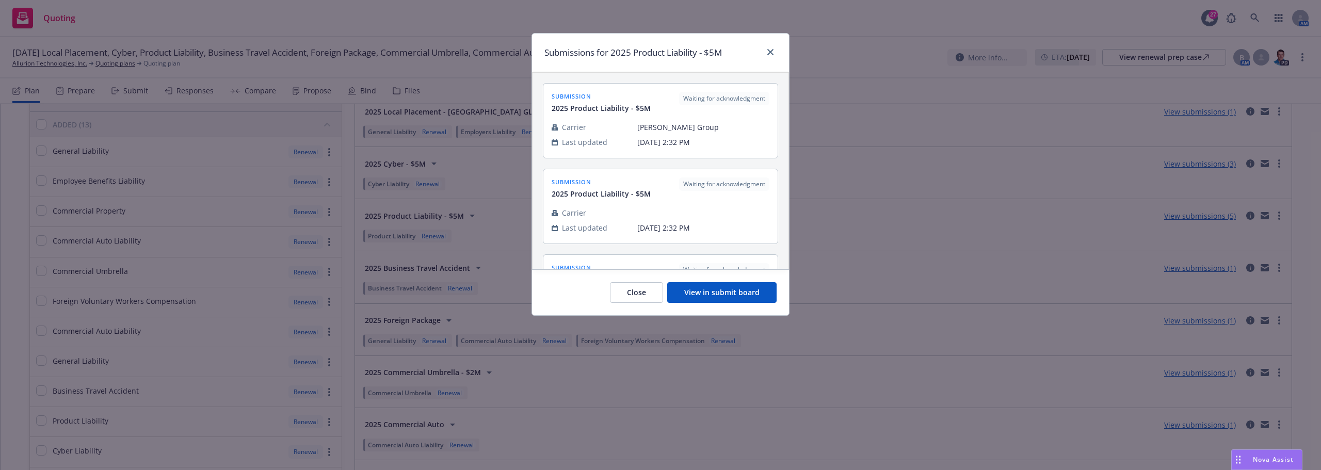
click at [755, 295] on button "View in submit board" at bounding box center [721, 292] width 109 height 21
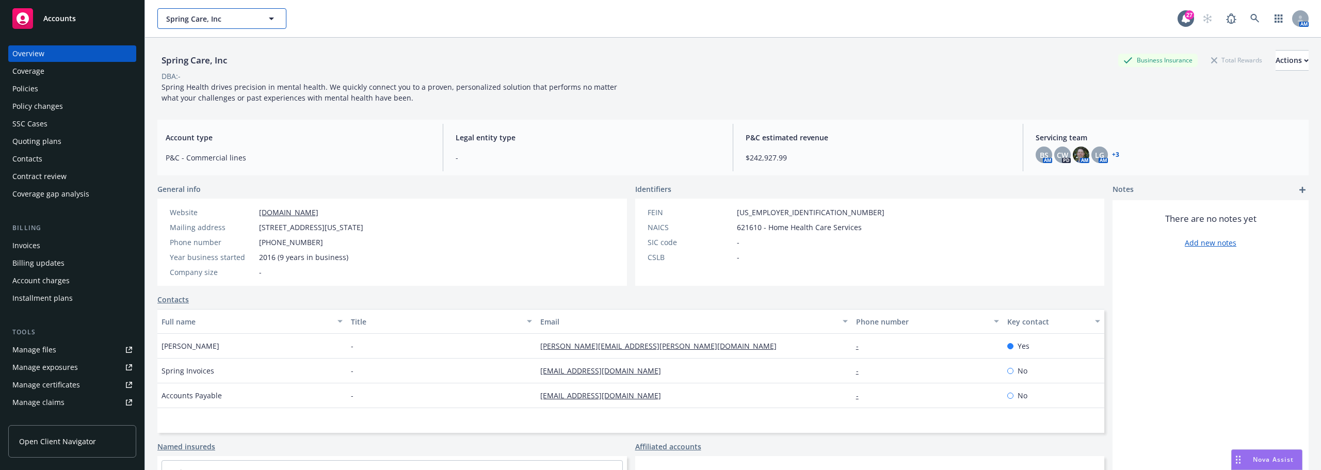
click at [192, 13] on span "Spring Care, Inc" at bounding box center [210, 18] width 89 height 11
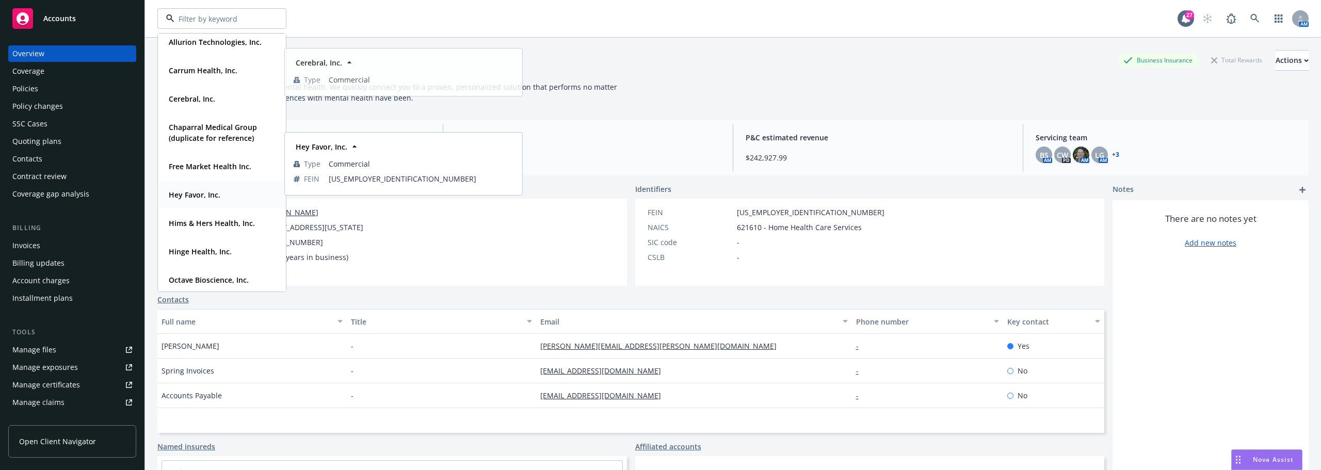
scroll to position [103, 0]
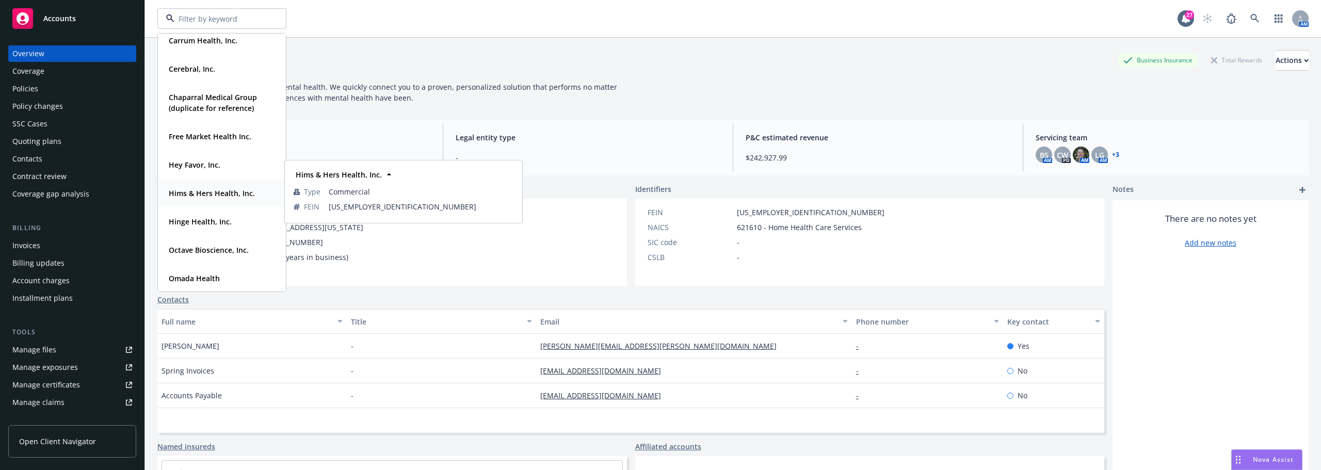
click at [208, 195] on strong "Hims & Hers Health, Inc." at bounding box center [212, 193] width 86 height 10
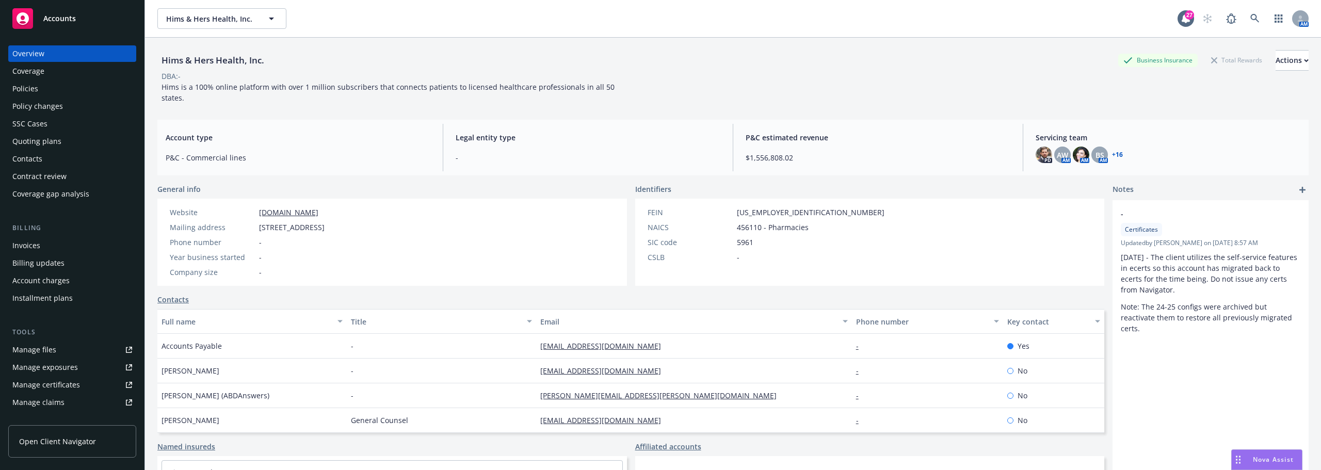
click at [33, 88] on div "Policies" at bounding box center [25, 88] width 26 height 17
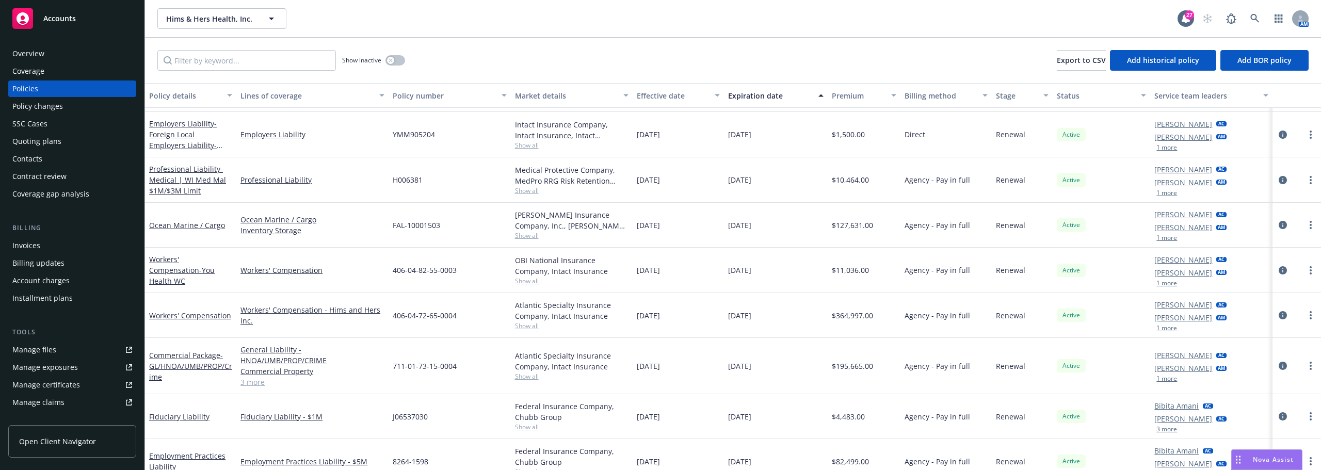
scroll to position [671, 0]
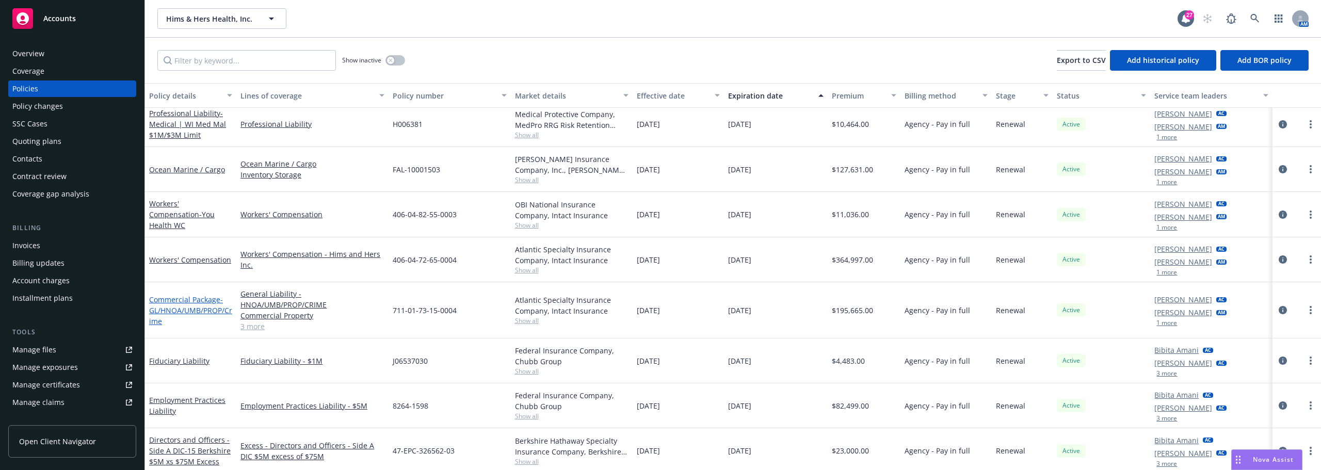
click at [192, 310] on span "- GL/HNOA/UMB/PROP/Crime" at bounding box center [190, 310] width 83 height 31
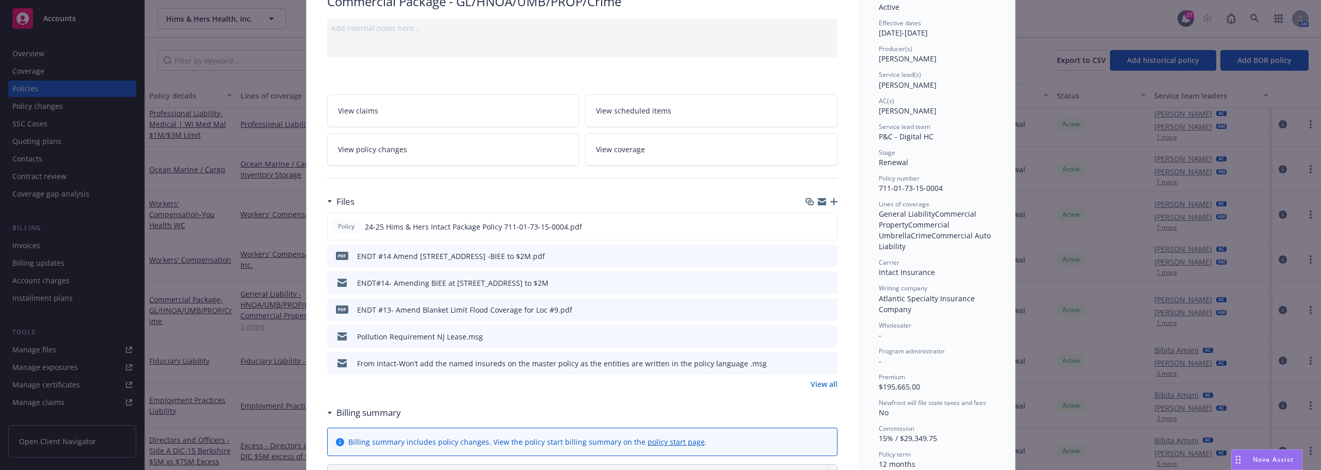
scroll to position [103, 0]
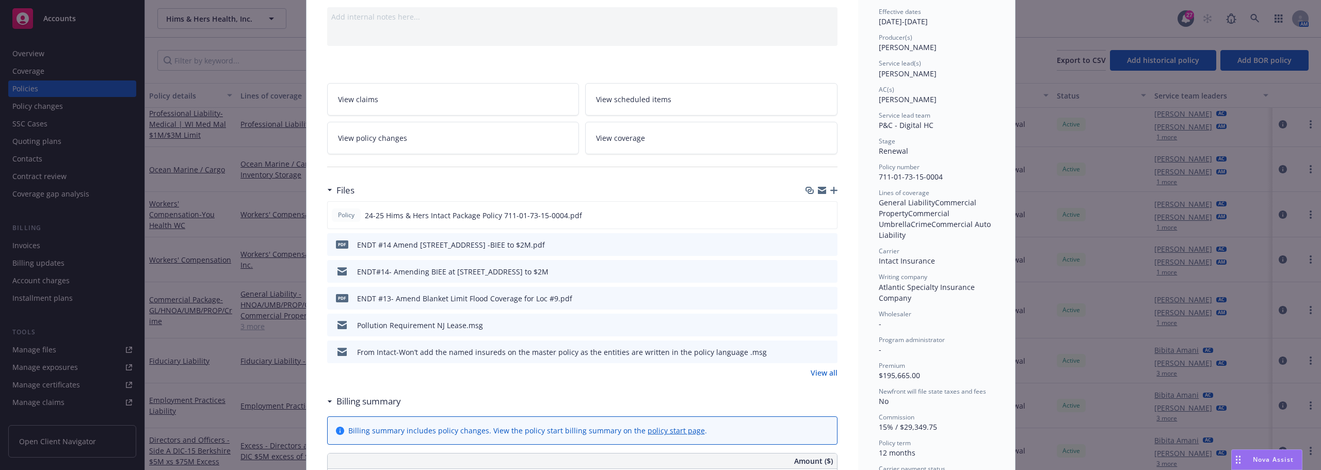
click at [518, 300] on div "ENDT #13- Amend Blanket Limit Flood Coverage for Loc #9.pdf" at bounding box center [464, 298] width 215 height 11
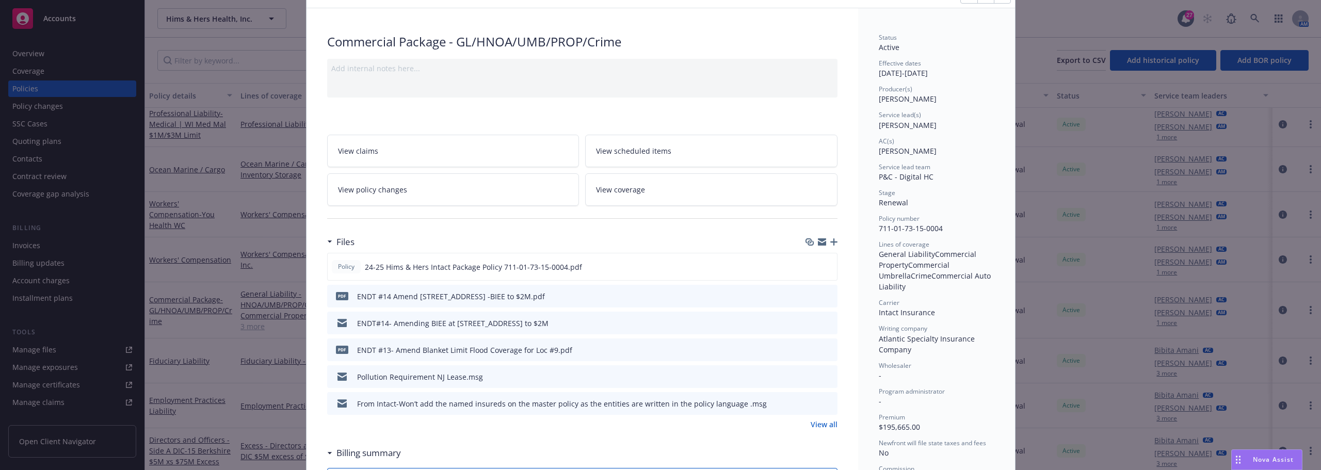
scroll to position [0, 0]
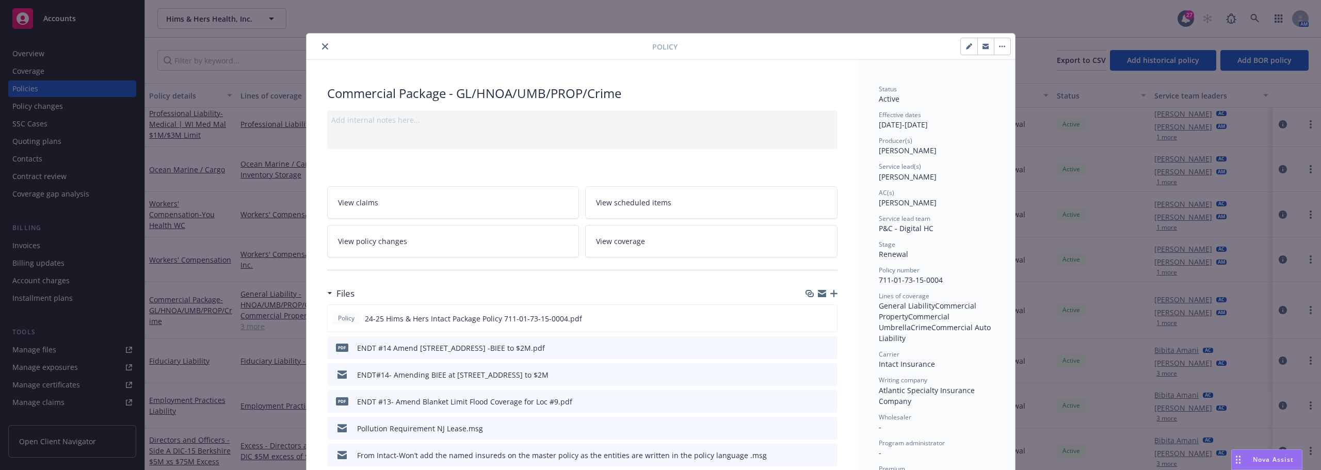
click at [322, 48] on icon "close" at bounding box center [325, 46] width 6 height 6
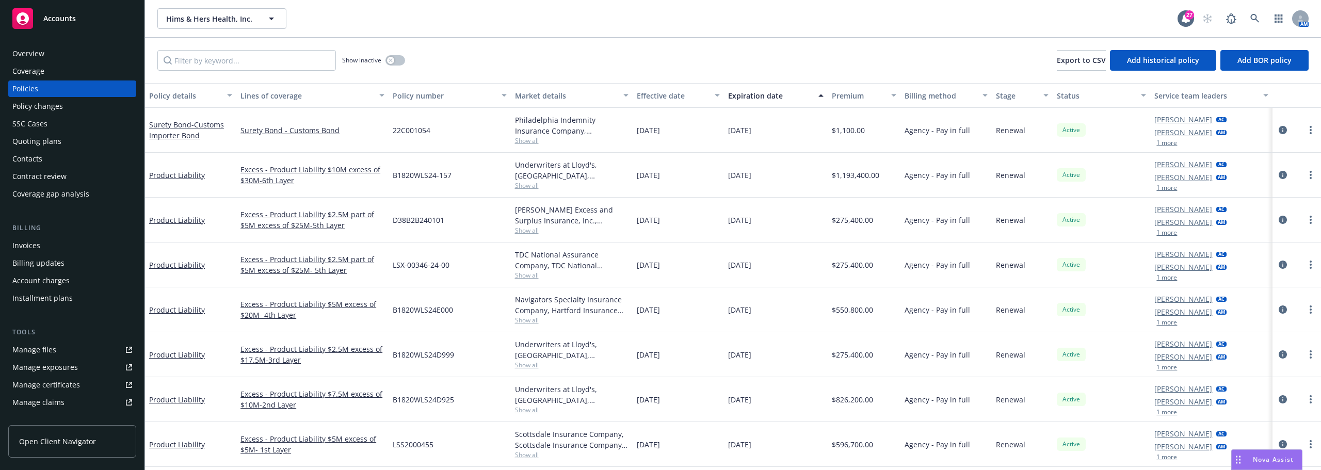
click at [538, 131] on div "Philadelphia Indemnity Insurance Company, Philadelphia Insurance Companies, CA …" at bounding box center [572, 126] width 114 height 22
click at [78, 108] on div "Policy changes" at bounding box center [72, 106] width 120 height 17
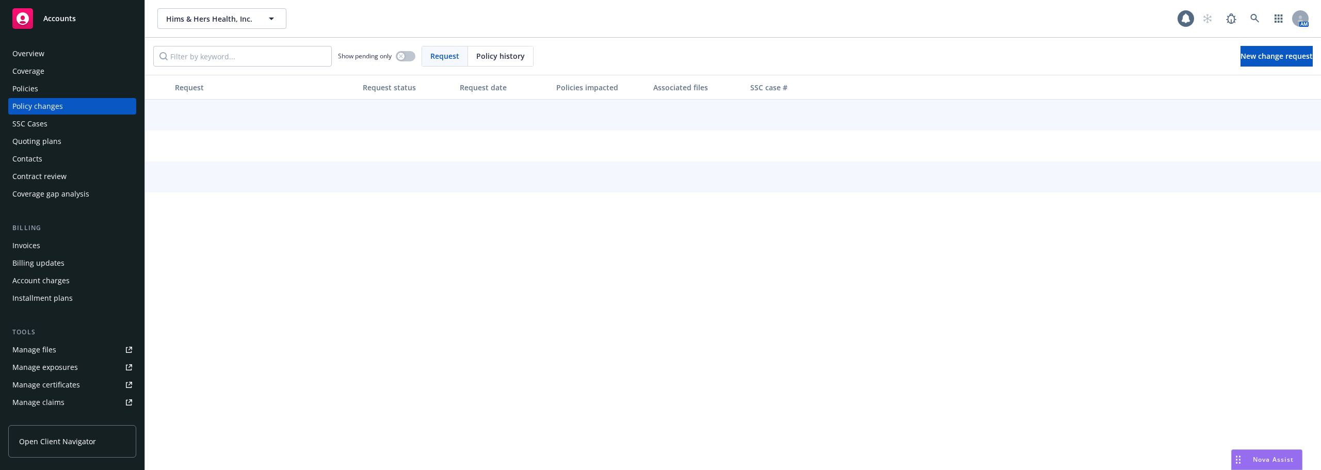
click at [65, 118] on div "SSC Cases" at bounding box center [72, 124] width 120 height 17
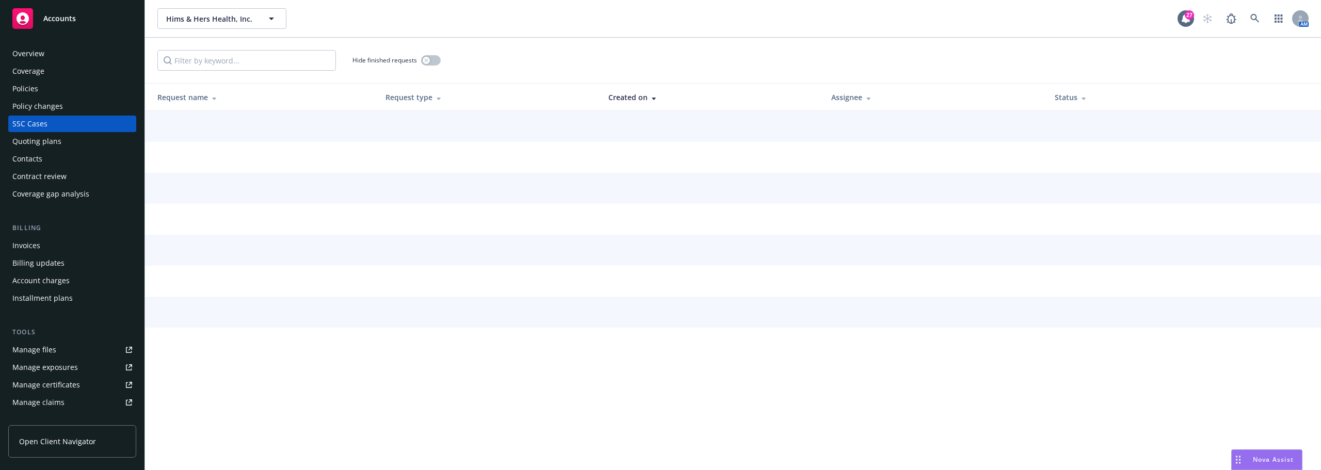
click at [59, 89] on div "Policies" at bounding box center [72, 88] width 120 height 17
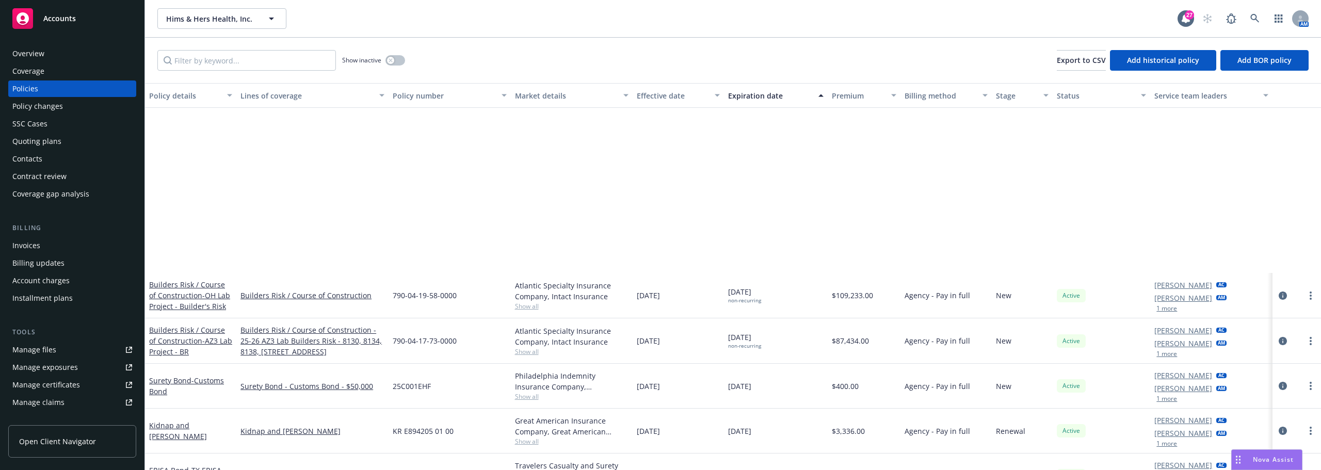
scroll to position [1660, 0]
